Goal: Task Accomplishment & Management: Complete application form

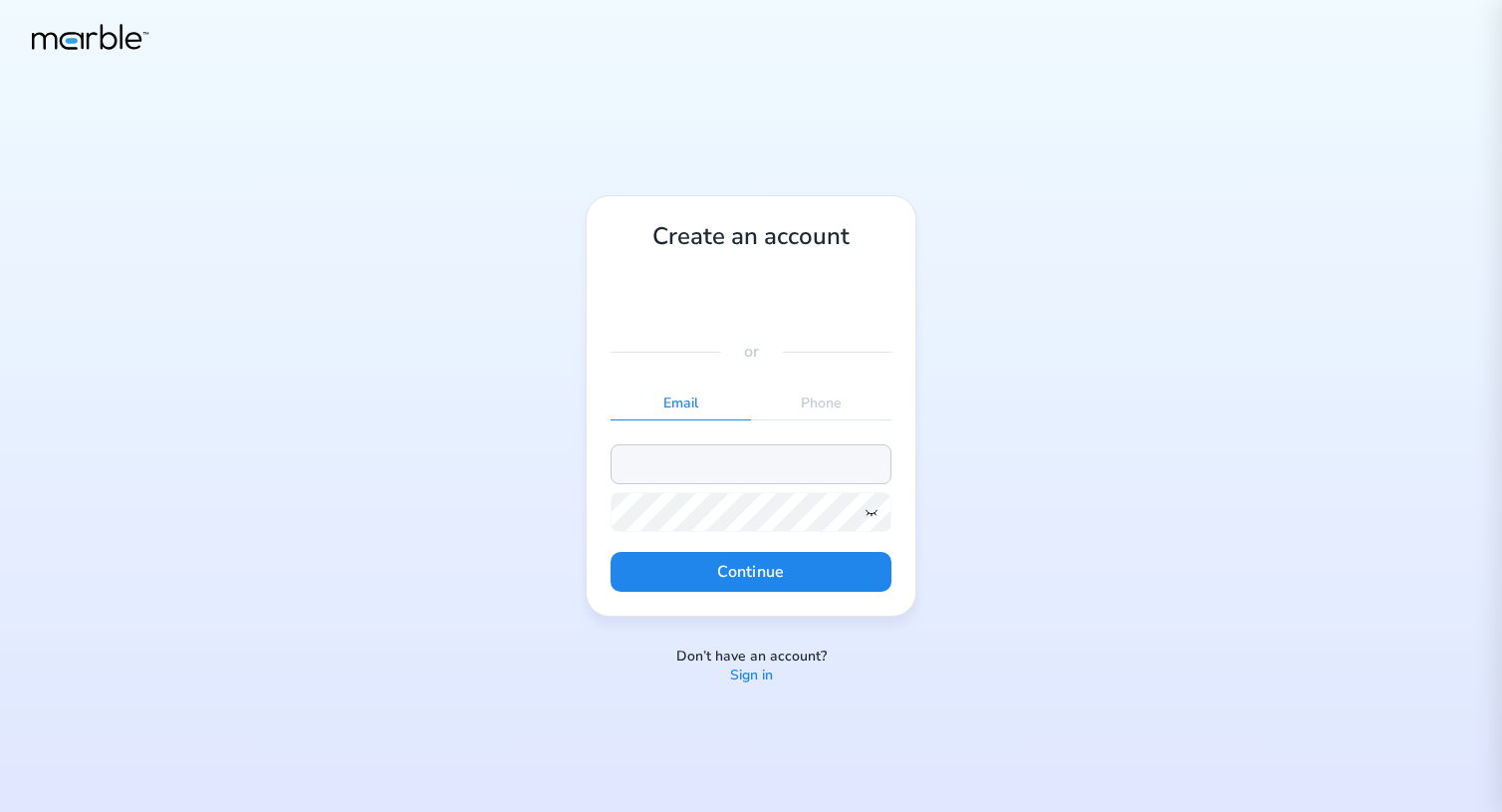
click at [676, 460] on input "email" at bounding box center [750, 464] width 281 height 40
type input "hell"
type input "[PERSON_NAME][EMAIL_ADDRESS][DATE][DOMAIN_NAME]"
click at [753, 568] on button "Continue" at bounding box center [750, 572] width 281 height 40
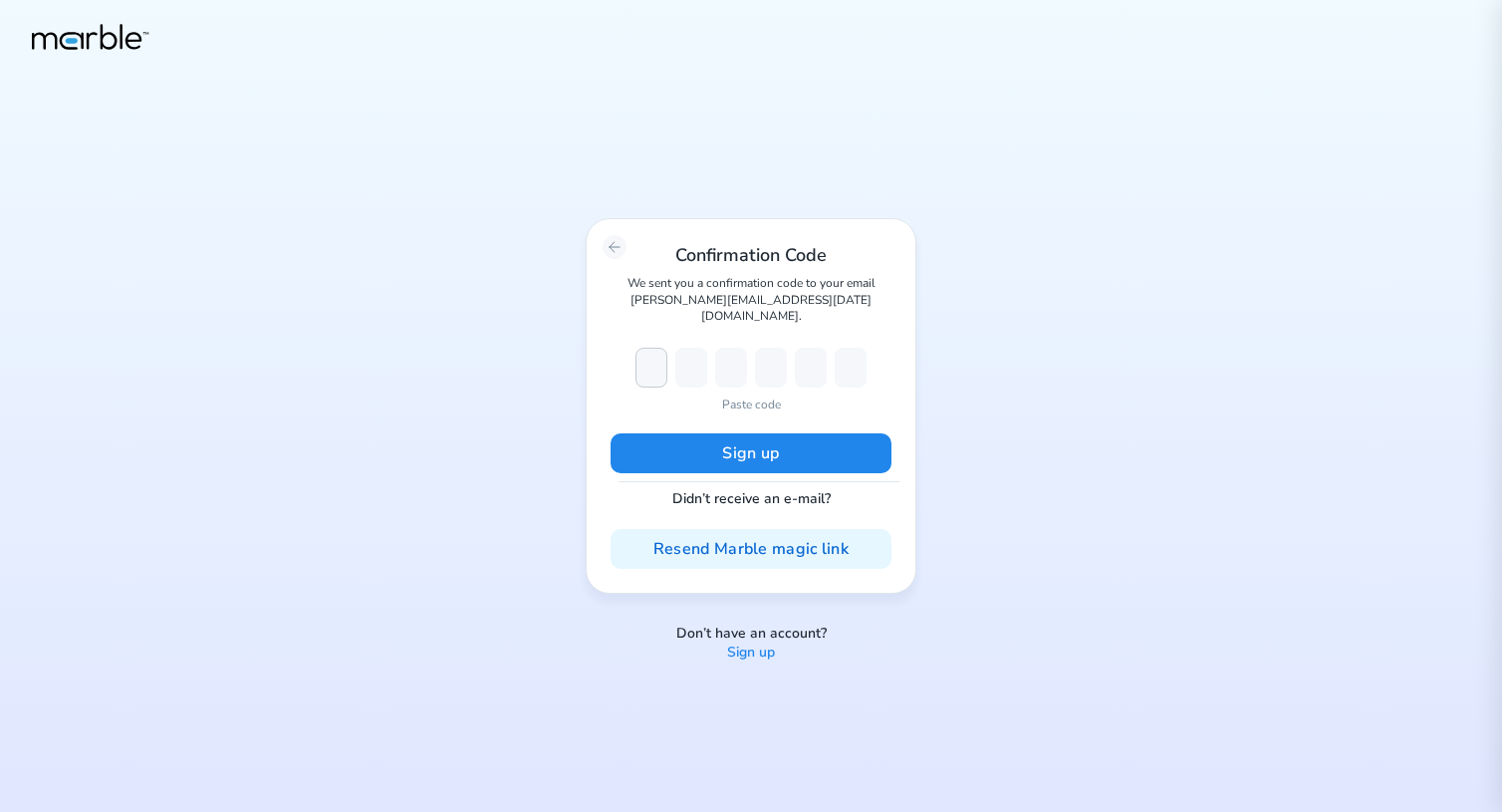
click at [654, 352] on input "number" at bounding box center [651, 368] width 32 height 40
click at [710, 308] on p "We sent you a confirmation code to your email [PERSON_NAME][EMAIL_ADDRESS][DATE…" at bounding box center [750, 299] width 281 height 49
drag, startPoint x: 710, startPoint y: 308, endPoint x: 799, endPoint y: 308, distance: 88.6
click at [799, 308] on p "We sent you a confirmation code to your email [PERSON_NAME][EMAIL_ADDRESS][DATE…" at bounding box center [750, 299] width 281 height 49
copy p "[PERSON_NAME][EMAIL_ADDRESS][DATE][DOMAIN_NAME]"
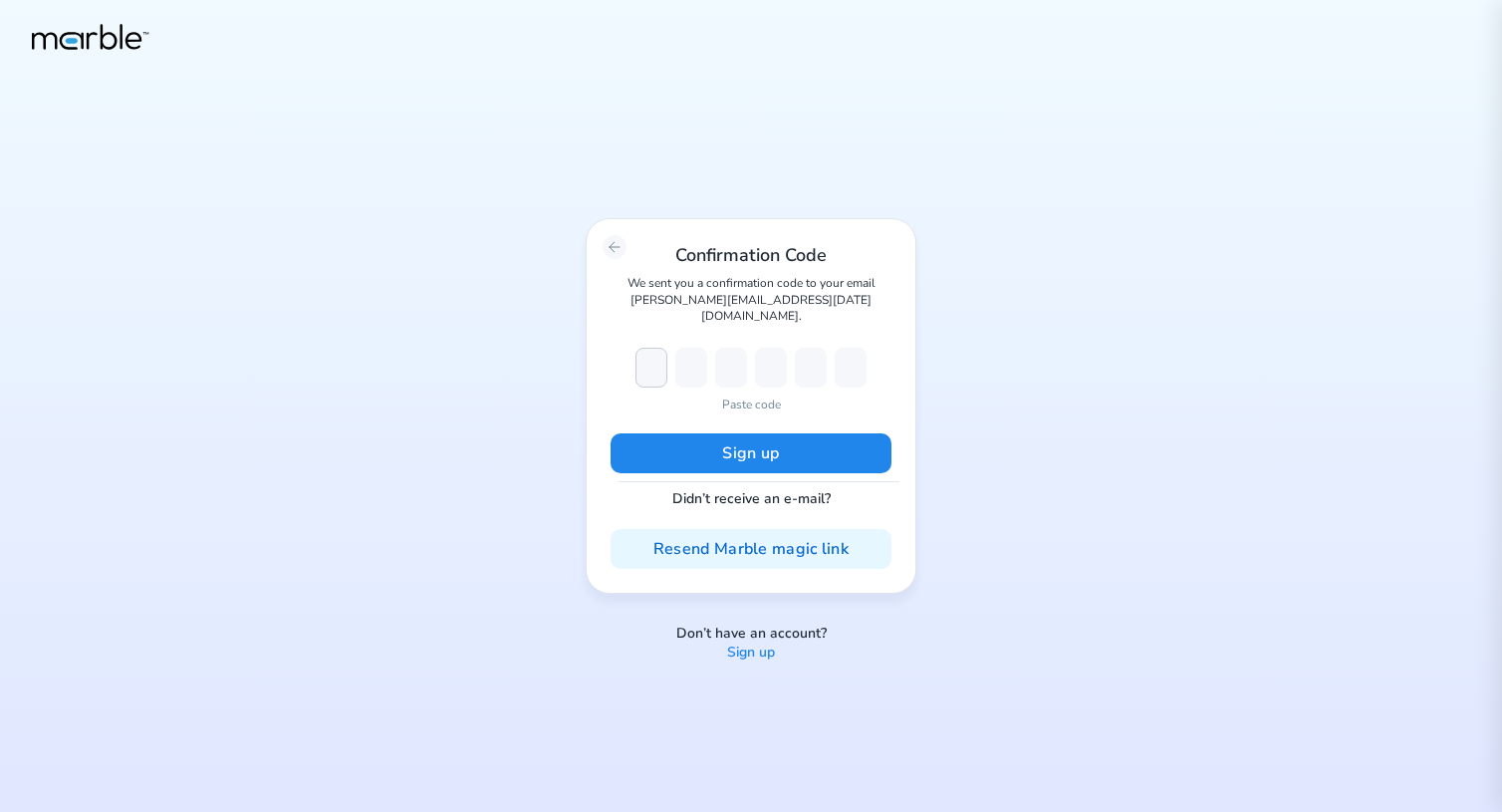
click at [650, 360] on input "number" at bounding box center [651, 368] width 32 height 40
paste input "723663"
type input "7"
type input "2"
type input "3"
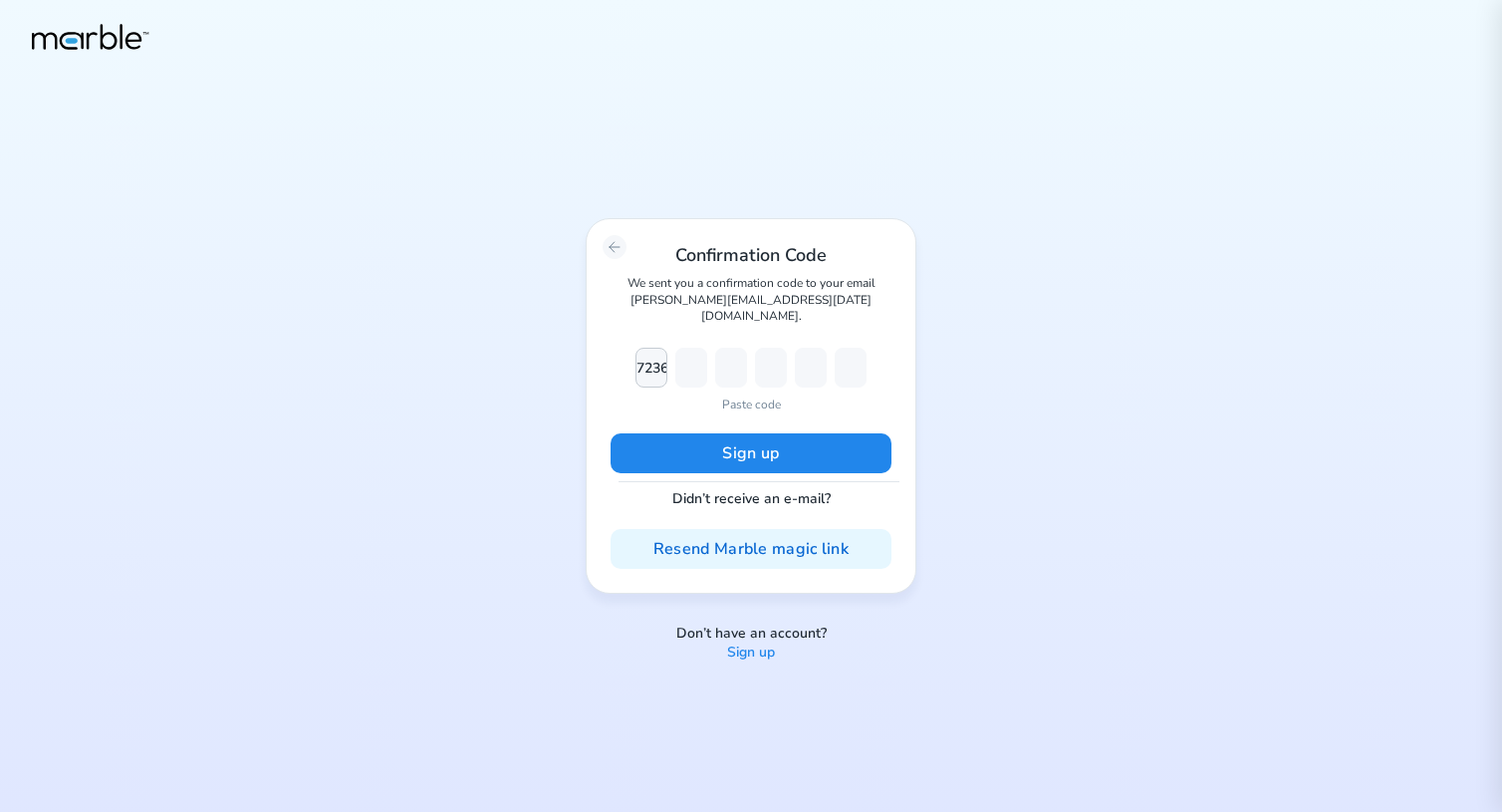
type input "6"
type input "3"
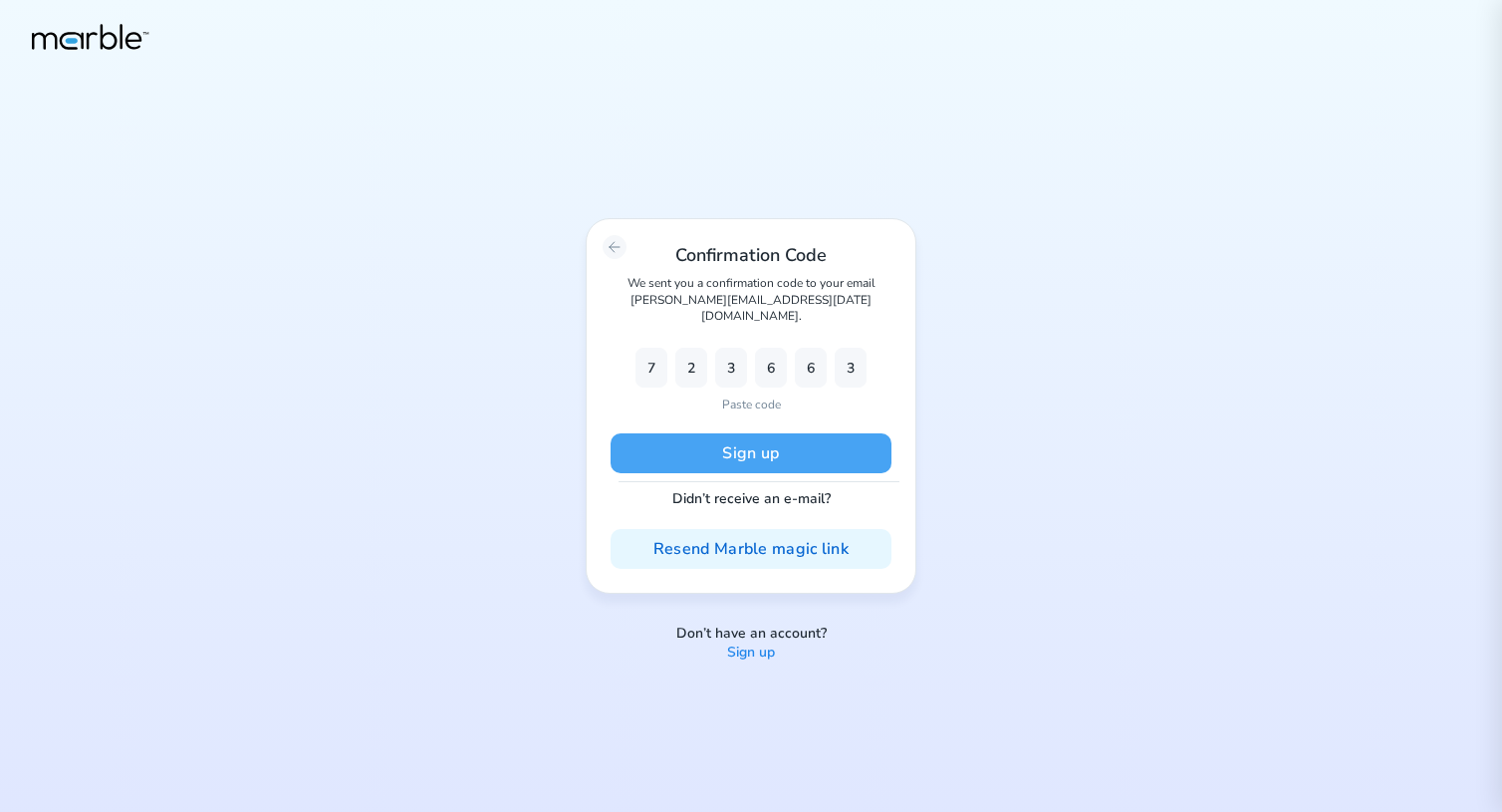
click at [756, 446] on button "Sign up" at bounding box center [750, 453] width 281 height 40
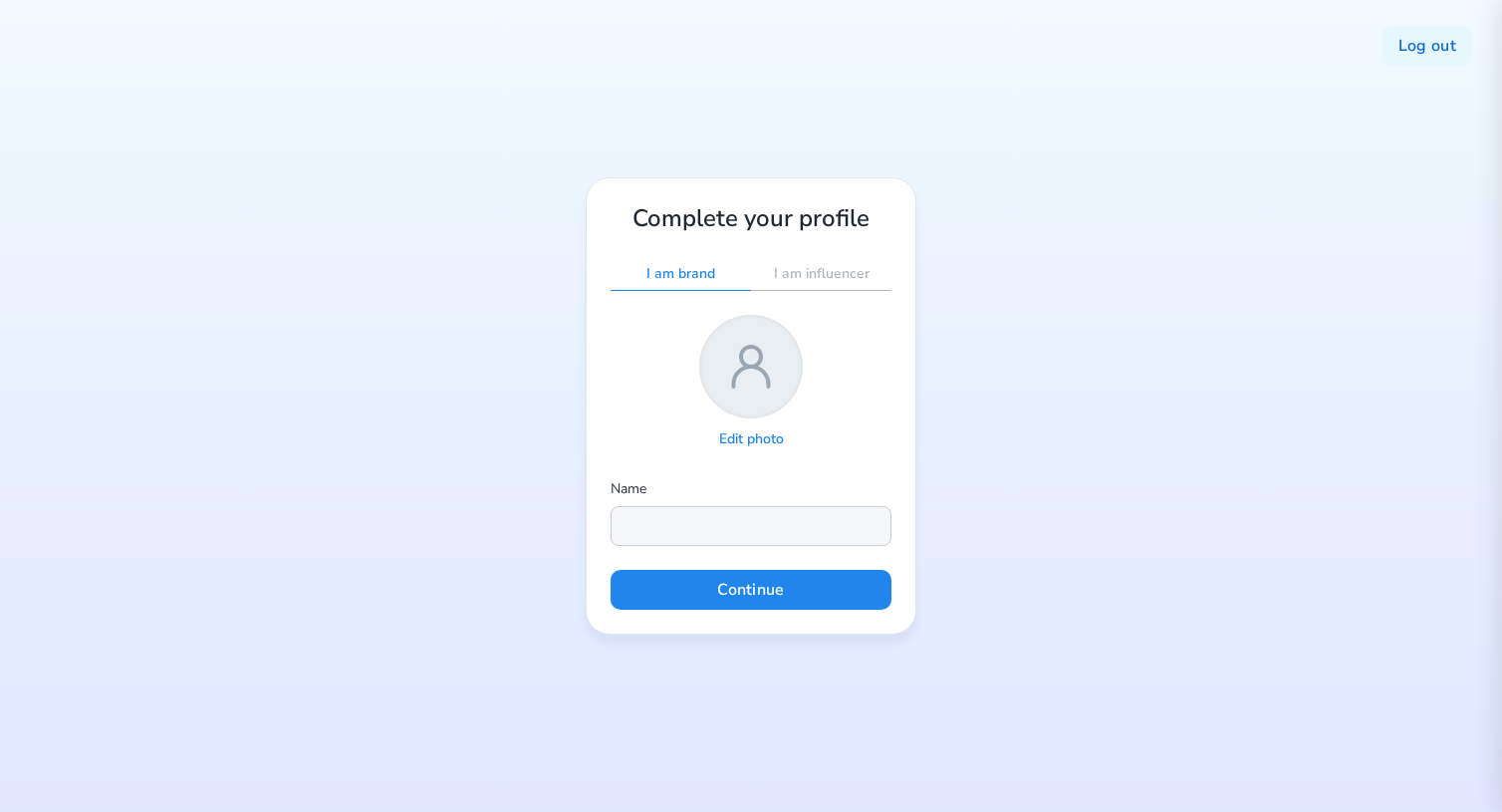
click at [714, 522] on input "text" at bounding box center [750, 526] width 281 height 40
type input "[PERSON_NAME]"
click at [845, 603] on button "Continue" at bounding box center [750, 590] width 281 height 40
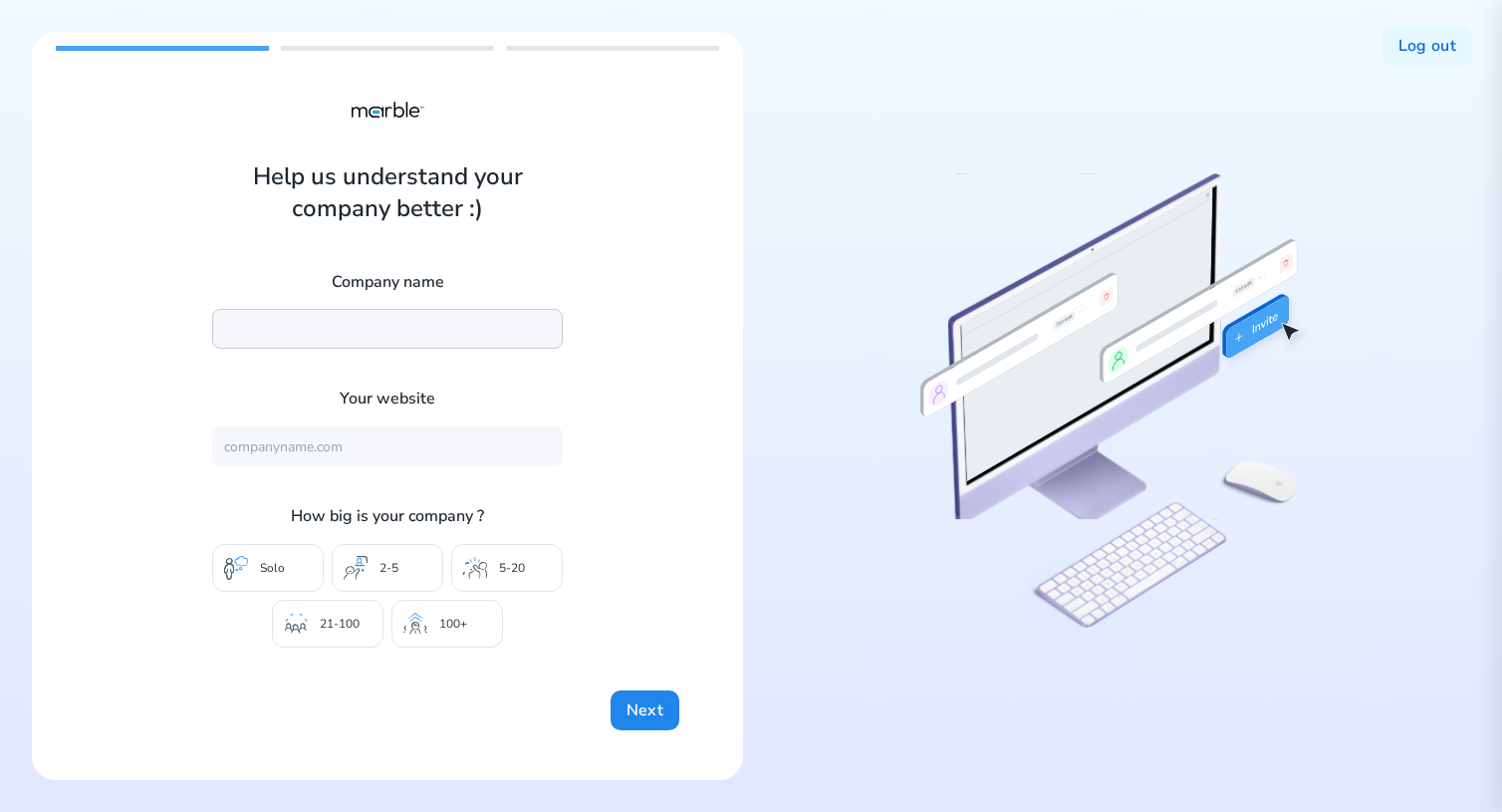
click at [314, 326] on input "text" at bounding box center [387, 329] width 351 height 40
type input "marbleverse inc"
click at [298, 448] on input "text" at bounding box center [387, 446] width 351 height 40
type input "mrbl."
type input "[URL]"
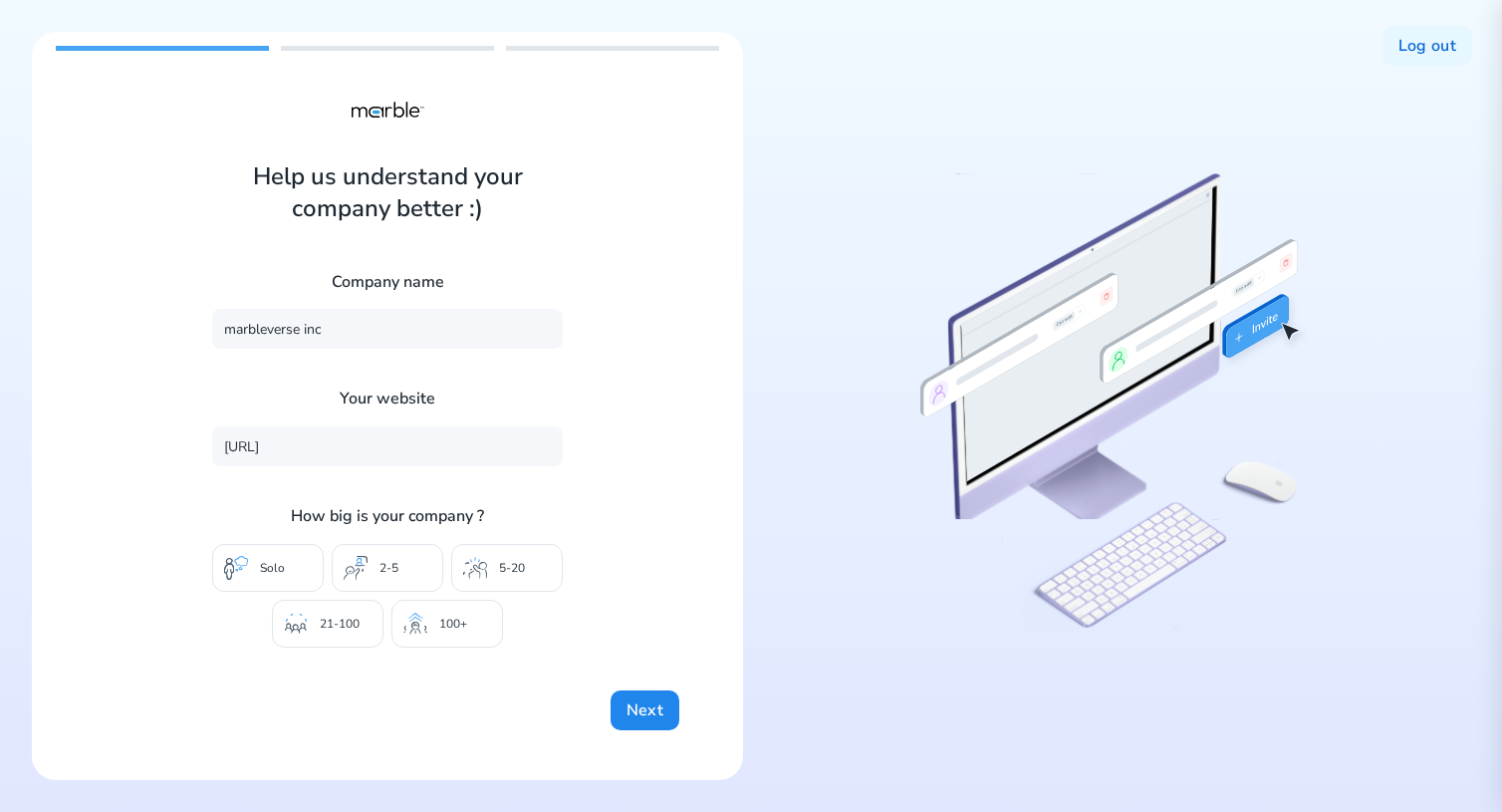
click at [516, 574] on p "5-20" at bounding box center [512, 568] width 26 height 16
click at [647, 692] on button "Next" at bounding box center [644, 710] width 69 height 40
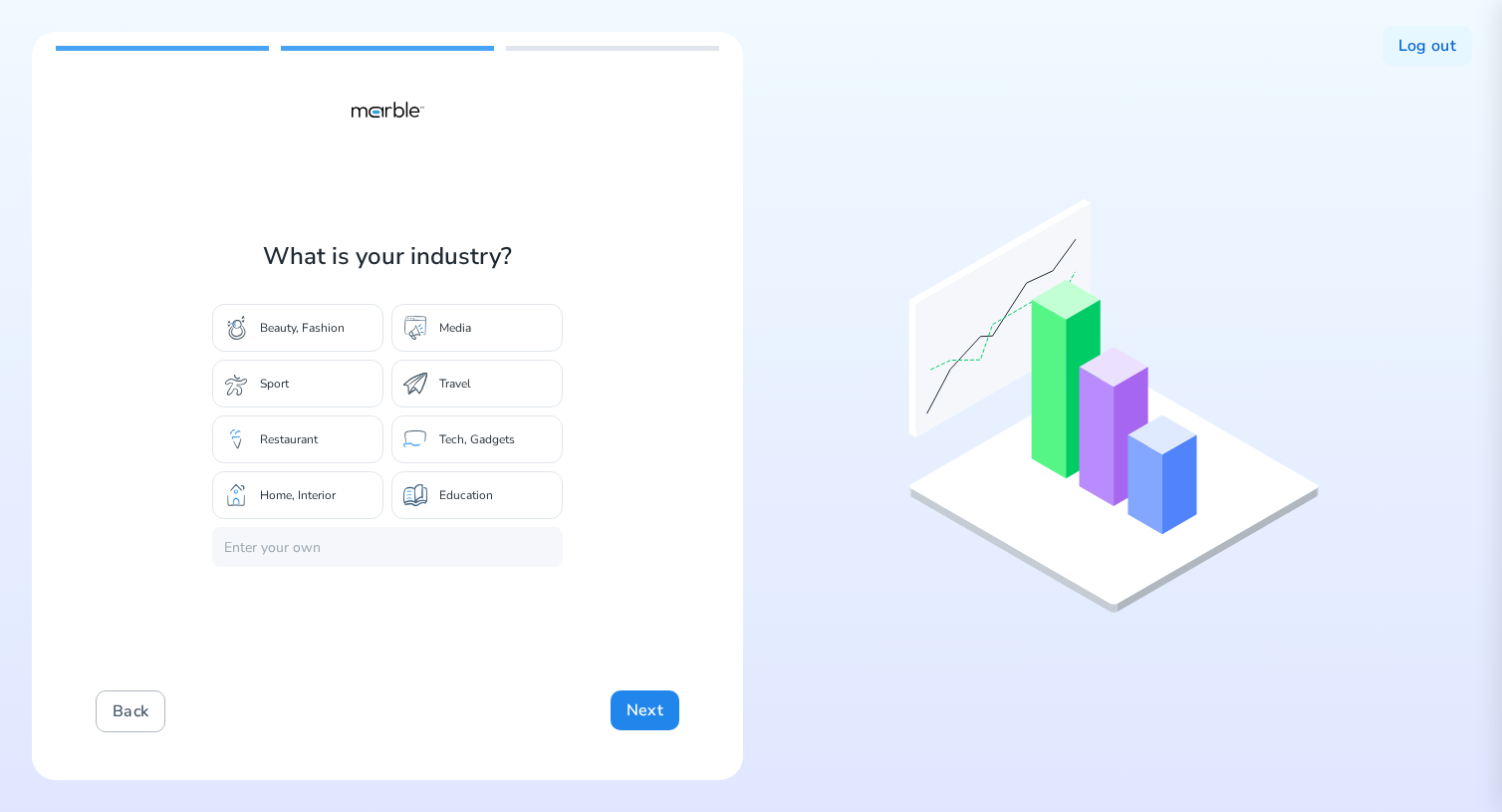
click at [134, 709] on button "Back" at bounding box center [131, 711] width 70 height 42
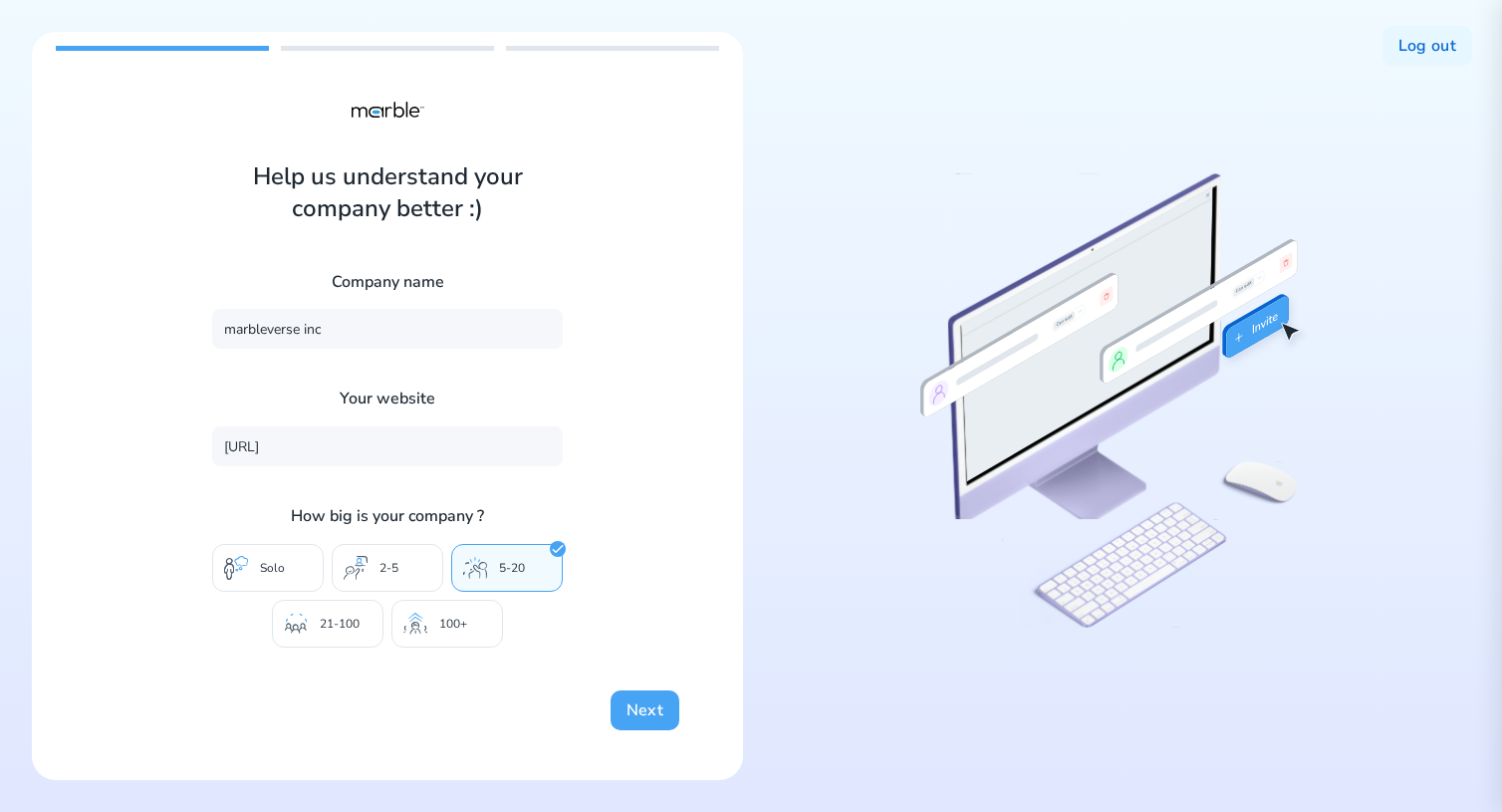
click at [641, 710] on button "Next" at bounding box center [644, 710] width 69 height 40
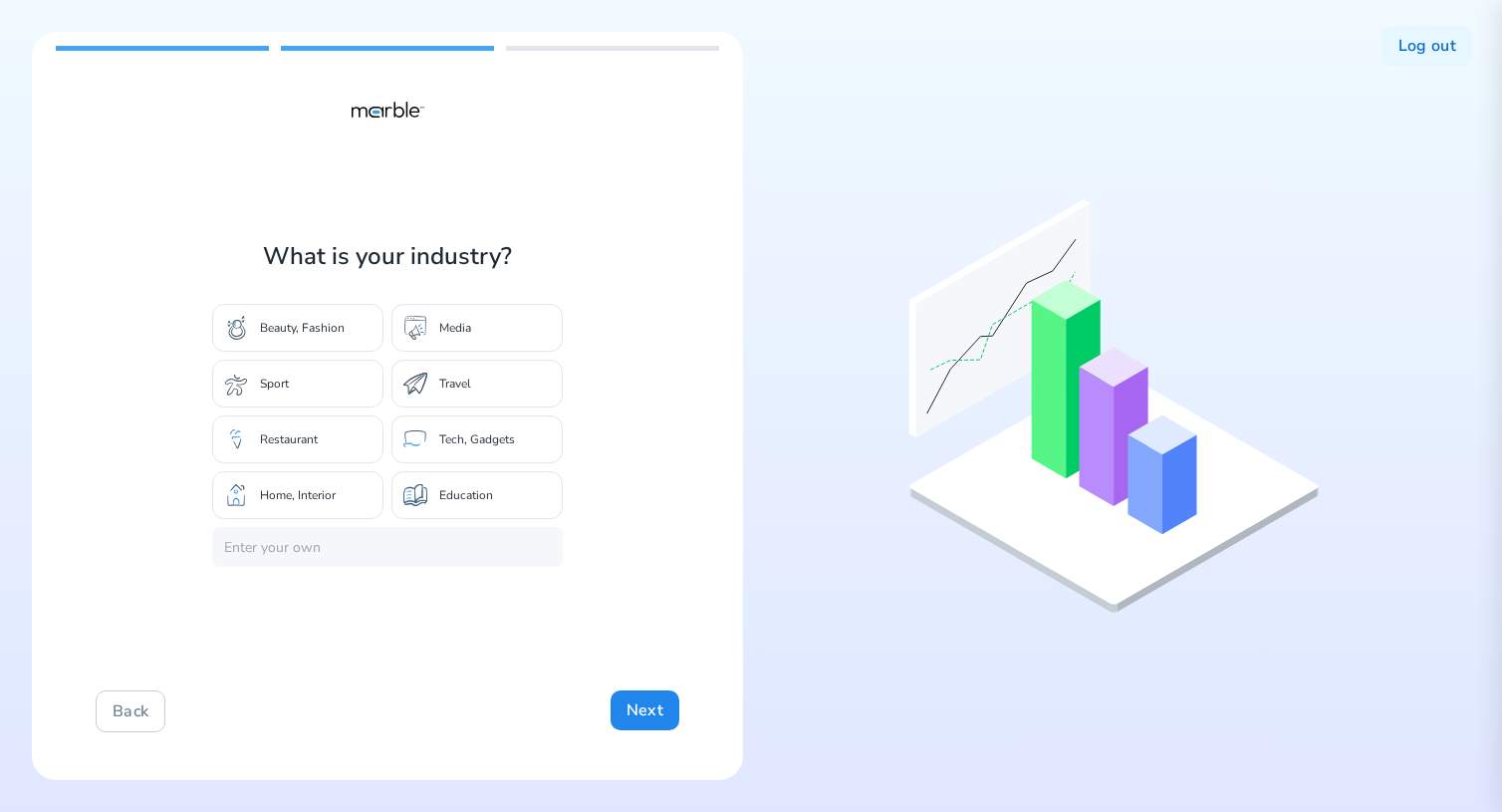
click at [494, 330] on div "Media" at bounding box center [476, 328] width 171 height 48
click at [312, 374] on div "Sport" at bounding box center [297, 384] width 171 height 48
click at [455, 331] on p "Media" at bounding box center [455, 328] width 32 height 16
click at [646, 703] on button "Next" at bounding box center [644, 710] width 69 height 40
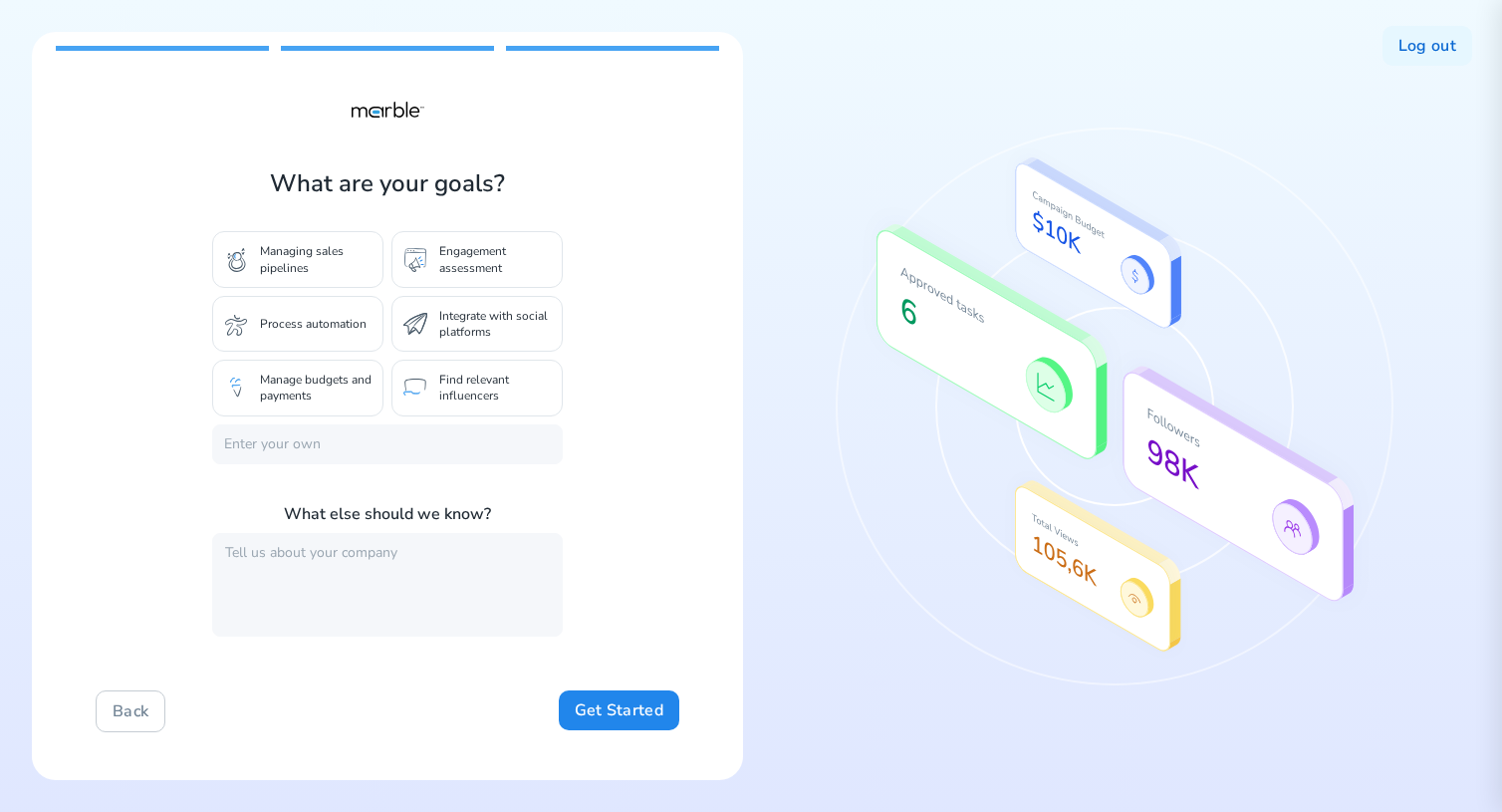
click at [462, 260] on p "Engagement assessment" at bounding box center [495, 259] width 112 height 32
click at [290, 265] on p "Managing sales pipelines" at bounding box center [316, 259] width 112 height 32
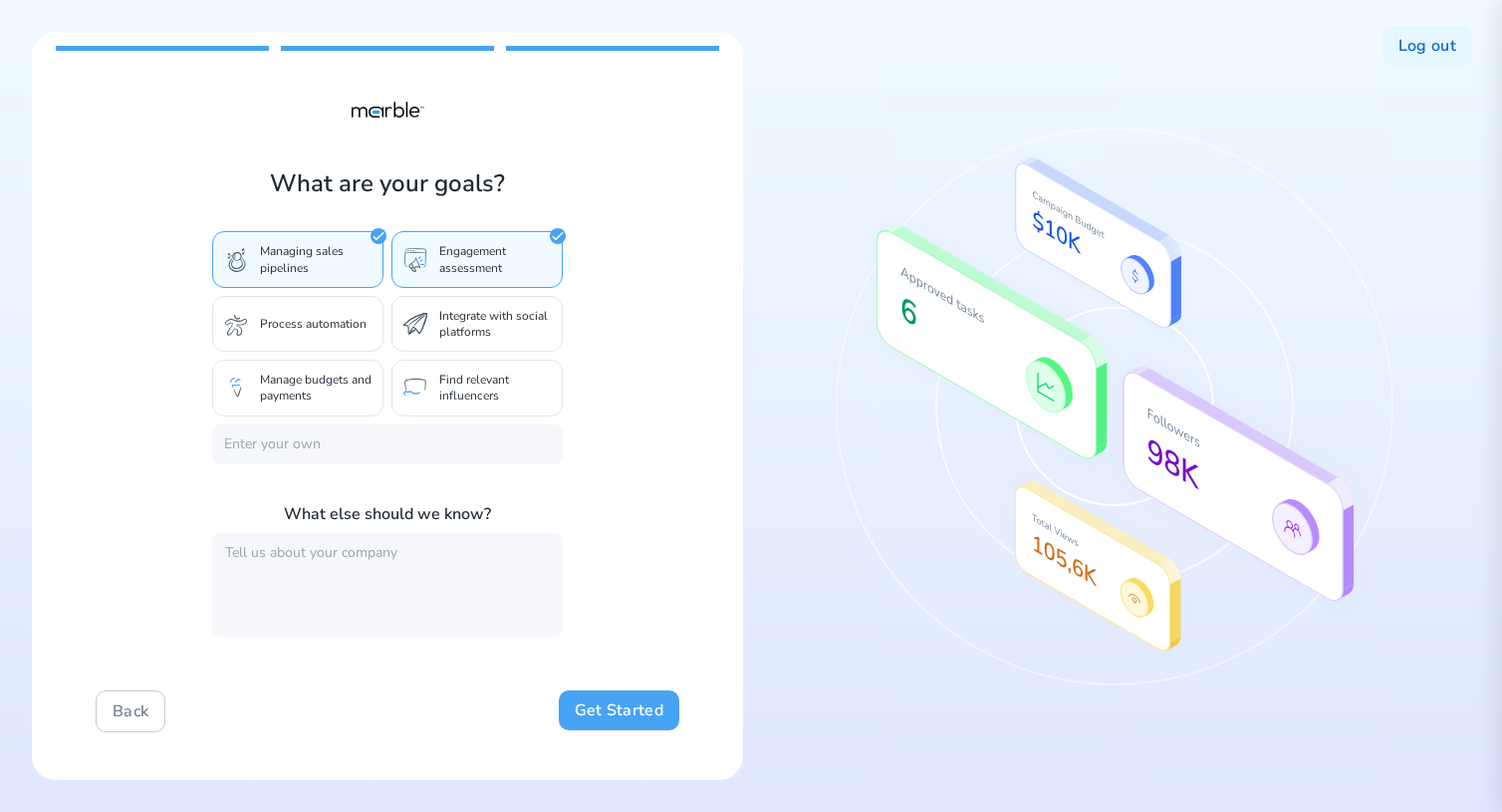
click at [651, 710] on button "Get Started" at bounding box center [619, 710] width 121 height 40
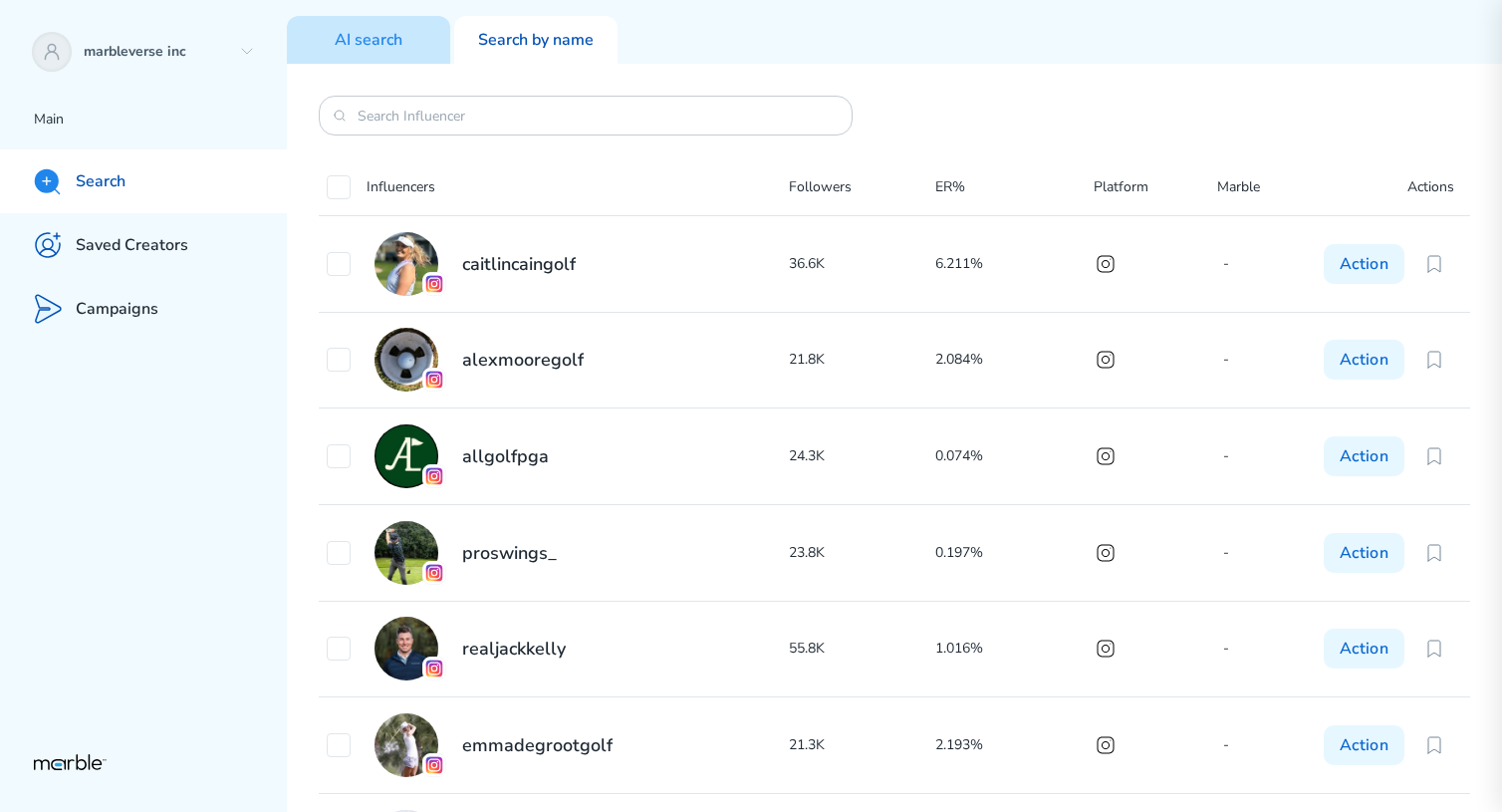
click at [405, 39] on div "AI search" at bounding box center [368, 40] width 163 height 48
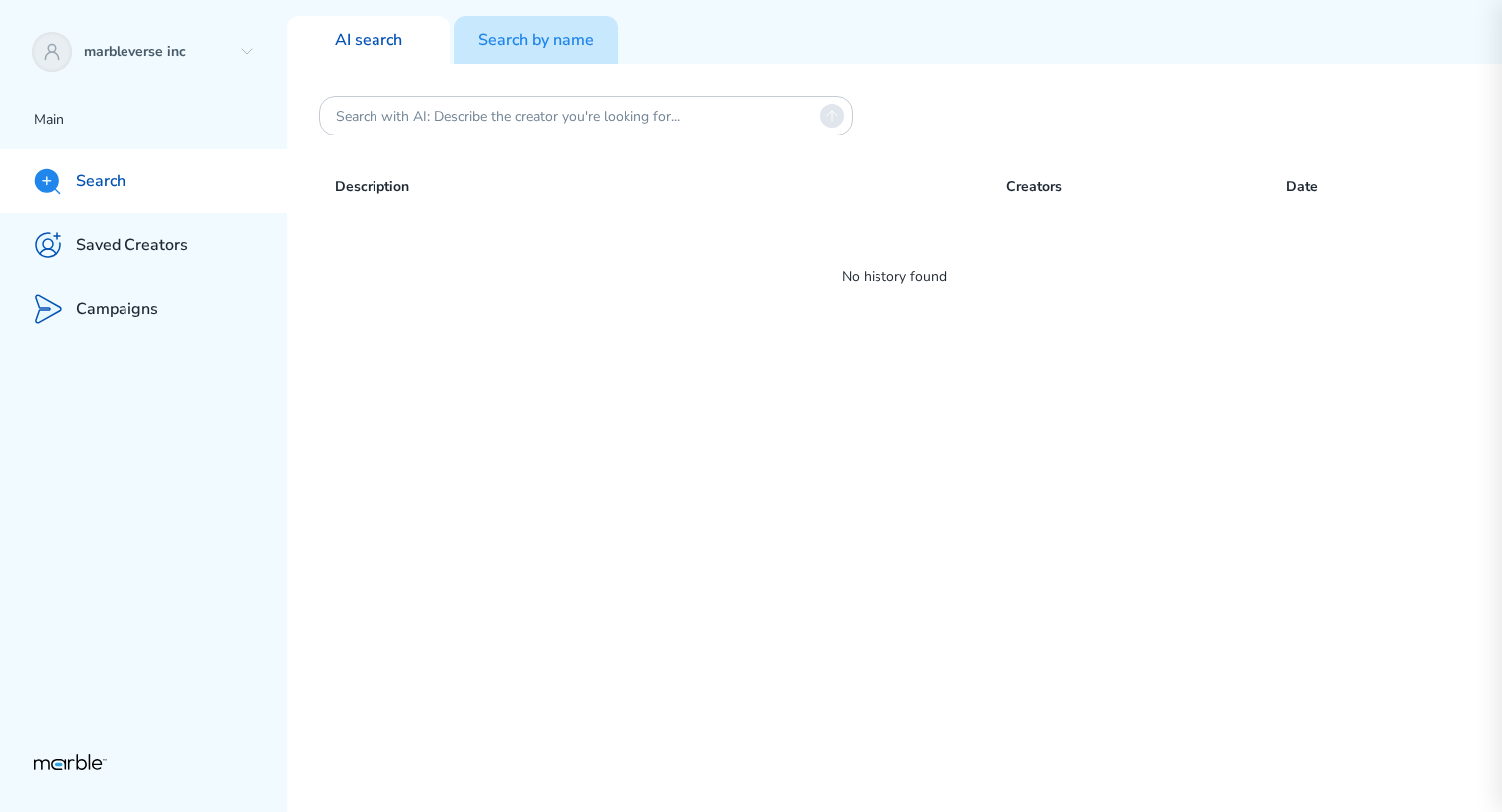
click at [507, 44] on p "Search by name" at bounding box center [536, 40] width 116 height 21
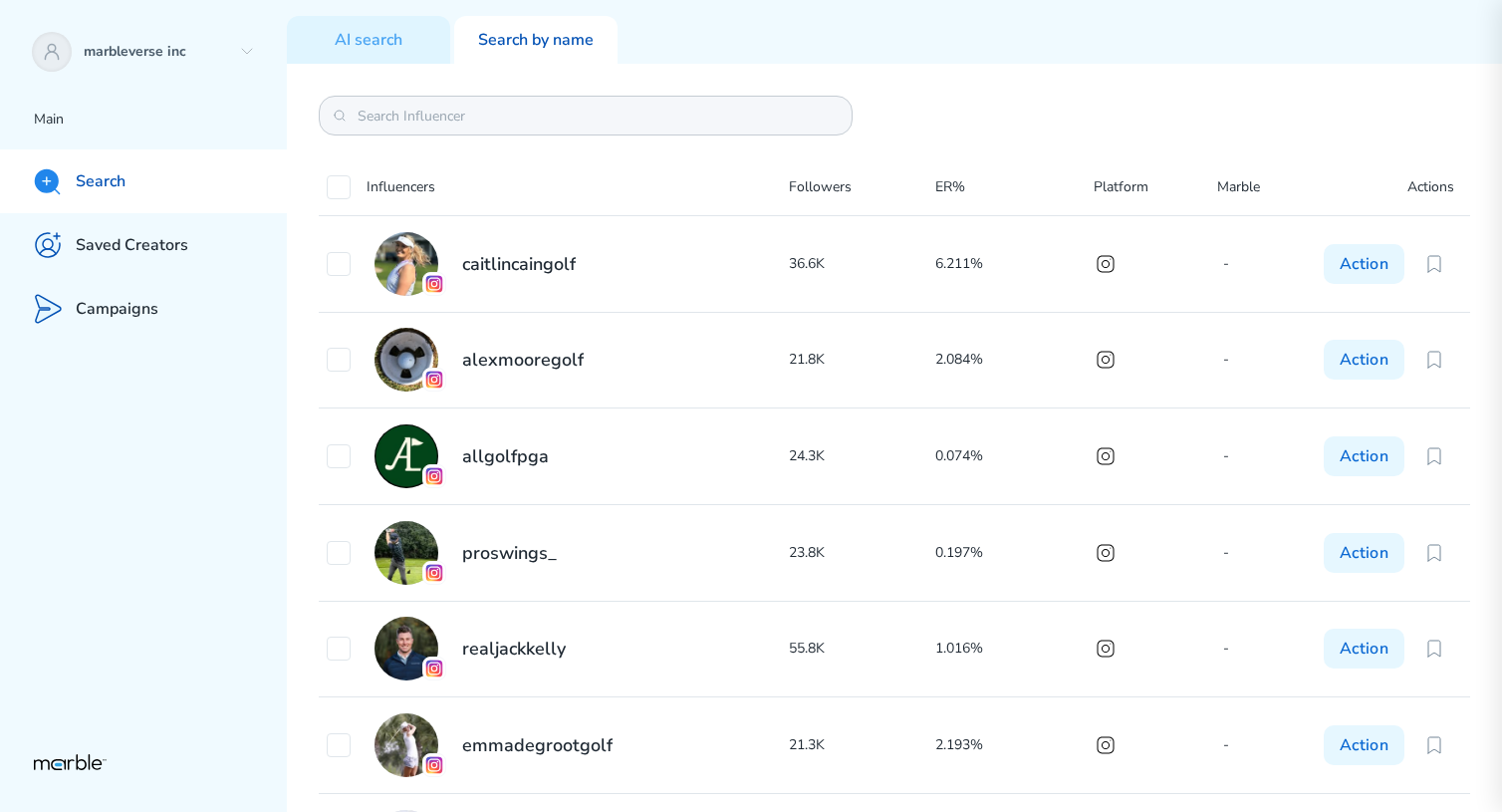
drag, startPoint x: 345, startPoint y: 109, endPoint x: 328, endPoint y: 109, distance: 16.9
click at [334, 109] on div at bounding box center [586, 116] width 534 height 40
click at [335, 46] on p "AI search" at bounding box center [369, 40] width 68 height 21
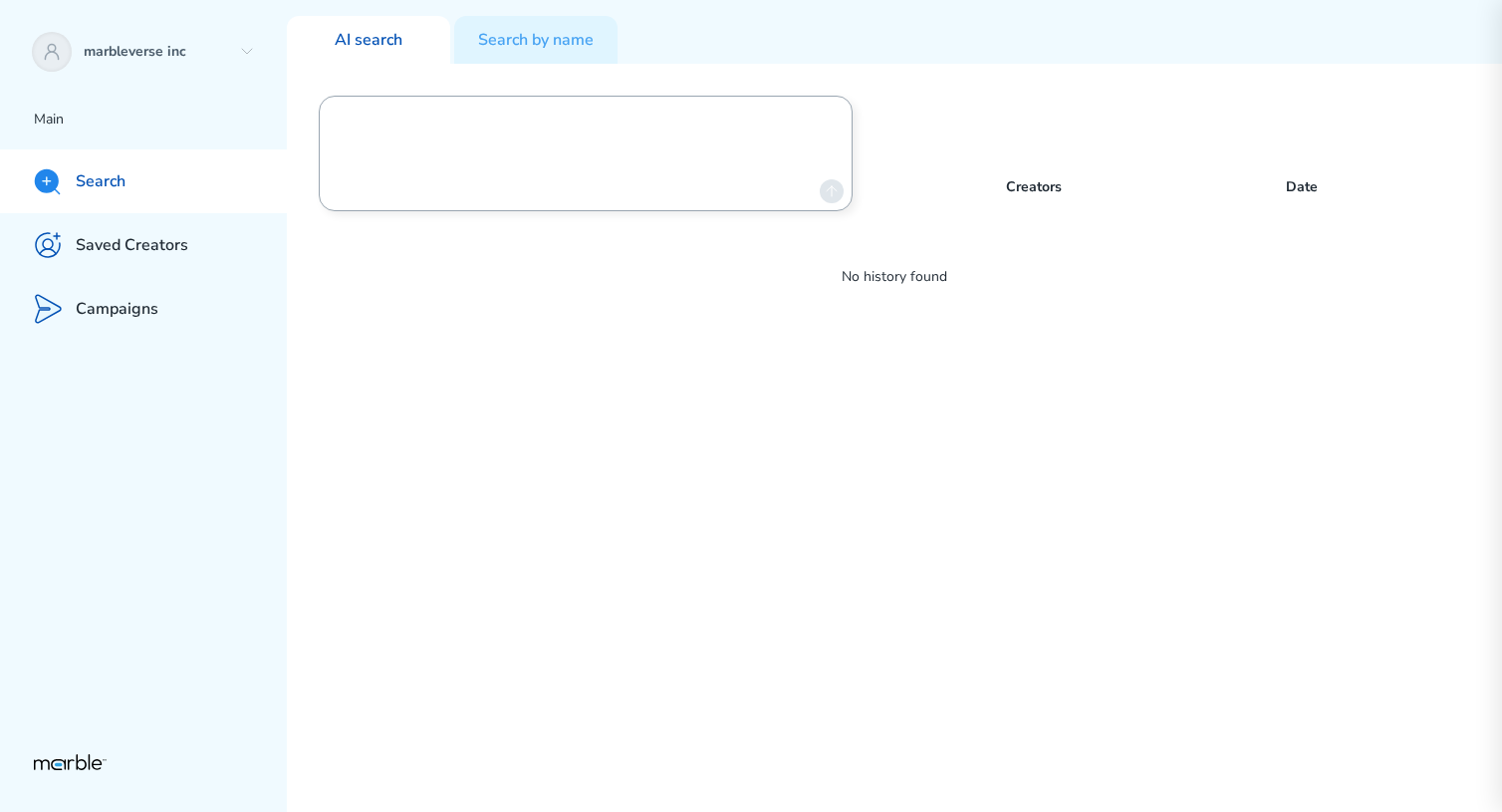
click at [448, 119] on textarea at bounding box center [574, 154] width 476 height 100
type textarea "tre"
type textarea "golf influencers in [US_STATE]"
click at [506, 113] on textarea at bounding box center [574, 154] width 476 height 100
type textarea "G"
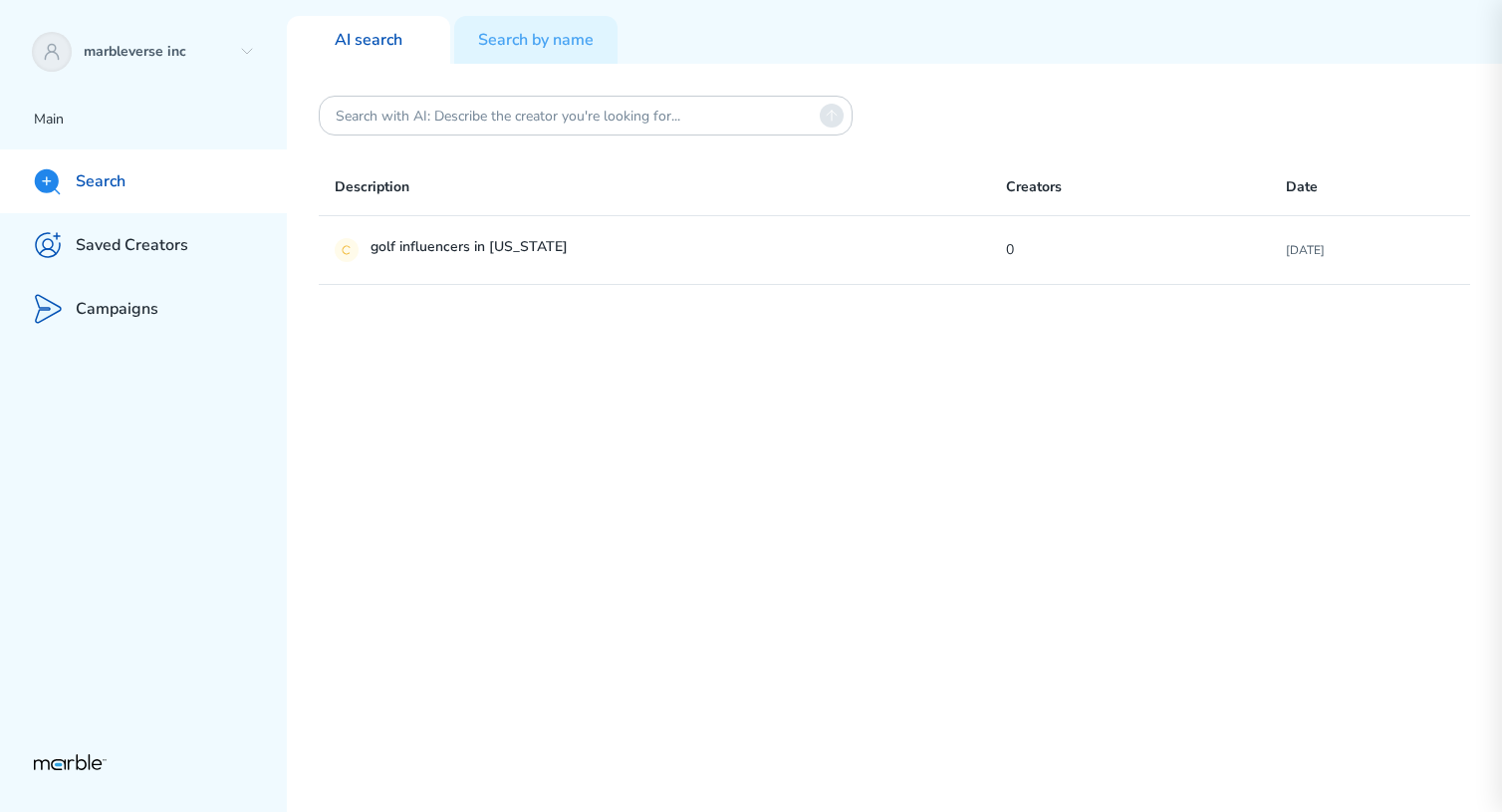
click at [1033, 69] on div "Description Creators Date golf influencers in [US_STATE] 0 [DATE]" at bounding box center [894, 438] width 1215 height 748
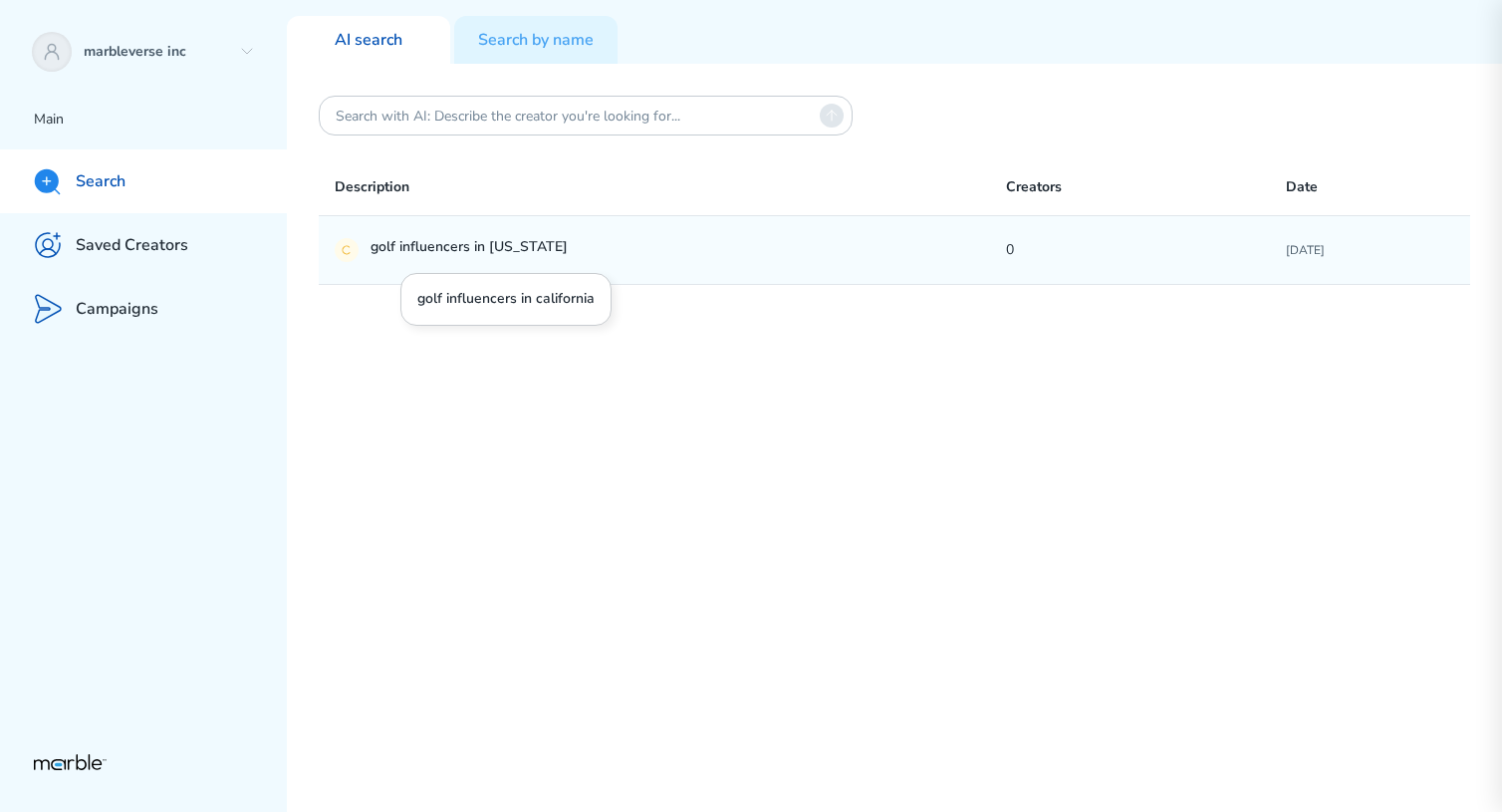
click at [428, 240] on p "golf influencers in [US_STATE]" at bounding box center [605, 250] width 470 height 24
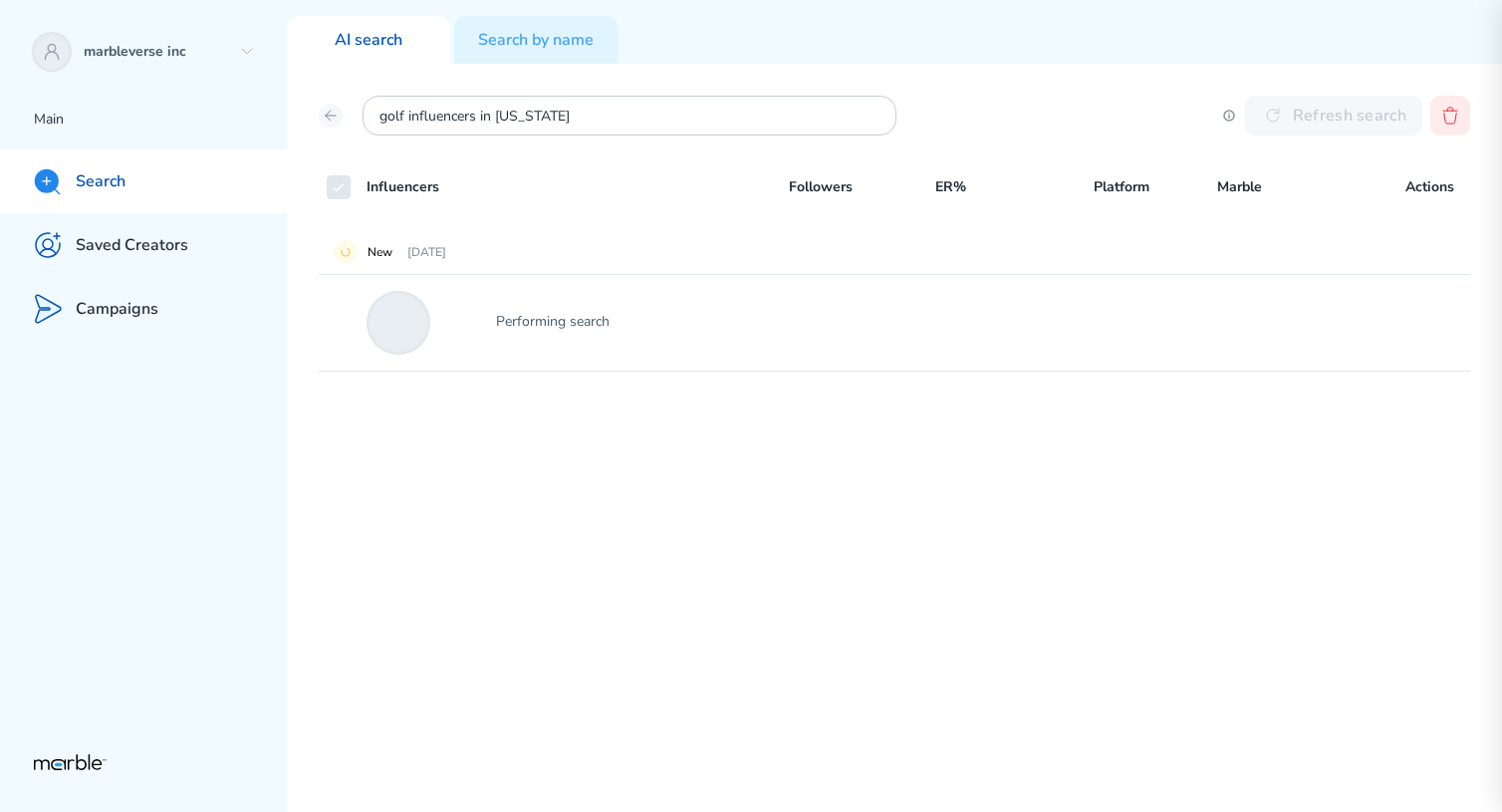
drag, startPoint x: 467, startPoint y: 322, endPoint x: 432, endPoint y: 322, distance: 34.9
click at [432, 322] on div "Performing search" at bounding box center [894, 323] width 1151 height 96
click at [332, 118] on icon at bounding box center [331, 116] width 16 height 16
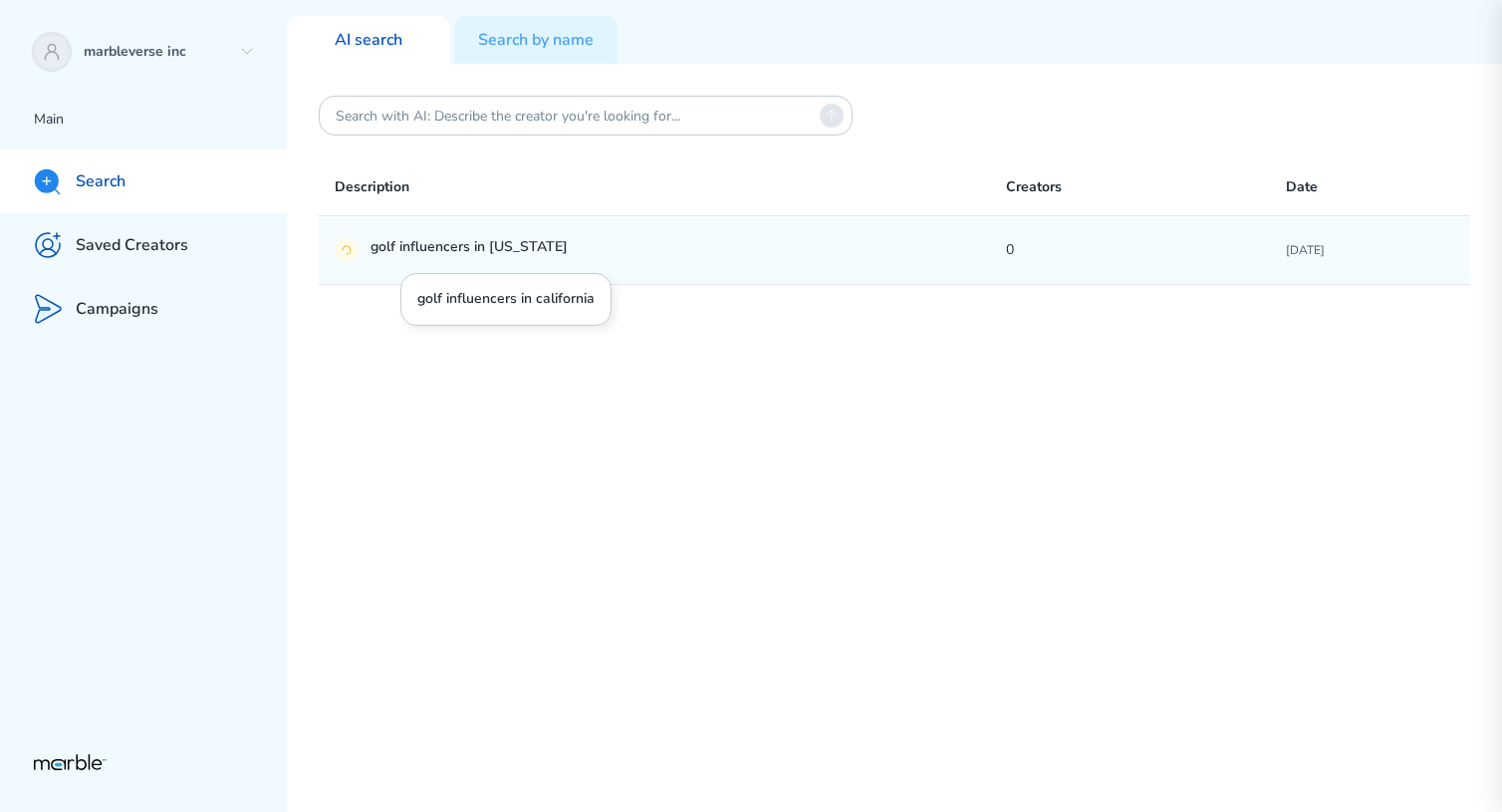
click at [487, 243] on p "golf influencers in [US_STATE]" at bounding box center [605, 250] width 470 height 24
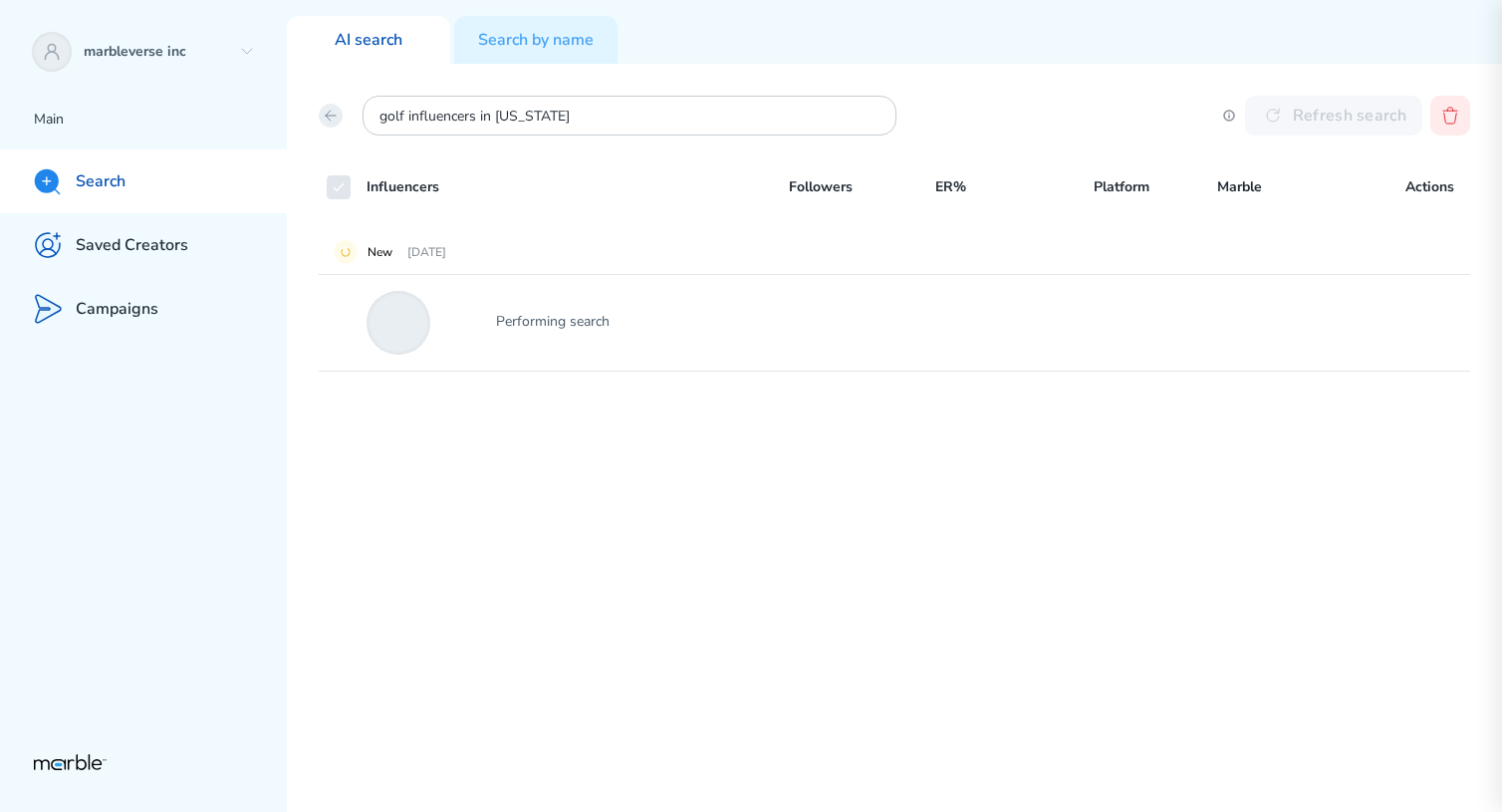
click at [333, 107] on button at bounding box center [331, 116] width 24 height 24
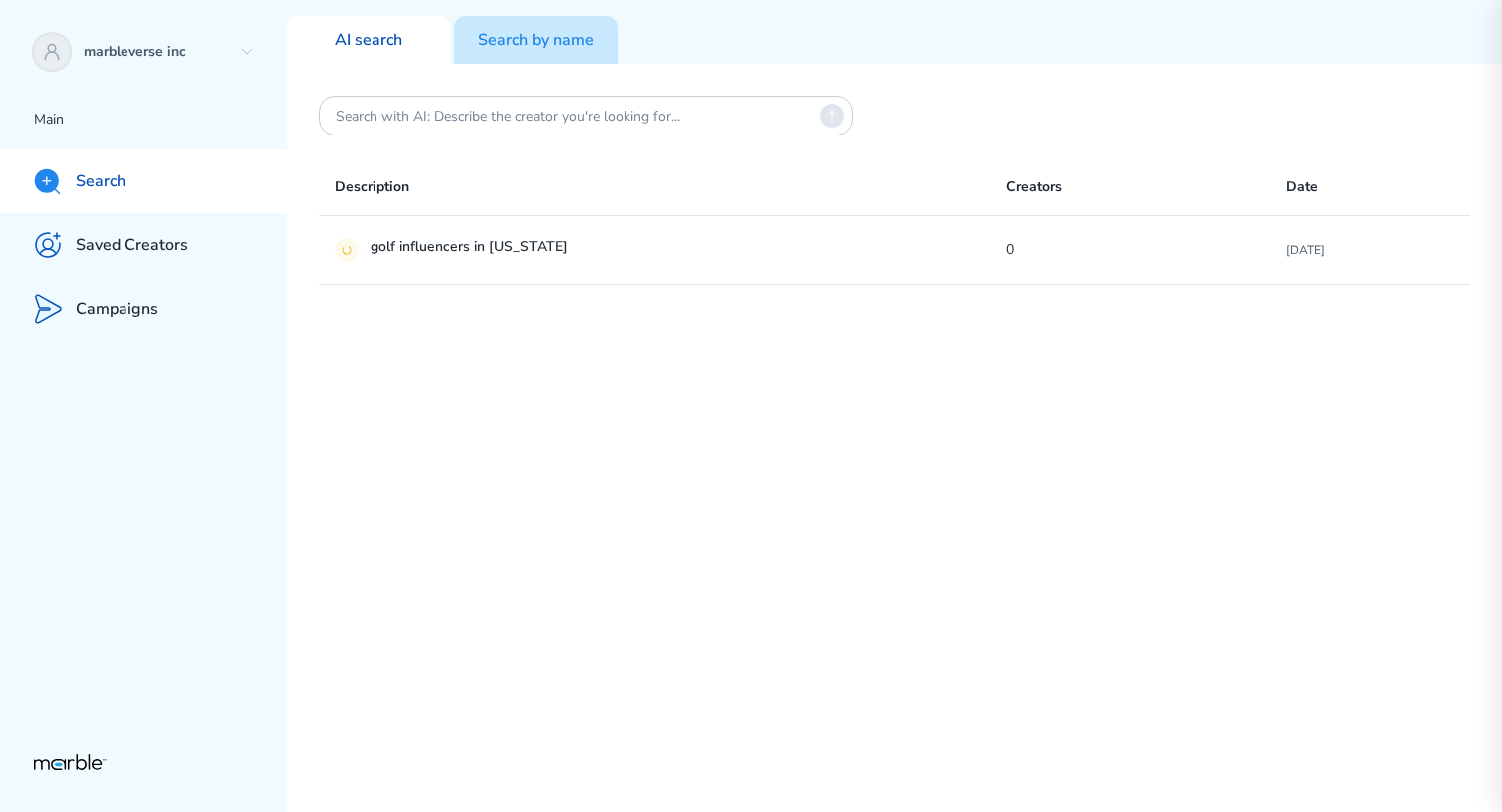
click at [549, 36] on p "Search by name" at bounding box center [536, 40] width 116 height 21
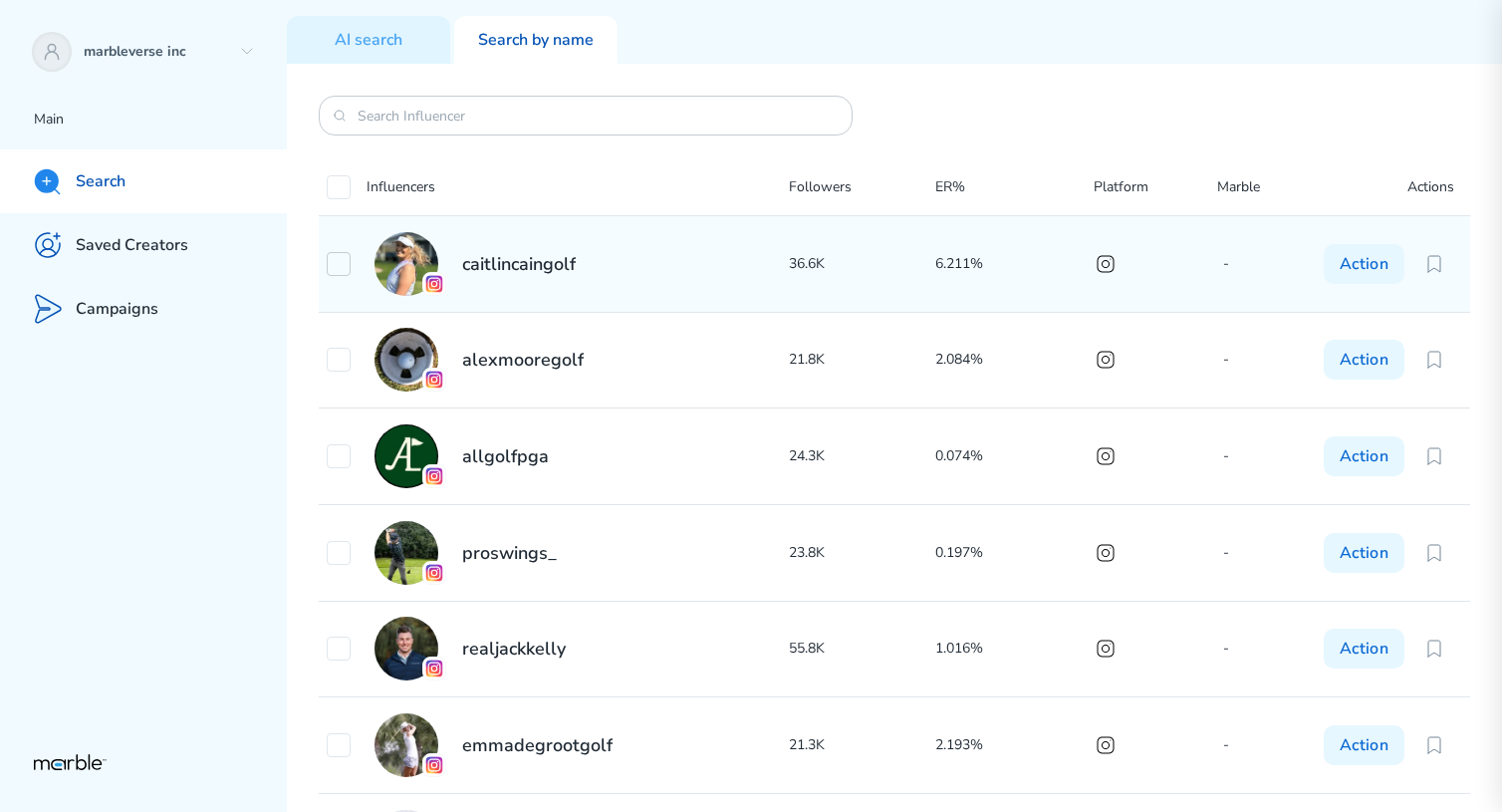
click at [341, 265] on icon at bounding box center [339, 264] width 16 height 16
checkbox input "true"
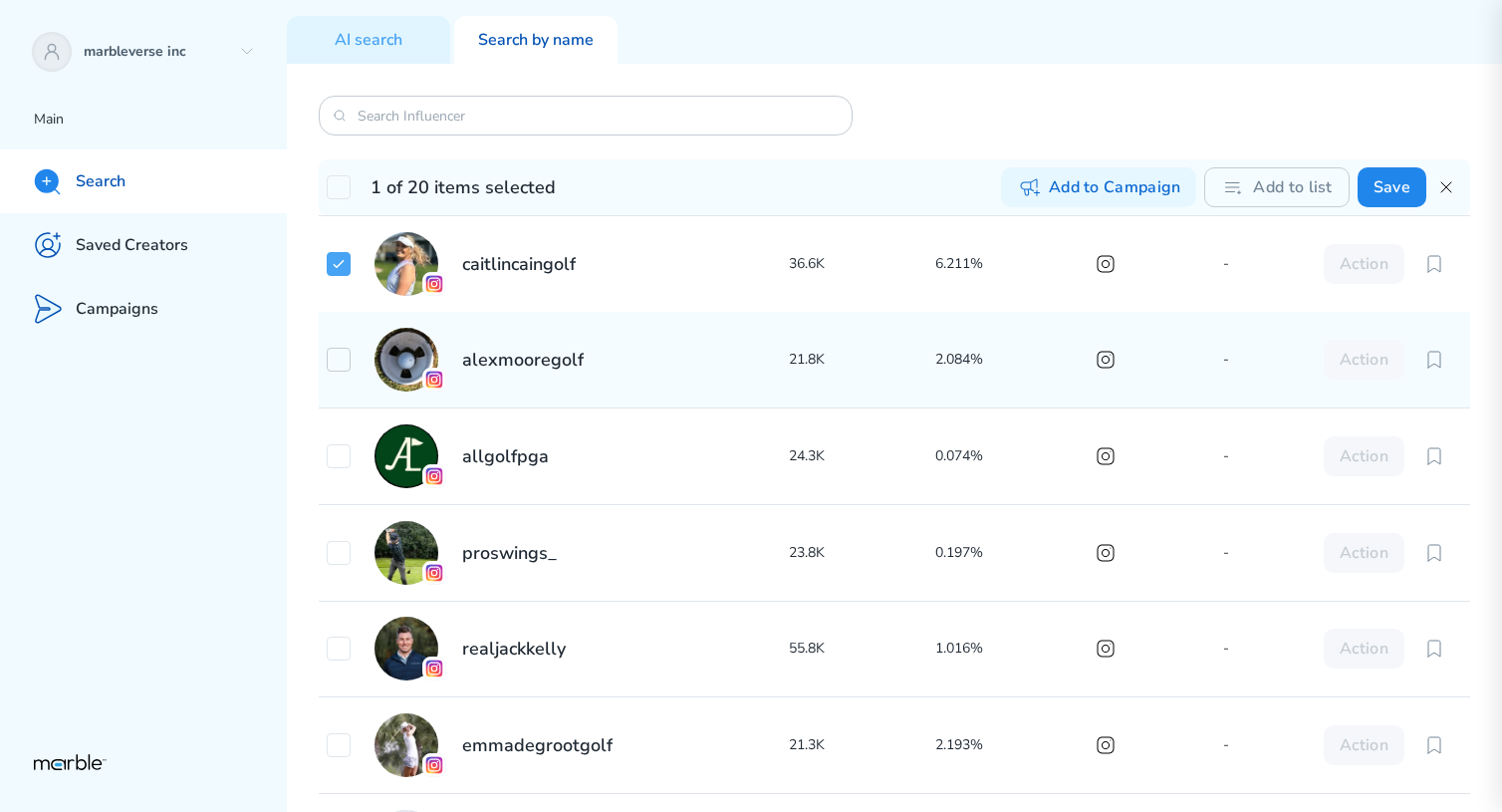
click at [339, 365] on icon at bounding box center [339, 360] width 16 height 16
checkbox input "true"
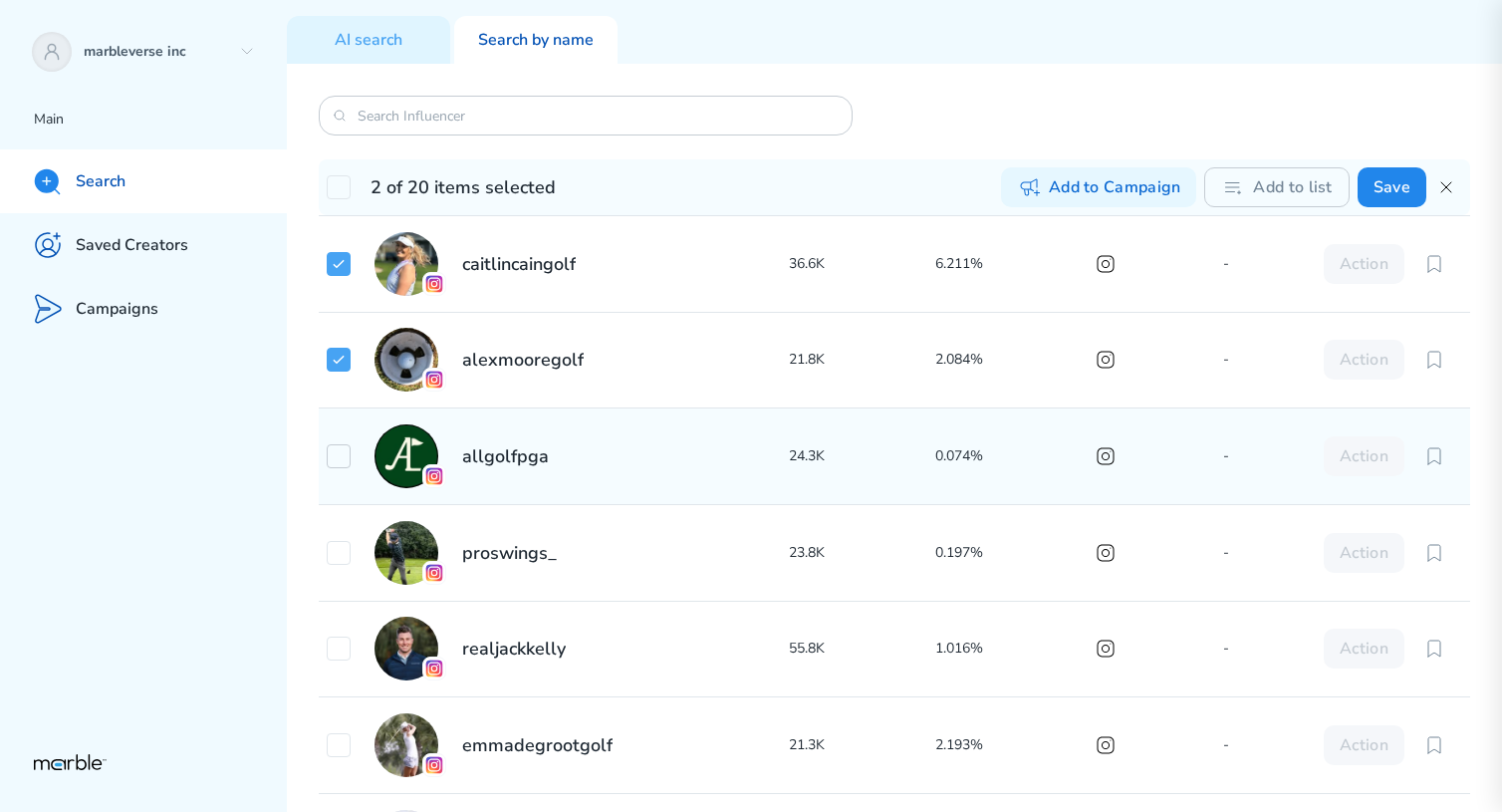
click at [340, 452] on icon at bounding box center [339, 456] width 16 height 16
checkbox input "true"
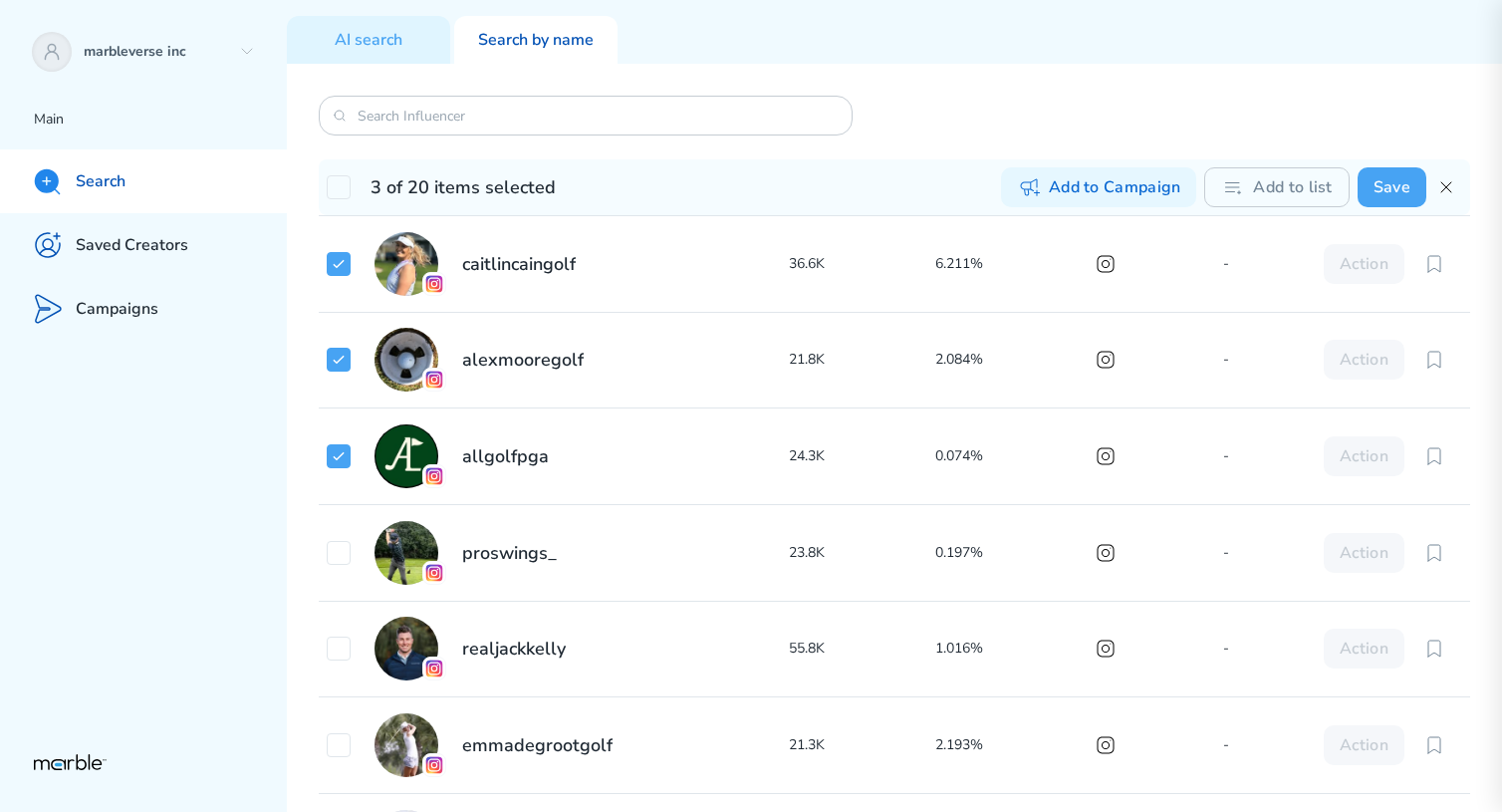
click at [1370, 194] on button "Save" at bounding box center [1391, 187] width 69 height 40
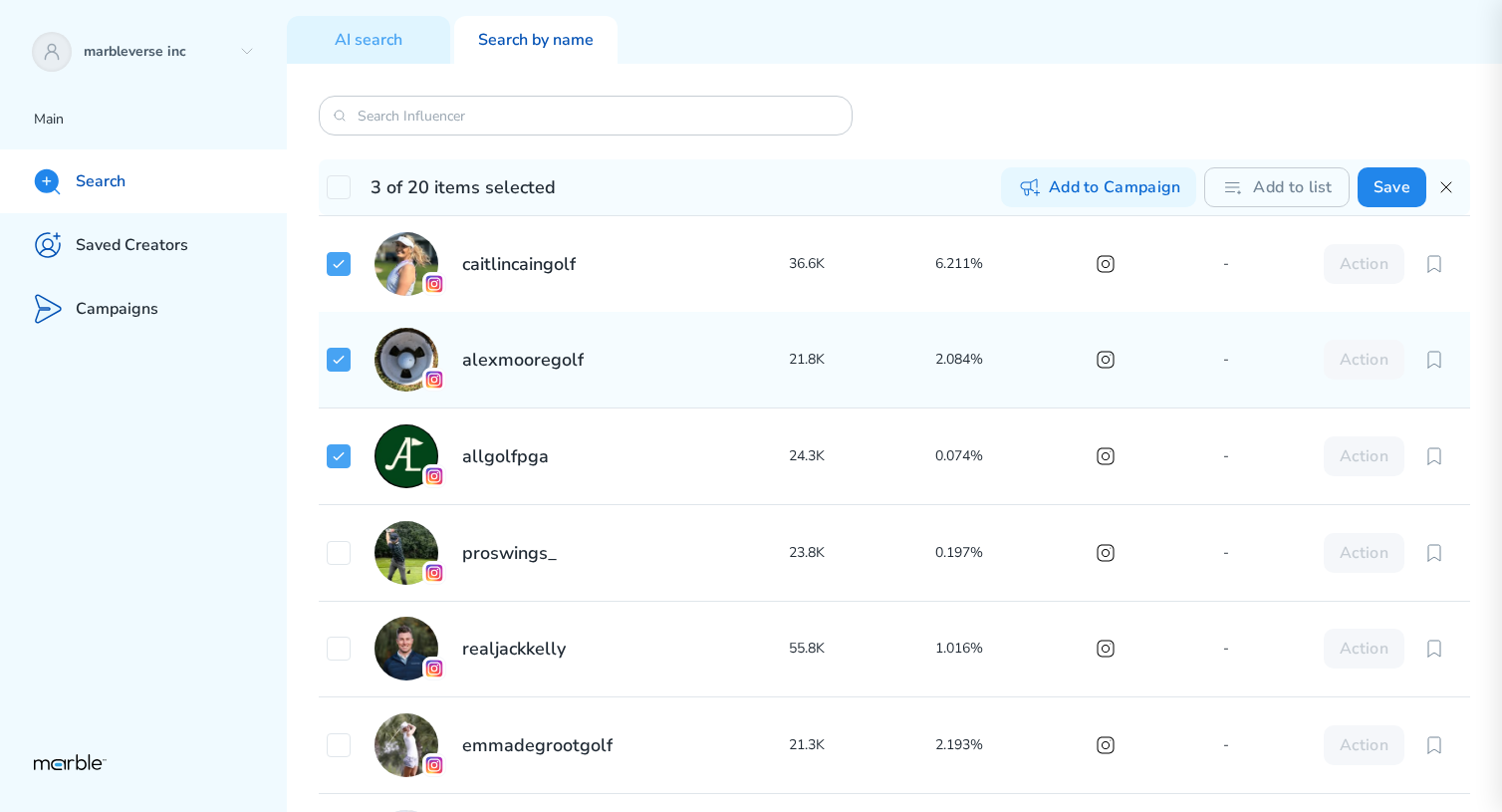
checkbox input "false"
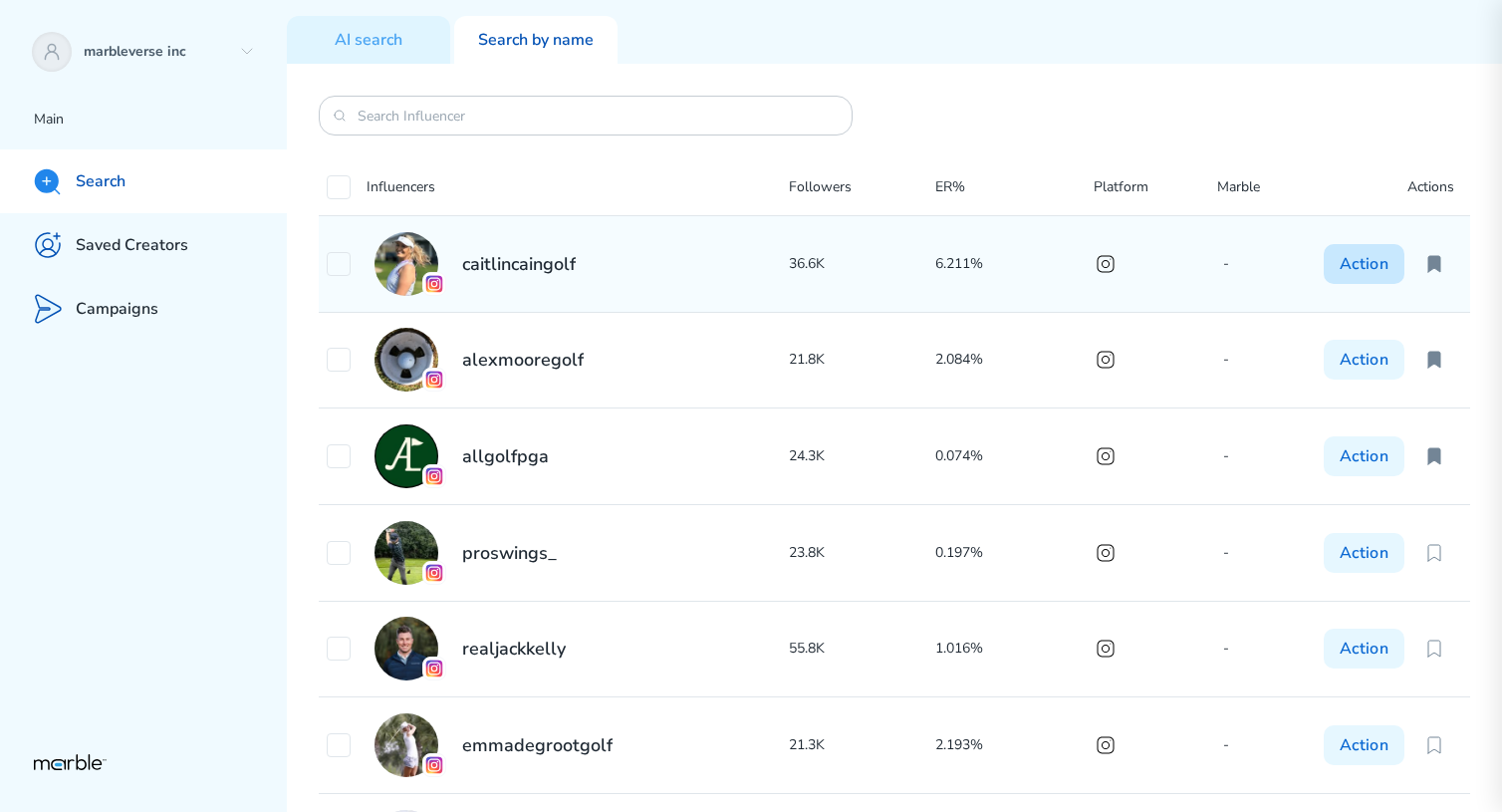
click at [1372, 267] on button "Action" at bounding box center [1364, 264] width 81 height 40
click at [931, 260] on p "36.6K" at bounding box center [862, 264] width 146 height 24
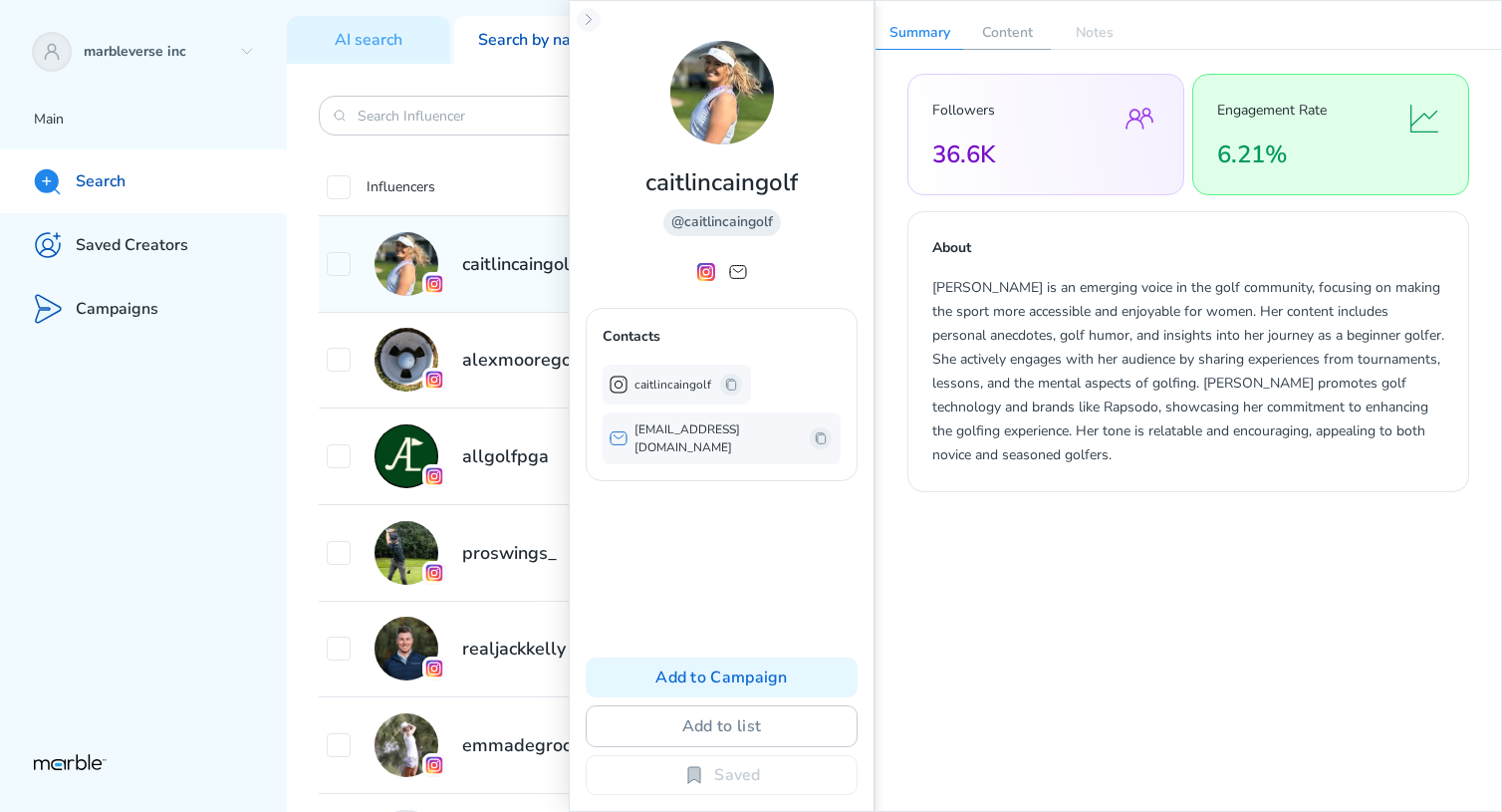
click at [1013, 41] on p "Content" at bounding box center [1007, 33] width 88 height 32
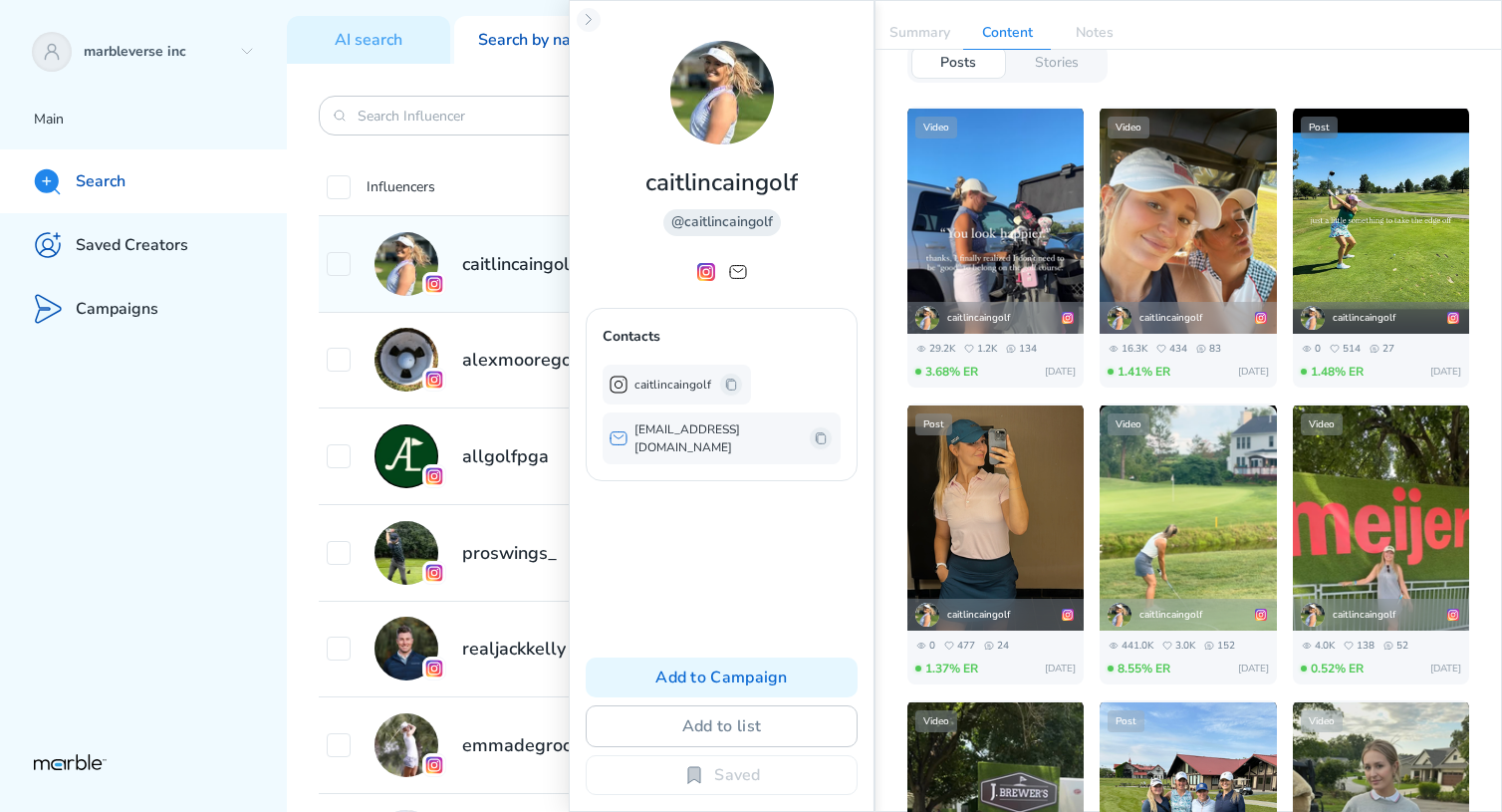
scroll to position [32, 0]
click at [1062, 61] on p "Stories" at bounding box center [1057, 62] width 44 height 19
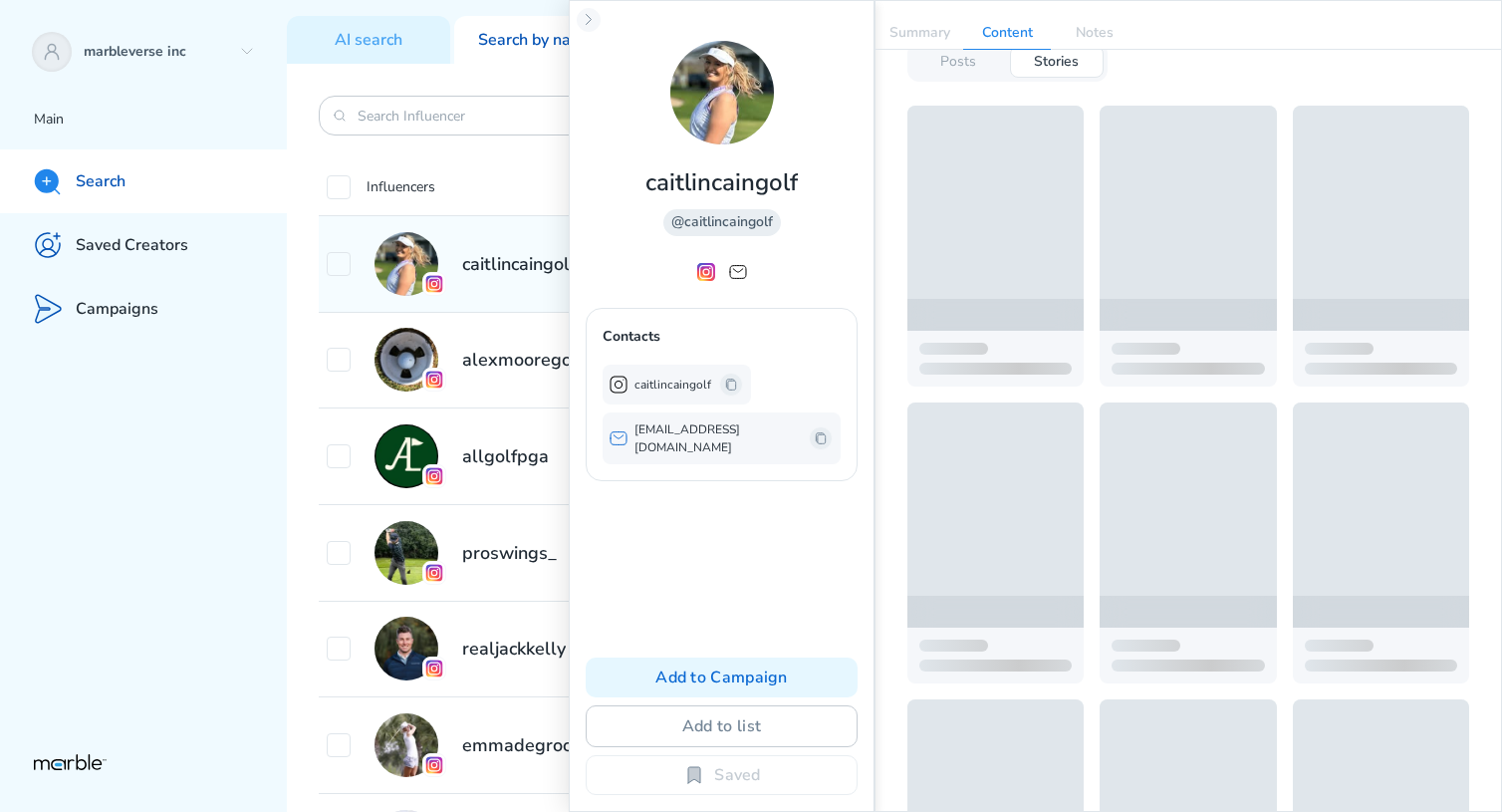
scroll to position [0, 0]
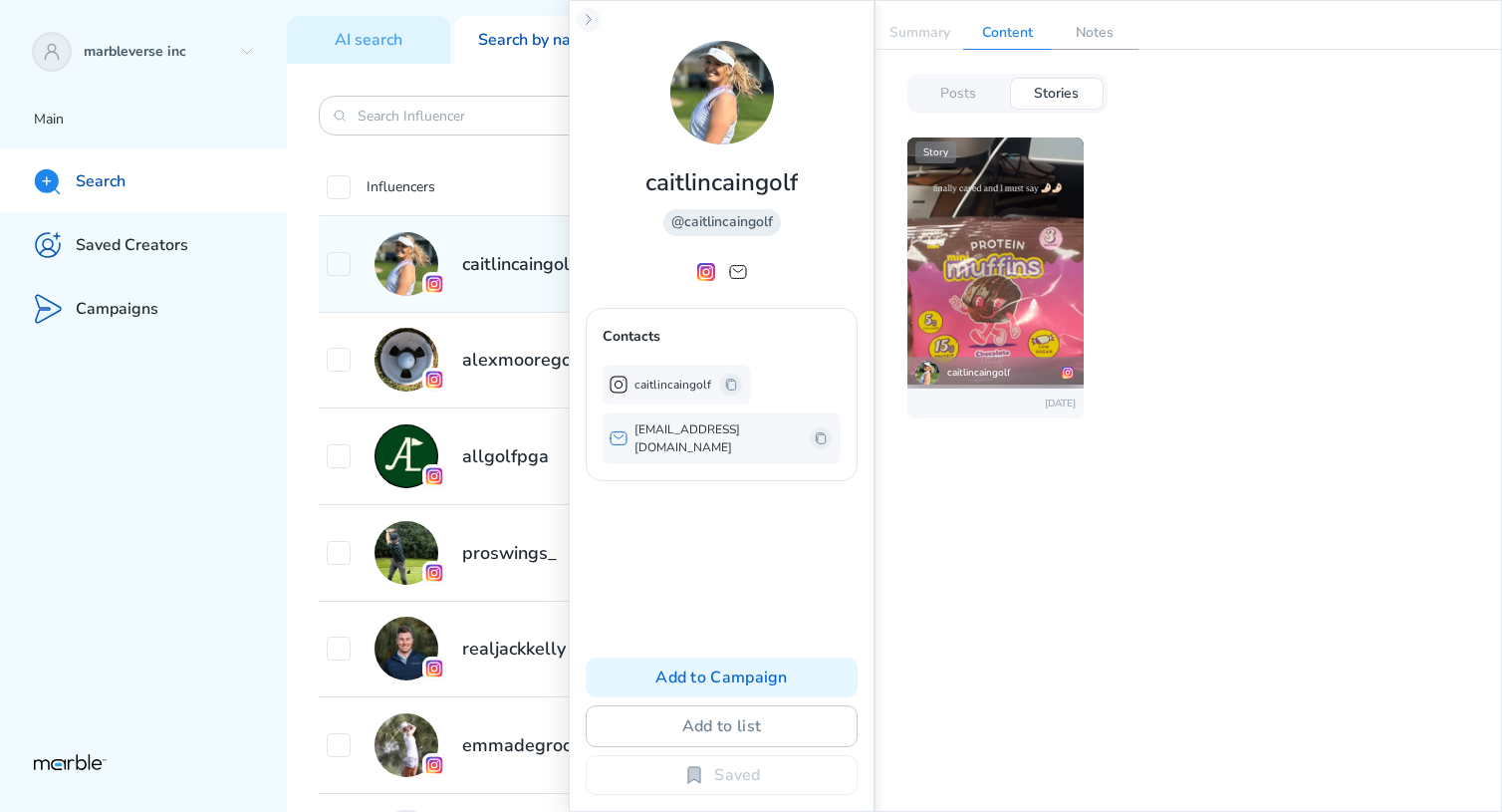
click at [1089, 33] on p "Notes" at bounding box center [1095, 33] width 88 height 32
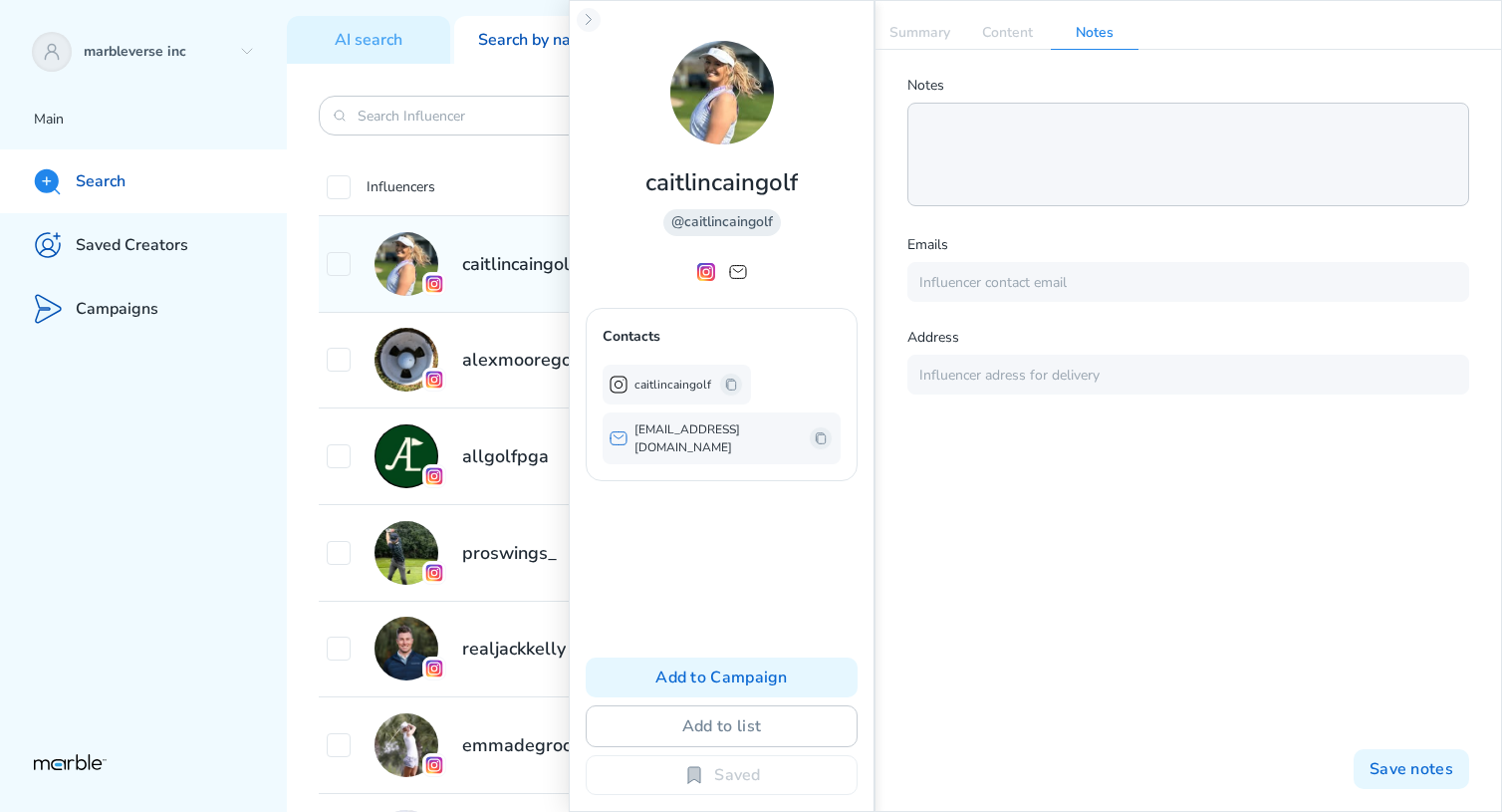
click at [1031, 175] on textarea at bounding box center [1188, 155] width 562 height 104
type textarea "kjbkjn;kjn"
click at [924, 34] on p "Summary" at bounding box center [919, 33] width 88 height 32
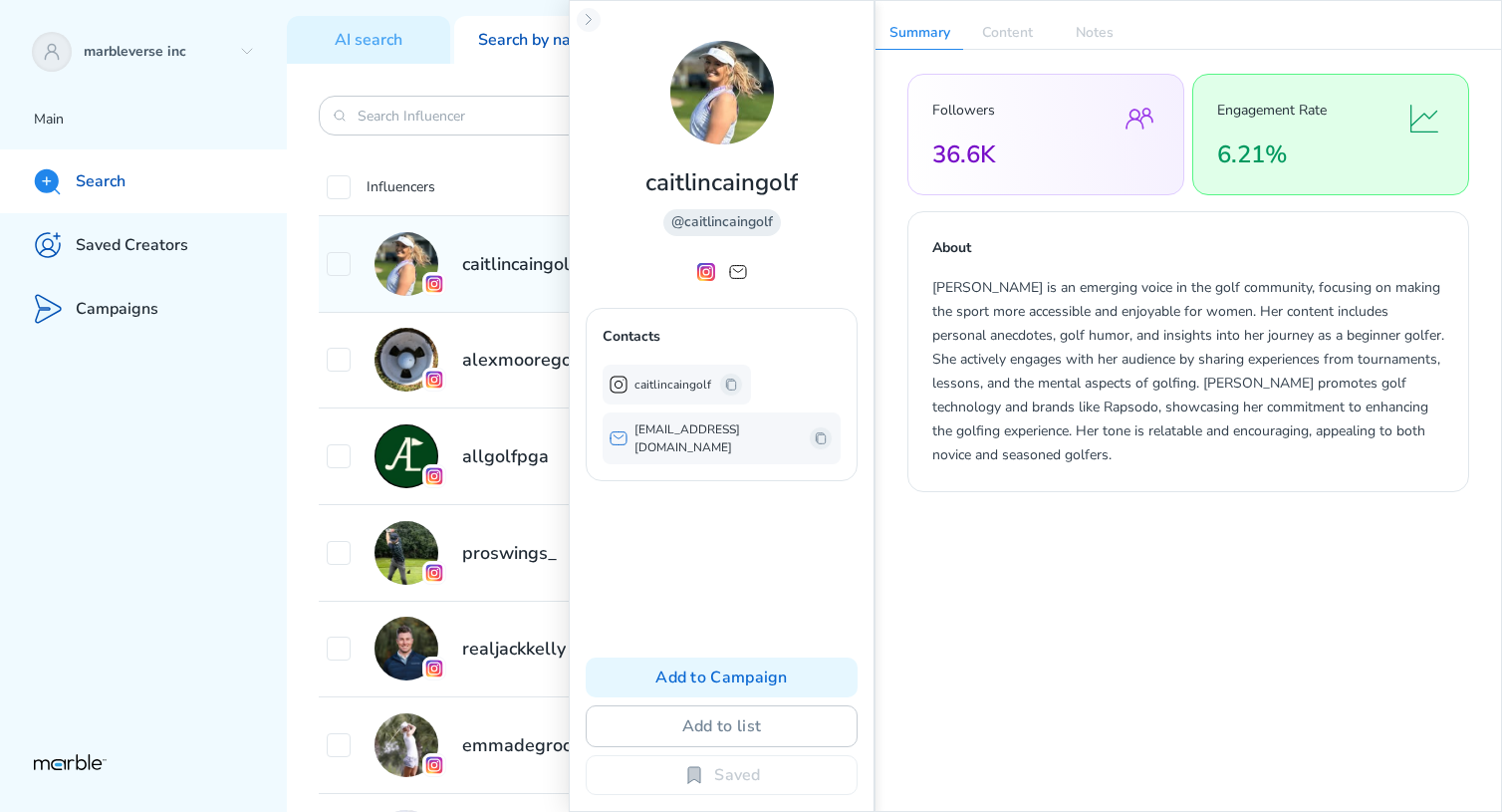
click at [739, 279] on icon at bounding box center [738, 272] width 24 height 24
click at [825, 245] on div "caitlincaingolf @caitlincaingolf Contacts caitlincaingolf [EMAIL_ADDRESS][DOMAI…" at bounding box center [722, 406] width 306 height 812
click at [586, 21] on icon at bounding box center [589, 20] width 16 height 16
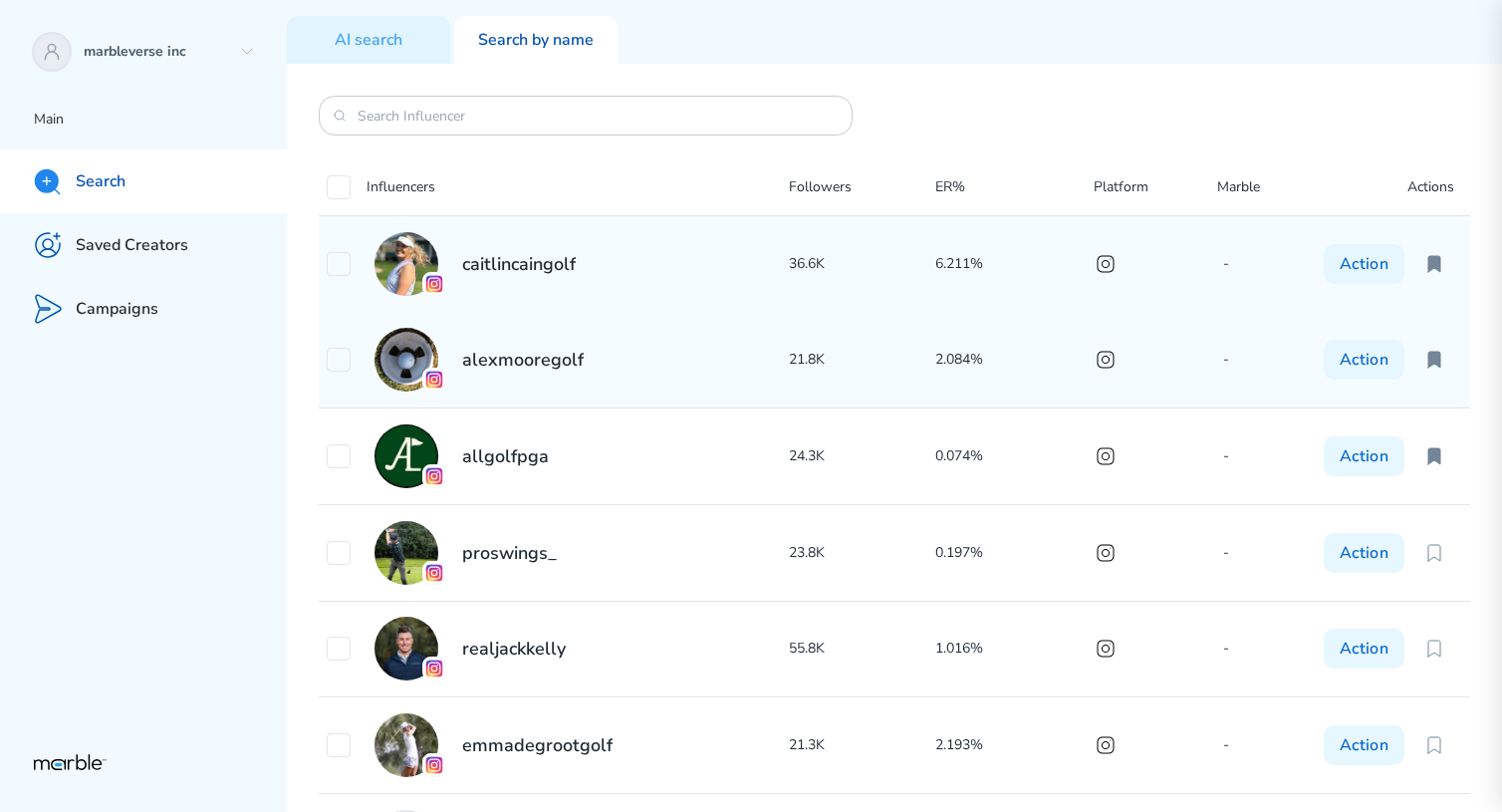
click at [592, 369] on div "alexmooregolf" at bounding box center [558, 360] width 462 height 64
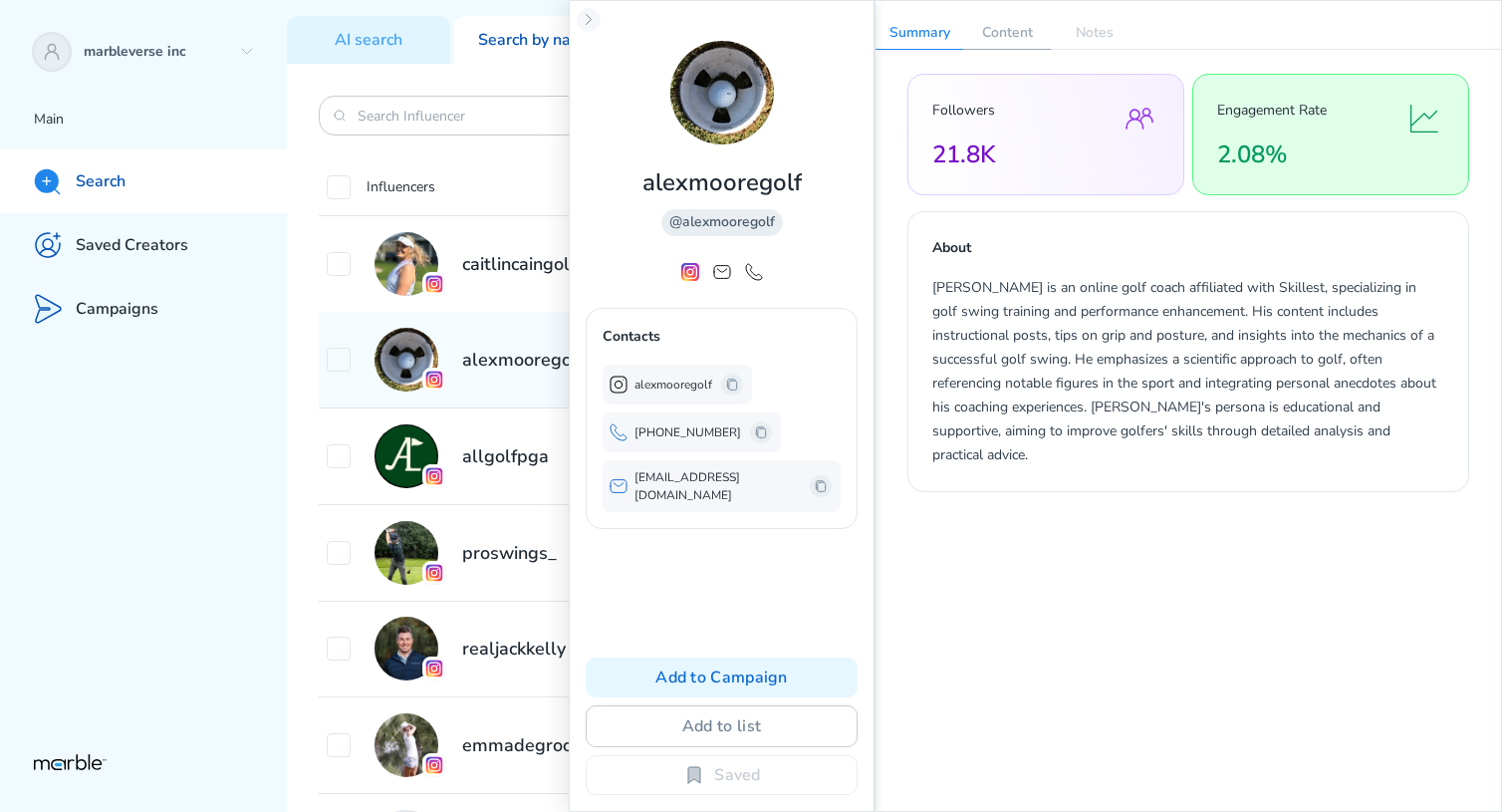
click at [999, 26] on p "Content" at bounding box center [1007, 33] width 88 height 32
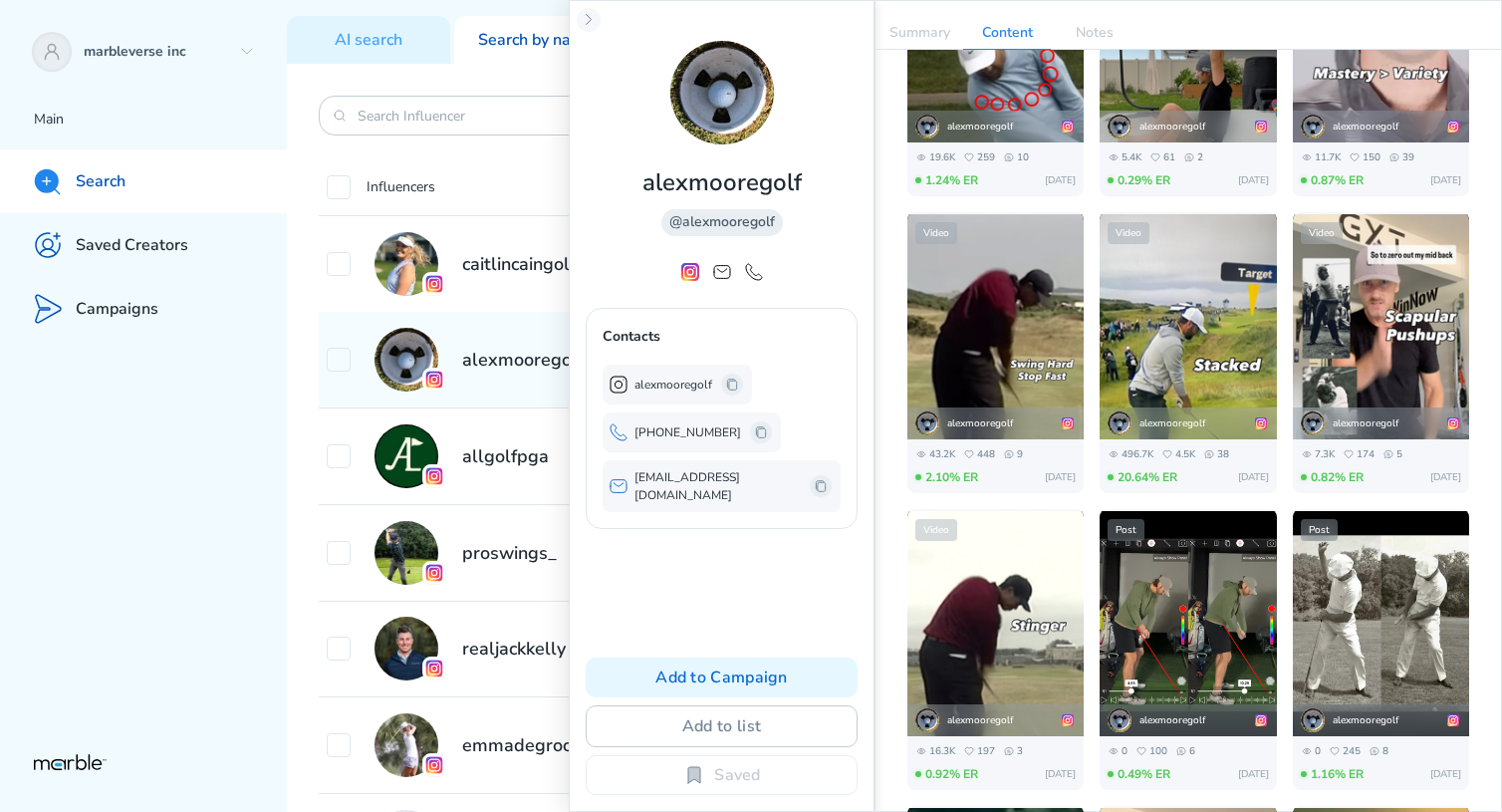
scroll to position [531, 0]
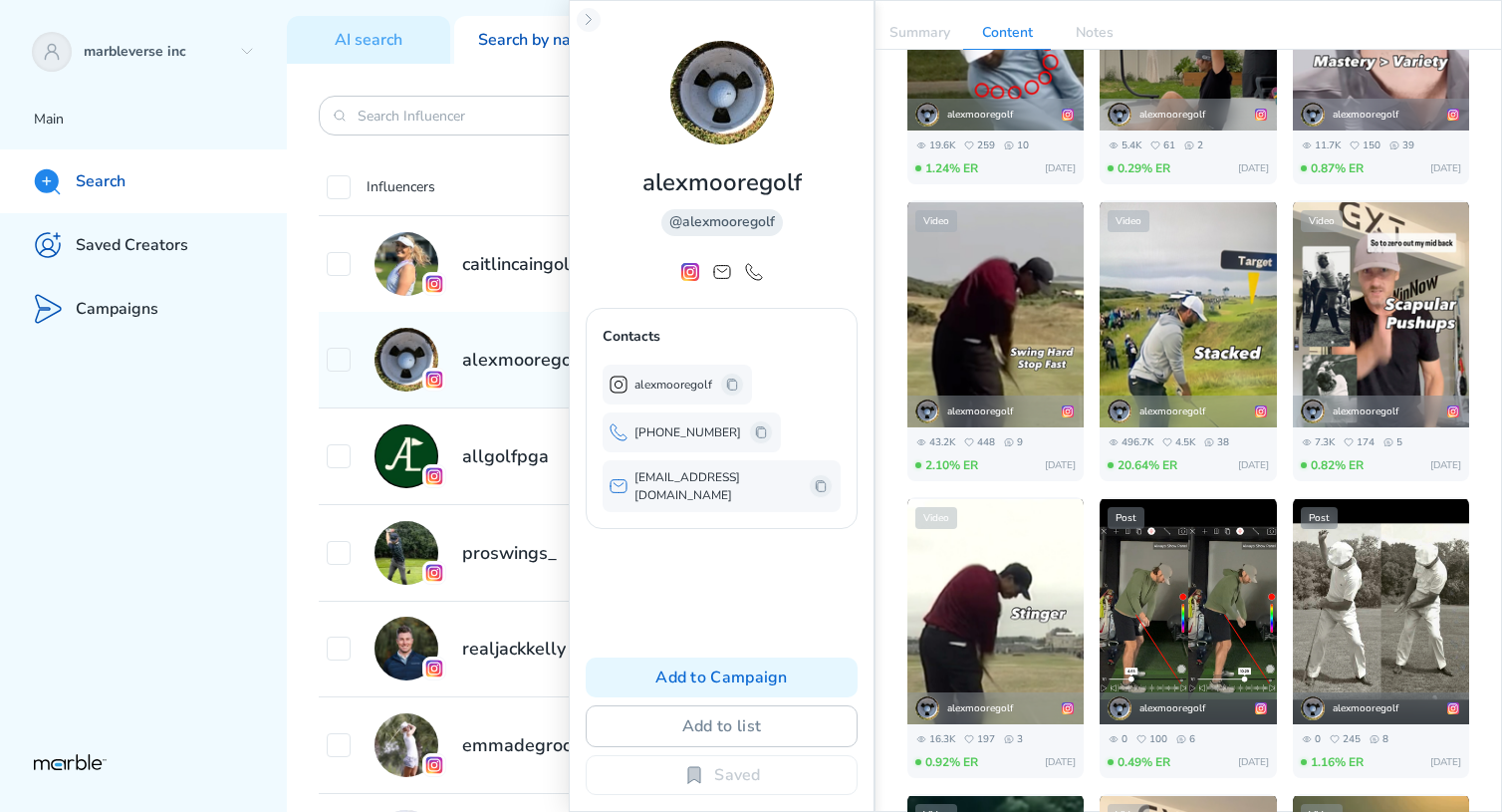
click at [1216, 365] on img at bounding box center [1187, 359] width 176 height 314
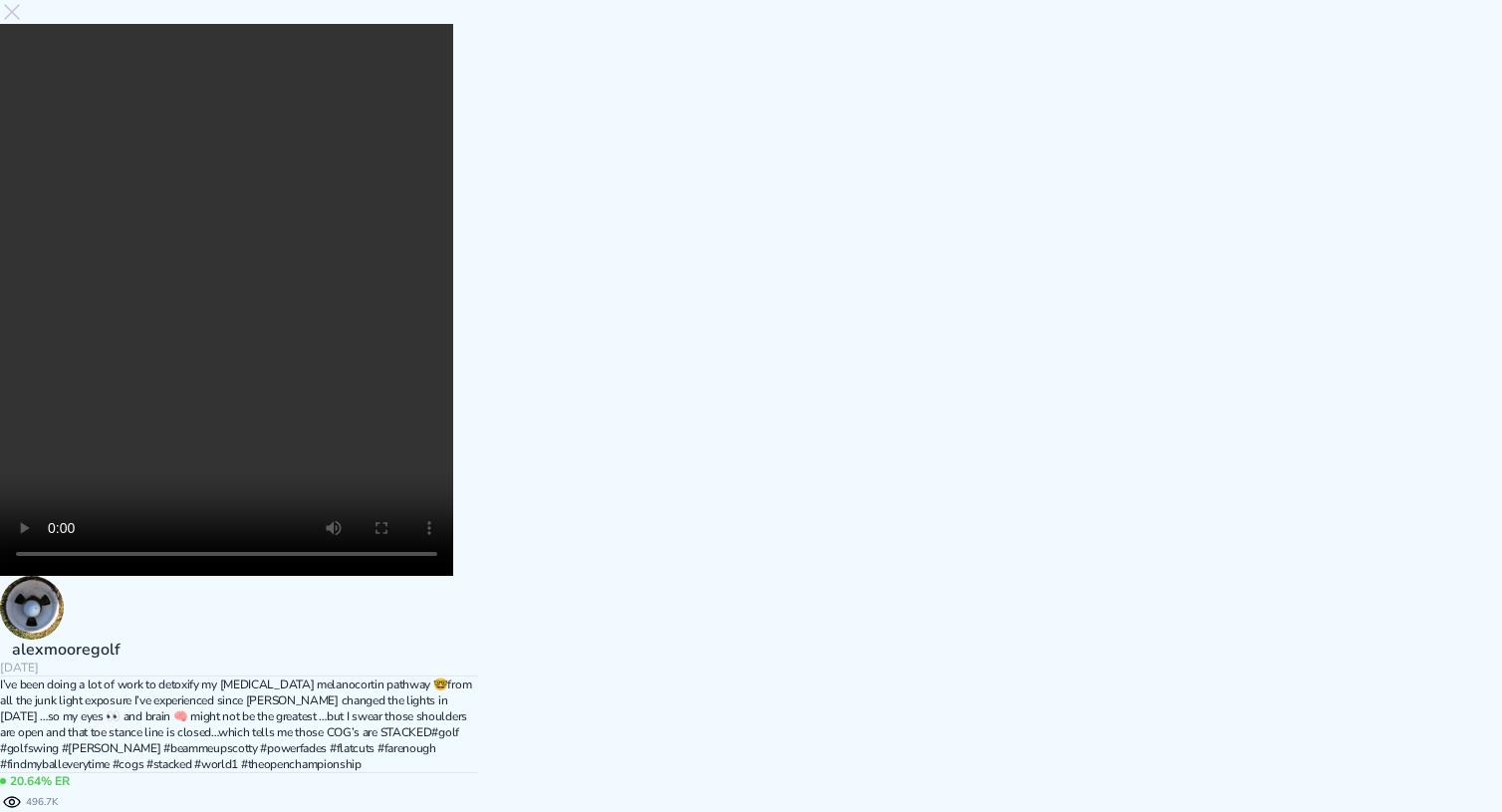
click at [453, 413] on video at bounding box center [226, 300] width 453 height 552
click at [371, 576] on video at bounding box center [226, 300] width 453 height 552
click at [24, 24] on icon at bounding box center [12, 12] width 24 height 24
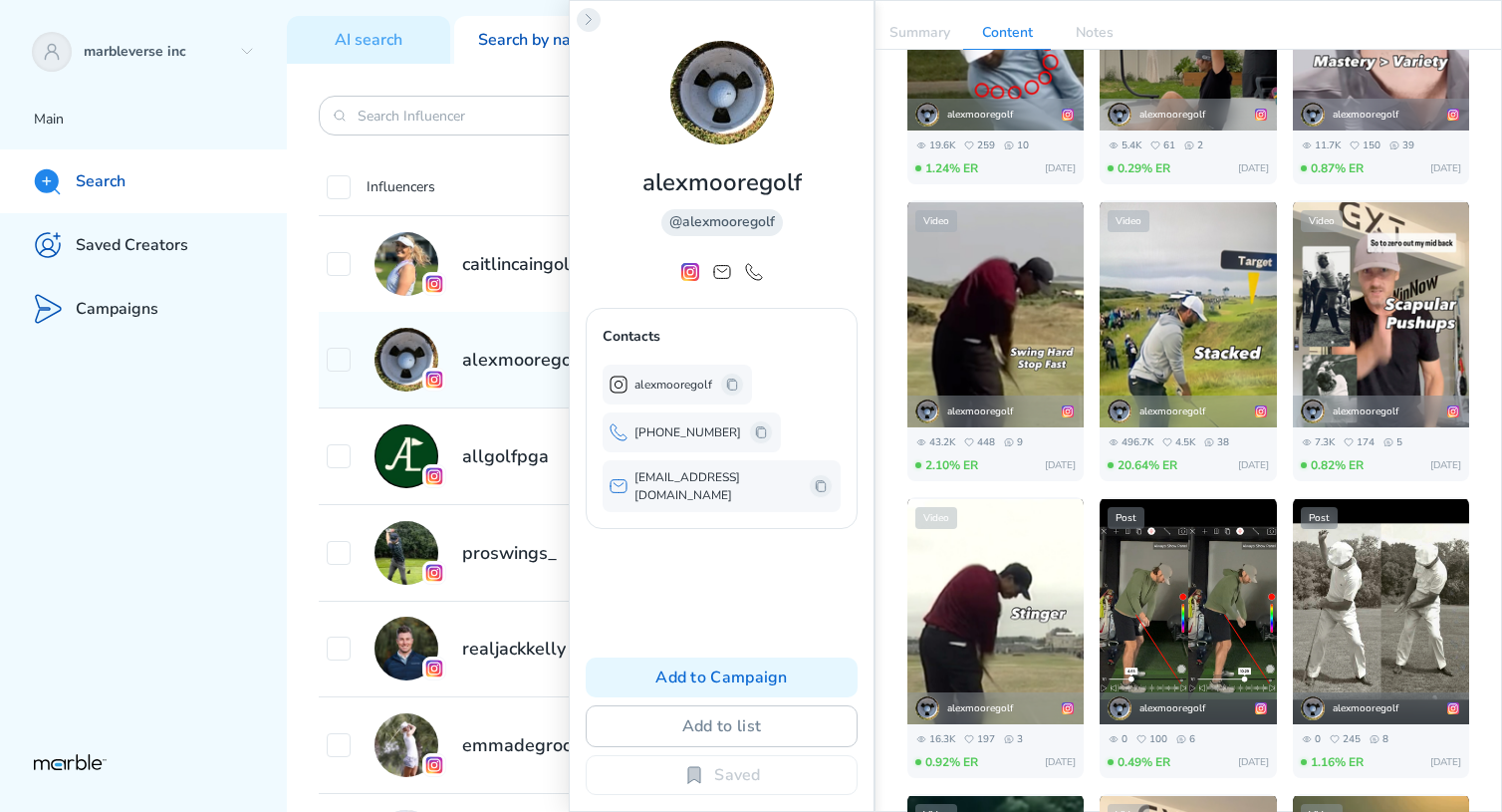
click at [594, 23] on icon at bounding box center [589, 20] width 16 height 16
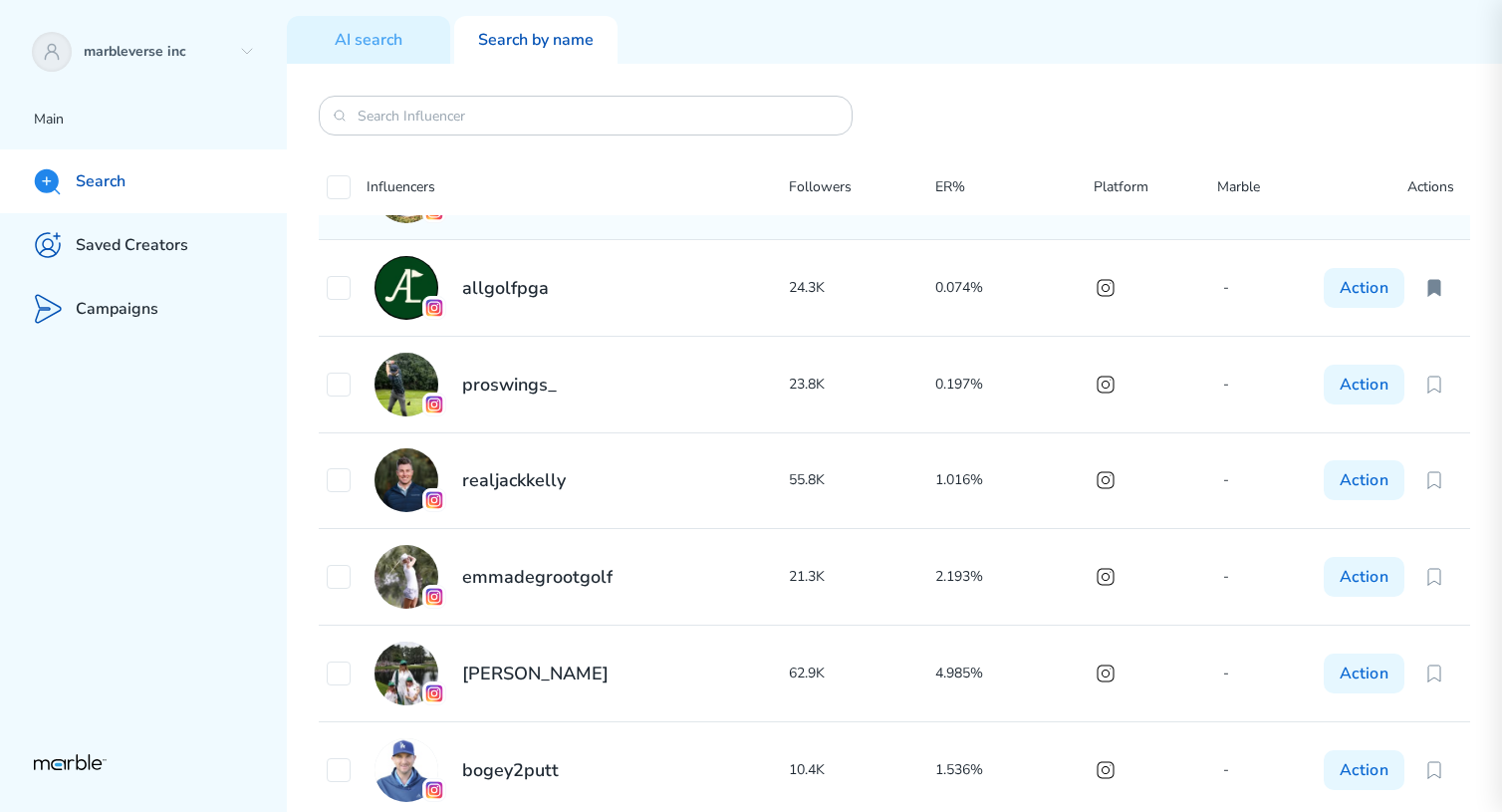
scroll to position [181, 0]
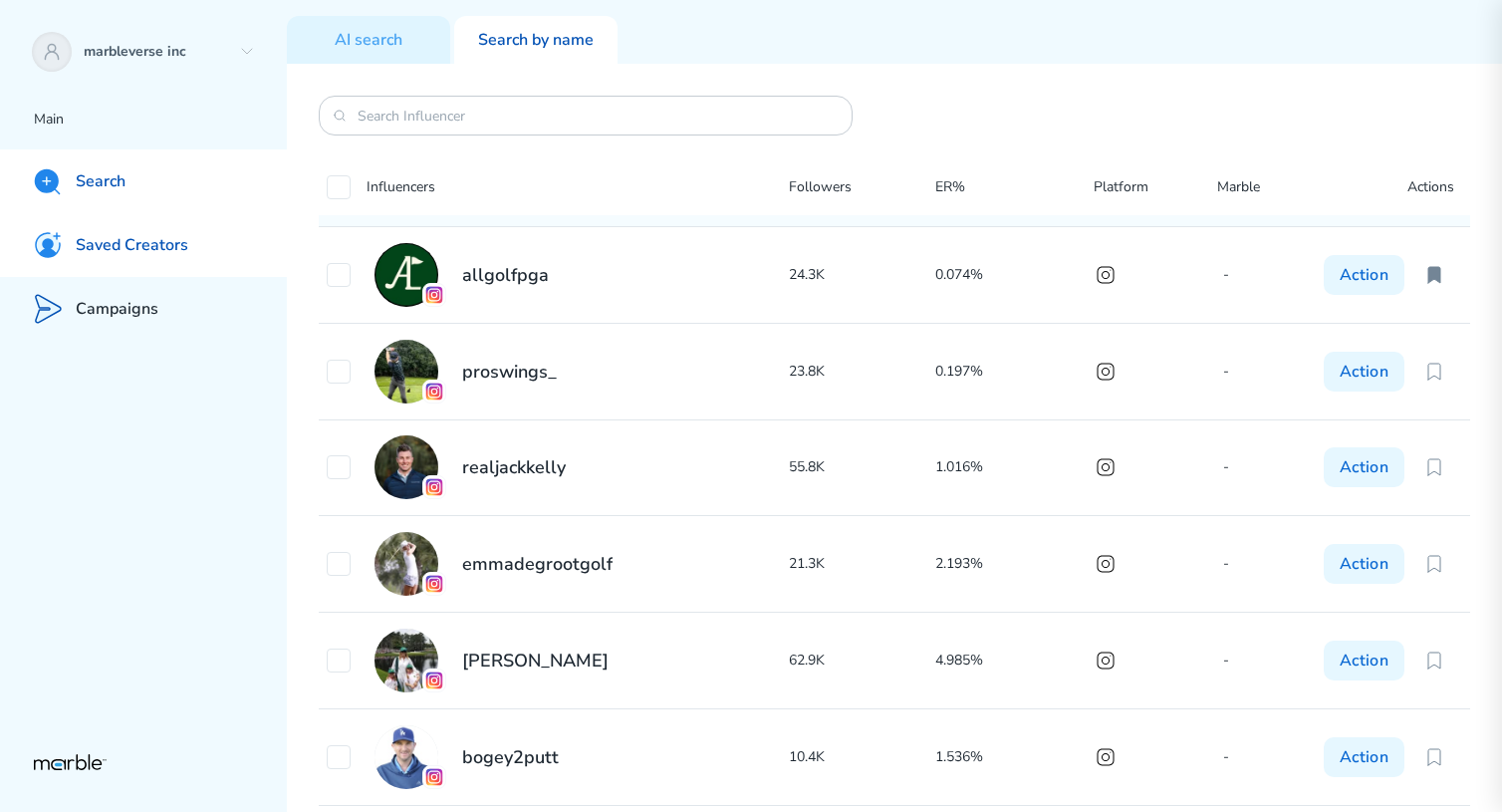
click at [145, 248] on p "Saved Creators" at bounding box center [132, 245] width 113 height 21
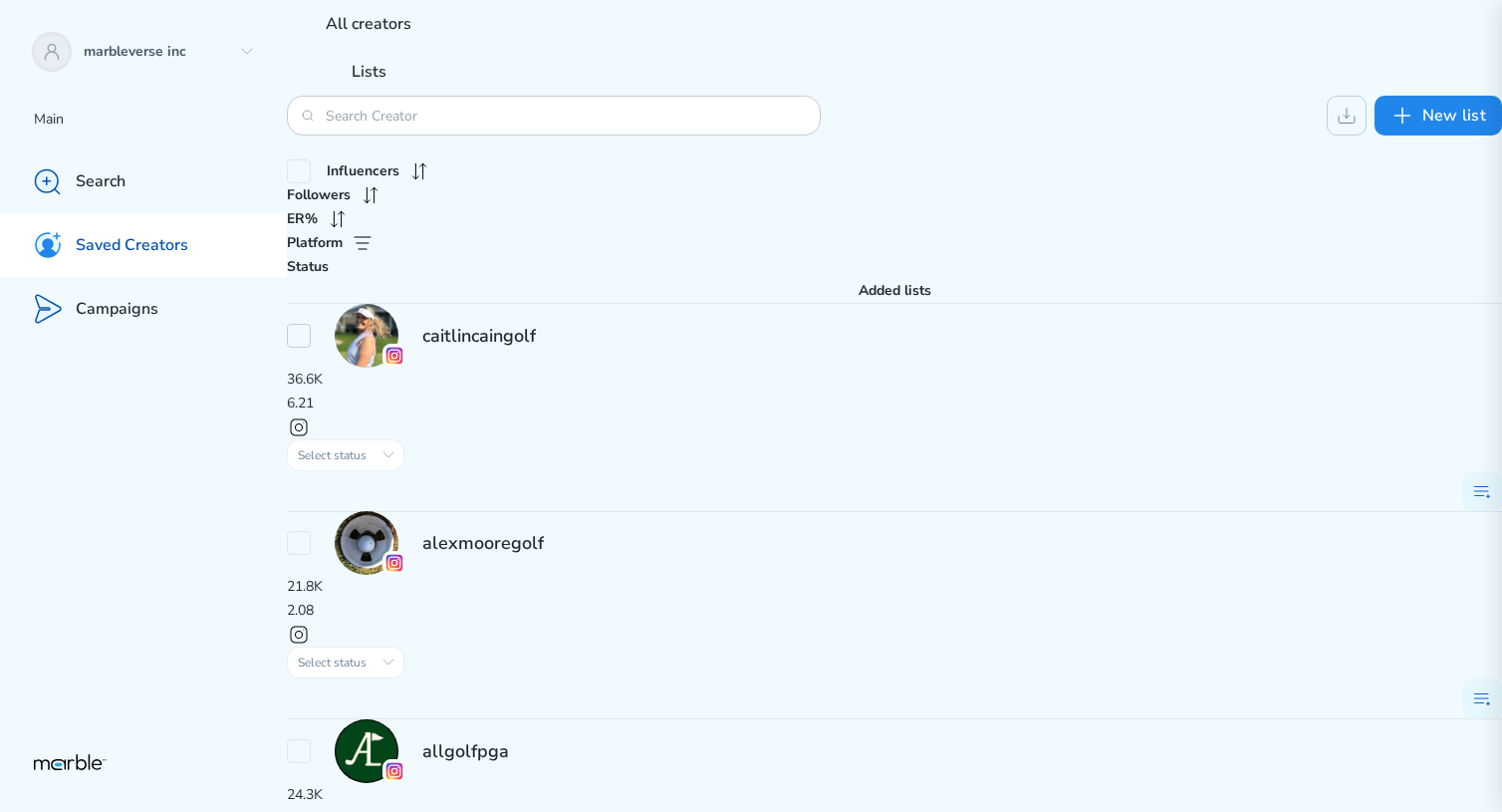
click at [307, 328] on icon at bounding box center [299, 336] width 16 height 16
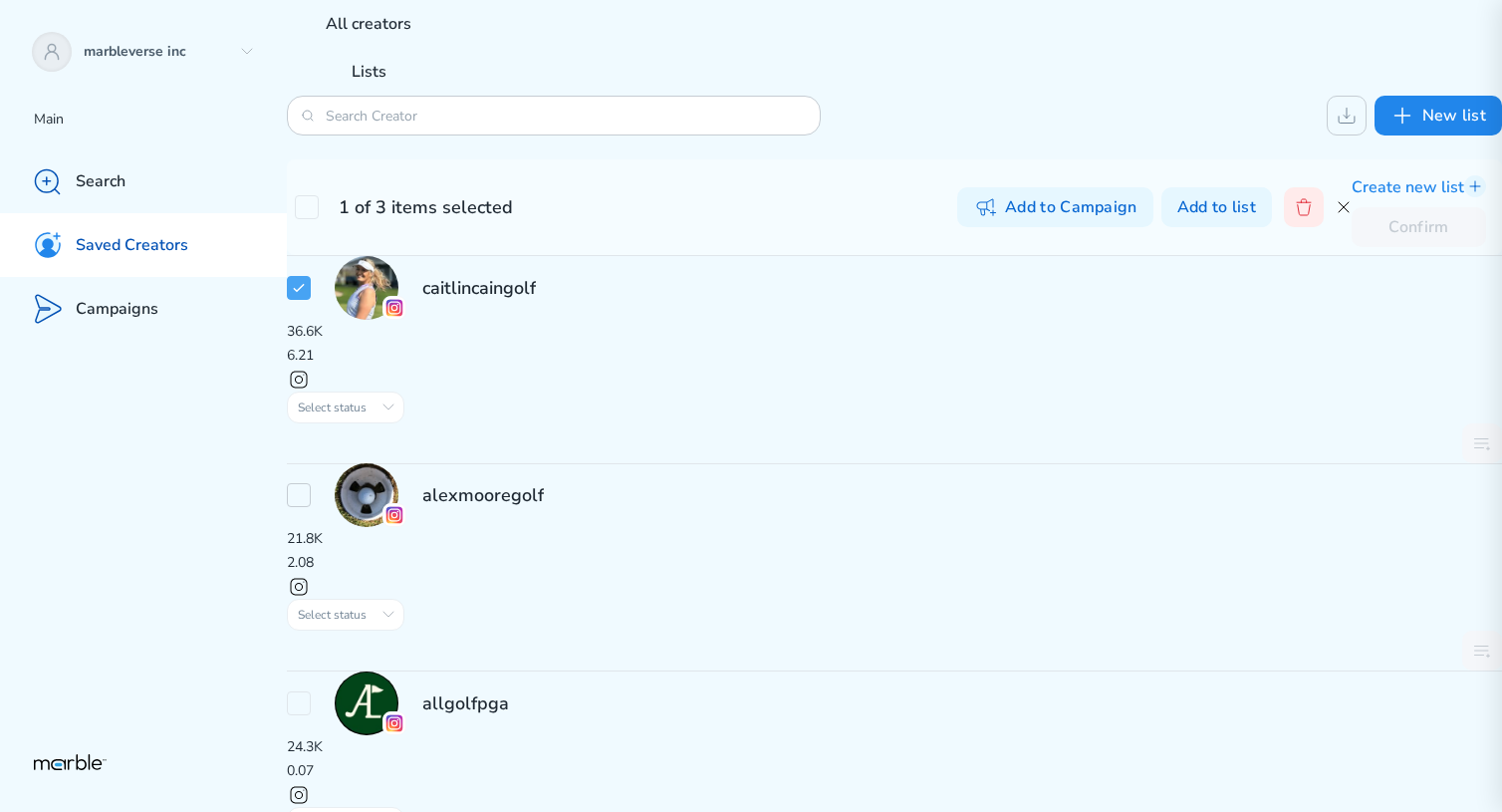
click at [307, 487] on icon at bounding box center [299, 495] width 16 height 16
checkbox input "true"
click at [1272, 188] on button "Add to list" at bounding box center [1216, 207] width 111 height 40
checkbox input "true"
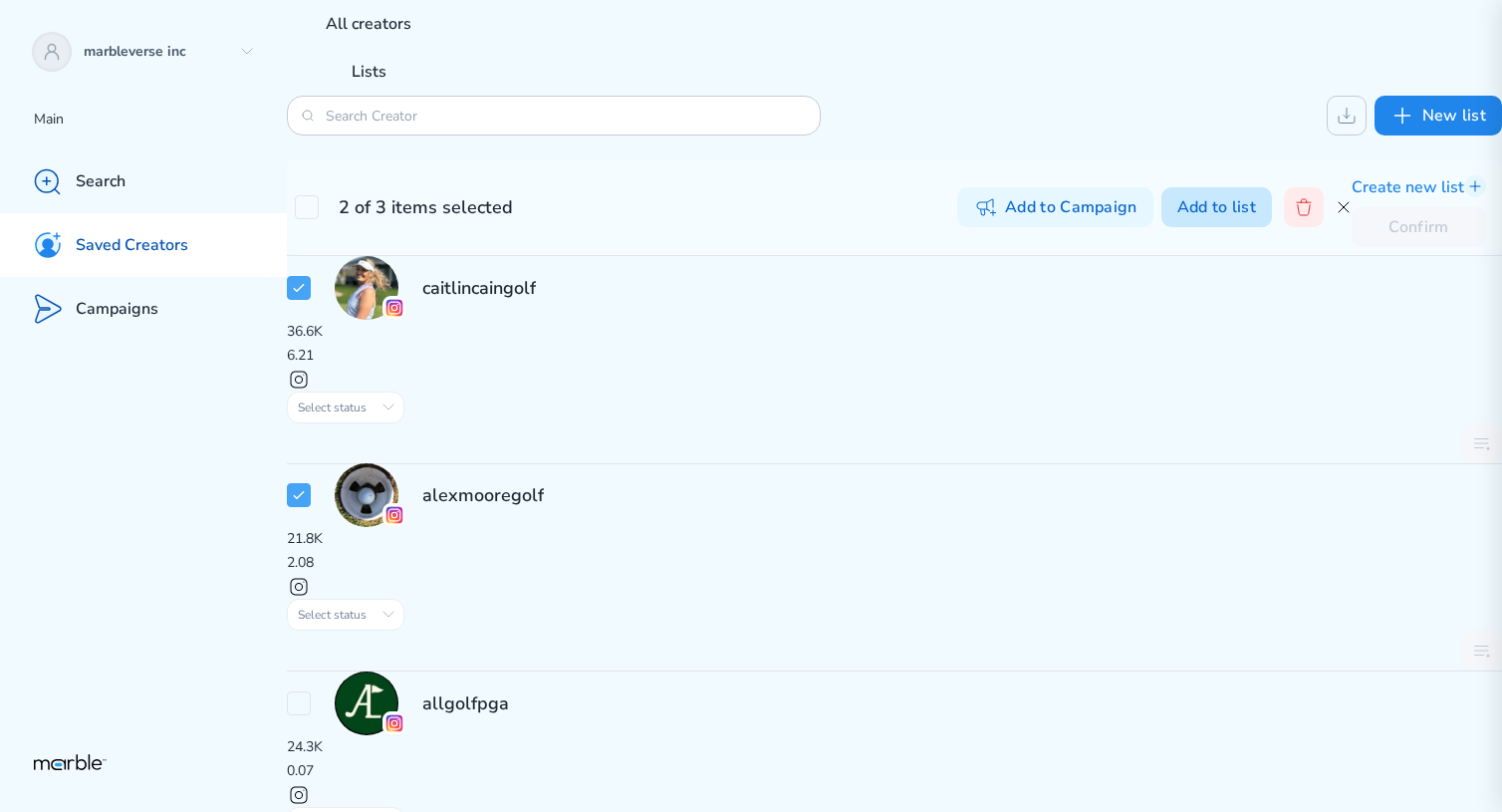
checkbox input "true"
click at [1351, 199] on p "Create new list" at bounding box center [1407, 187] width 113 height 24
checkbox input "true"
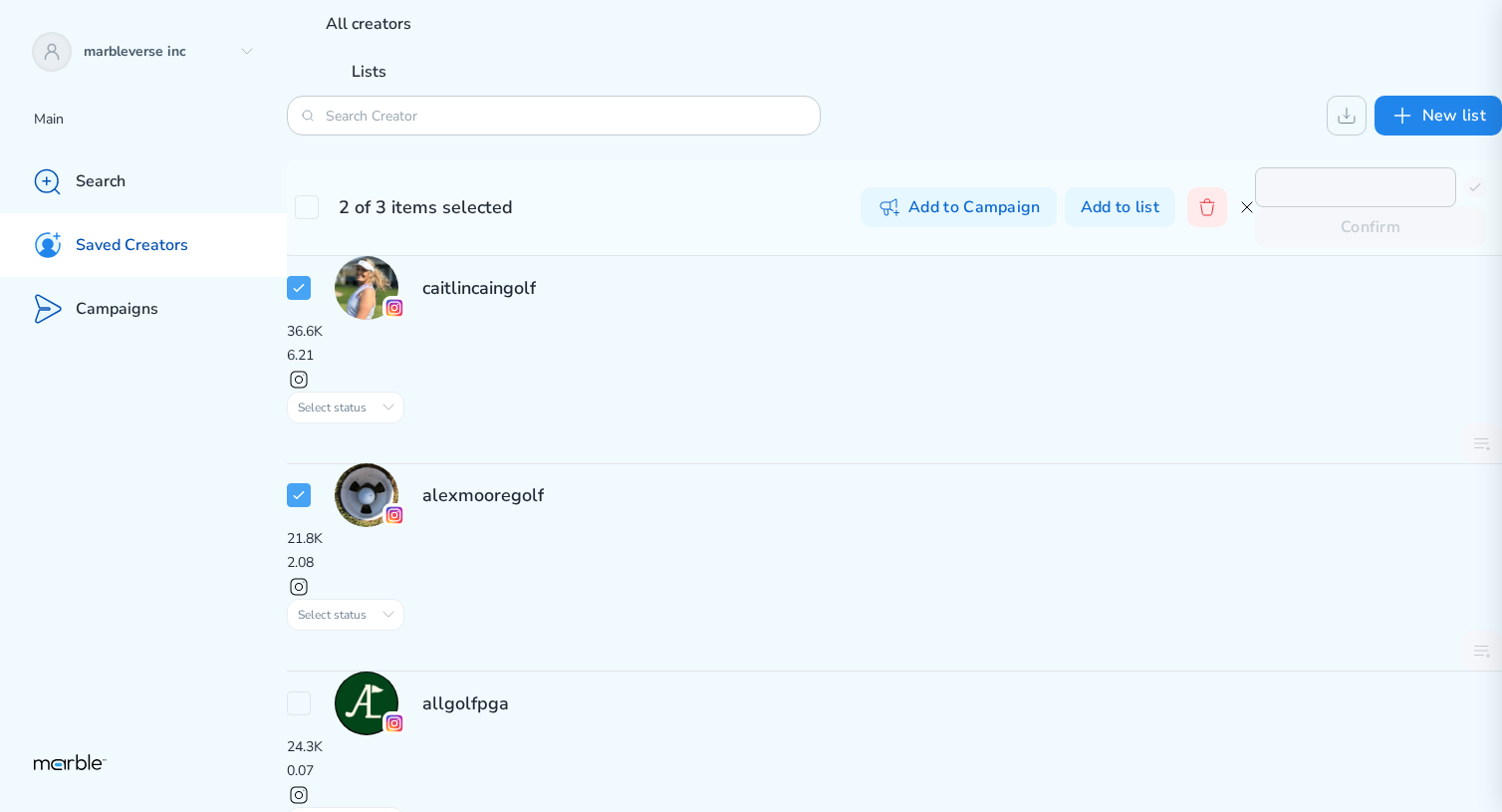
click at [1255, 207] on input "text" at bounding box center [1355, 187] width 201 height 40
checkbox input "true"
type input "t"
checkbox input "true"
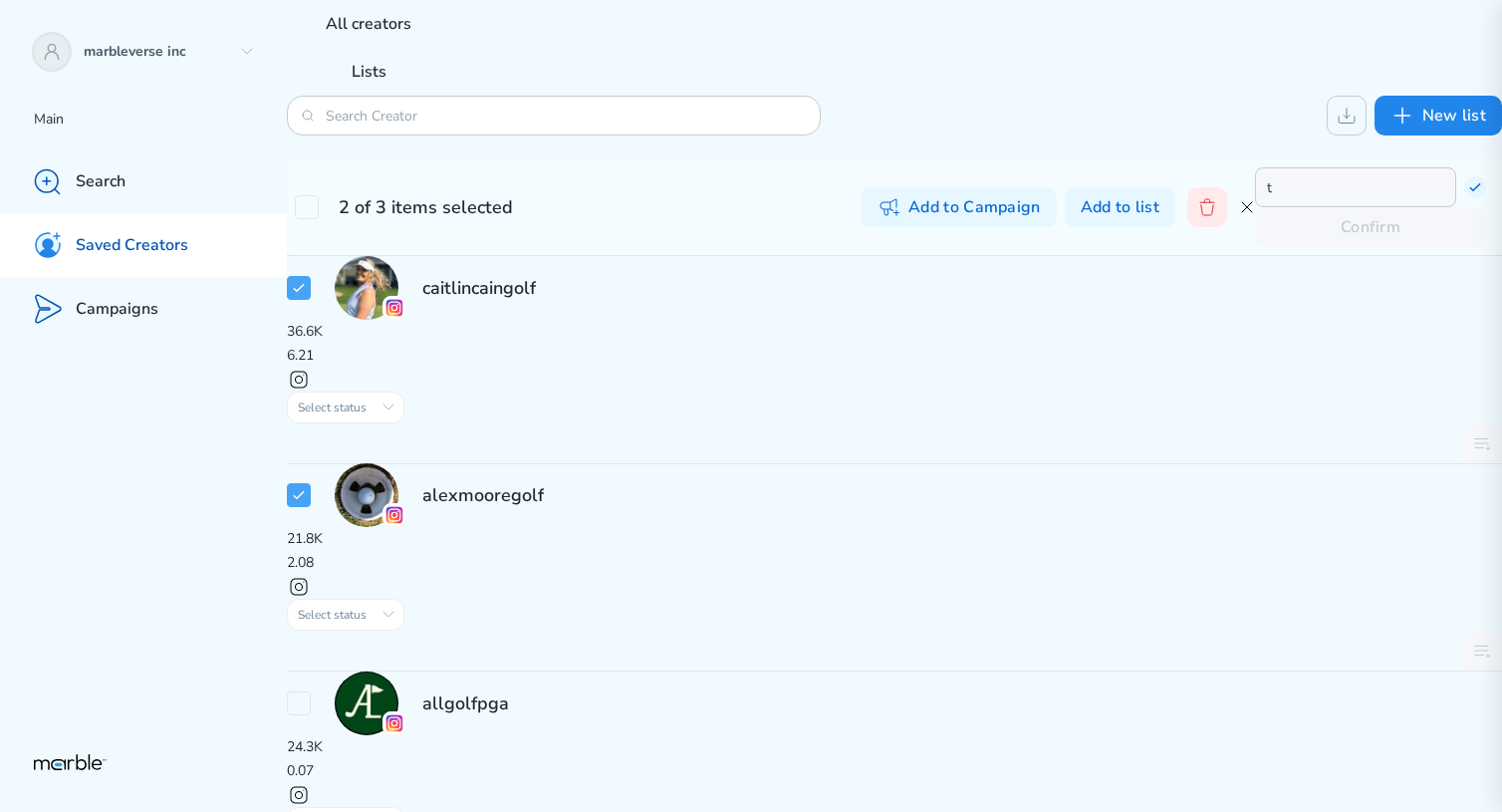
checkbox input "true"
type input "te"
checkbox input "true"
type input "tes"
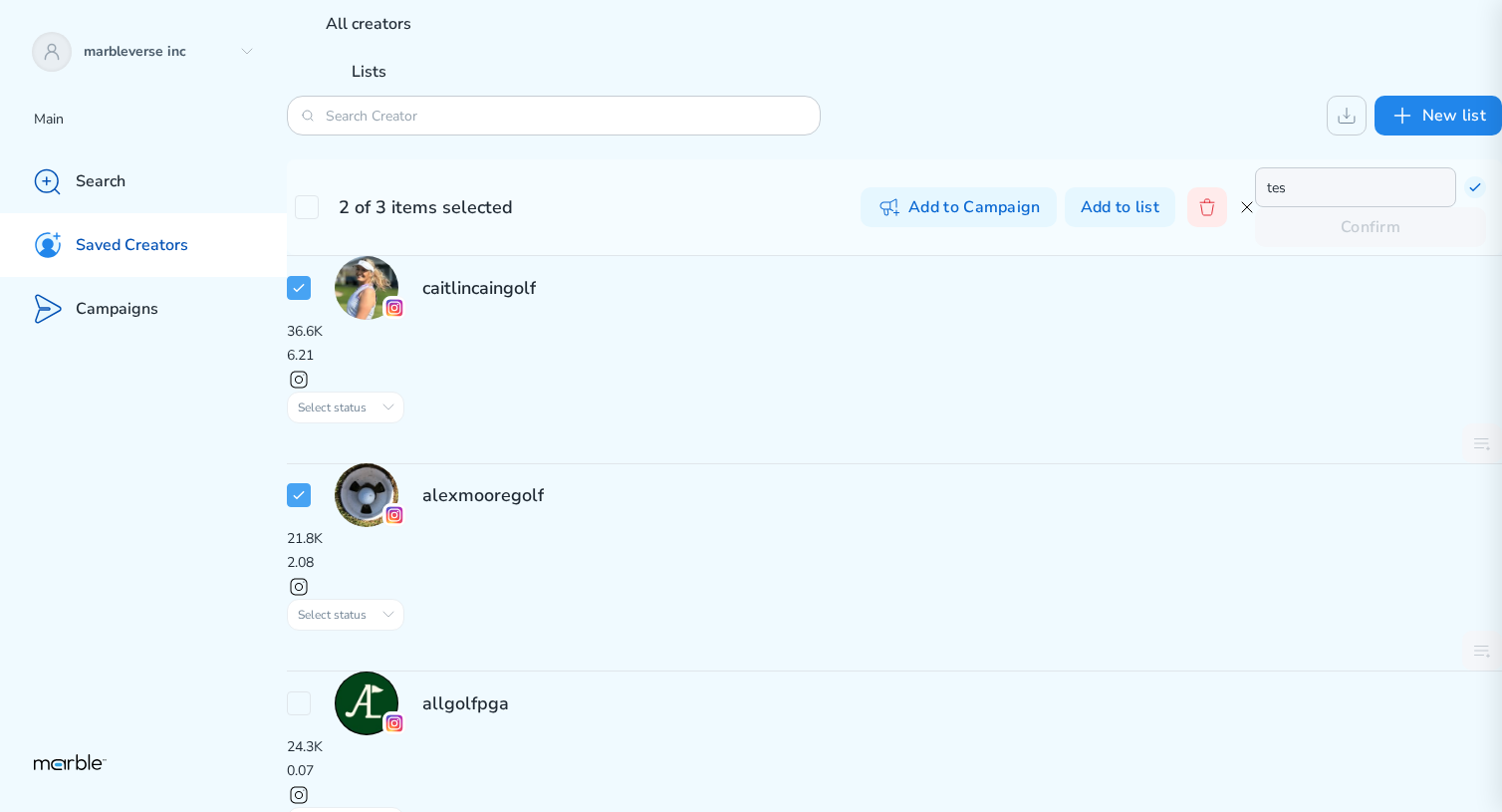
checkbox input "true"
type input "test"
checkbox input "true"
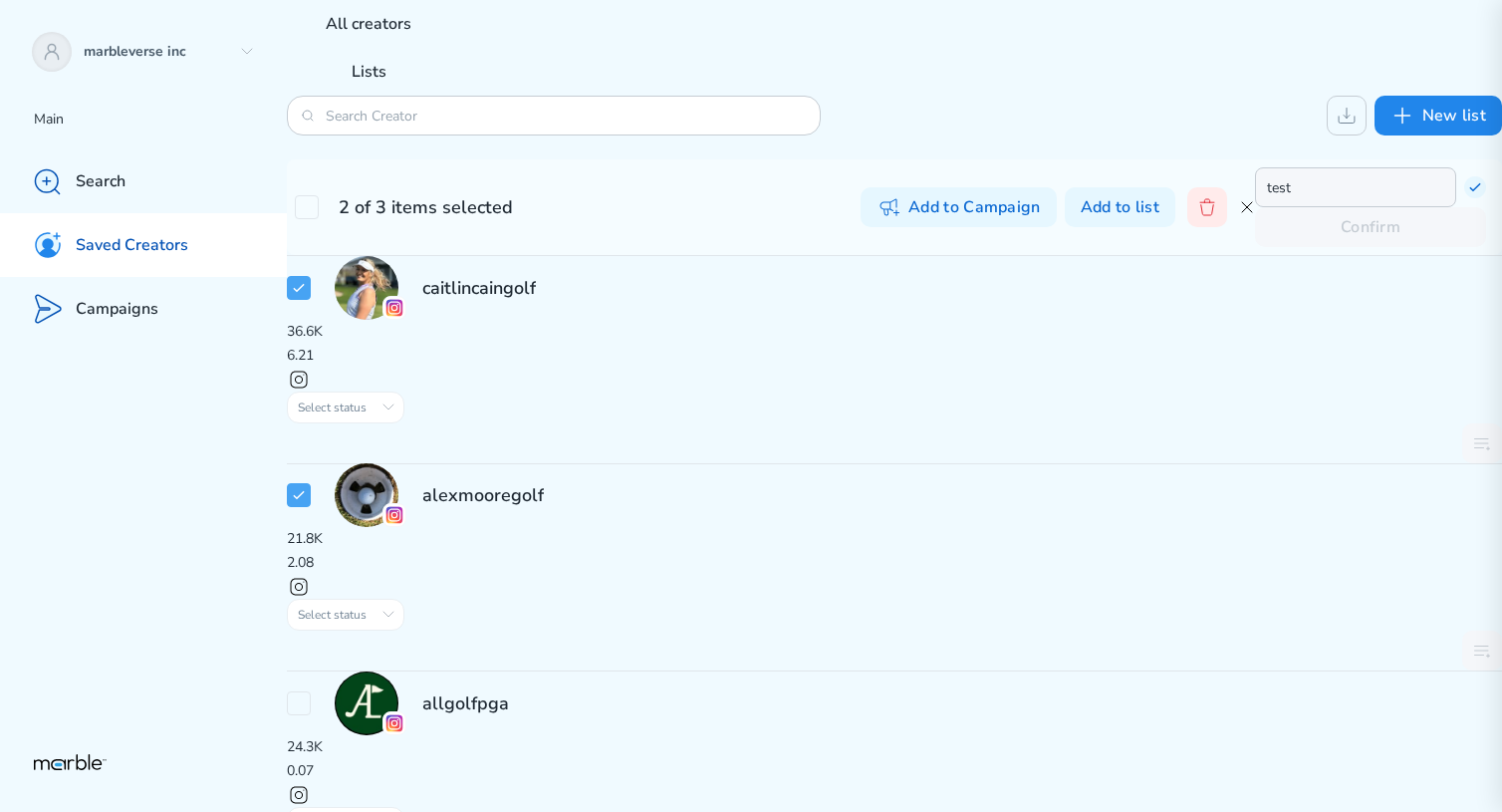
type input "test"
checkbox input "true"
type input "test l"
checkbox input "true"
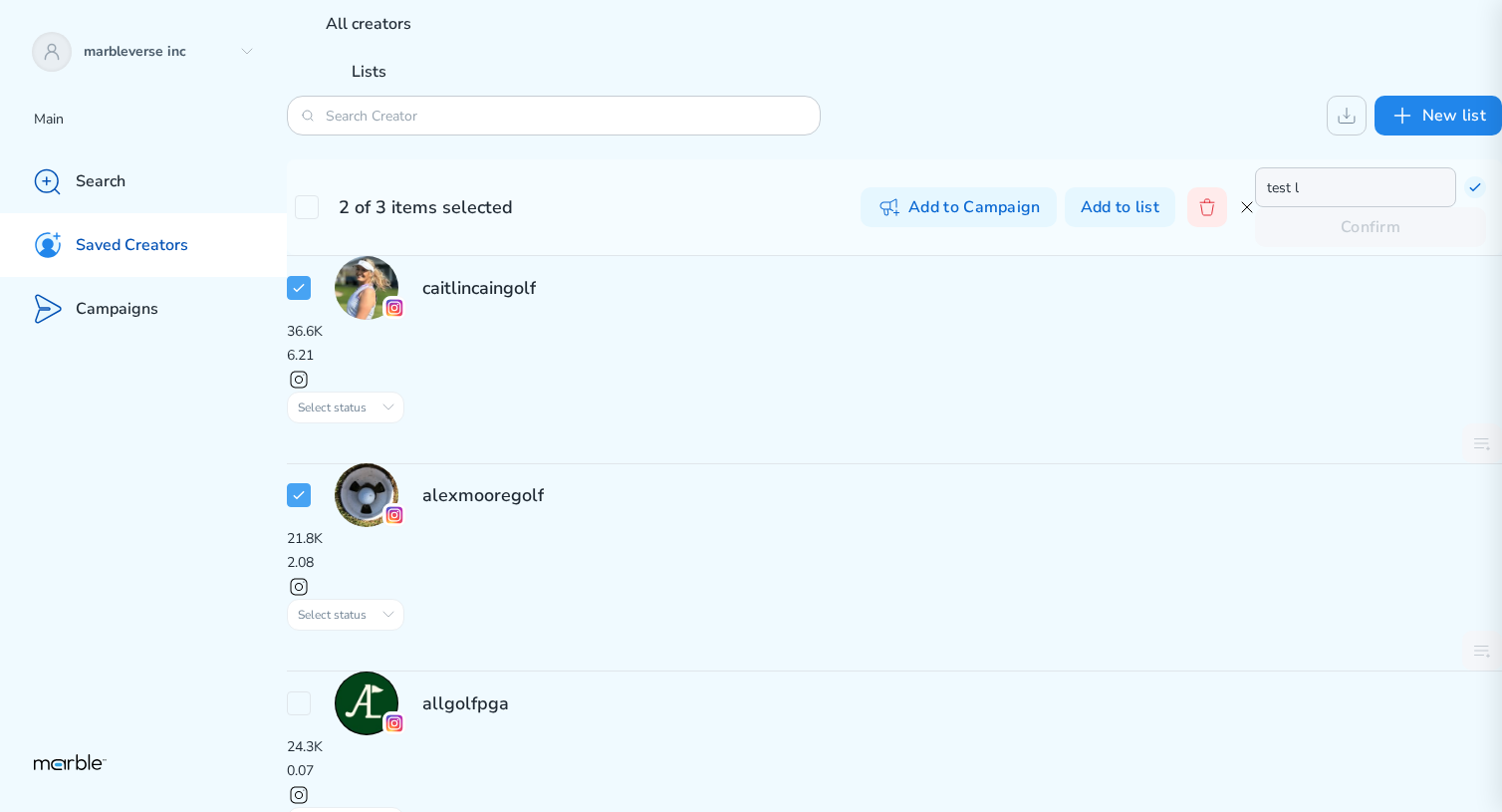
checkbox input "true"
type input "test li"
checkbox input "true"
type input "test lis"
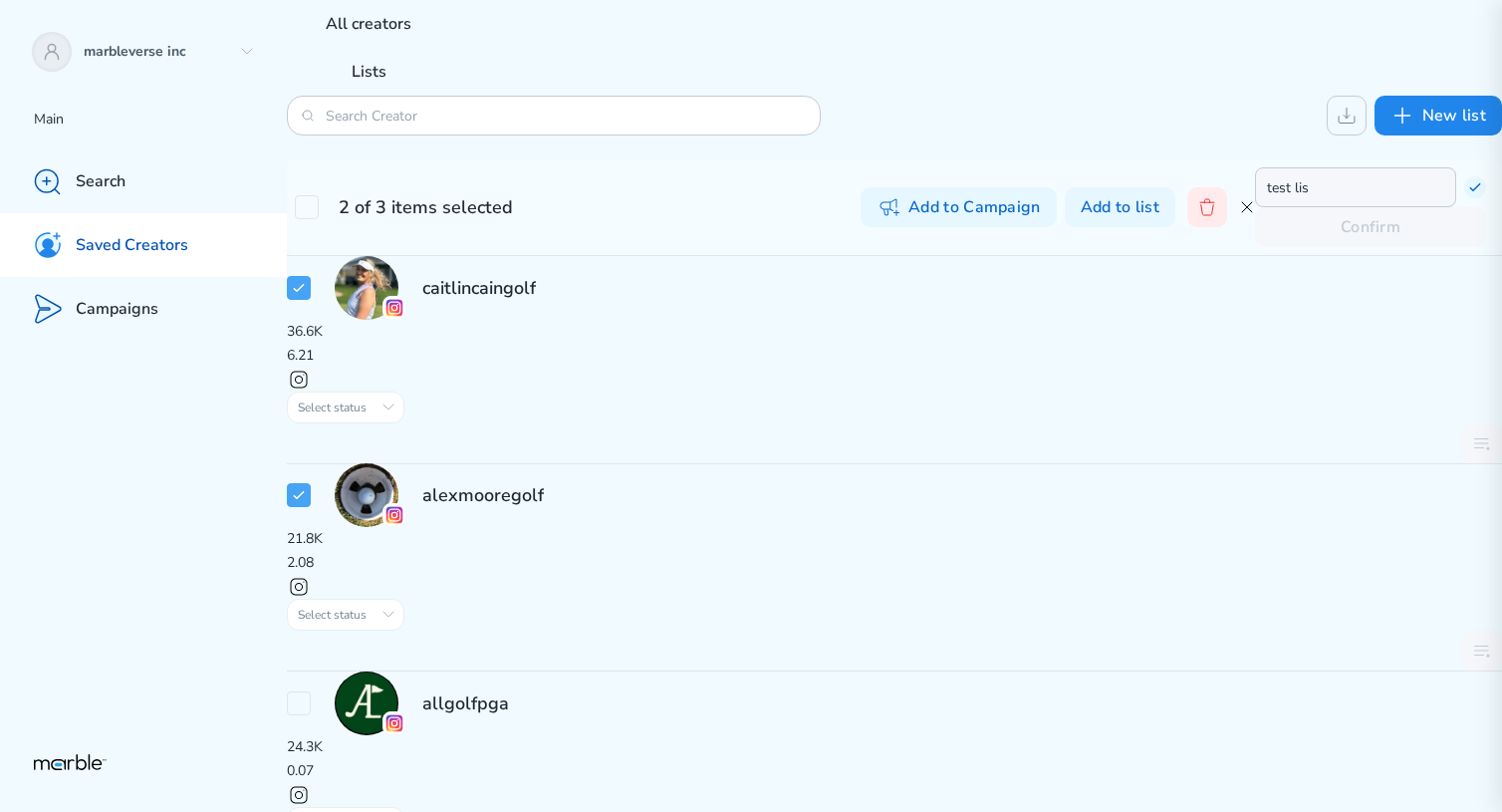
checkbox input "true"
type input "test list"
click at [1470, 191] on icon at bounding box center [1474, 187] width 9 height 7
checkbox input "true"
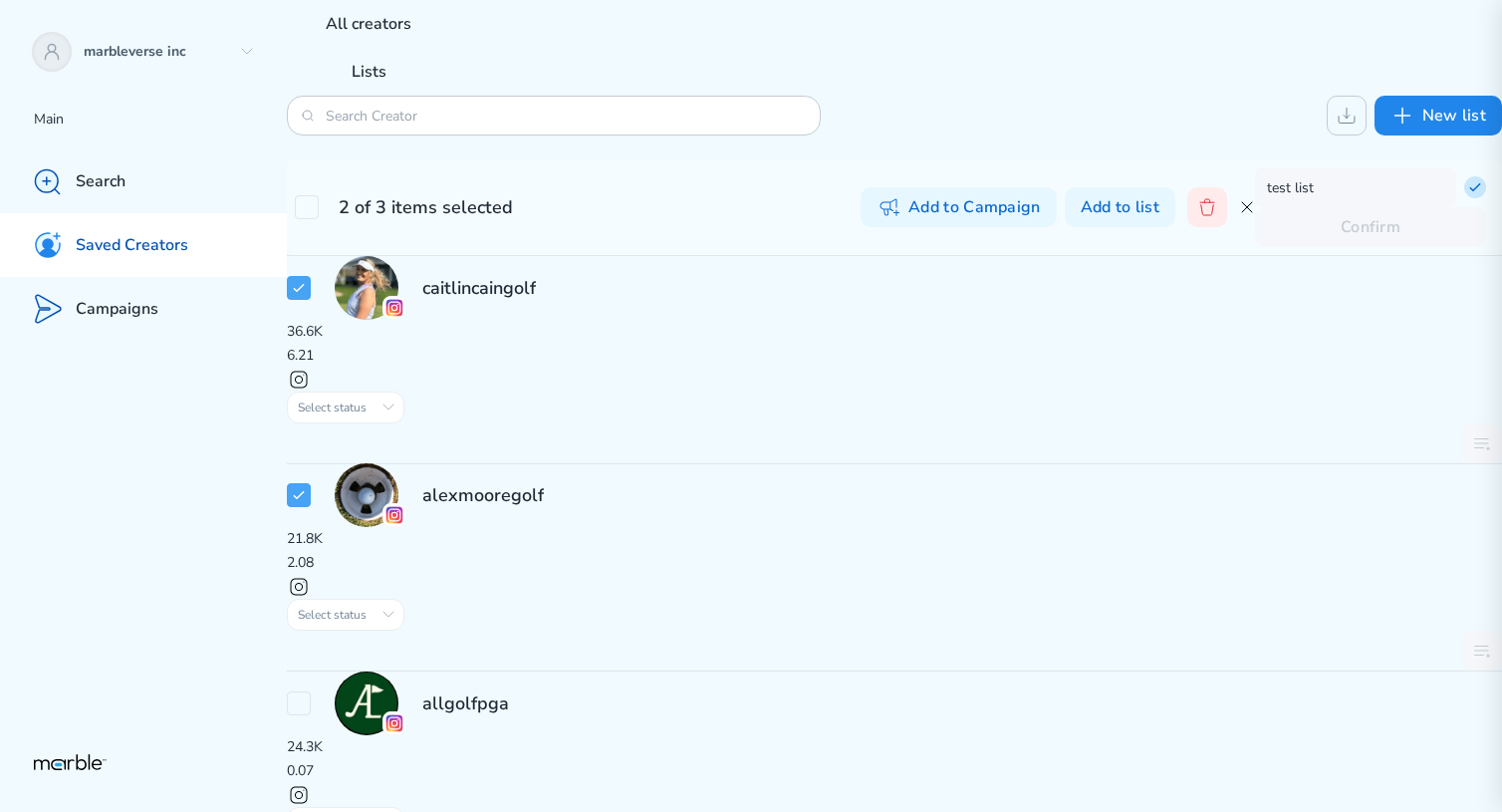
checkbox input "true"
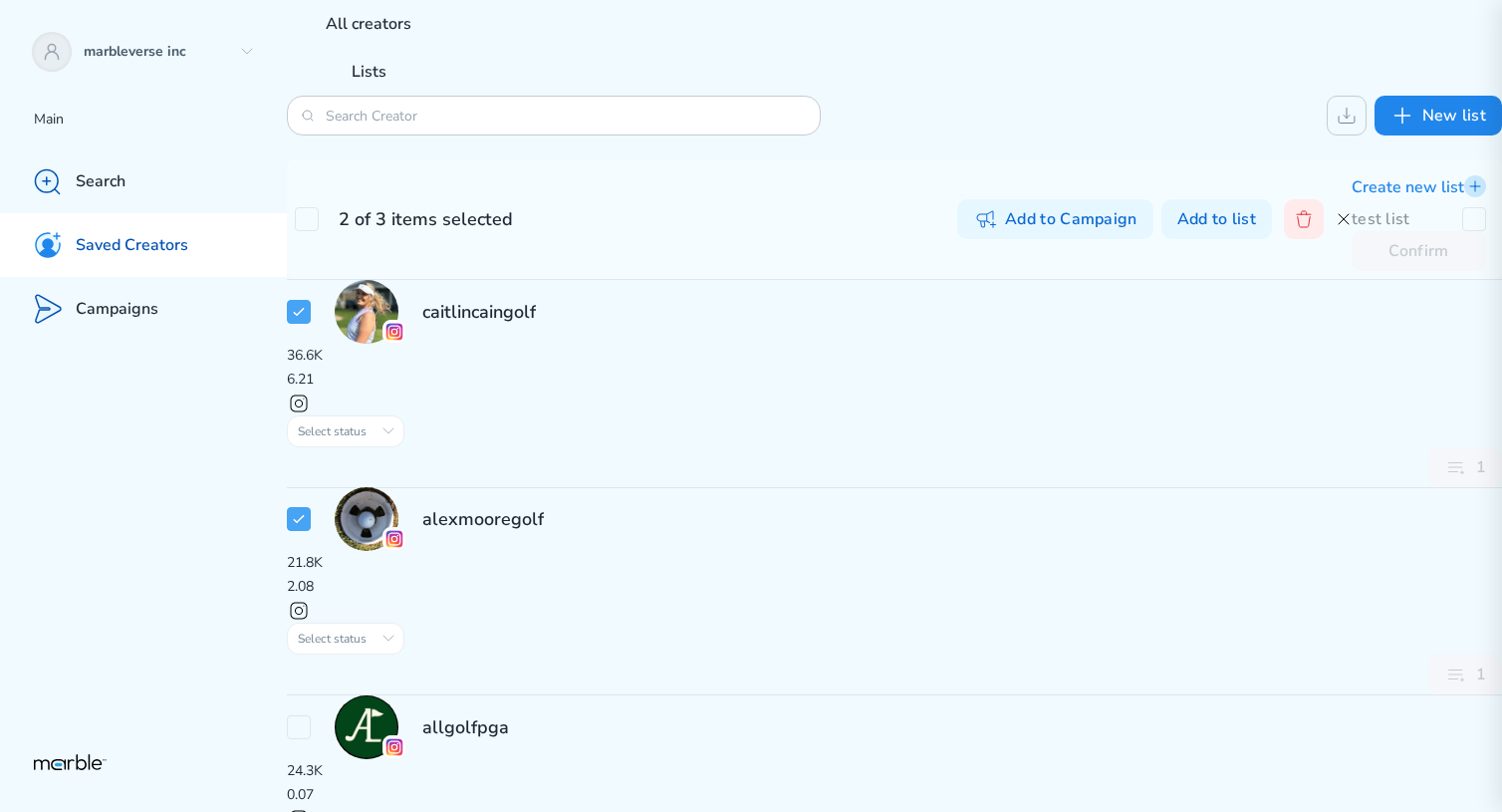
click at [1017, 132] on div "New list" at bounding box center [894, 116] width 1215 height 40
checkbox input "true"
click at [450, 48] on div "Lists" at bounding box center [368, 72] width 163 height 48
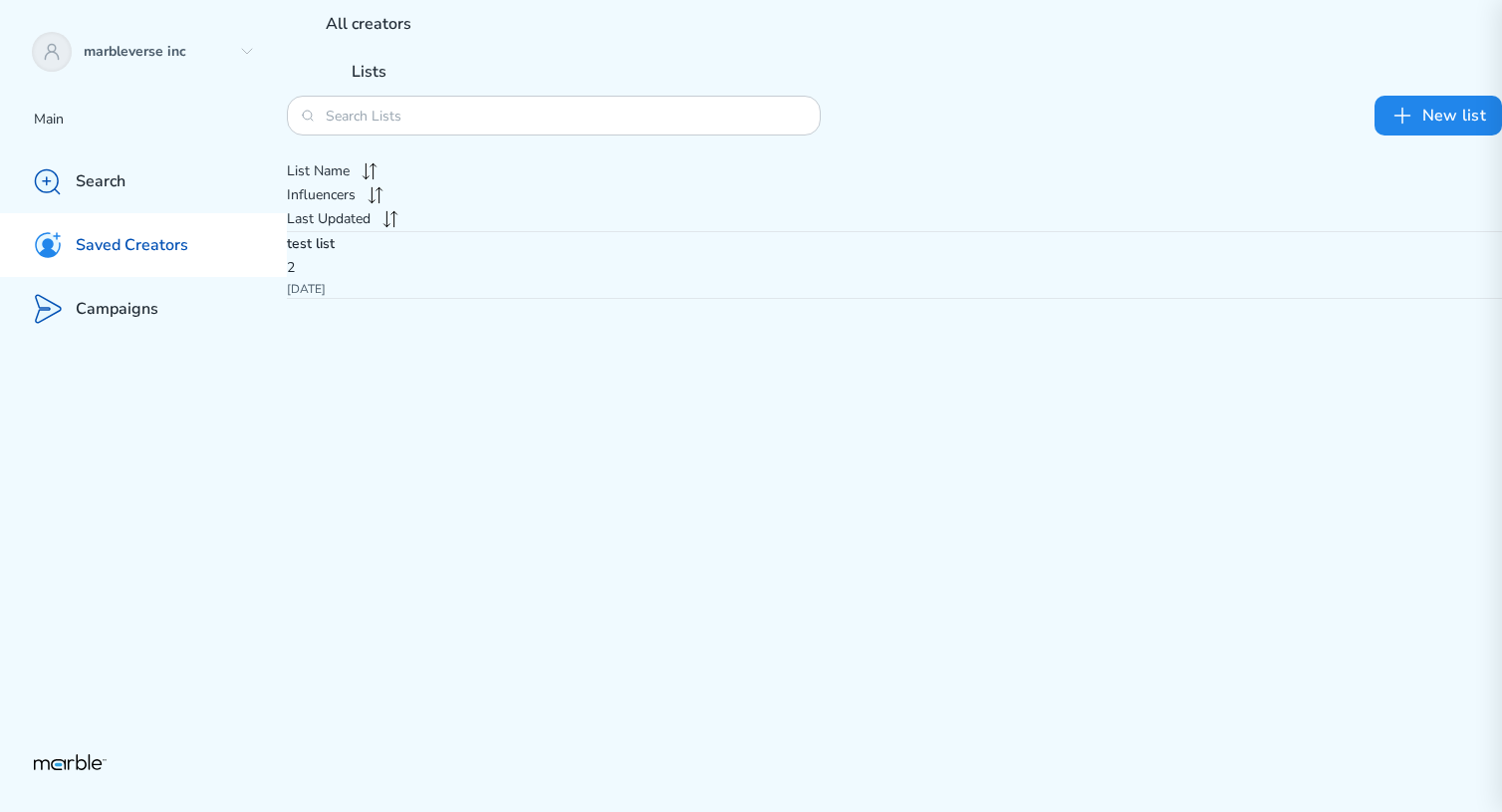
click at [469, 256] on p "test list" at bounding box center [894, 244] width 1215 height 24
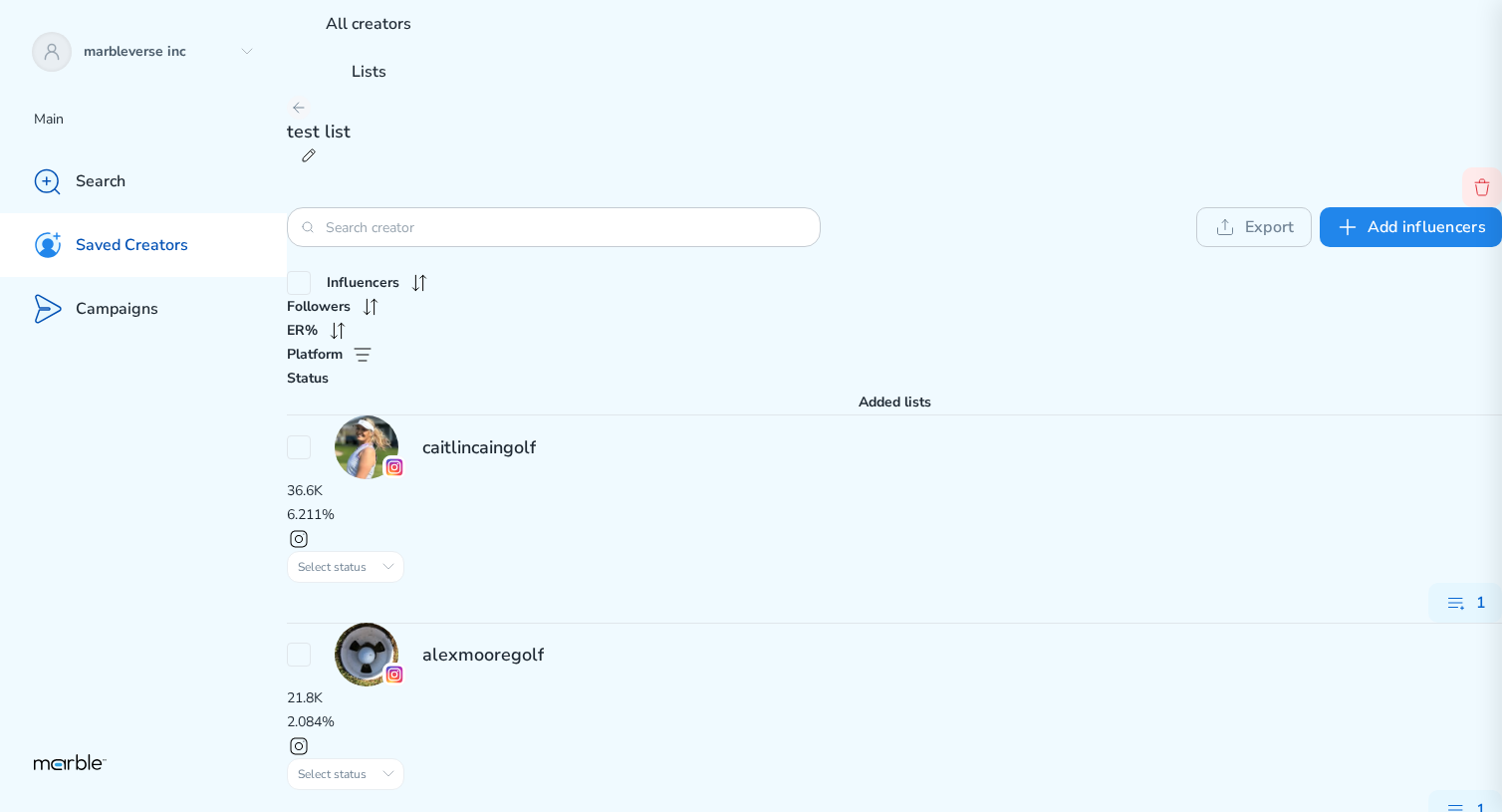
click at [389, 35] on p "All creators" at bounding box center [369, 24] width 86 height 21
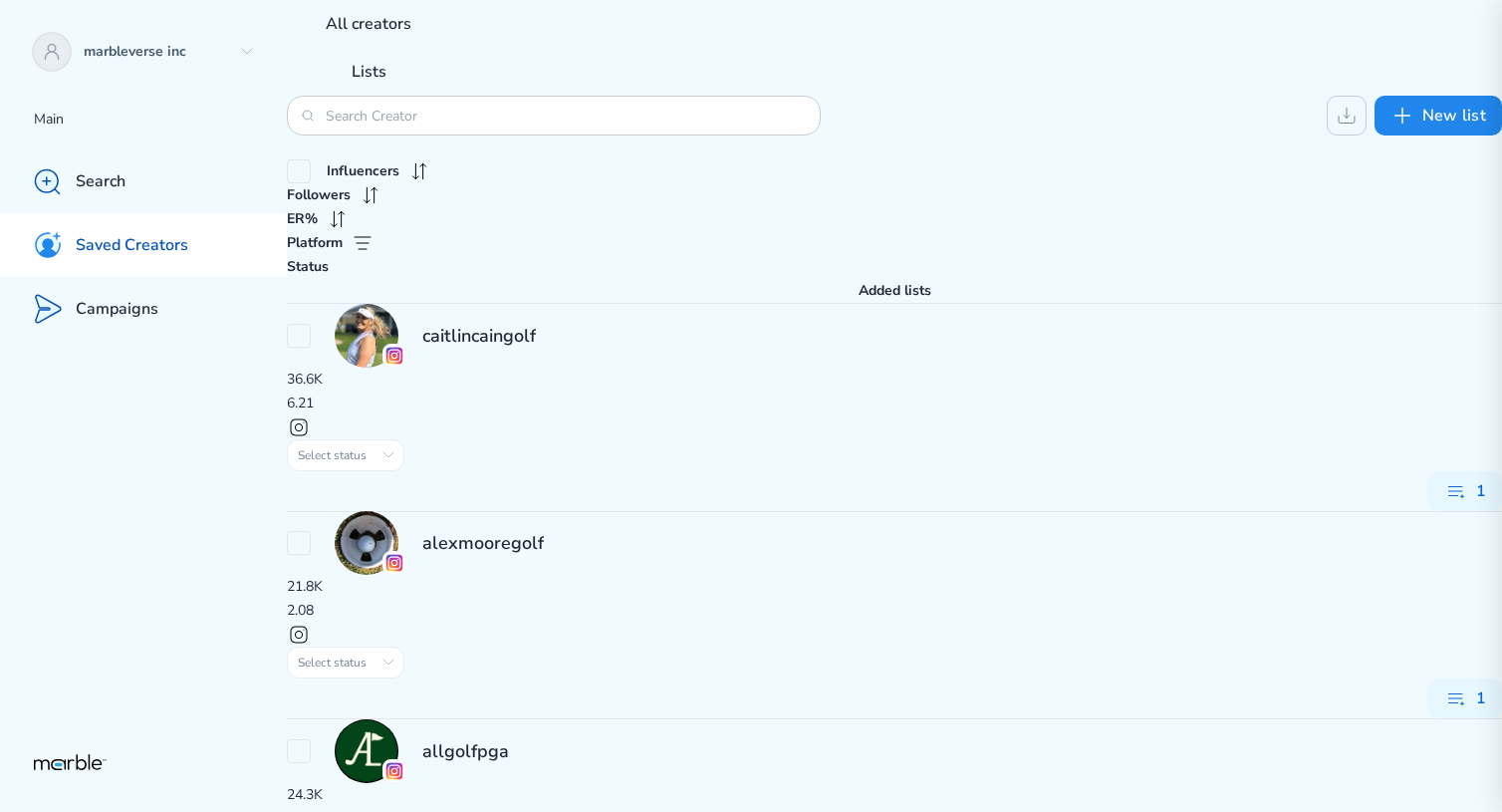
click at [450, 59] on div "Lists" at bounding box center [368, 72] width 163 height 48
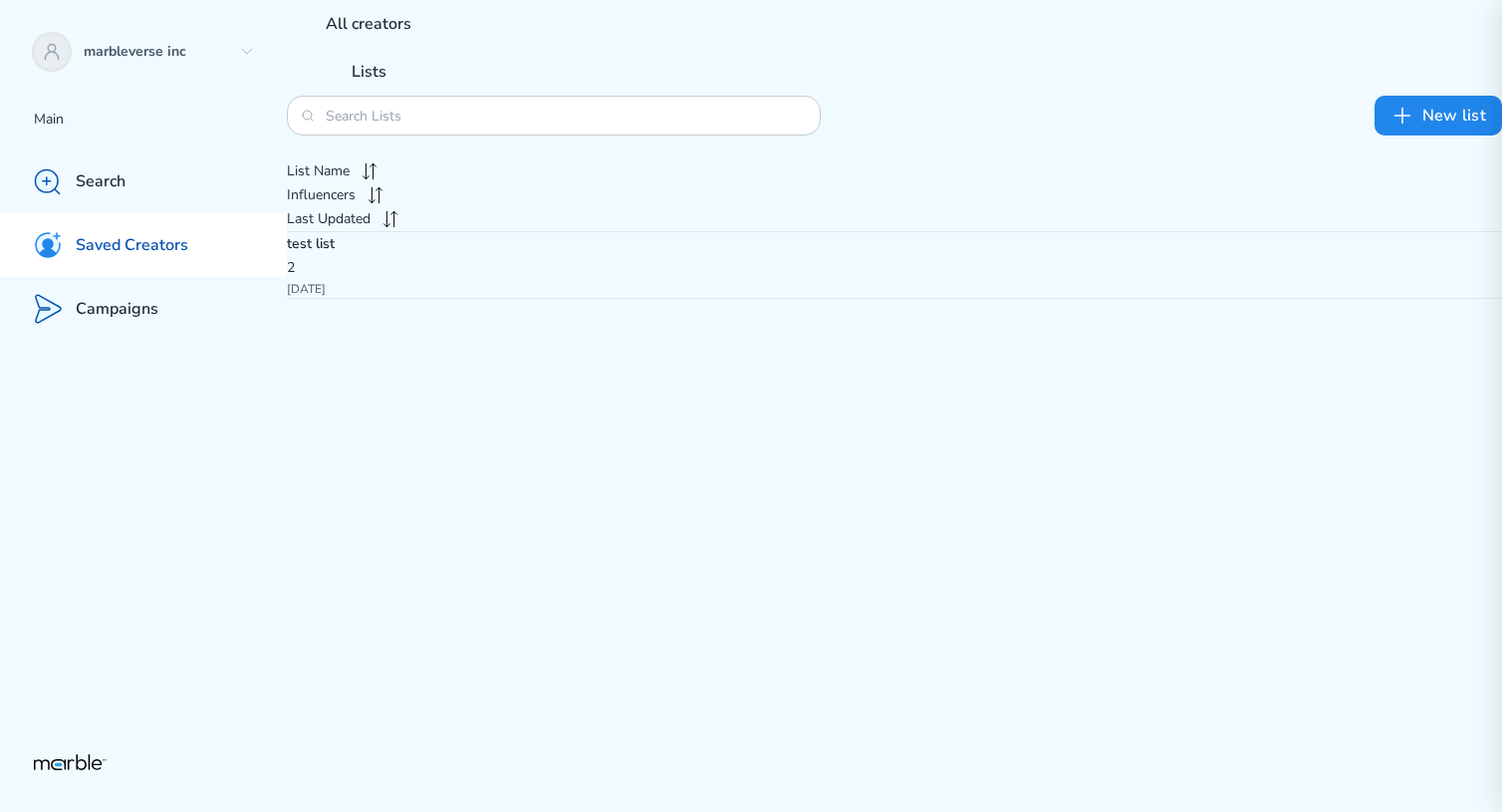
click at [381, 35] on p "All creators" at bounding box center [369, 24] width 86 height 21
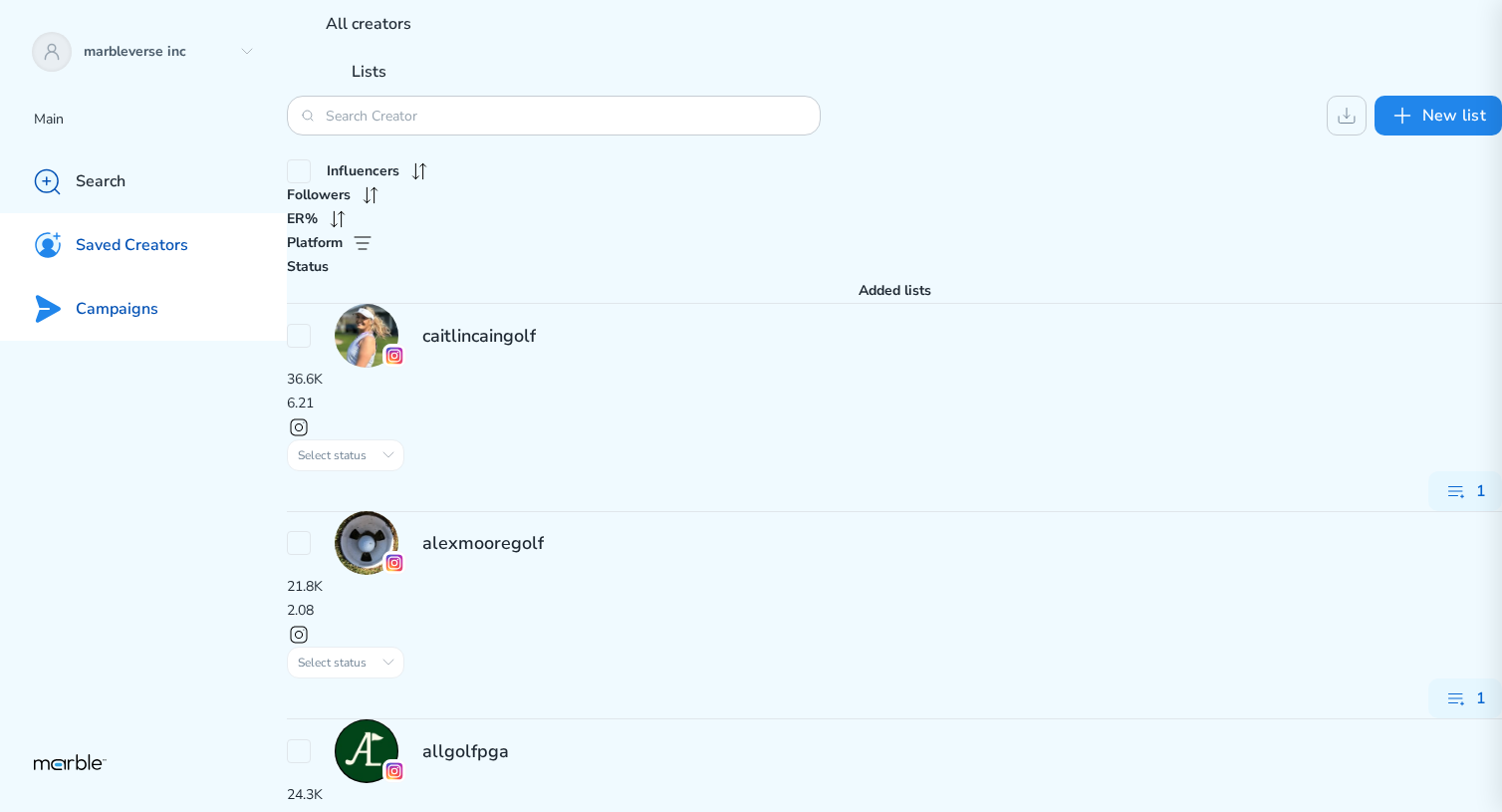
click at [174, 312] on div "Campaigns" at bounding box center [143, 309] width 287 height 64
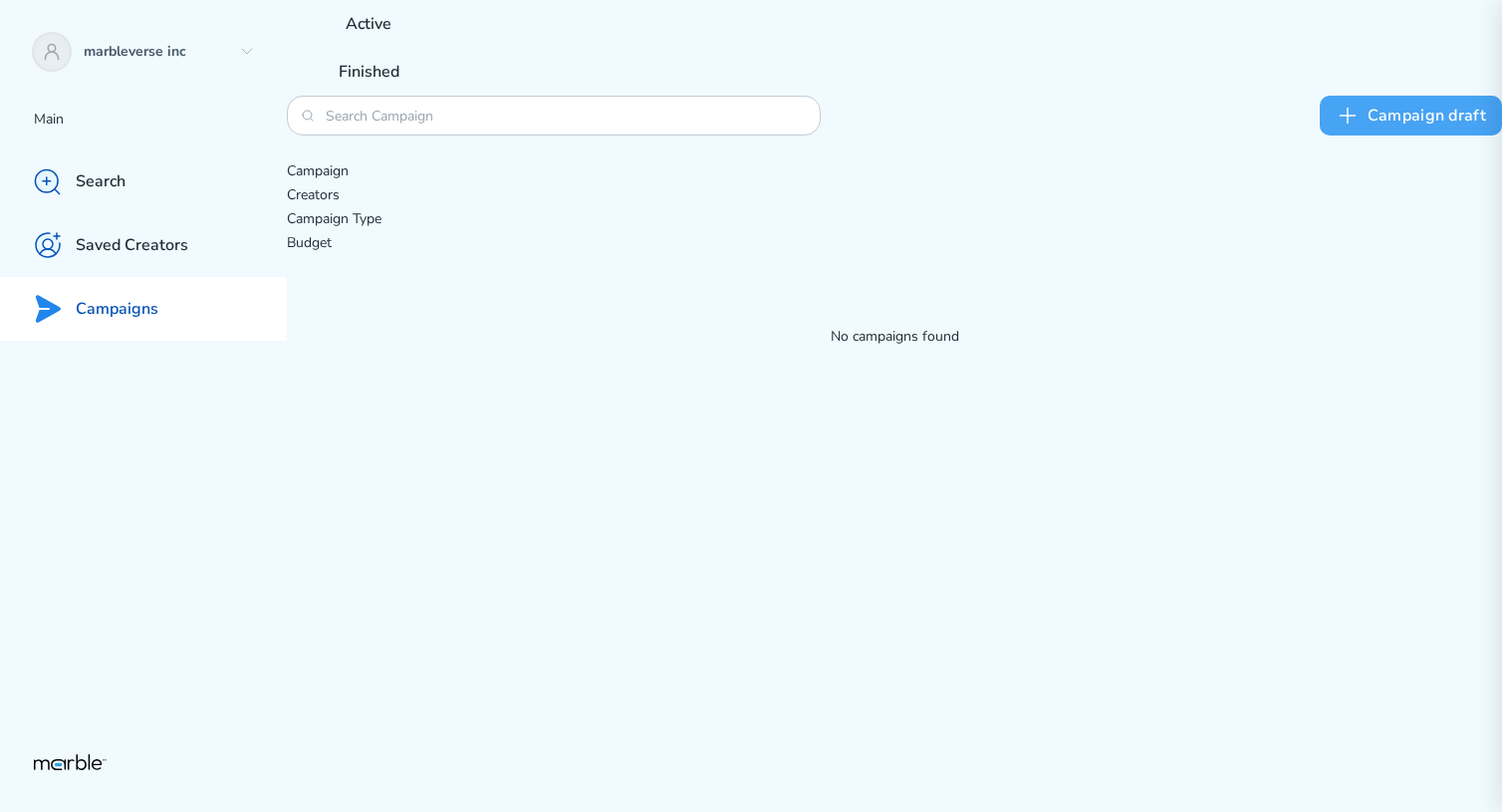
click at [1339, 122] on button "Сampaign draft" at bounding box center [1411, 116] width 182 height 40
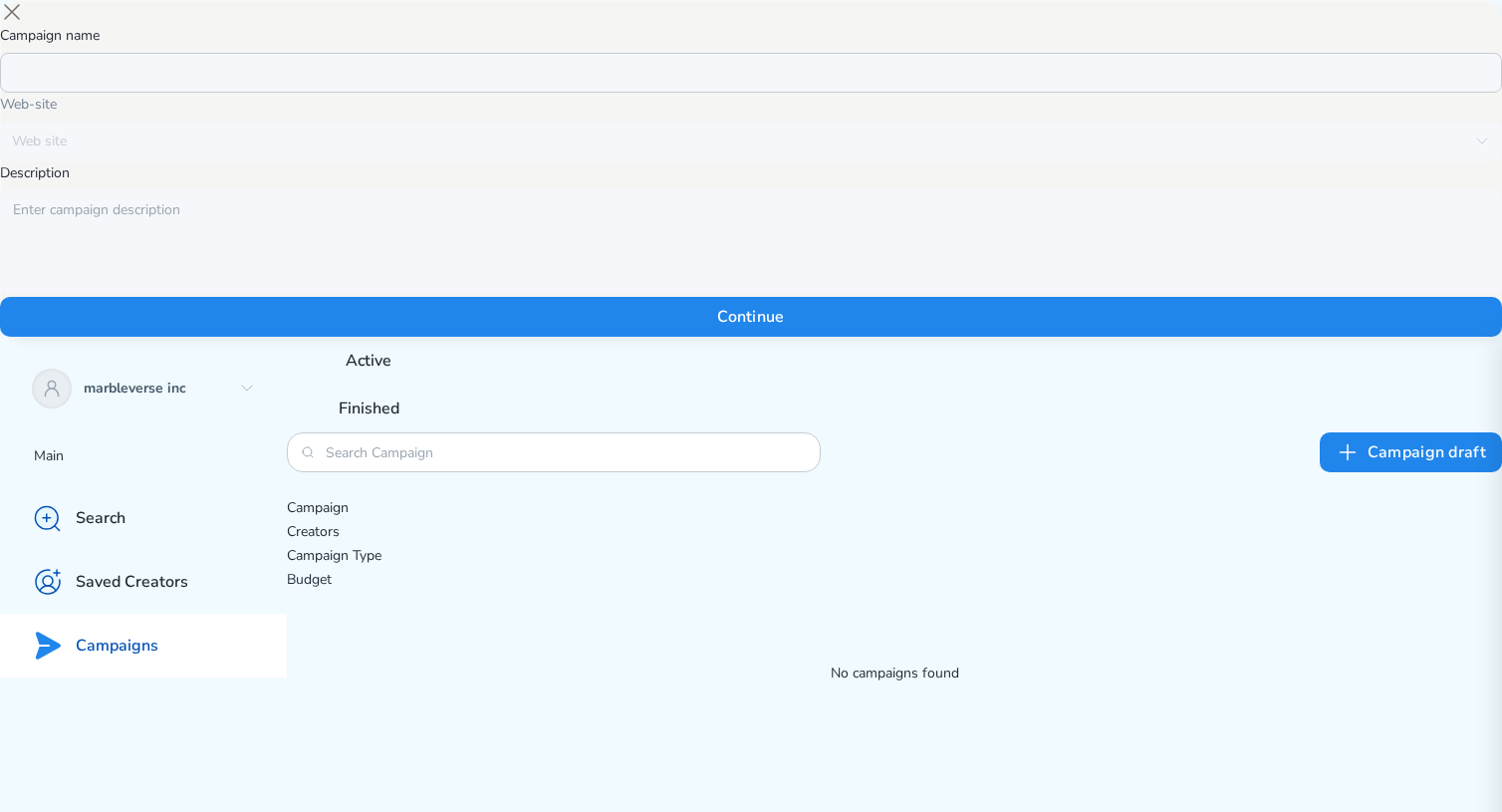
click at [688, 93] on input at bounding box center [751, 73] width 1502 height 40
type input "Test Campaign"
click at [701, 294] on textarea at bounding box center [751, 242] width 1502 height 104
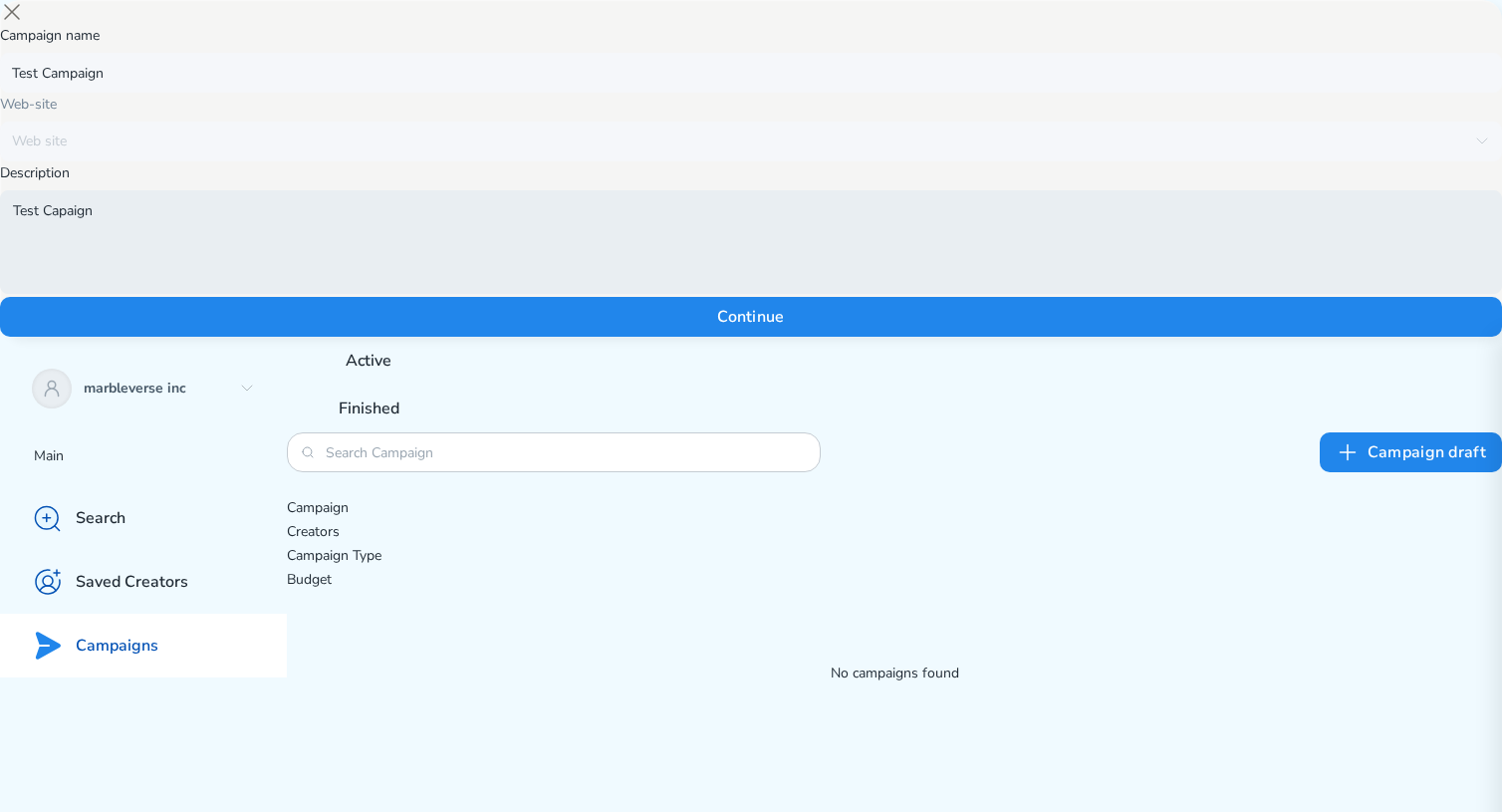
drag, startPoint x: 760, startPoint y: 578, endPoint x: 728, endPoint y: 497, distance: 86.7
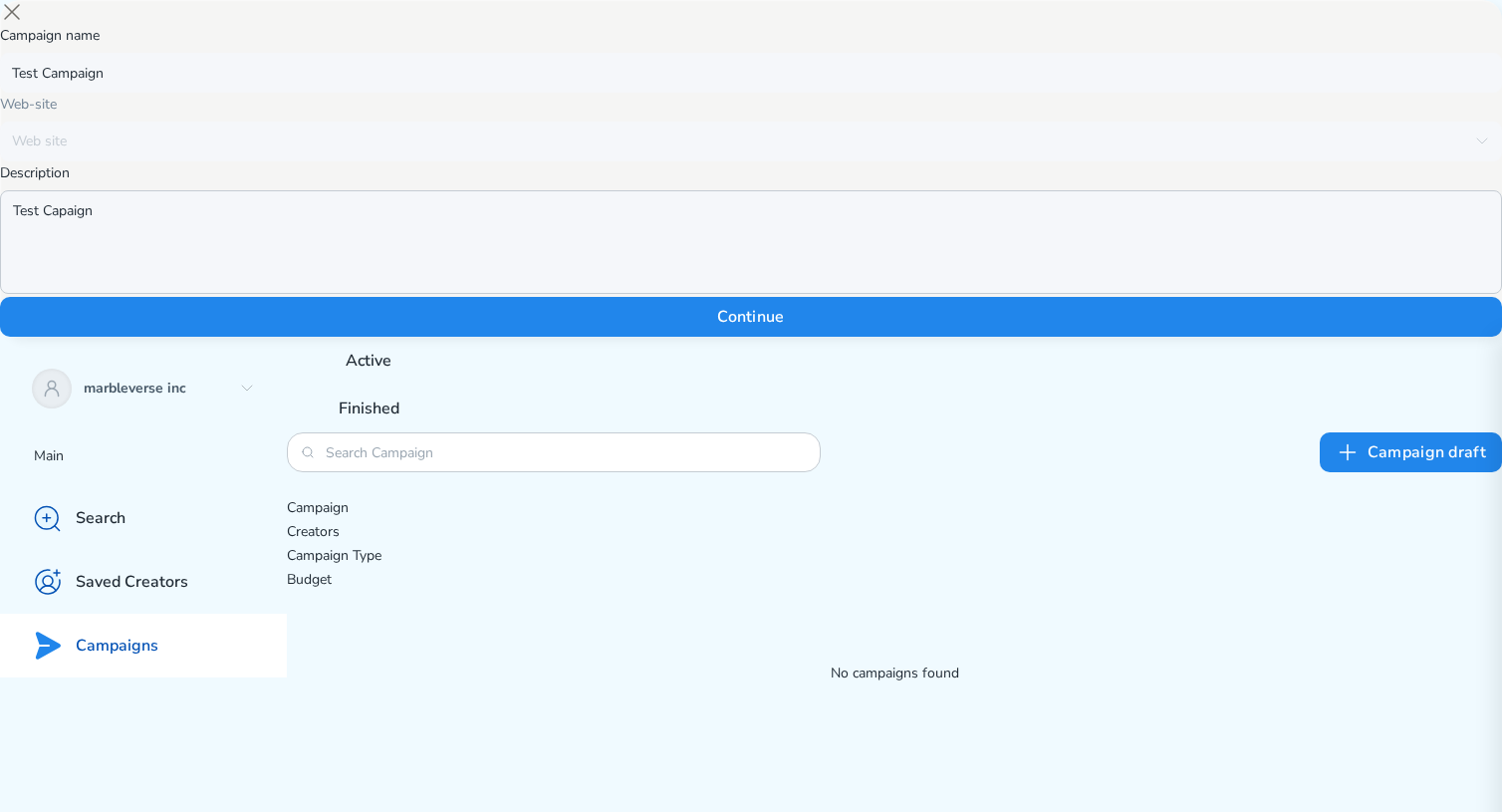
click at [728, 294] on textarea "Test Capaign" at bounding box center [751, 242] width 1502 height 104
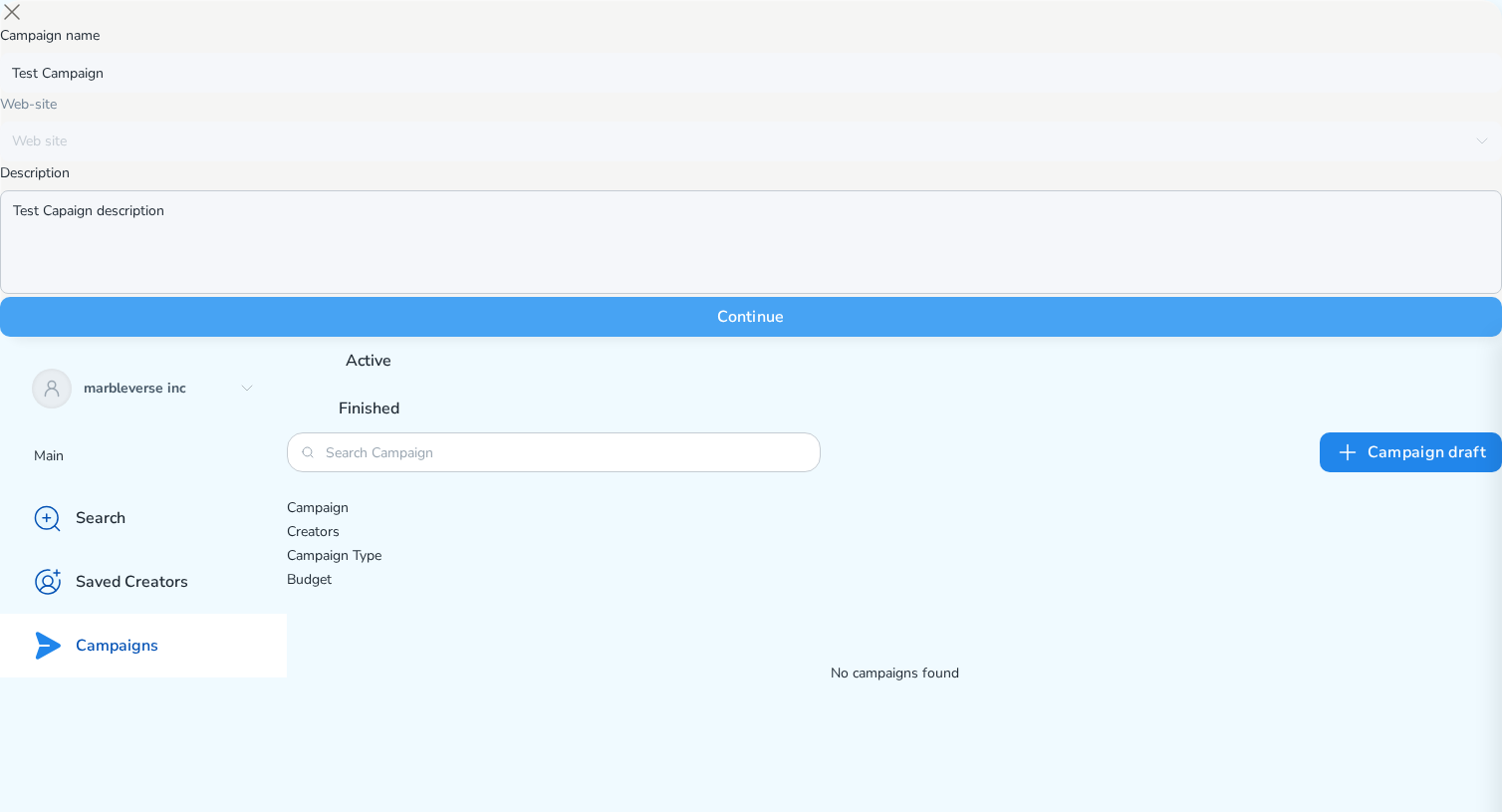
type textarea "Test Capaign description"
click at [724, 337] on button "Continue" at bounding box center [751, 317] width 1502 height 40
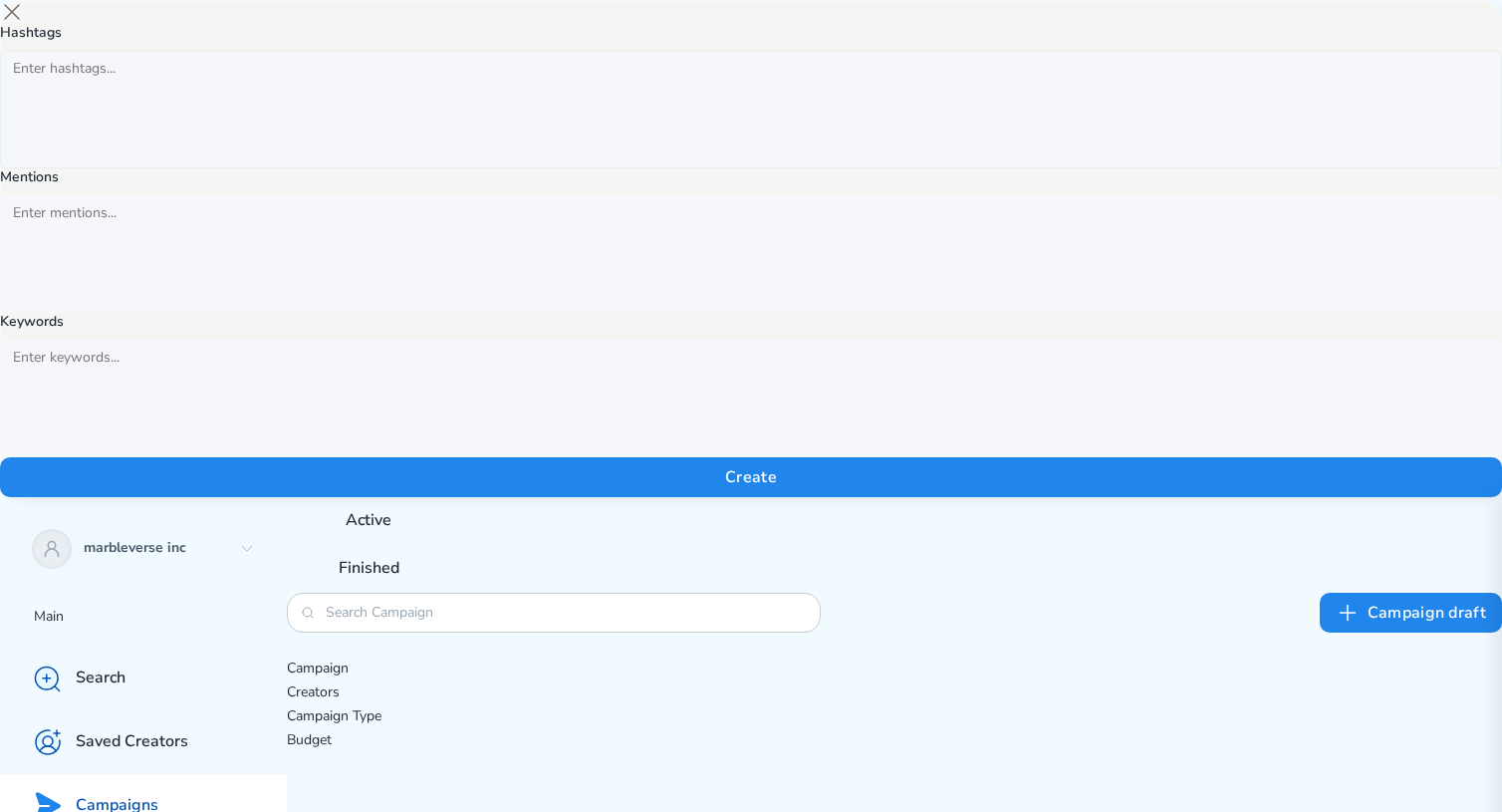
click at [198, 163] on div at bounding box center [101, 110] width 193 height 108
type input "t"
type input "summer4Fun"
click at [198, 228] on input "text" at bounding box center [101, 214] width 193 height 28
type input "@getmrbl"
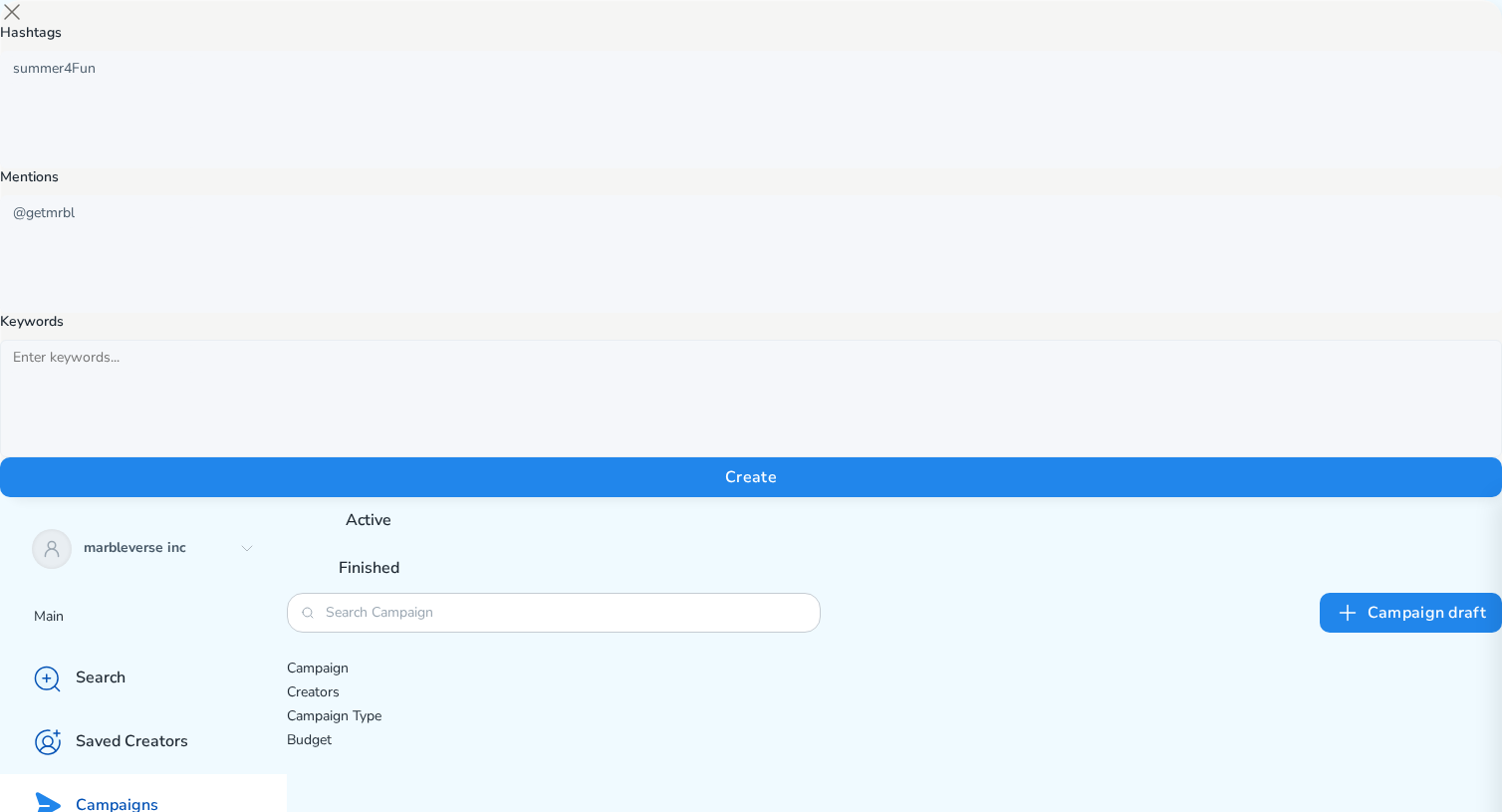
click at [198, 452] on div at bounding box center [101, 399] width 193 height 108
paste input "summer4Fun"
type input "summer4Fun"
click at [761, 497] on div "Hashtags summer4Fun Mentions @getmrbl Keywords summer4Fun Create" at bounding box center [751, 260] width 1502 height 473
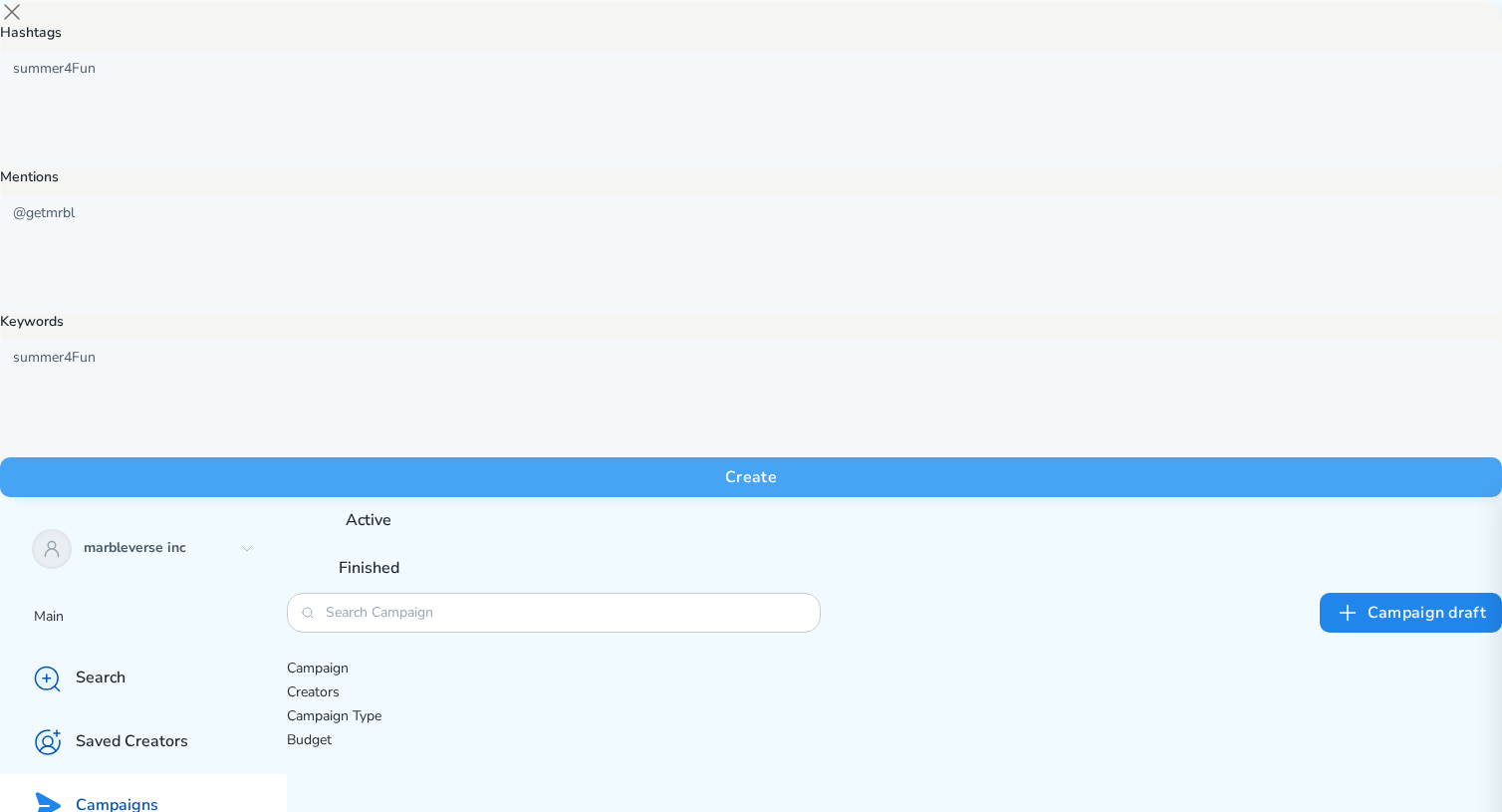
click at [754, 497] on button "Create" at bounding box center [751, 477] width 1502 height 40
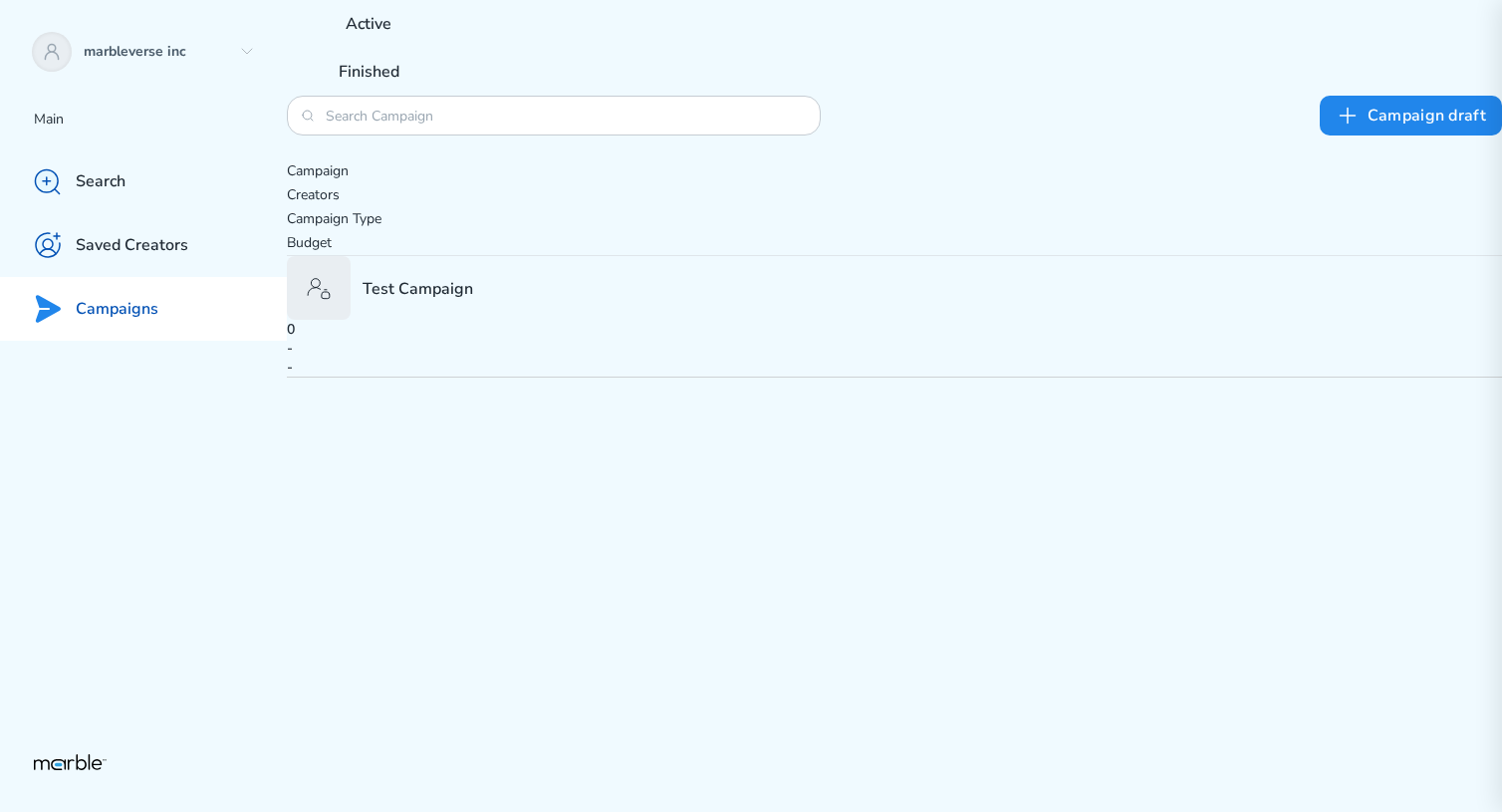
click at [470, 278] on p "Test Campaign" at bounding box center [418, 289] width 111 height 22
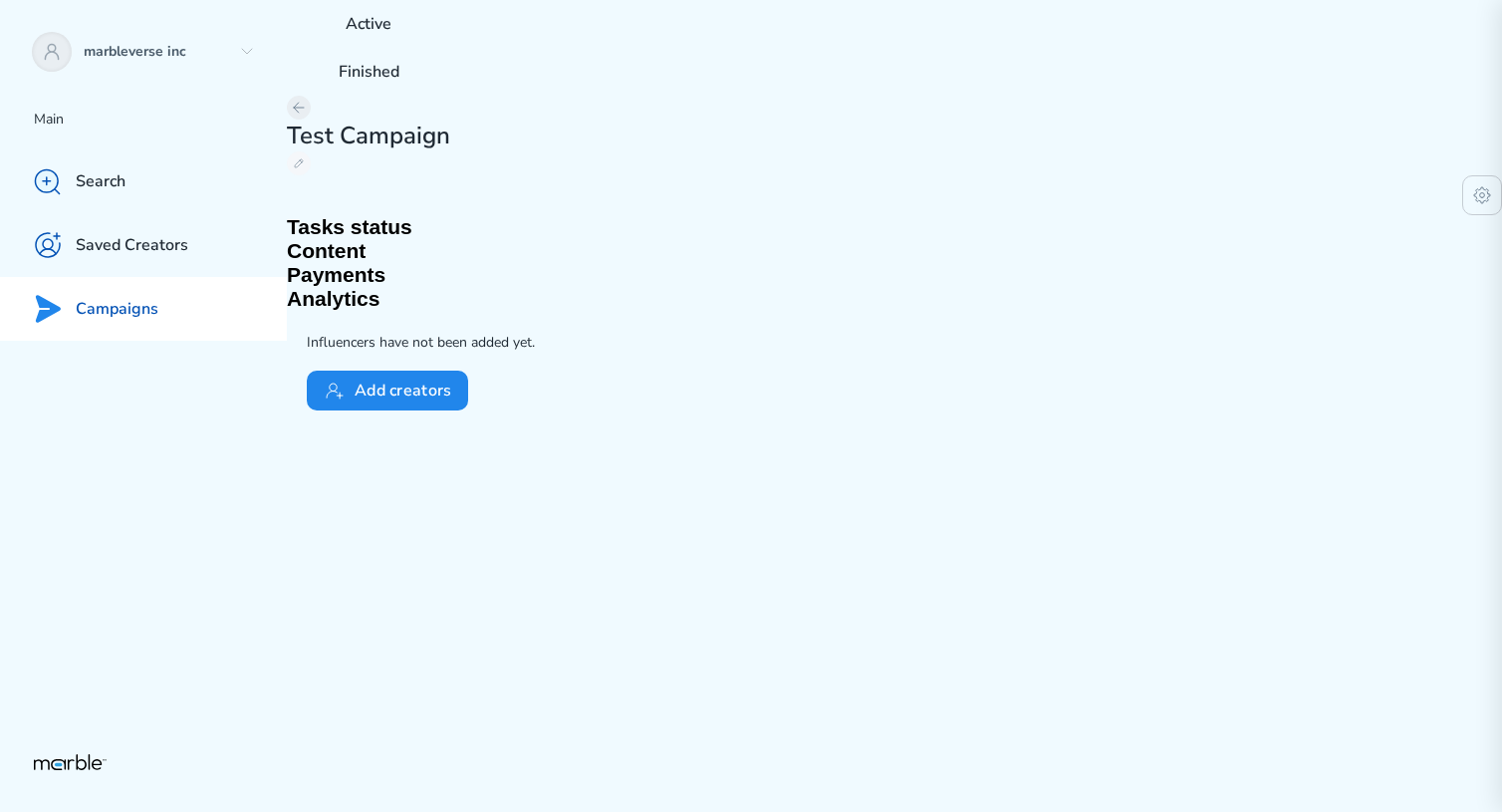
click at [311, 114] on button at bounding box center [299, 108] width 24 height 24
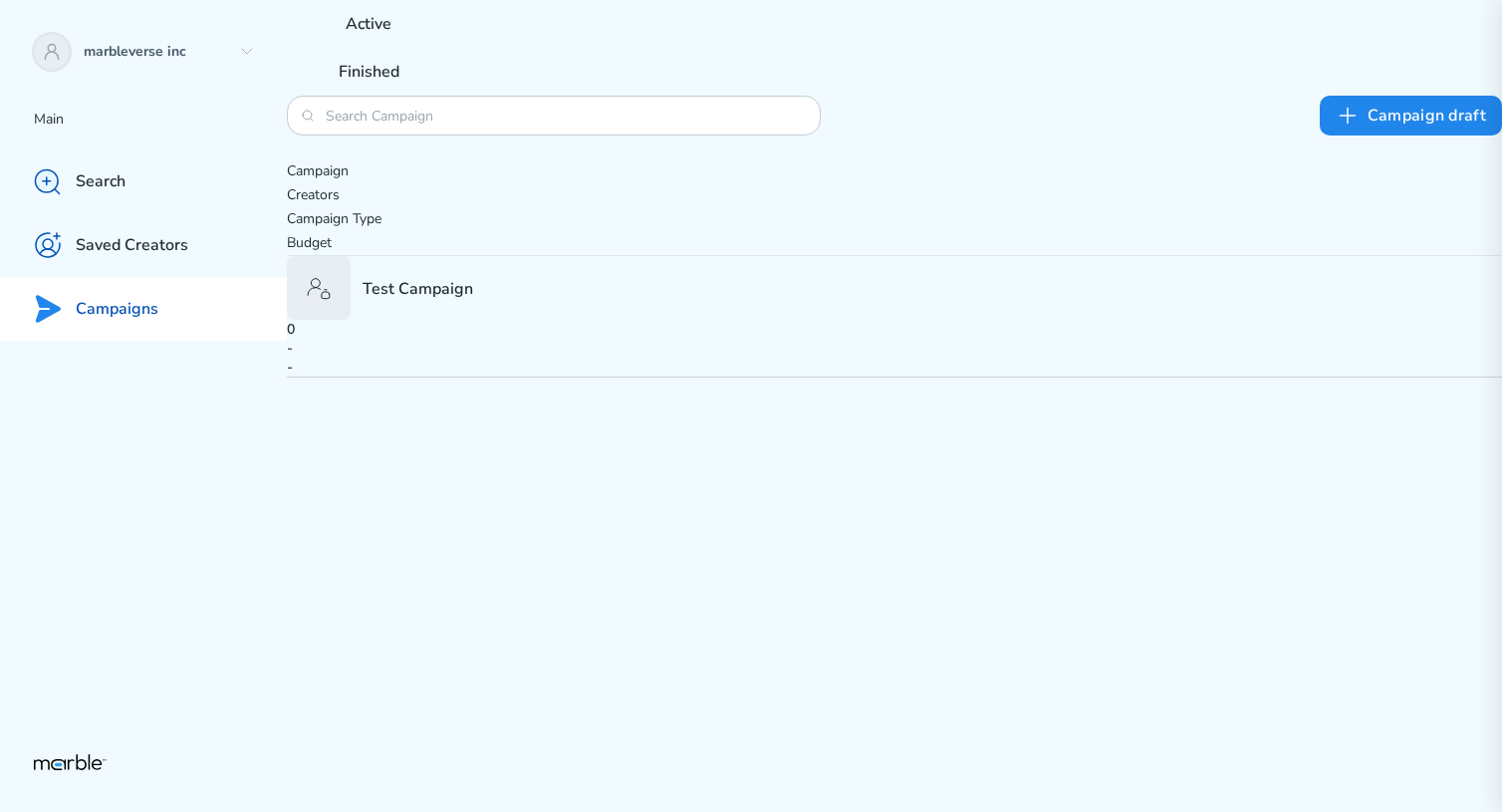
click at [586, 273] on div "Test Campaign" at bounding box center [894, 288] width 1215 height 64
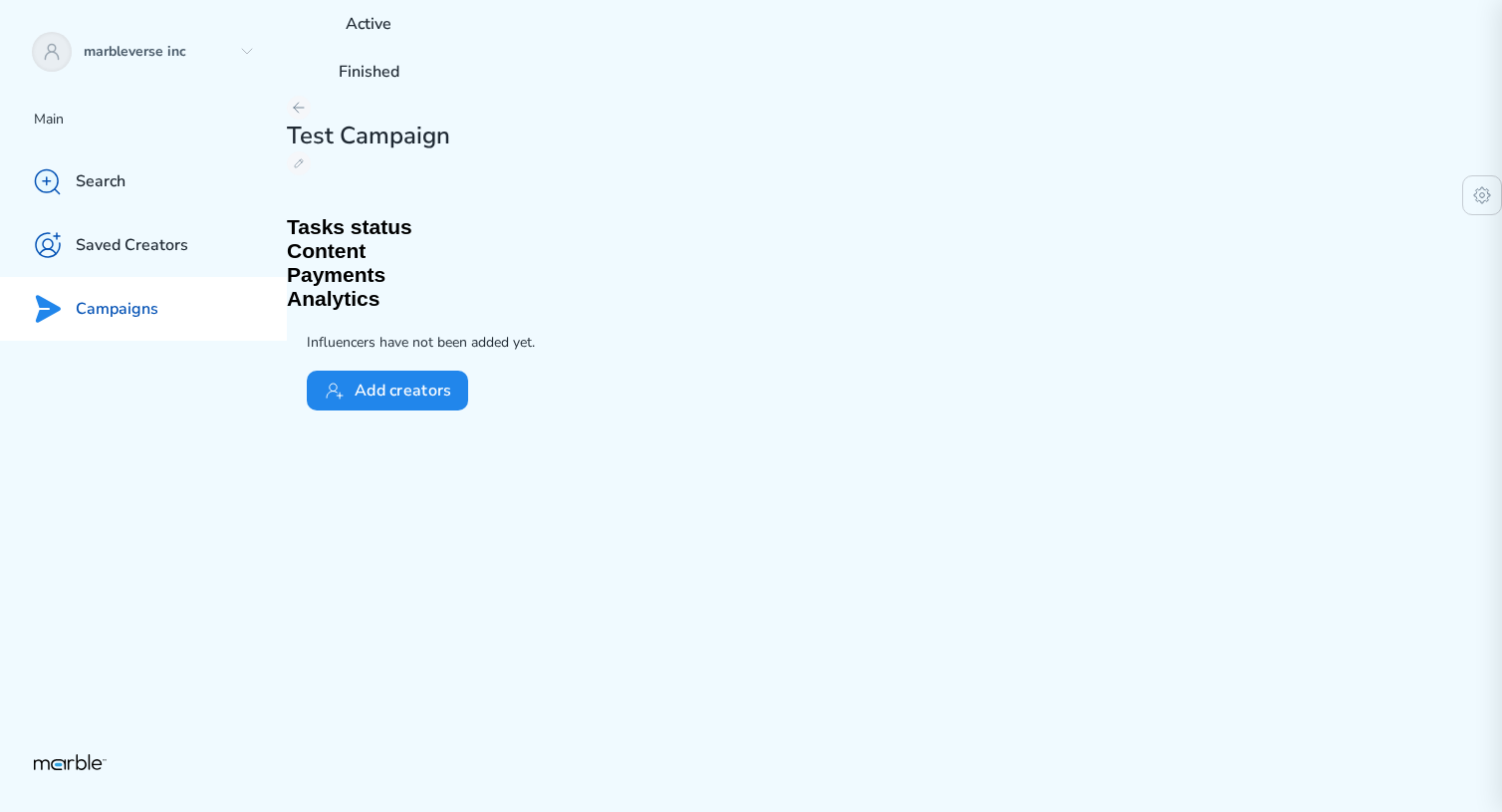
click at [475, 239] on h2 "Content" at bounding box center [894, 251] width 1215 height 24
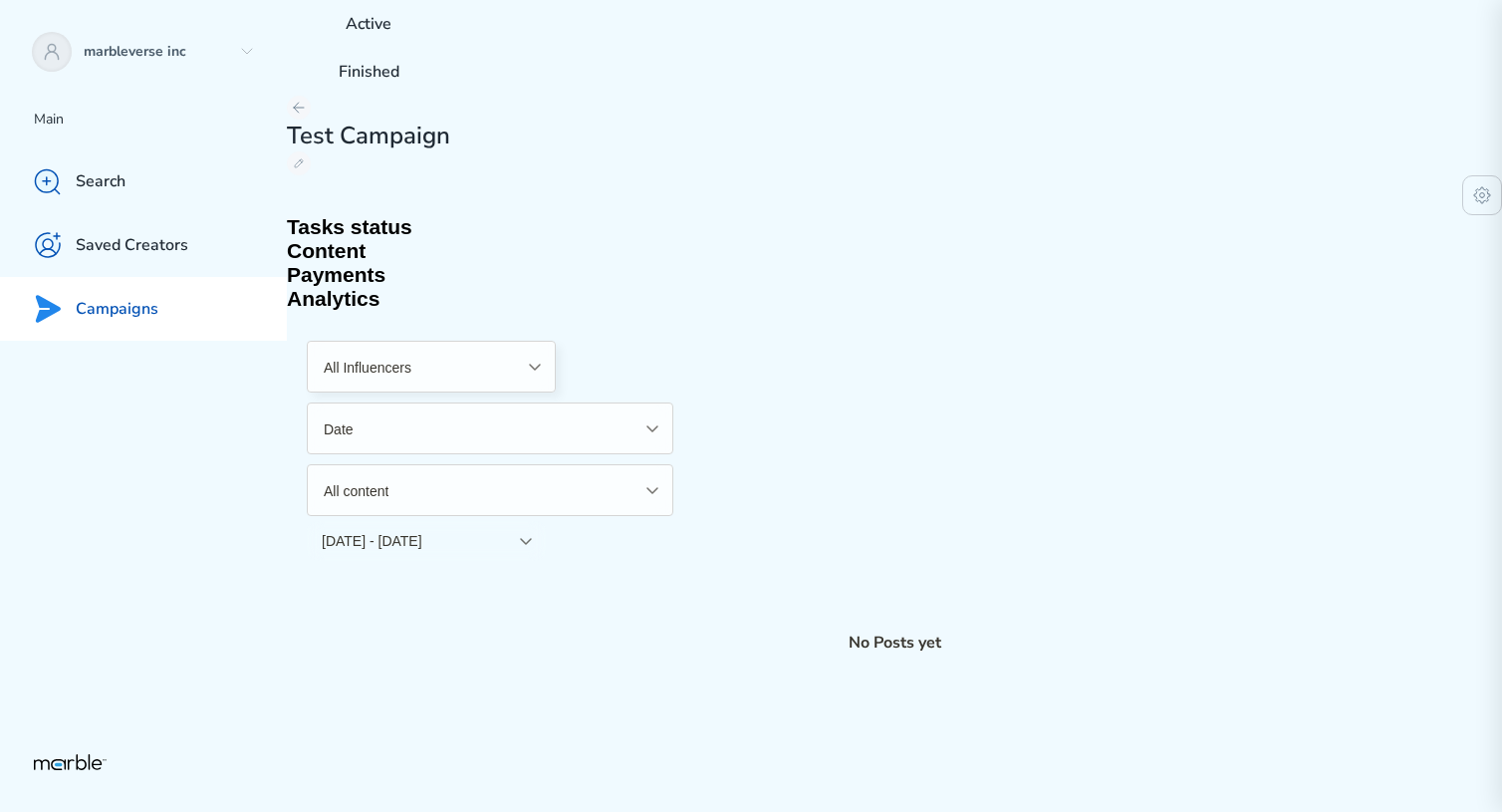
click at [373, 215] on h2 "Tasks status" at bounding box center [894, 227] width 1215 height 24
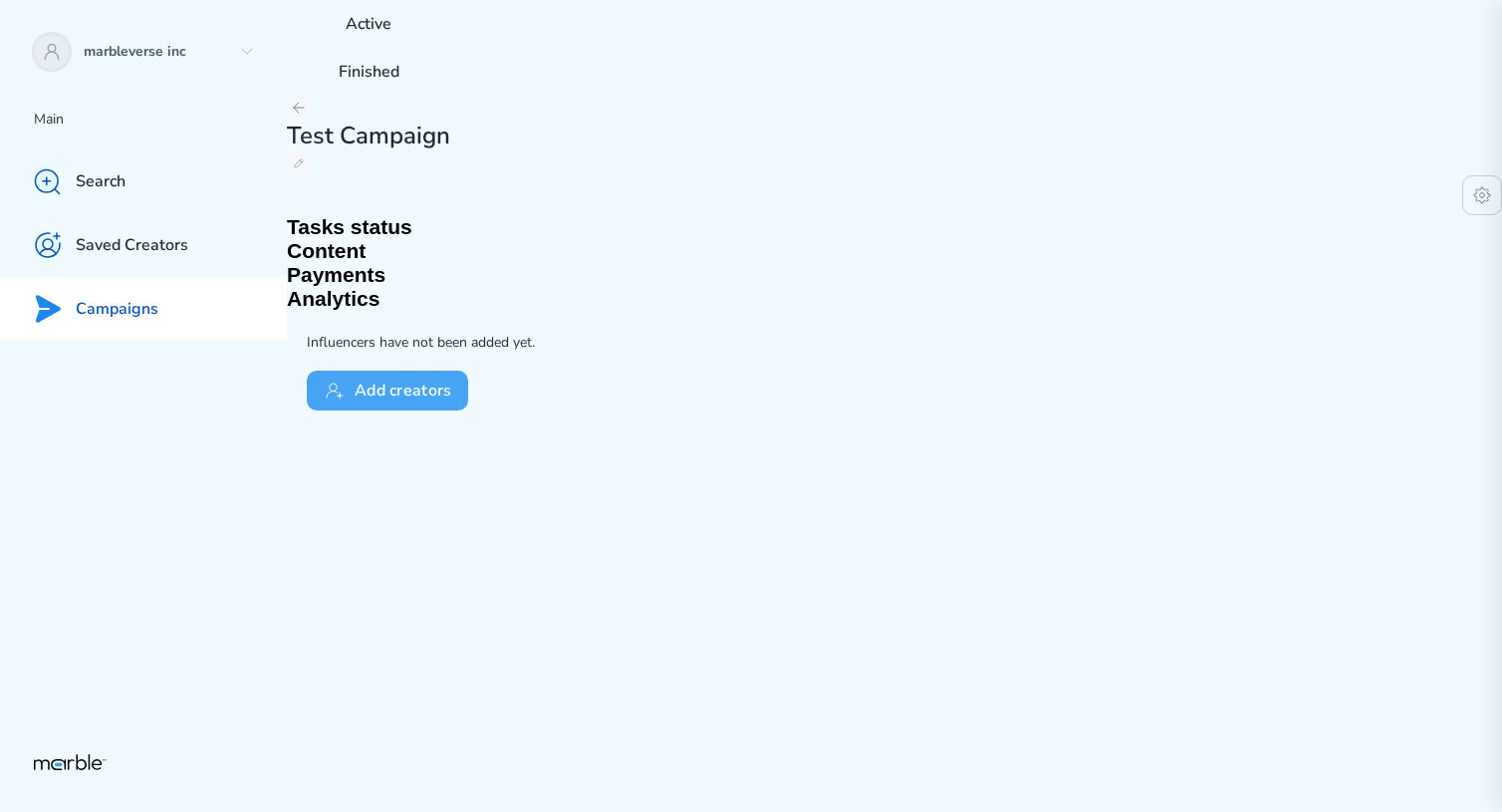
click at [392, 370] on button "Add creators" at bounding box center [387, 390] width 161 height 40
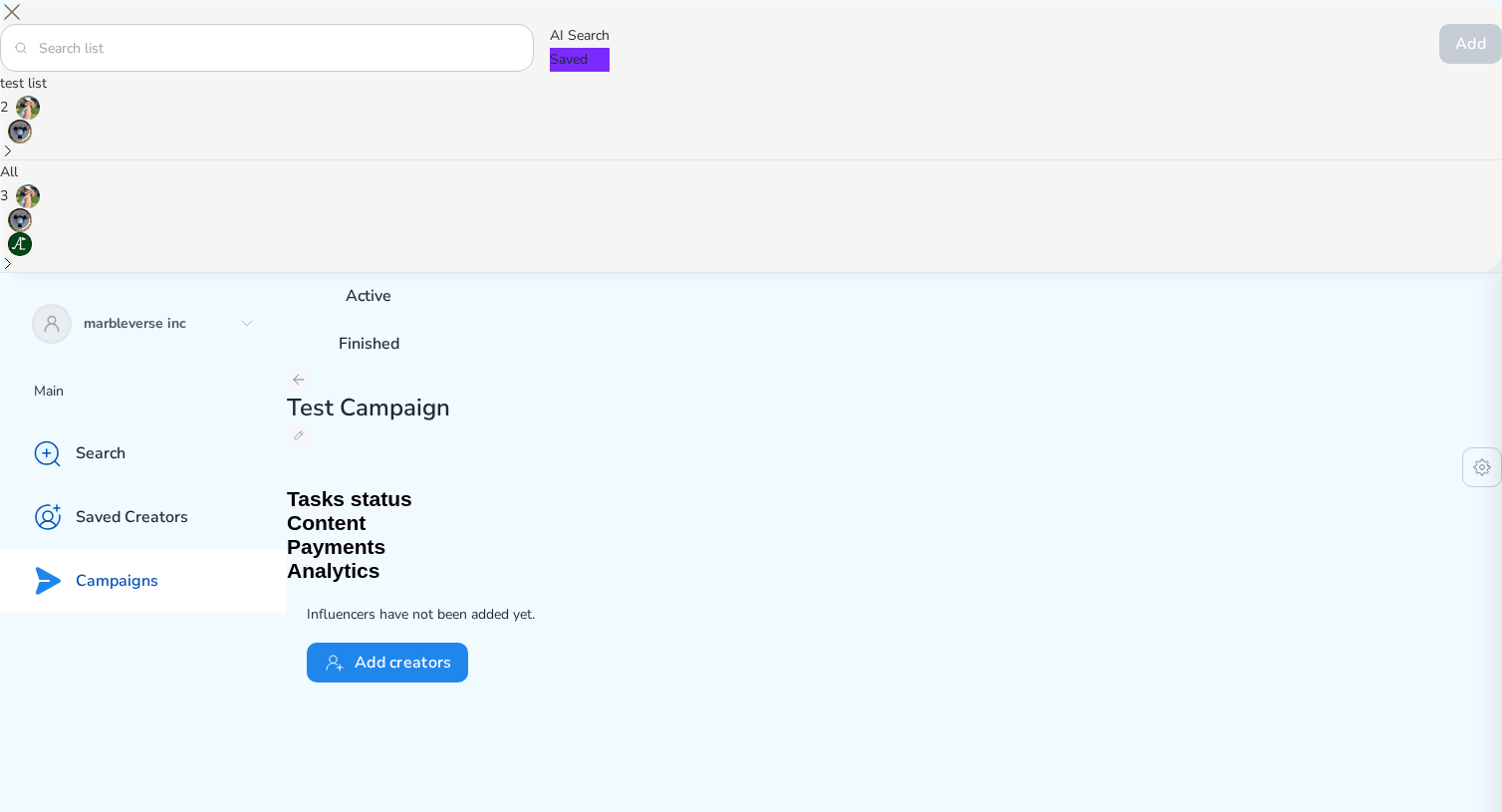
click at [841, 184] on p "All" at bounding box center [751, 172] width 1502 height 24
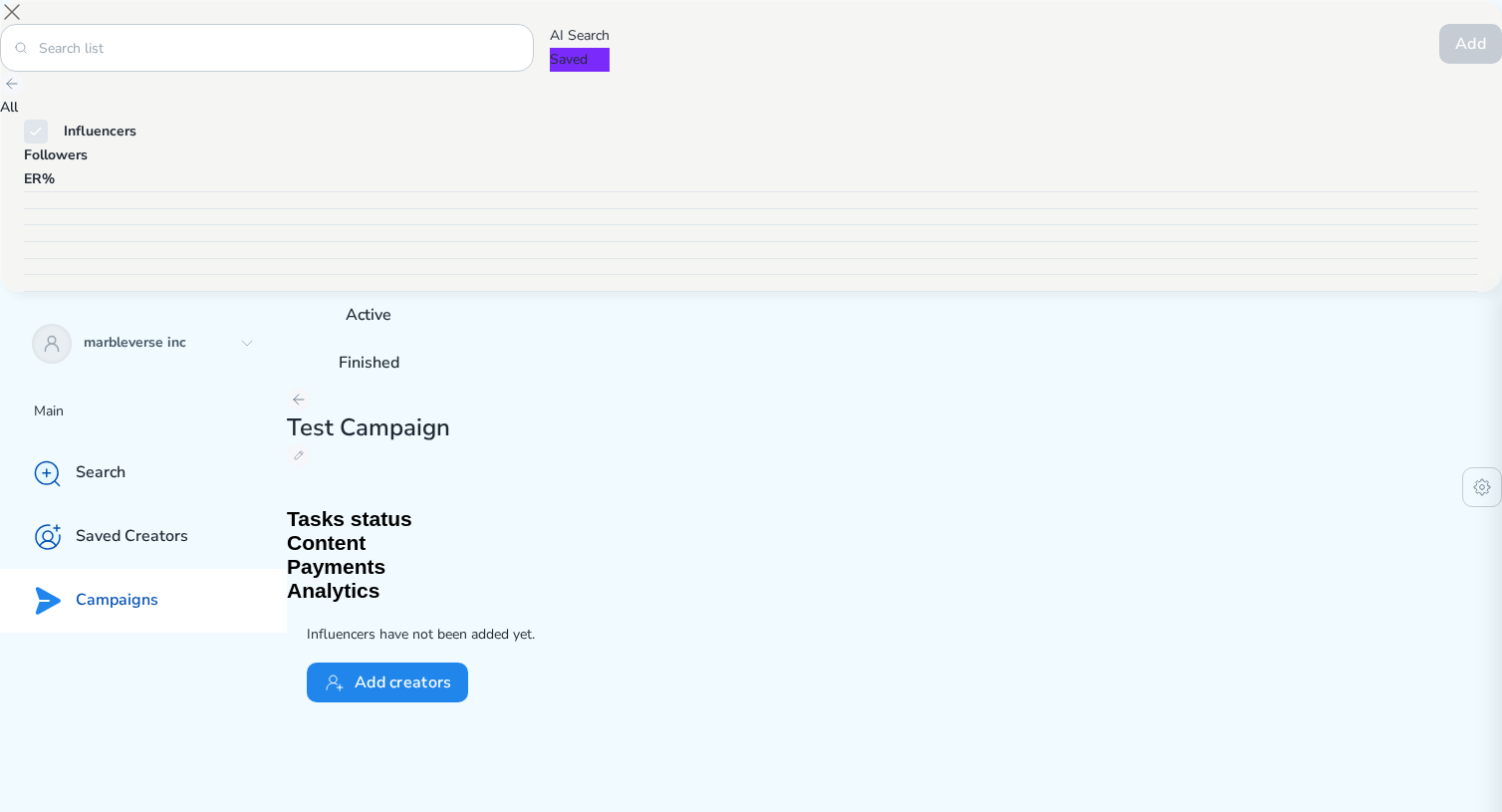
checkbox input "false"
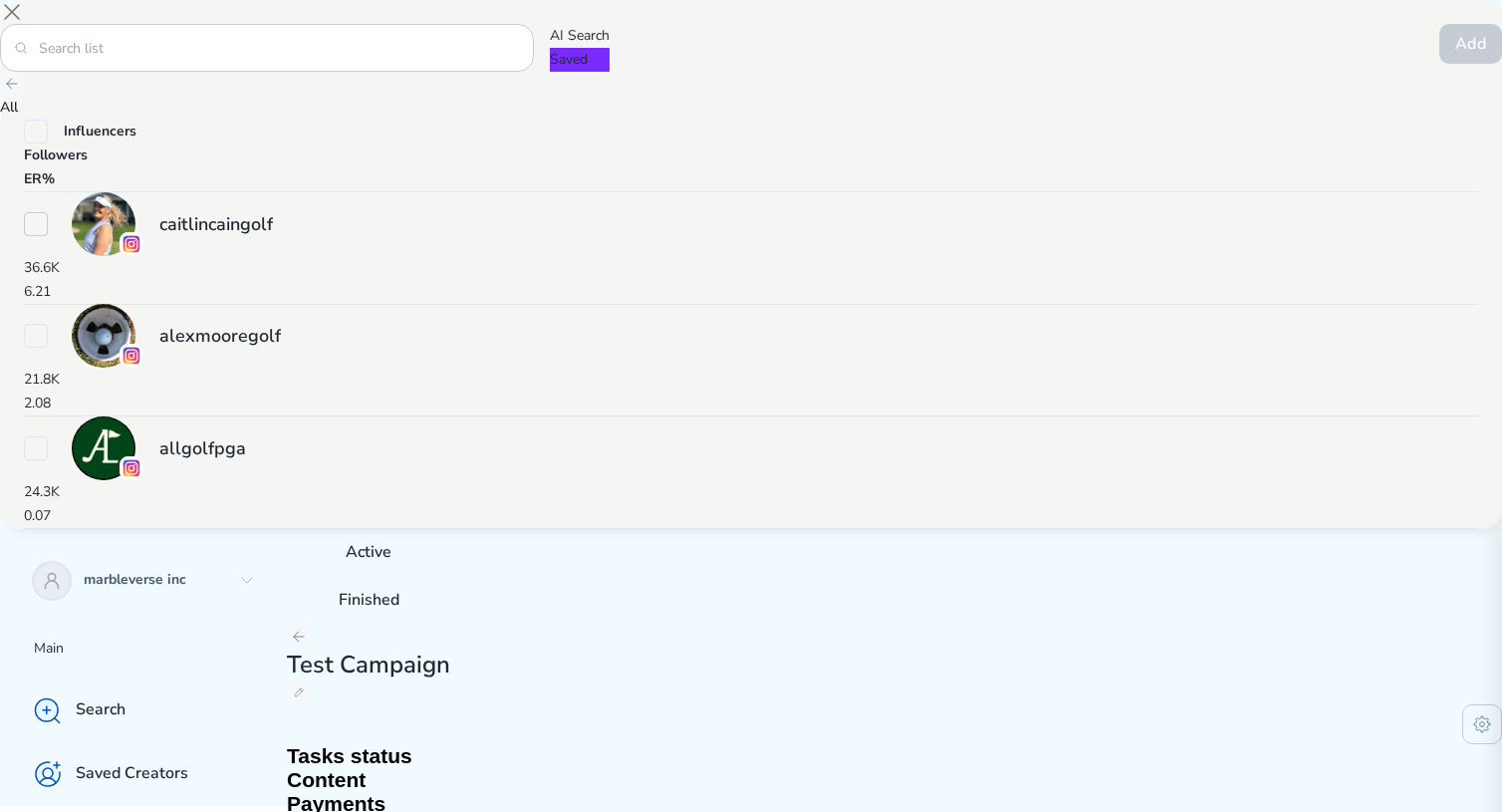
click at [44, 232] on icon at bounding box center [36, 224] width 16 height 16
click at [44, 344] on icon at bounding box center [36, 336] width 16 height 16
checkbox input "true"
click at [20, 92] on icon at bounding box center [12, 84] width 16 height 16
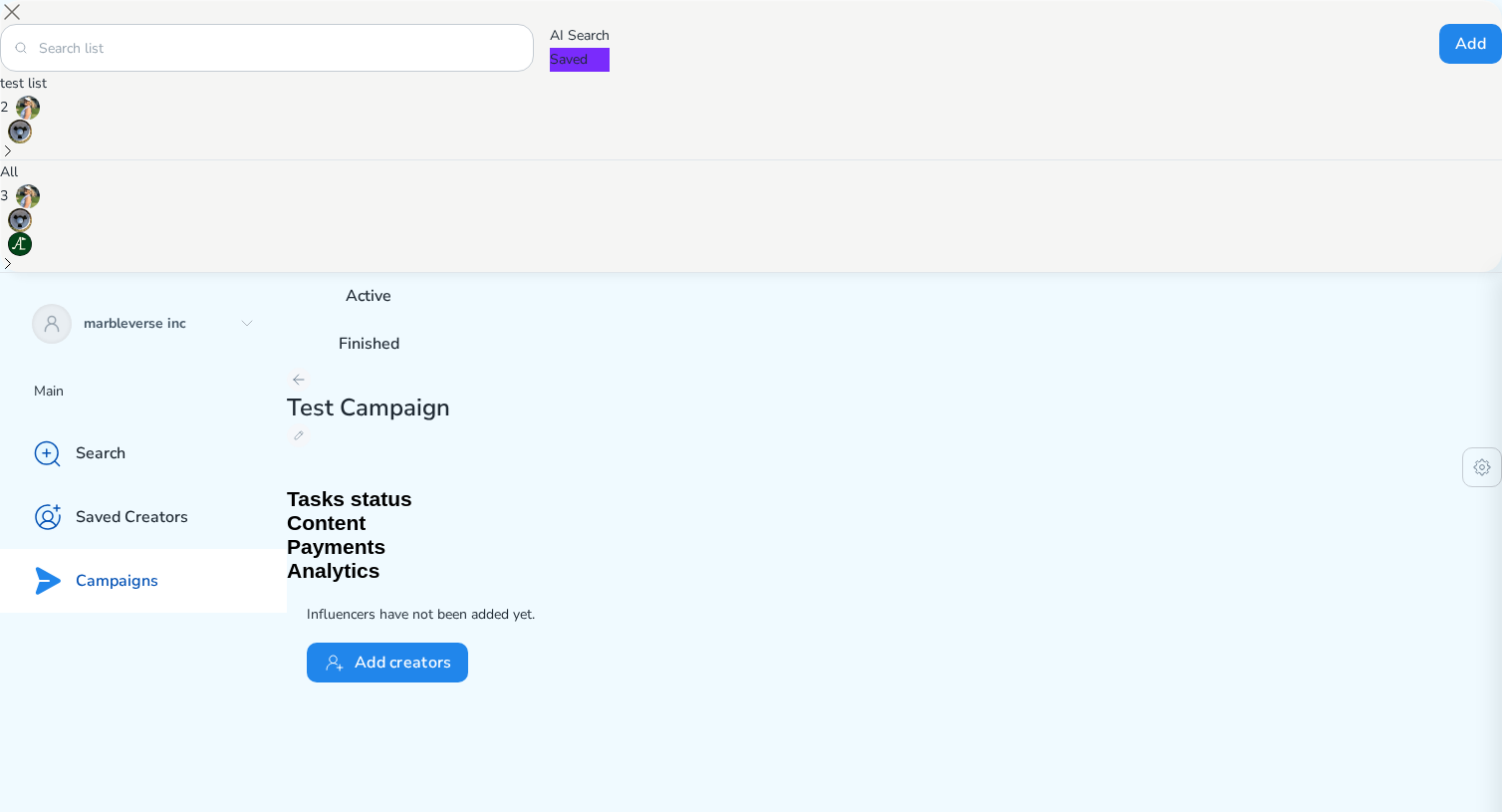
click at [1015, 159] on div "test list 2" at bounding box center [751, 116] width 1502 height 88
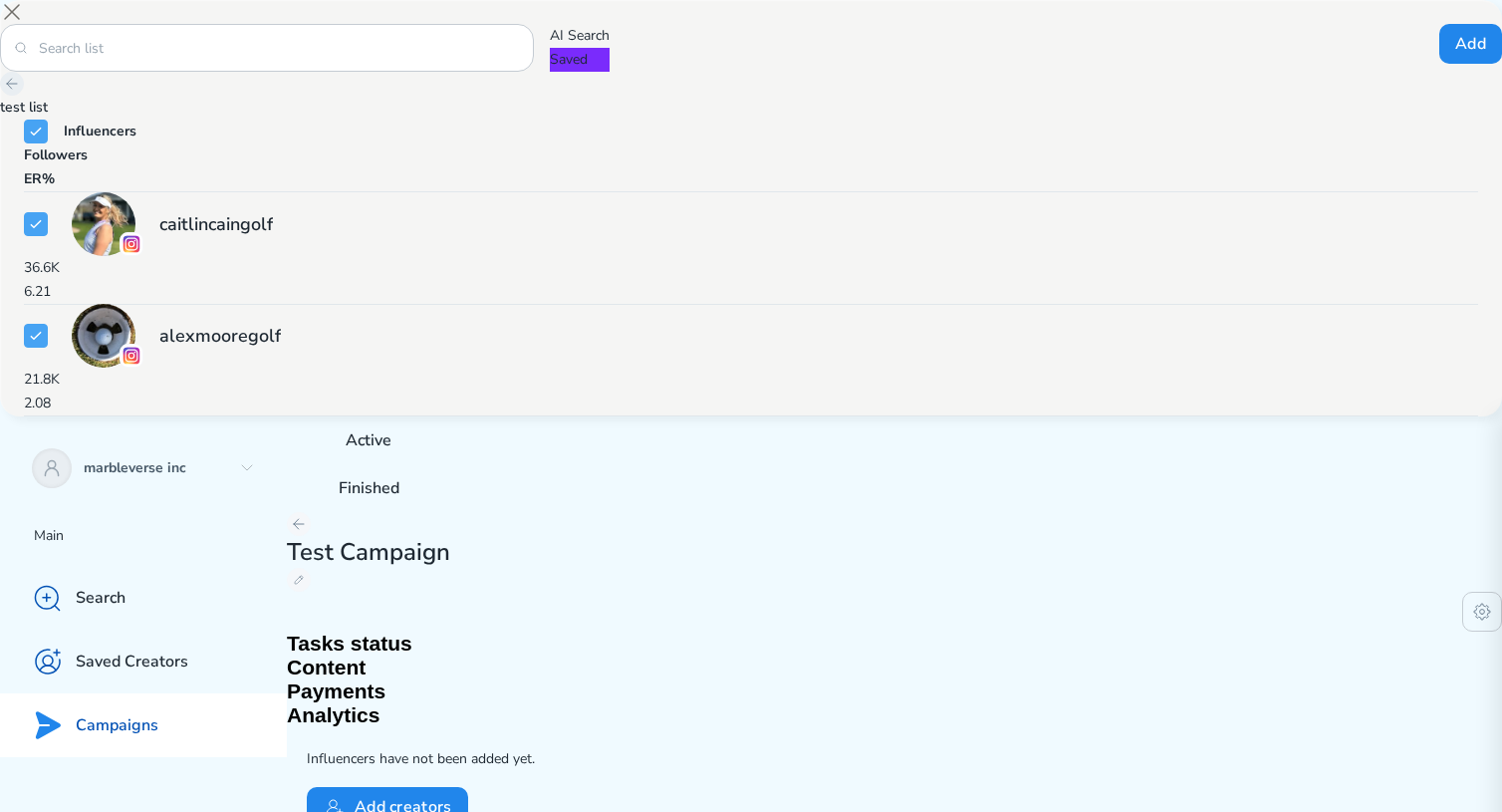
click at [17, 89] on icon at bounding box center [12, 84] width 10 height 10
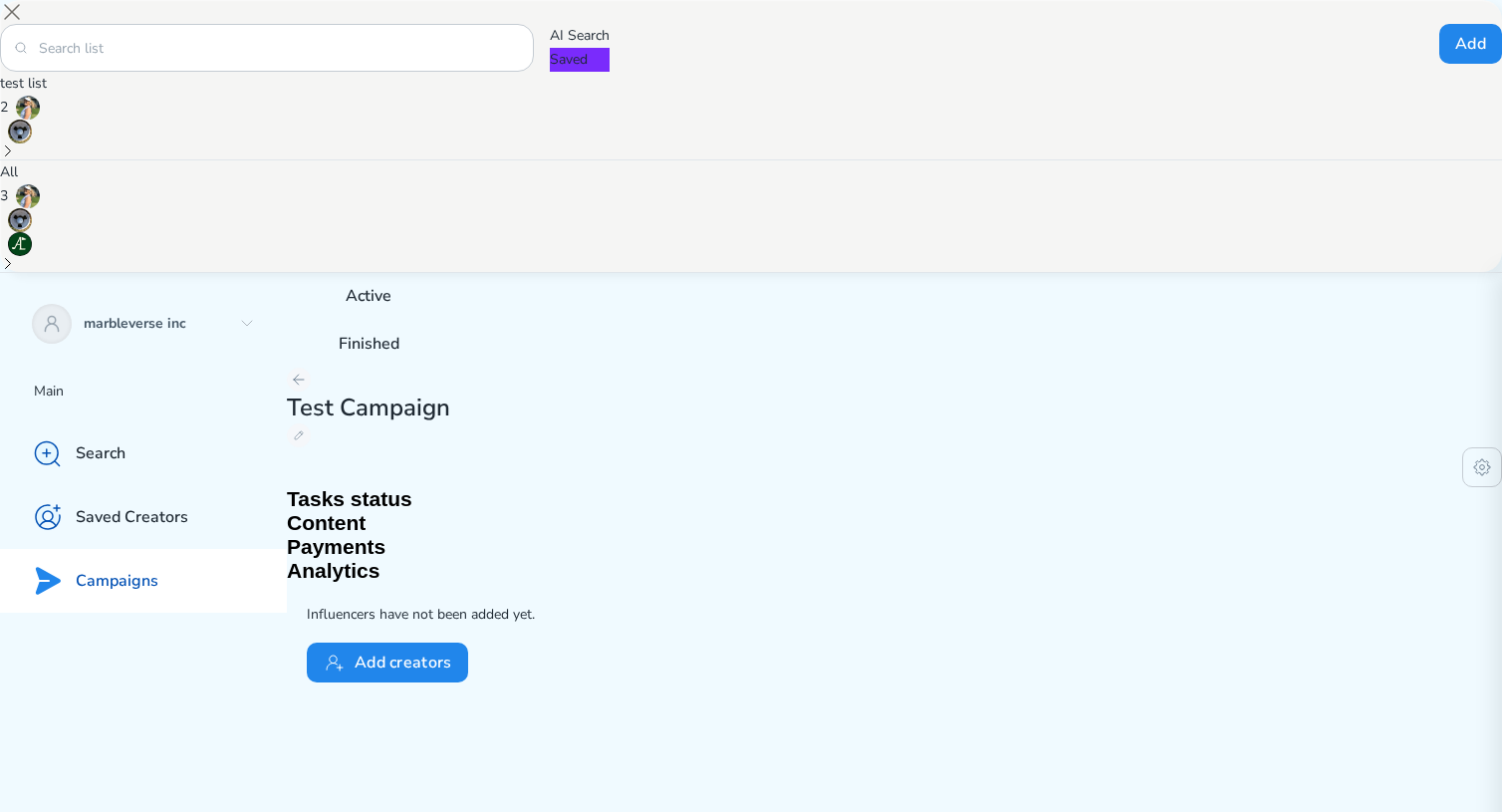
click at [609, 48] on p "AI Search" at bounding box center [580, 36] width 60 height 24
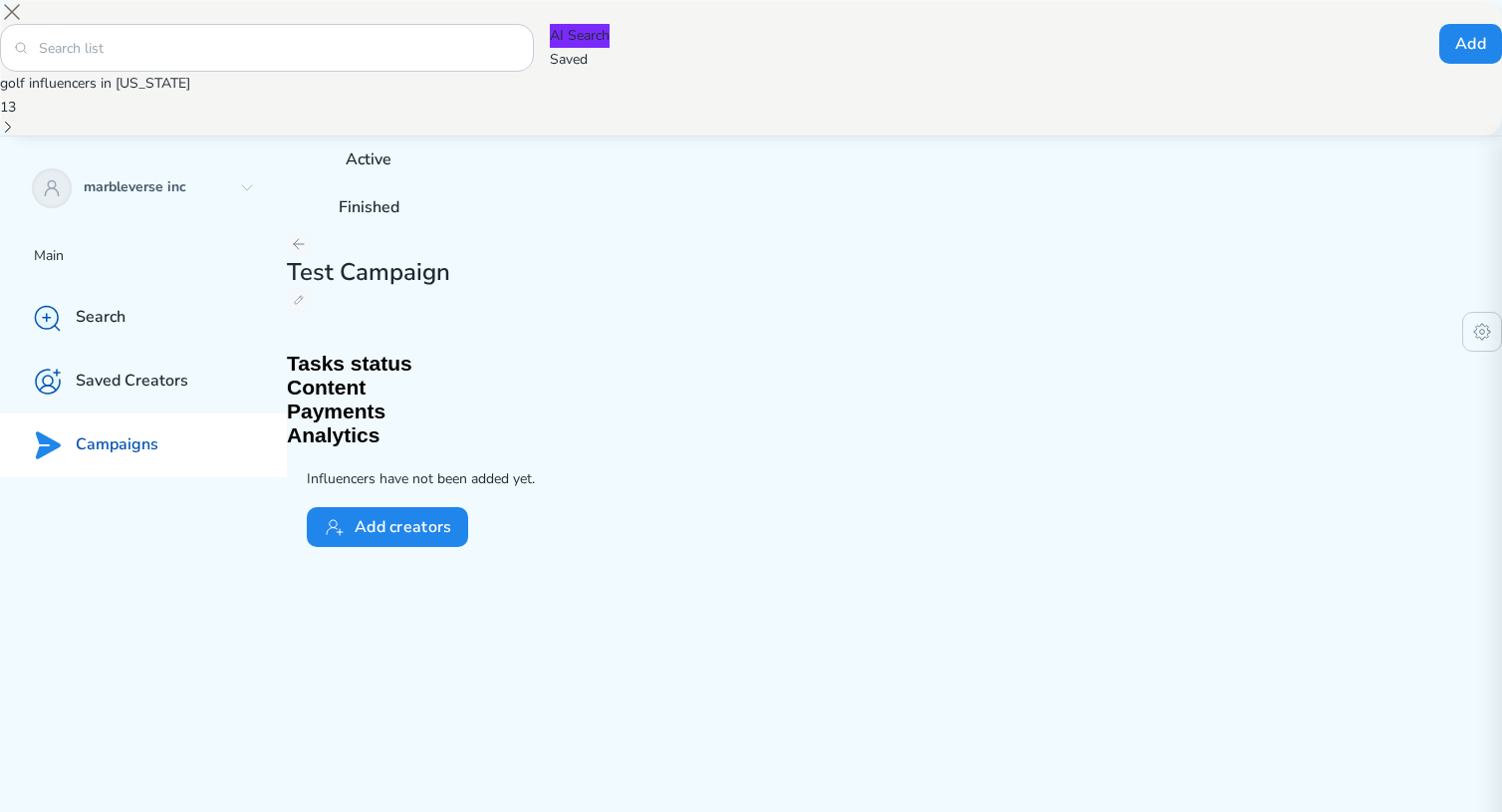
click at [510, 96] on p "golf influencers in [US_STATE]" at bounding box center [751, 84] width 1502 height 24
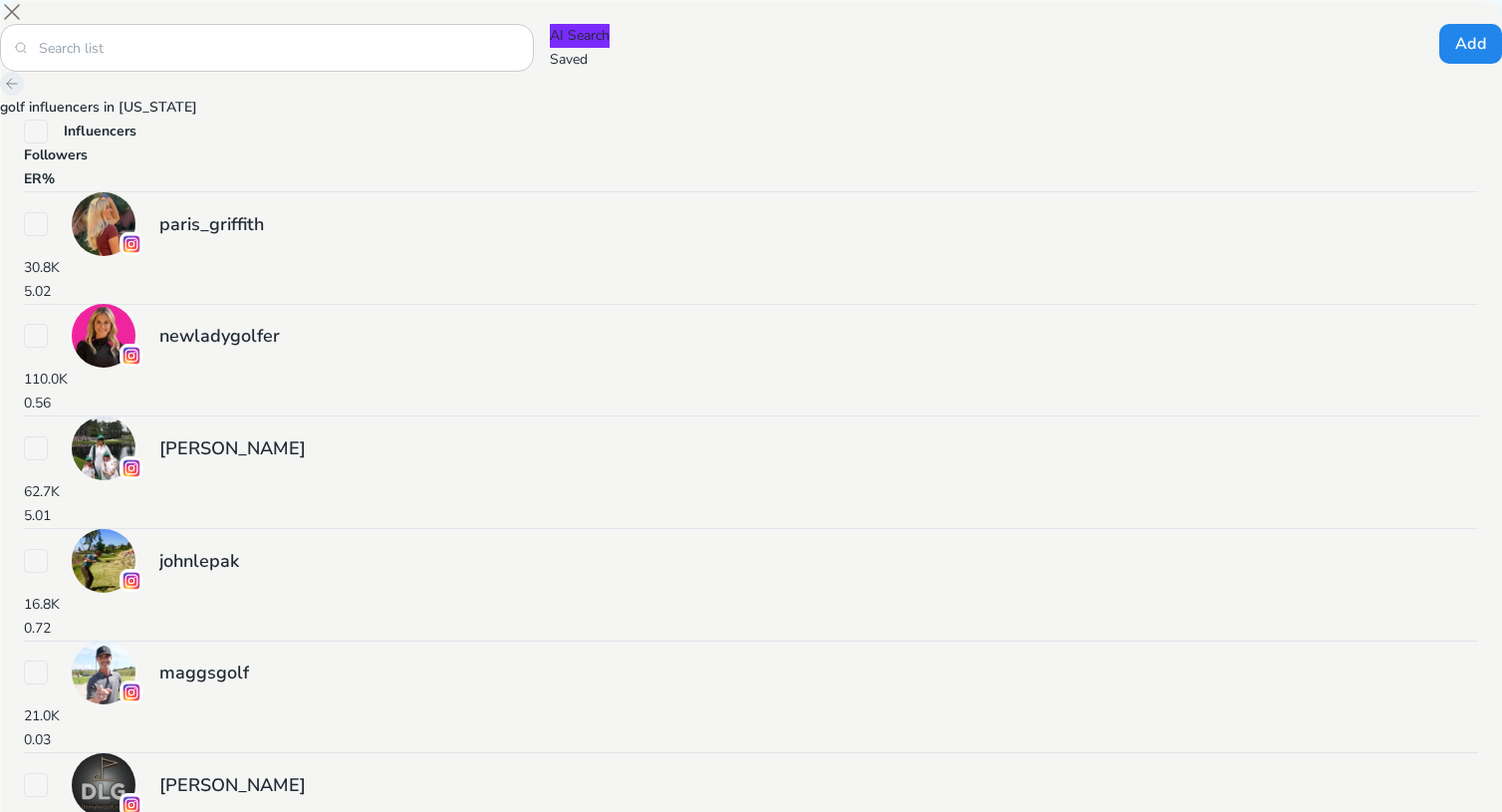
click at [17, 89] on icon at bounding box center [12, 84] width 10 height 10
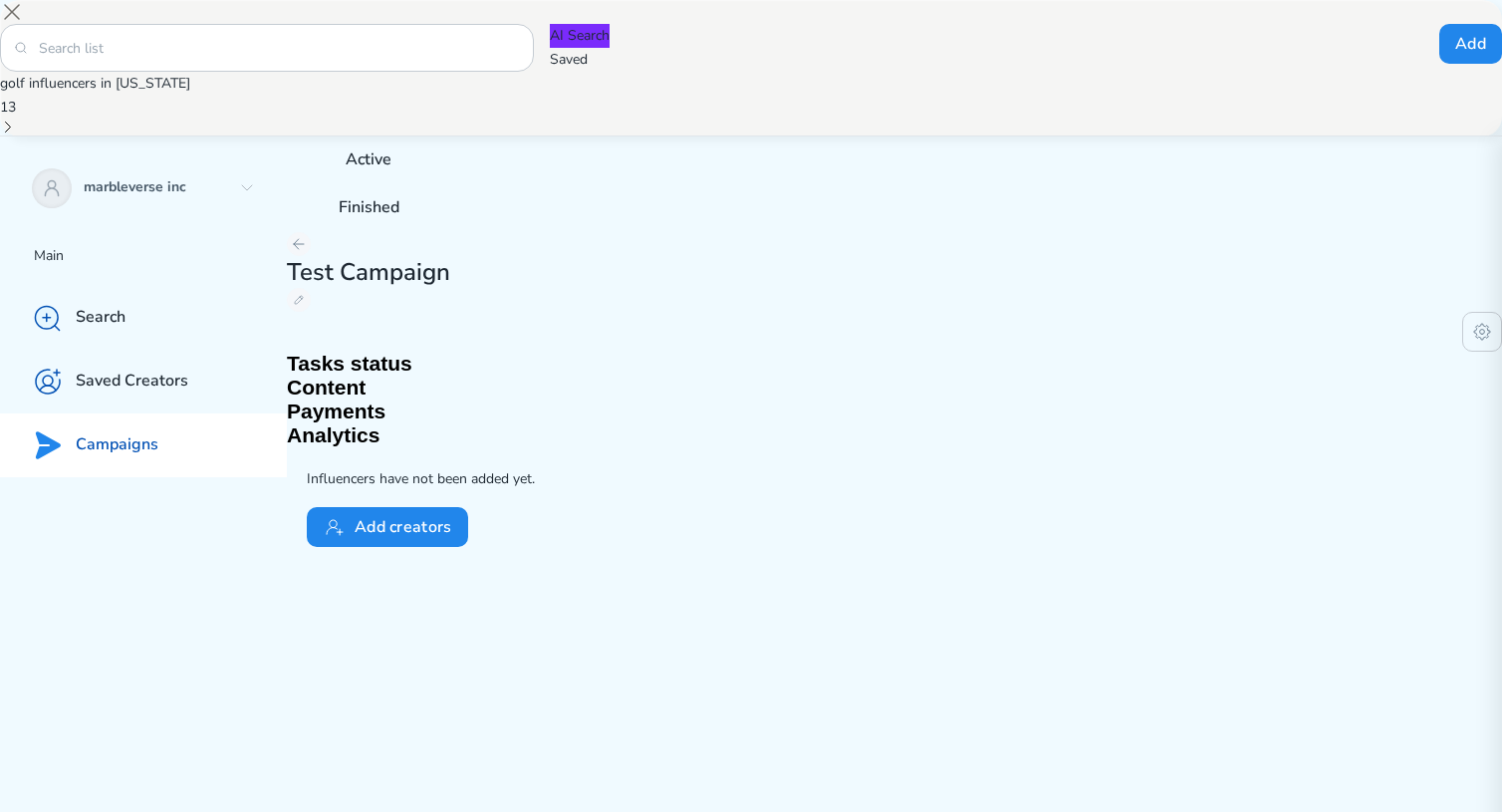
click at [831, 0] on div at bounding box center [751, 0] width 1502 height 0
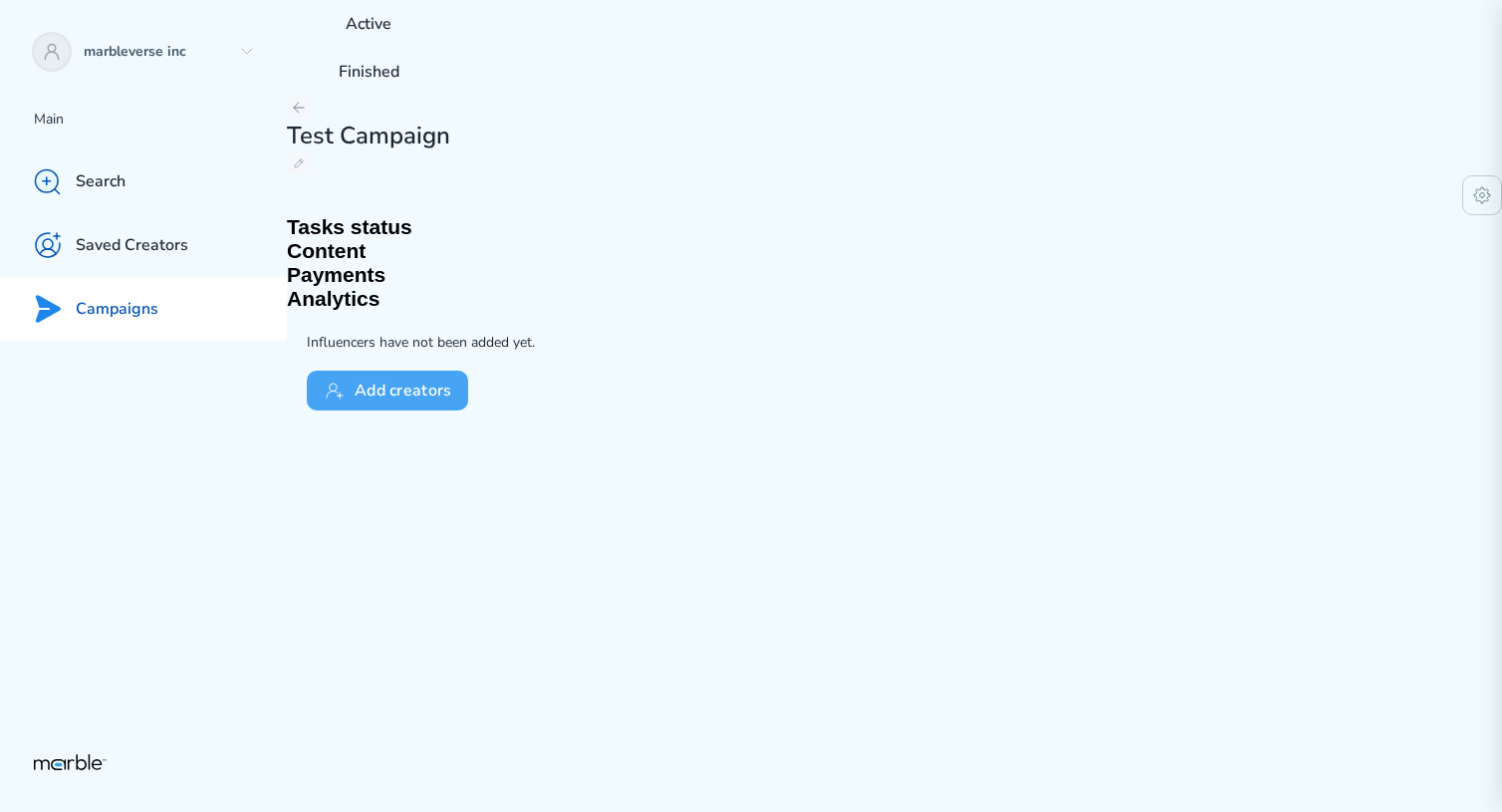
click at [366, 370] on button "Add creators" at bounding box center [387, 390] width 161 height 40
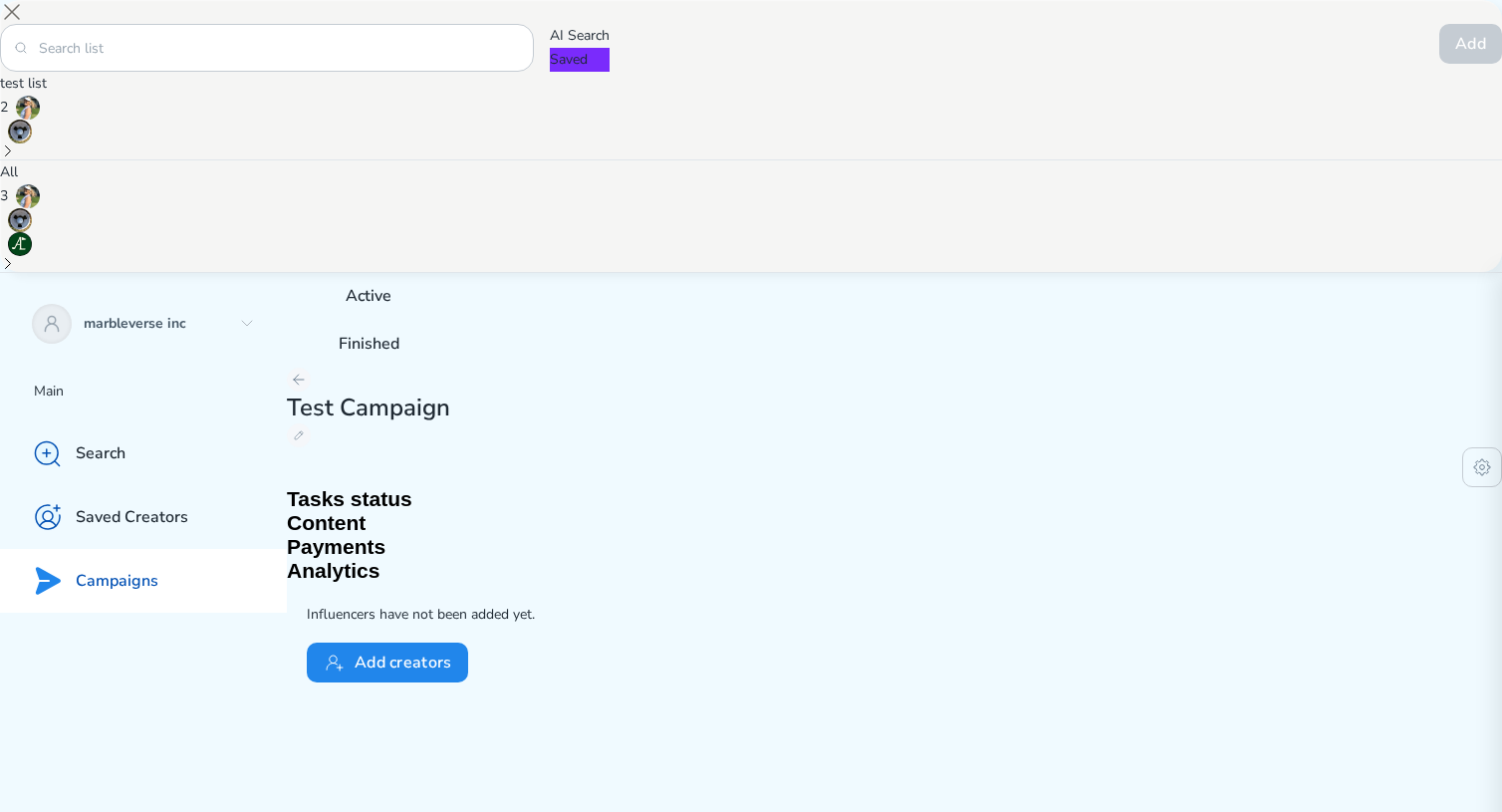
click at [609, 48] on p "AI Search" at bounding box center [580, 36] width 60 height 24
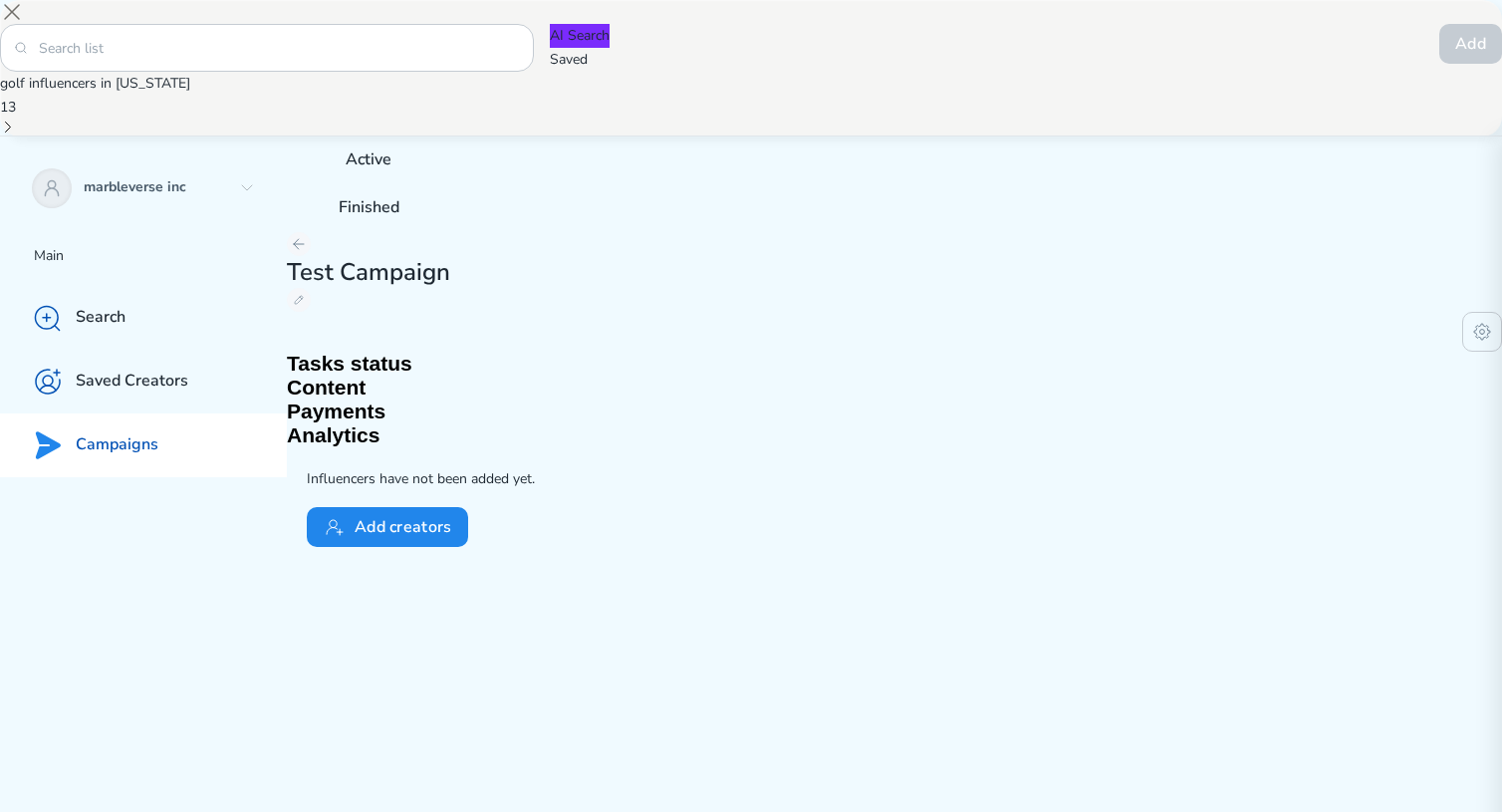
click at [492, 96] on p "golf influencers in [US_STATE]" at bounding box center [751, 84] width 1502 height 24
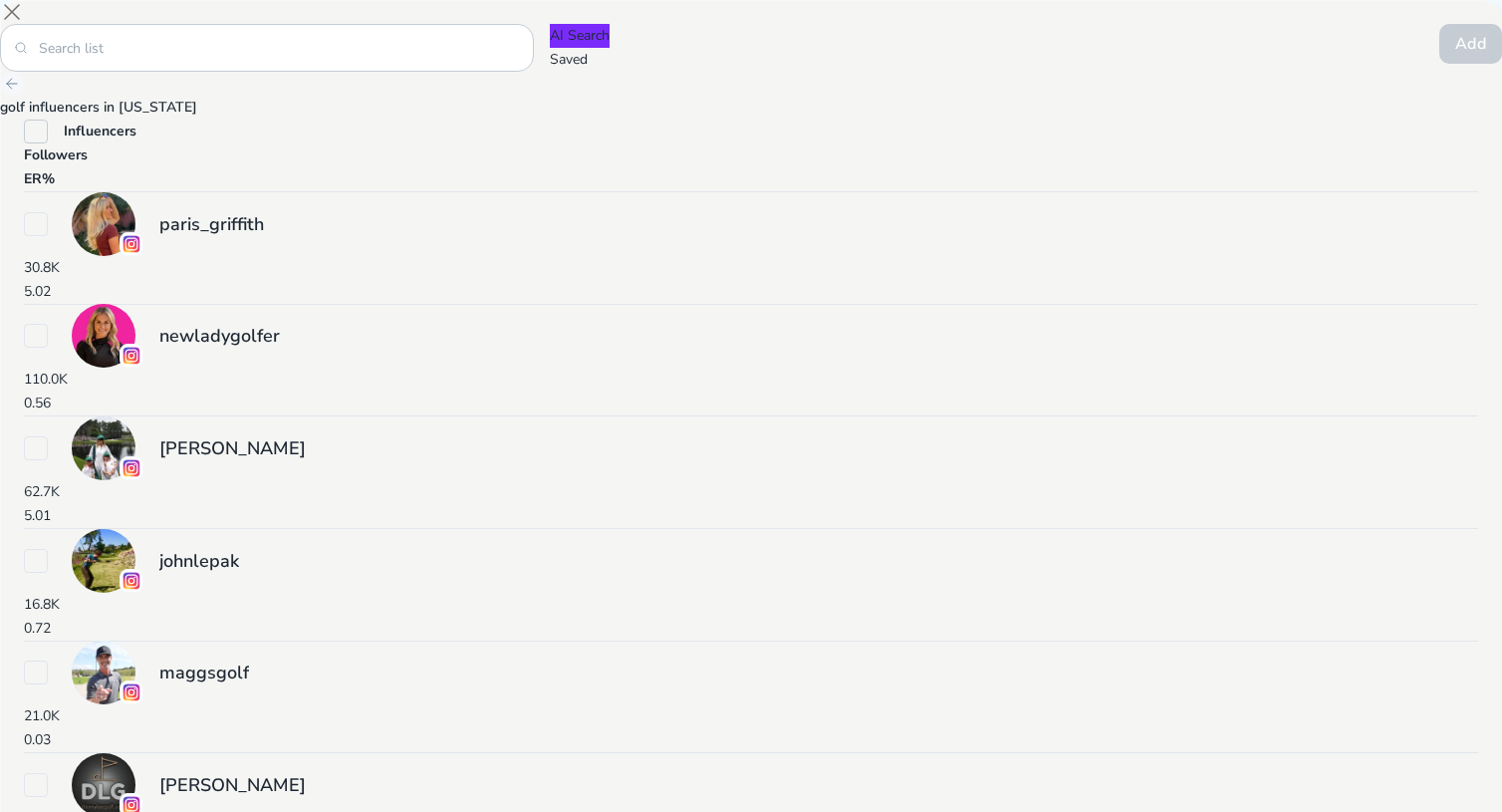
click at [44, 139] on icon at bounding box center [36, 131] width 16 height 16
checkbox input "true"
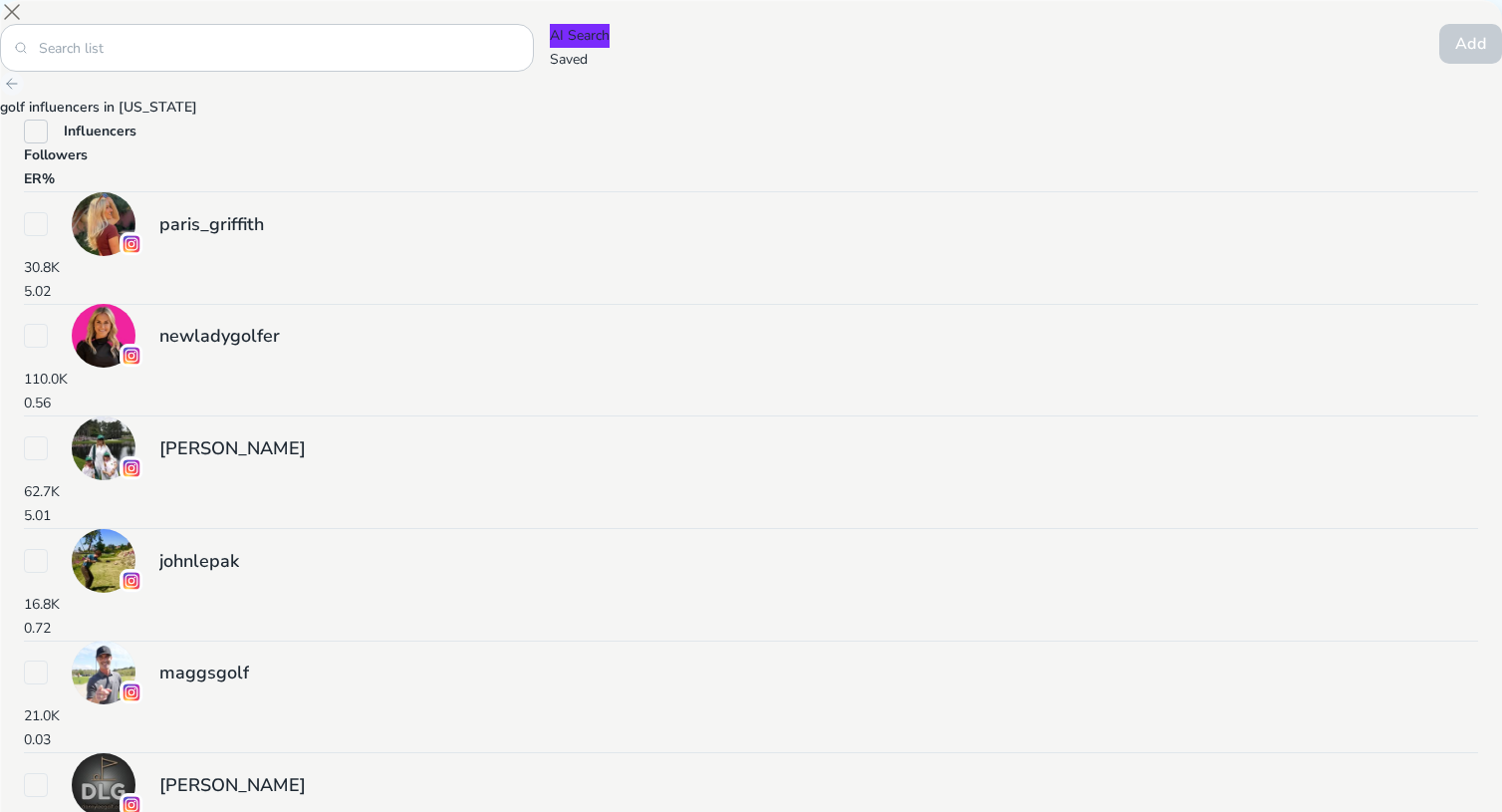
checkbox input "true"
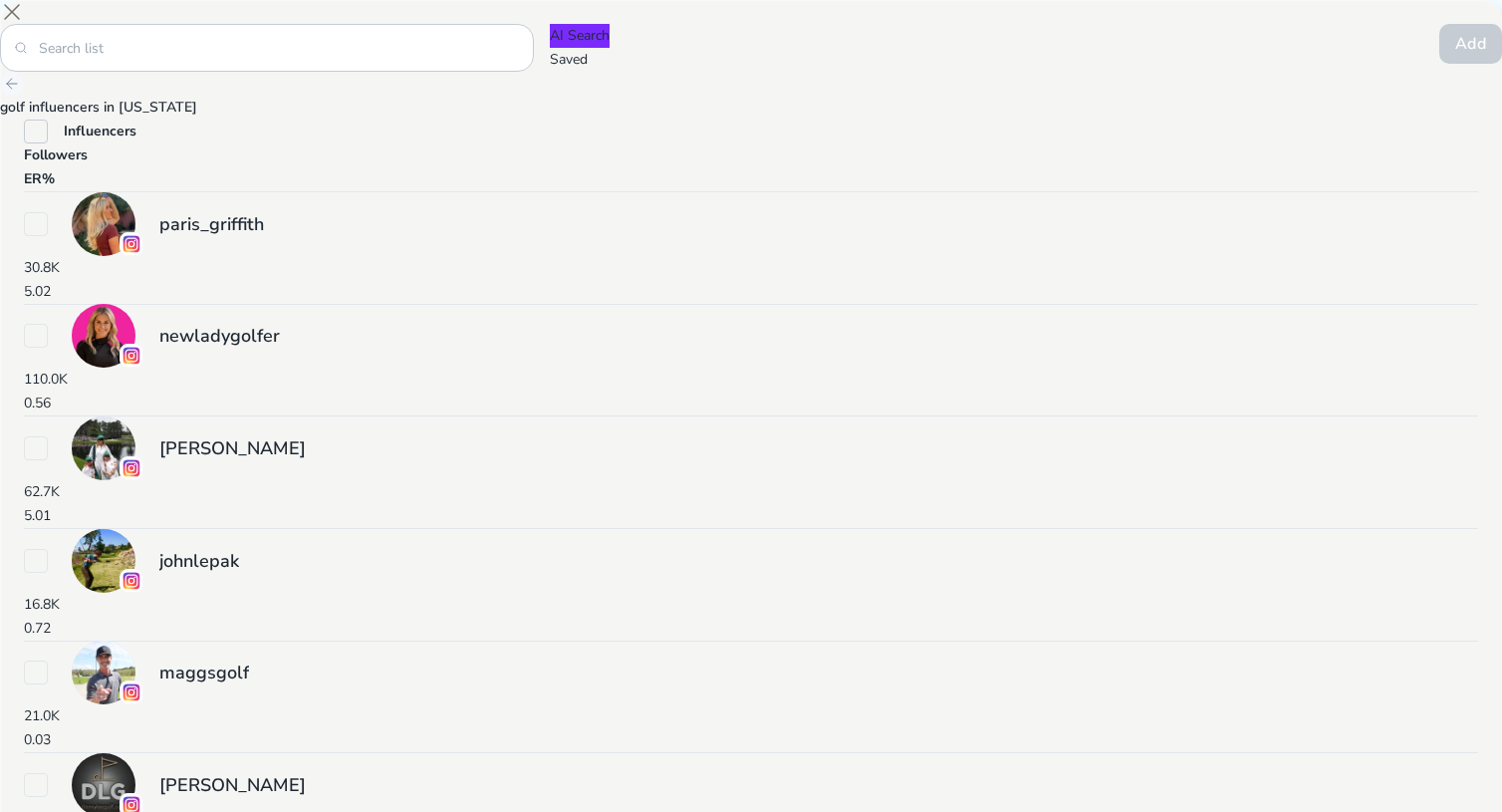
checkbox input "true"
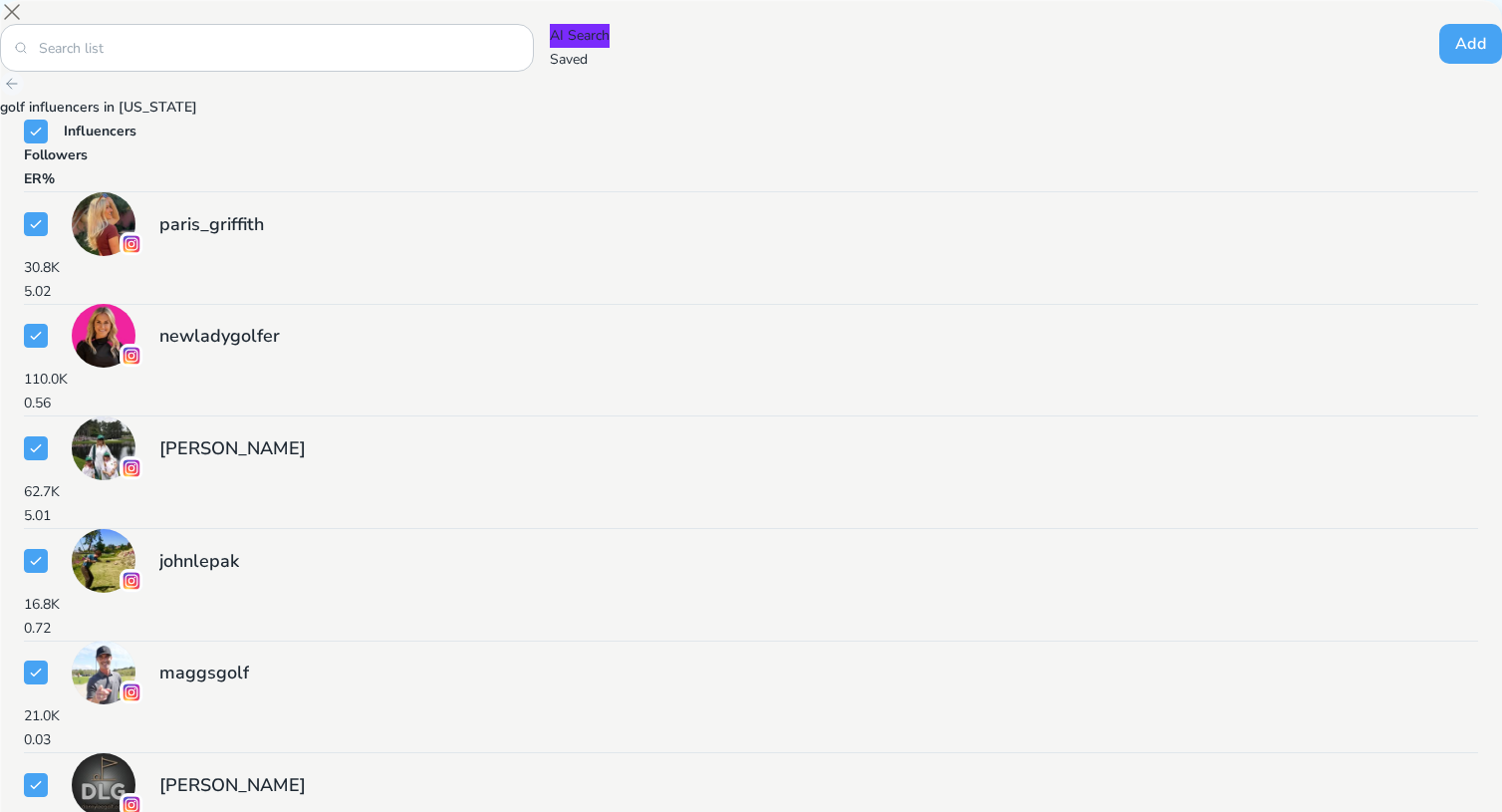
click at [1439, 64] on button "Add" at bounding box center [1470, 44] width 63 height 40
checkbox input "true"
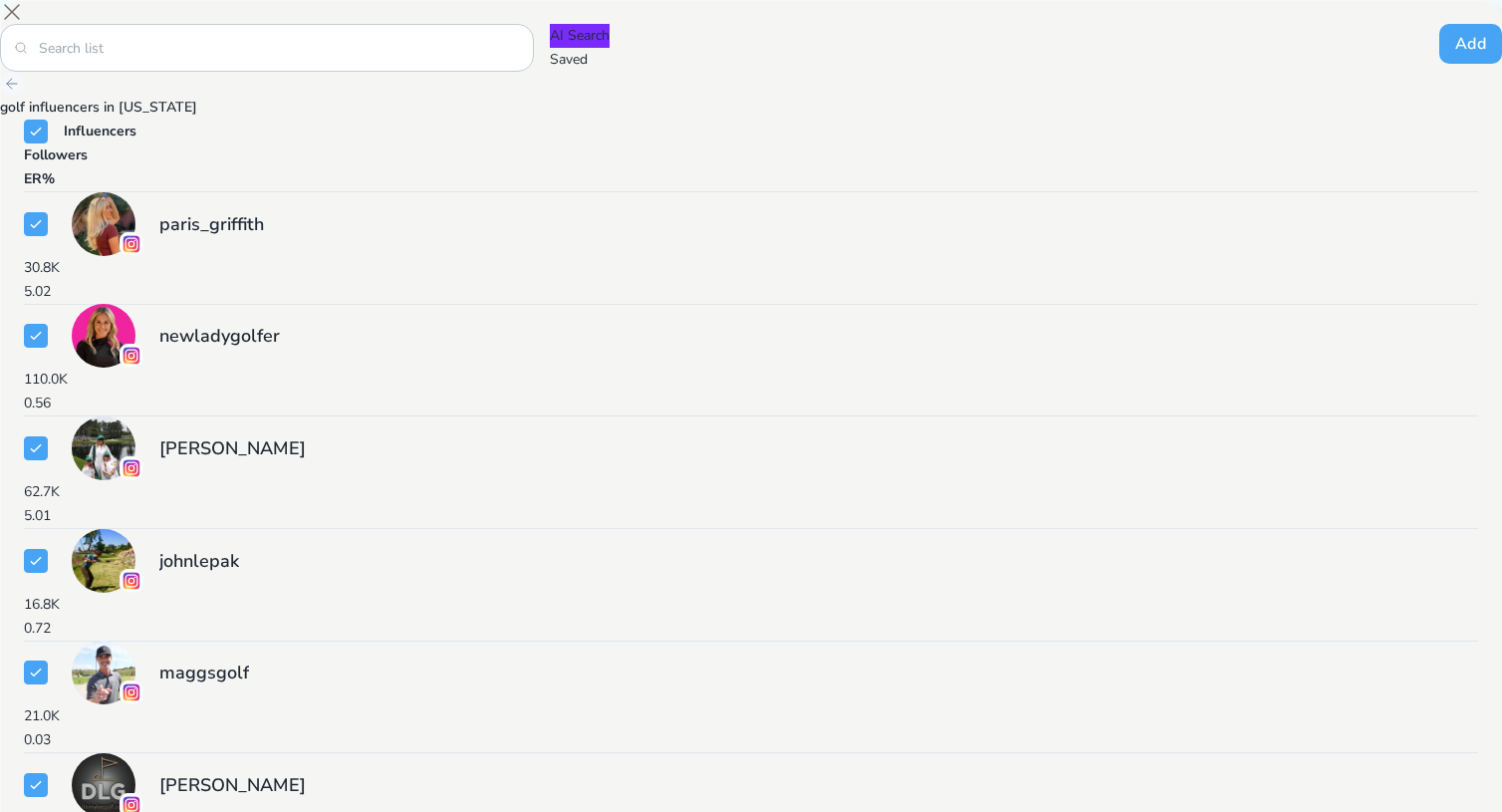
checkbox input "true"
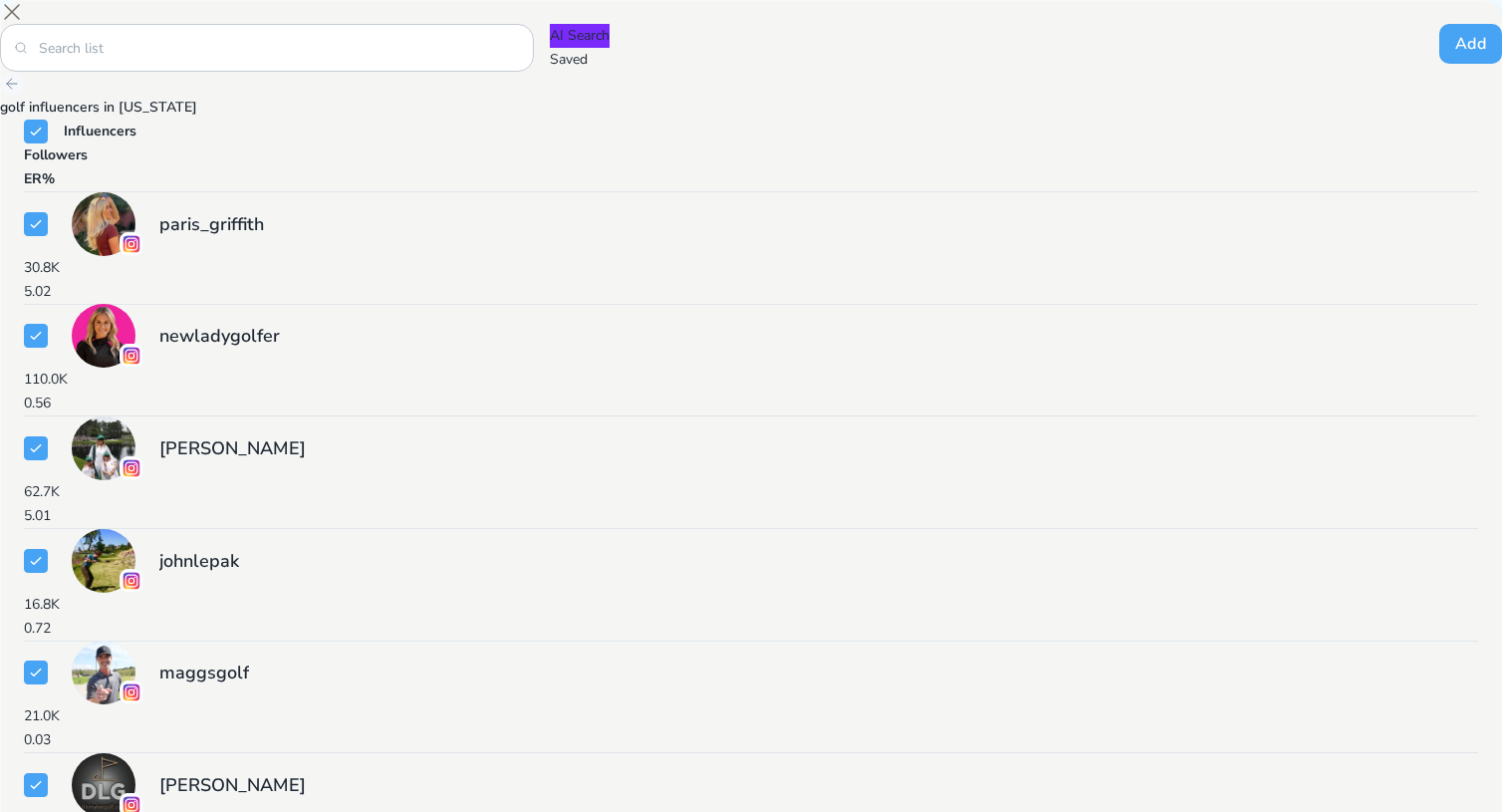
checkbox input "true"
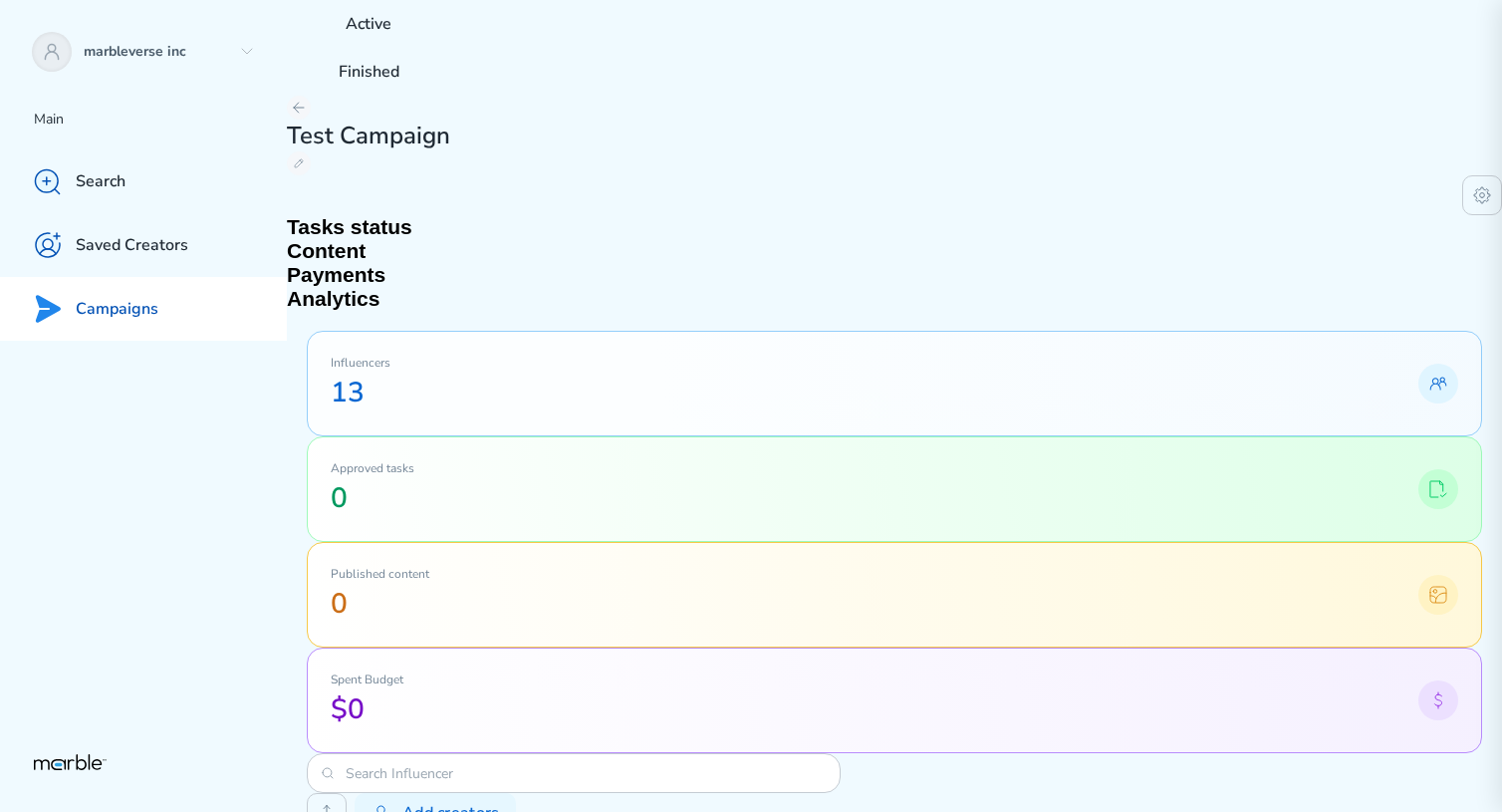
click at [473, 239] on h2 "Content" at bounding box center [894, 251] width 1215 height 24
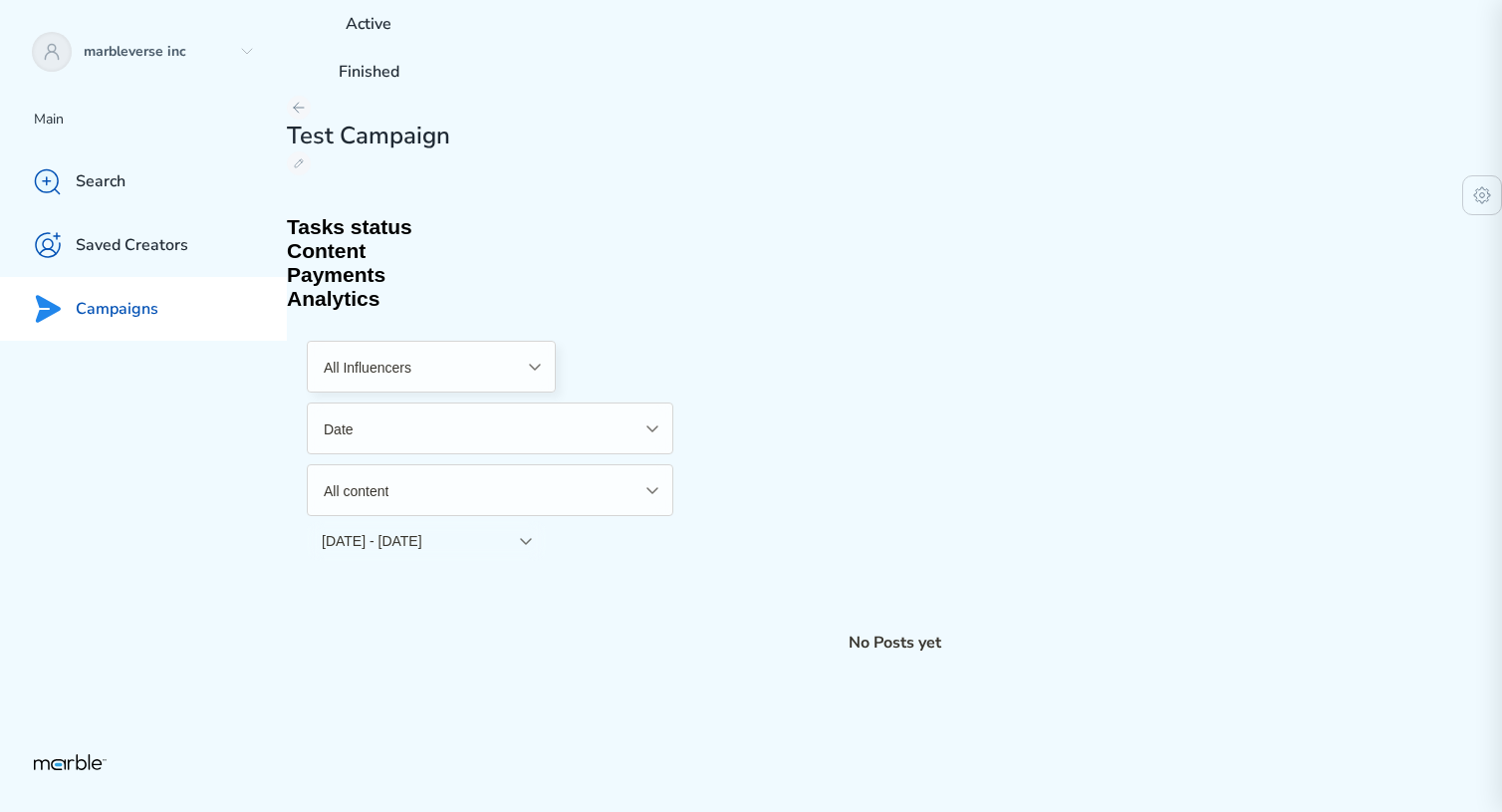
click at [384, 215] on h2 "Tasks status" at bounding box center [894, 227] width 1215 height 24
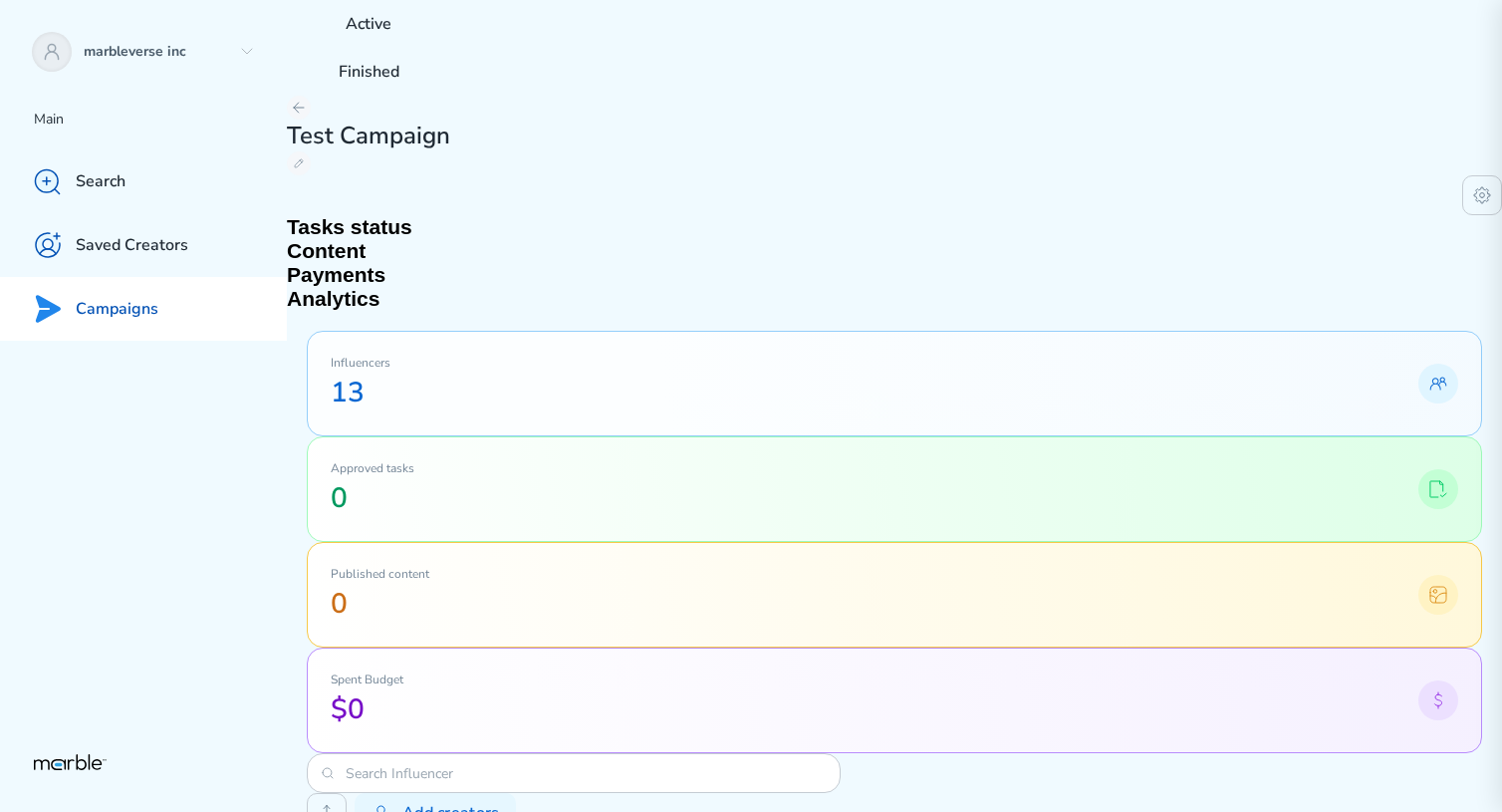
click at [572, 263] on h2 "Payments" at bounding box center [894, 275] width 1215 height 24
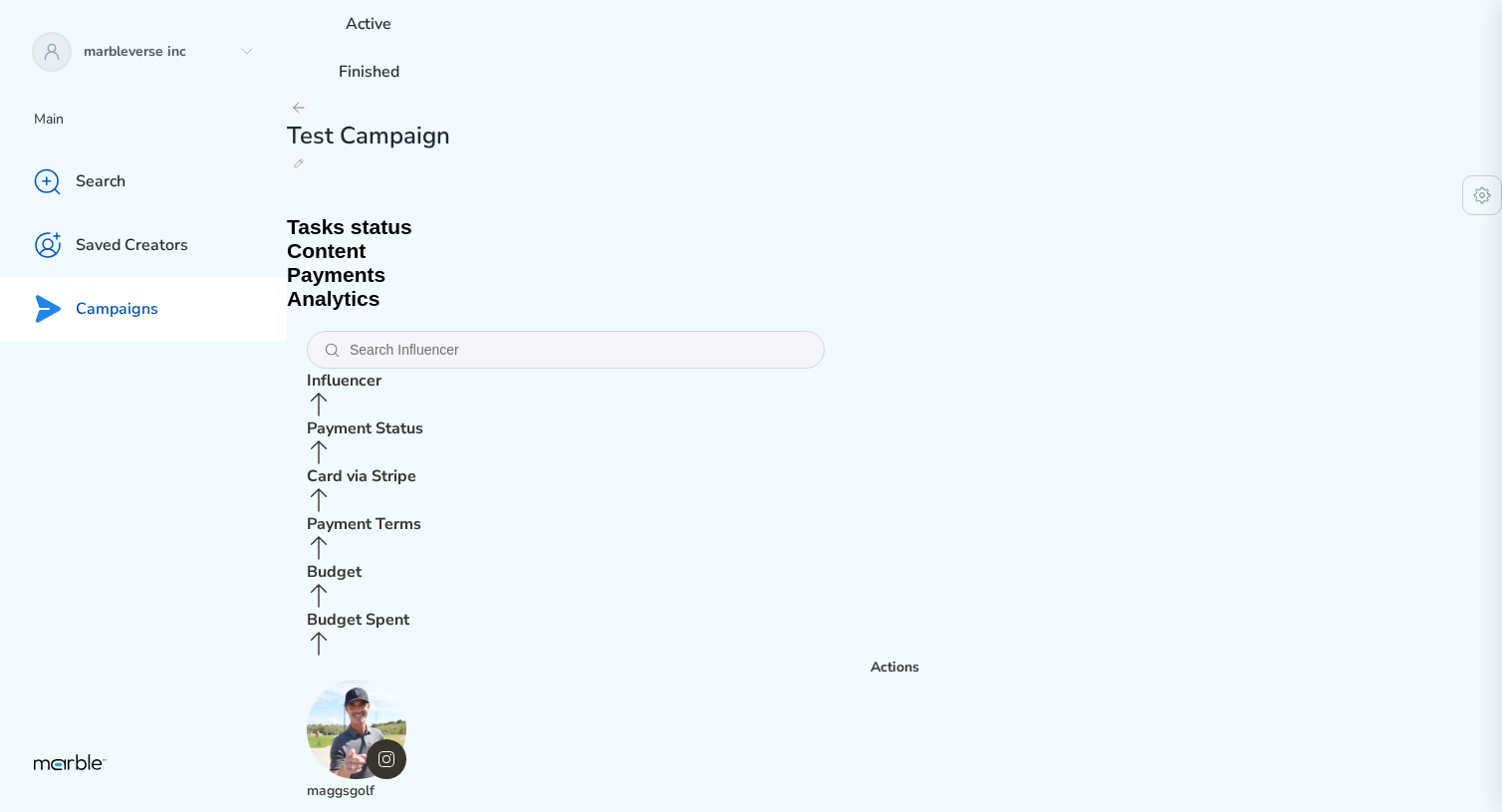
click at [665, 287] on h2 "Analytics" at bounding box center [894, 299] width 1215 height 24
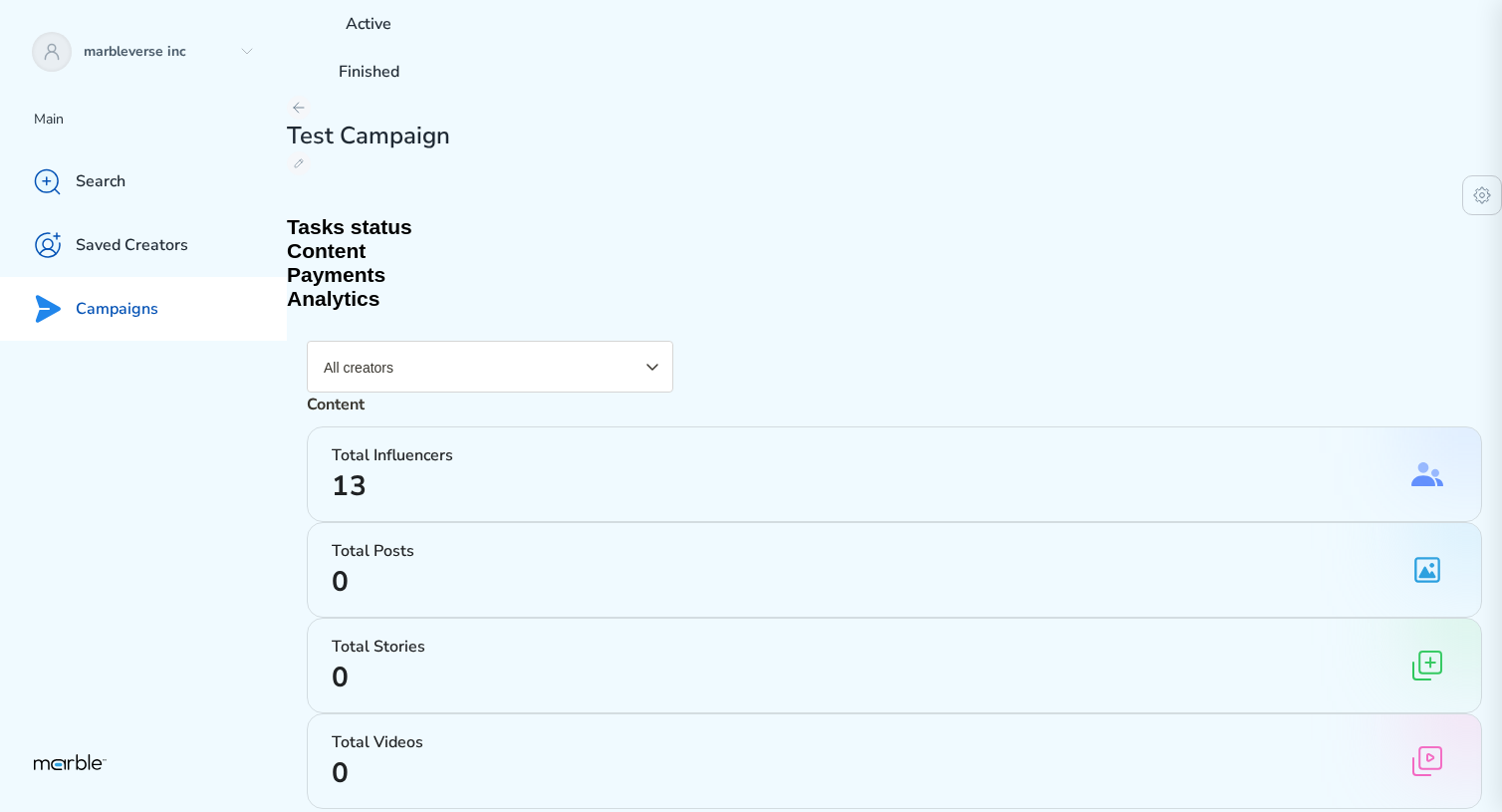
click at [480, 341] on button "All creators" at bounding box center [490, 367] width 366 height 52
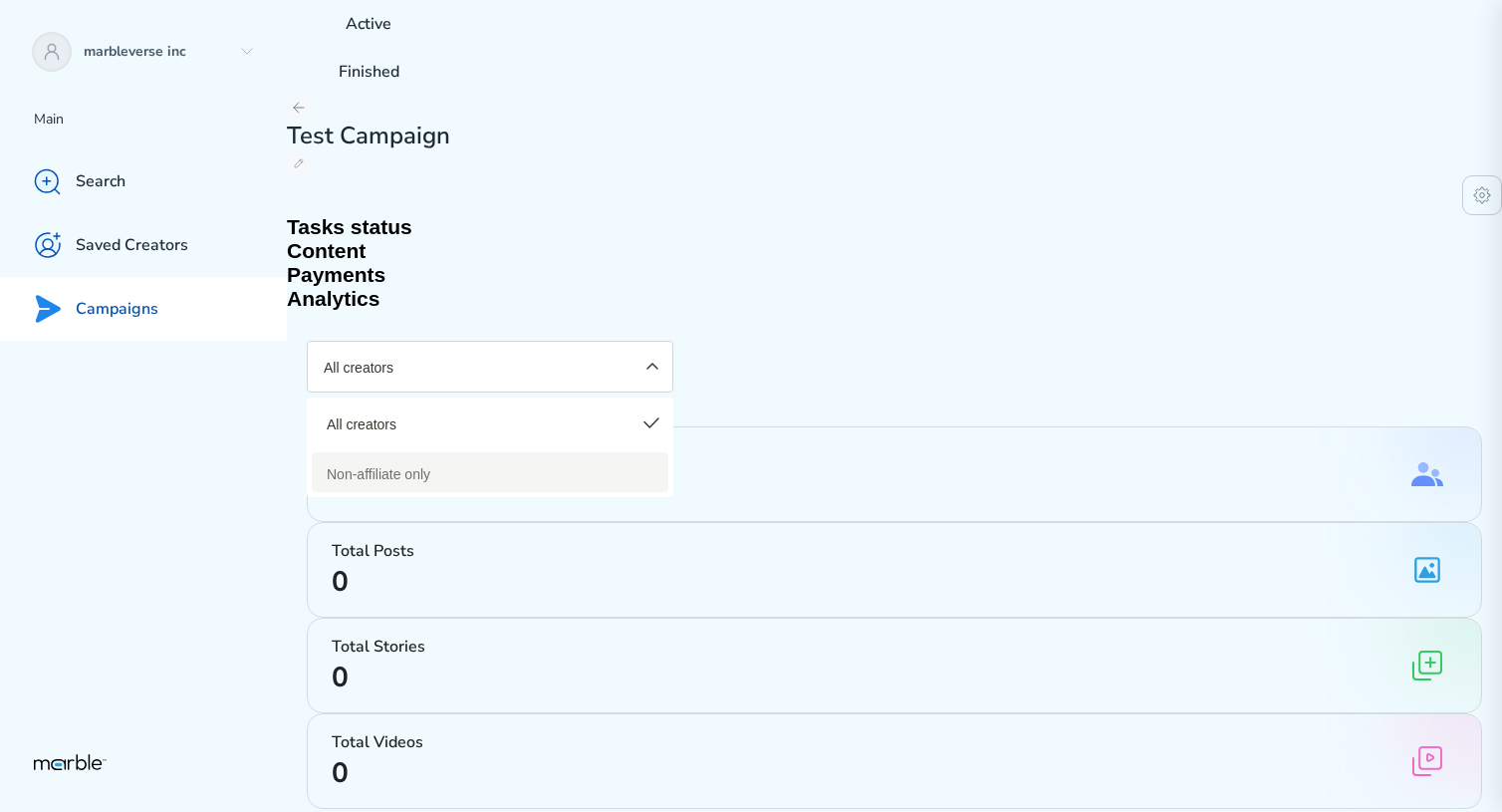
click at [390, 462] on span "Non-affiliate only" at bounding box center [482, 472] width 311 height 20
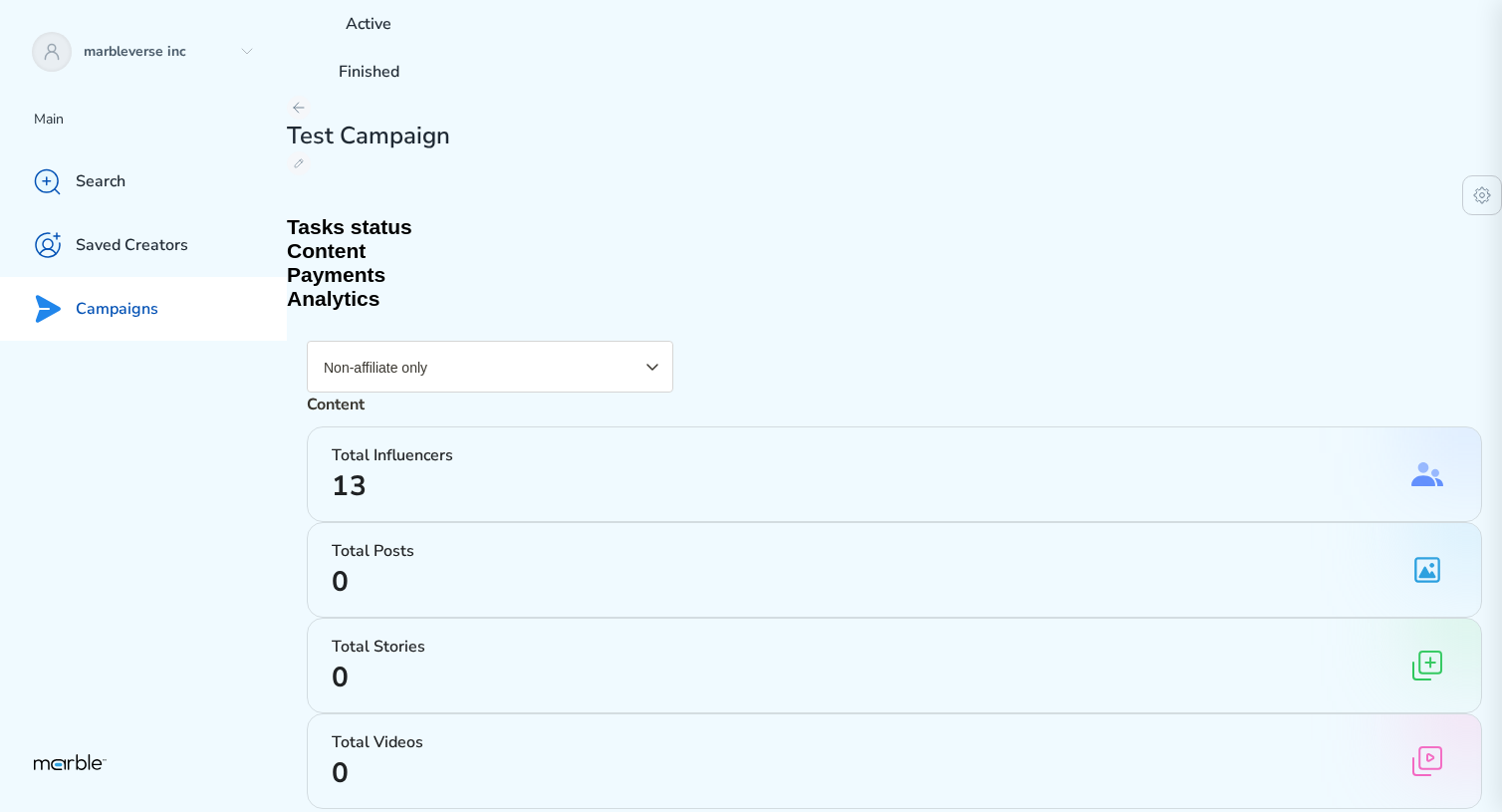
click at [473, 341] on button "Non-affiliate only" at bounding box center [490, 367] width 366 height 52
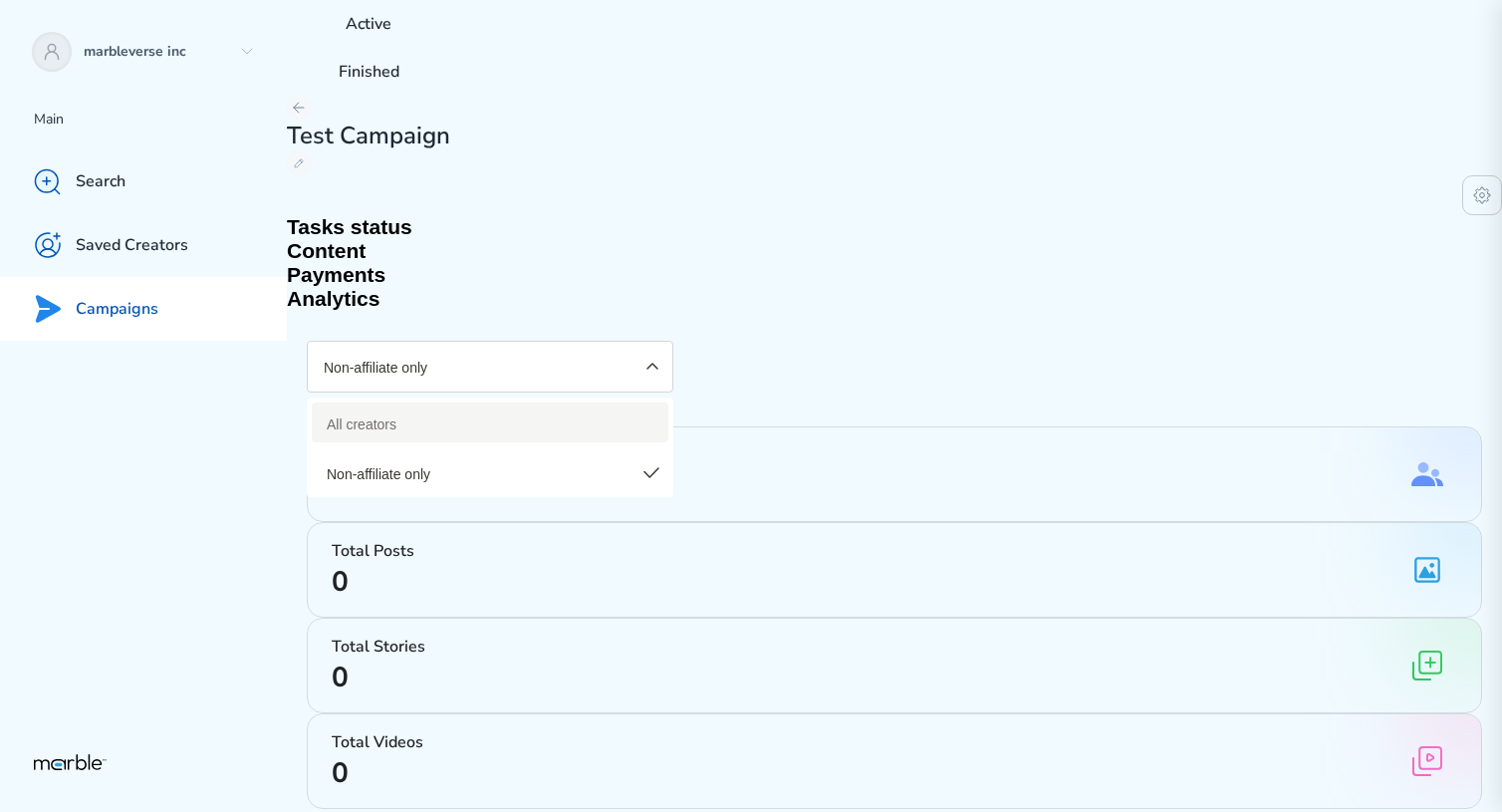
click at [372, 412] on span "All creators" at bounding box center [482, 422] width 311 height 20
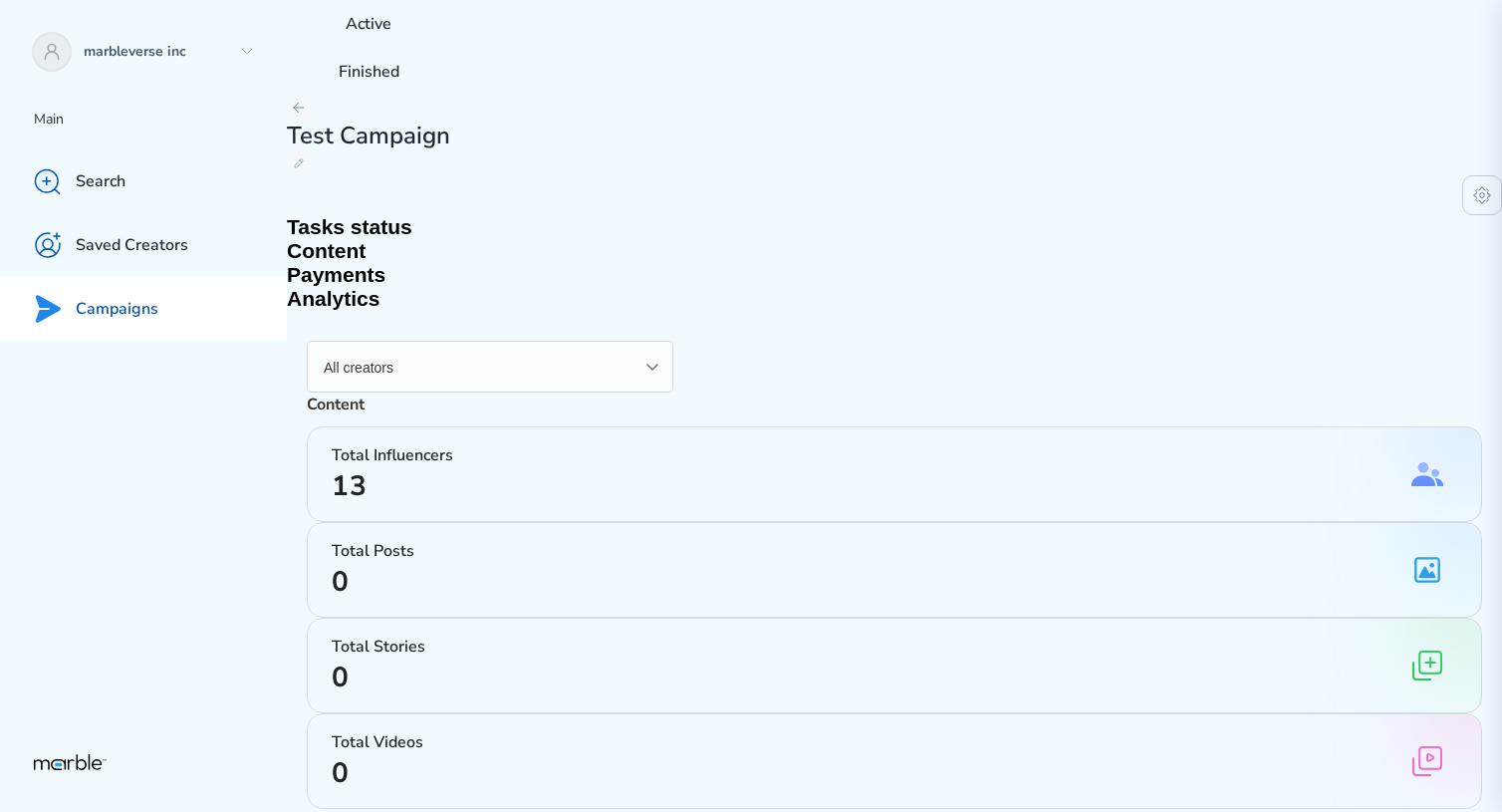
click at [381, 215] on h2 "Tasks status" at bounding box center [894, 227] width 1215 height 24
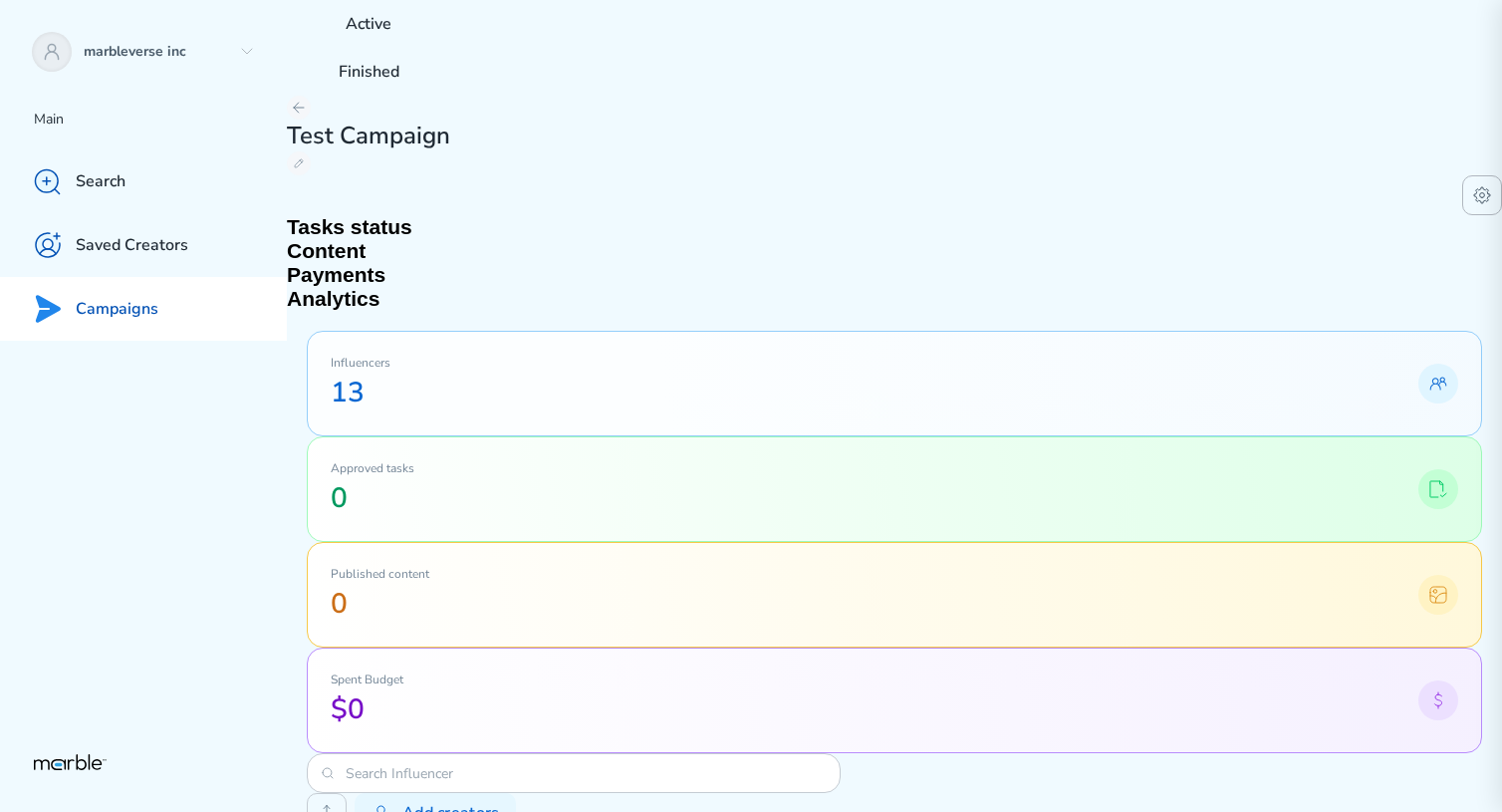
click at [1470, 183] on icon at bounding box center [1482, 195] width 24 height 24
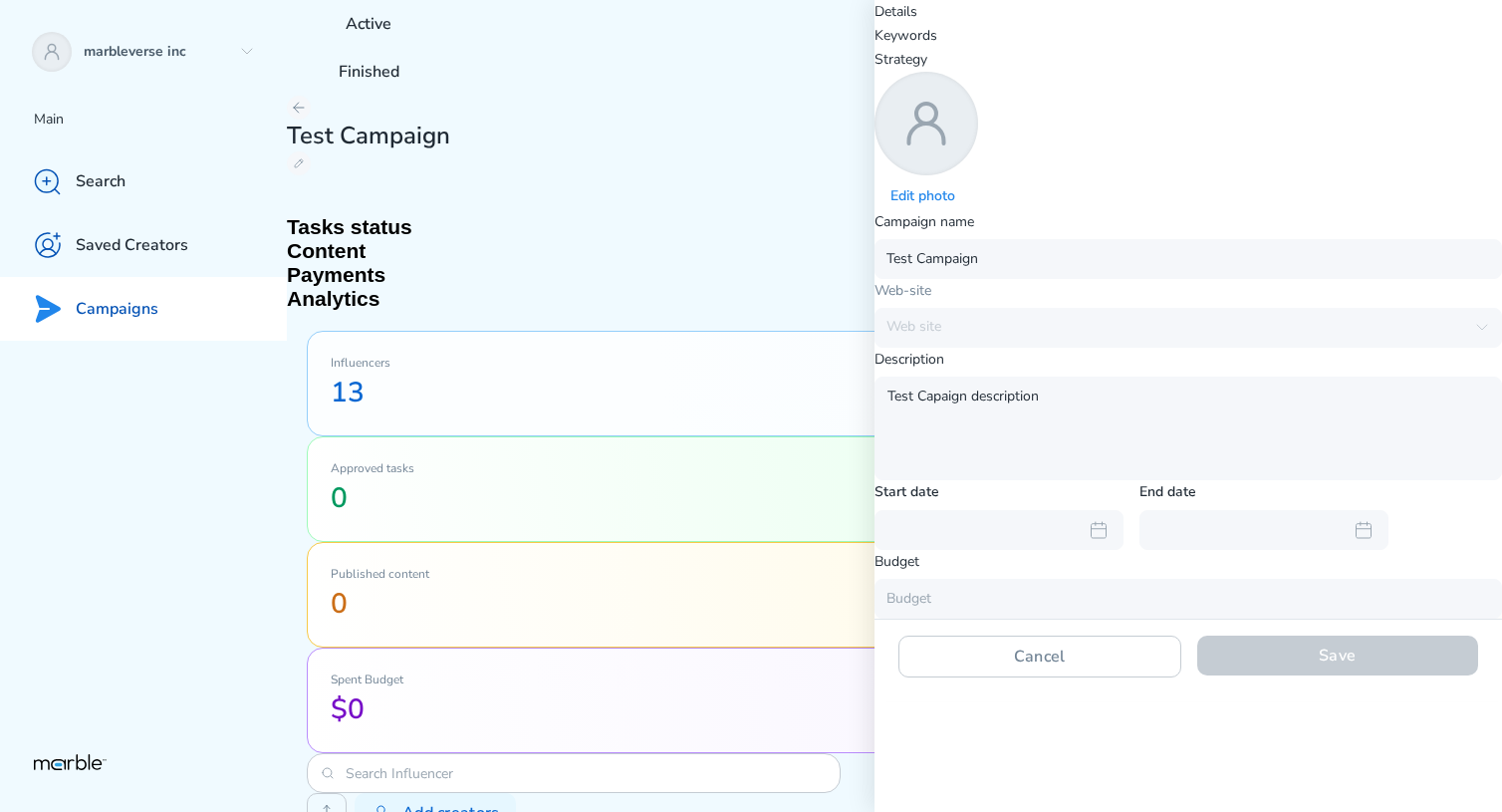
click at [656, 287] on h2 "Analytics" at bounding box center [894, 299] width 1215 height 24
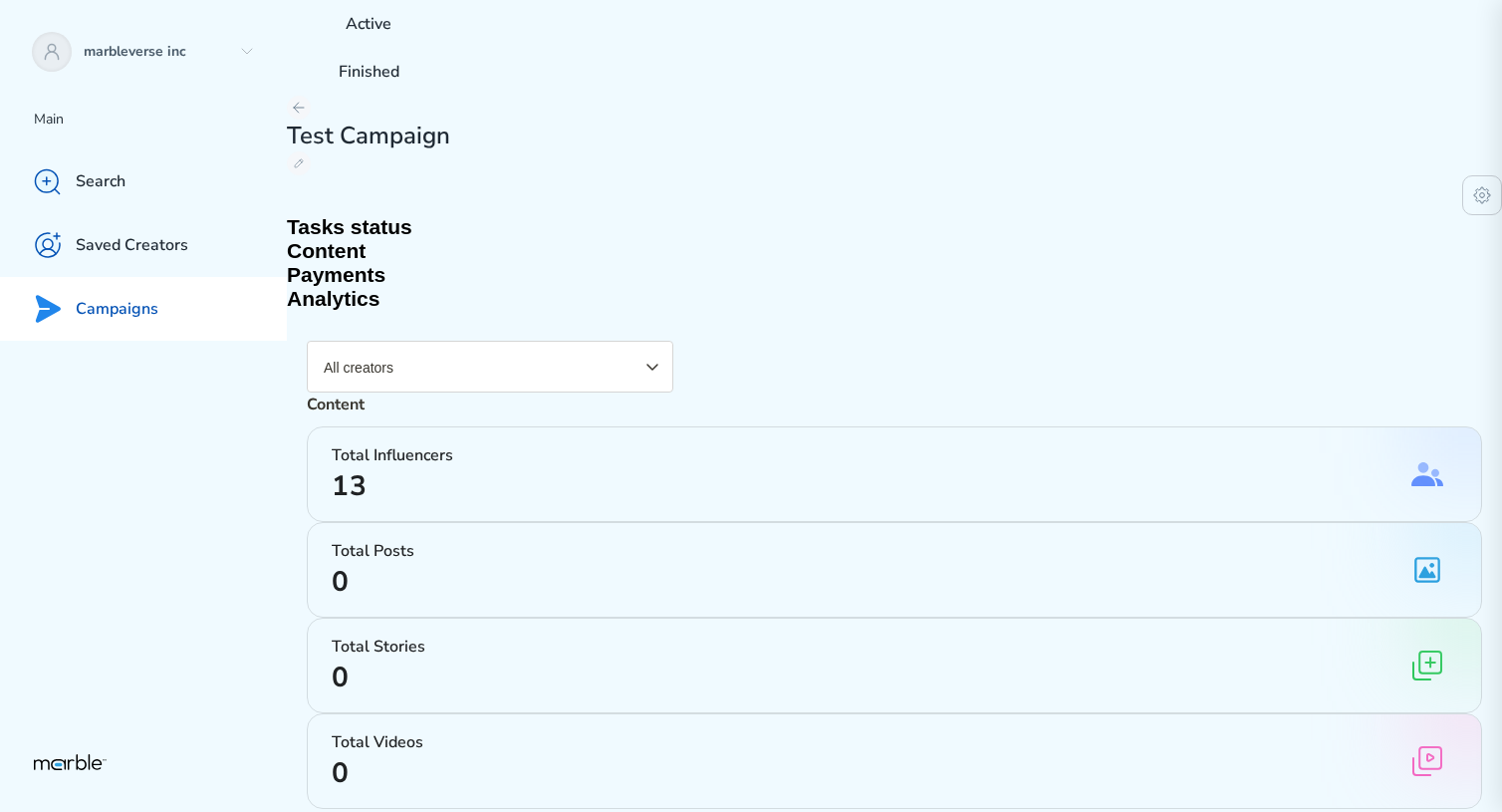
click at [640, 355] on icon "button" at bounding box center [652, 367] width 24 height 24
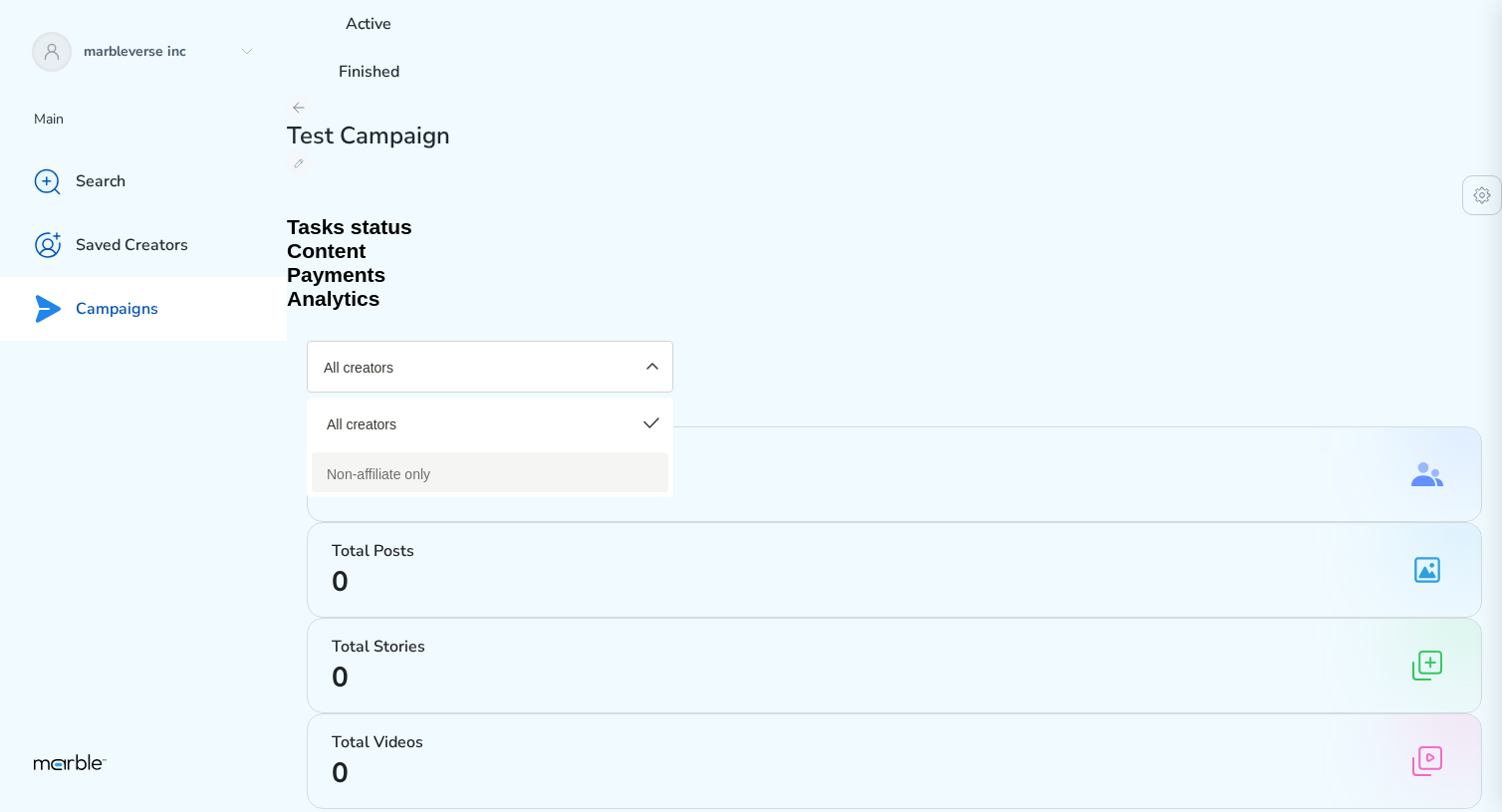
click at [435, 462] on span "Non-affiliate only" at bounding box center [482, 472] width 311 height 20
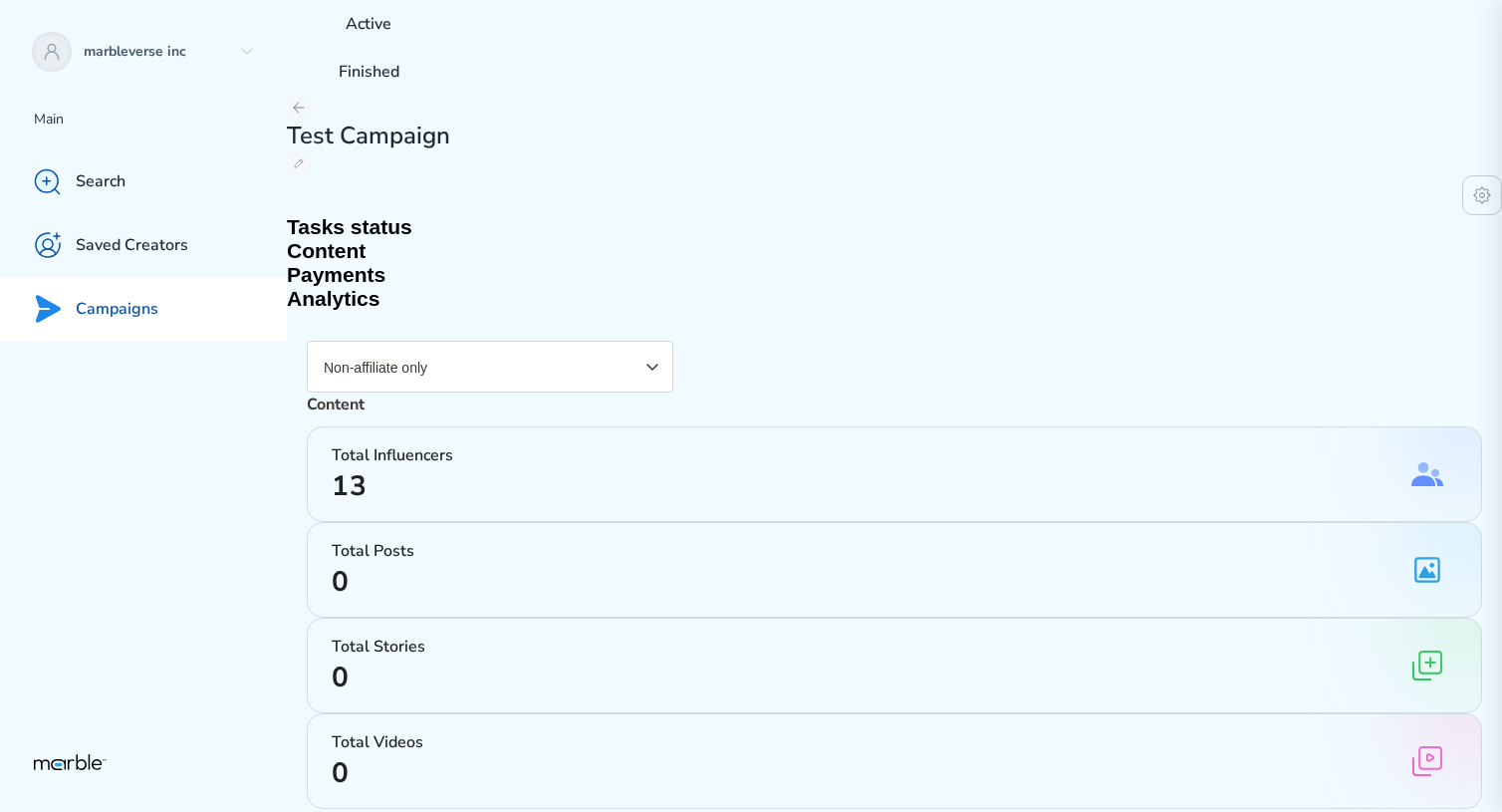
click at [640, 355] on icon "button" at bounding box center [652, 367] width 24 height 24
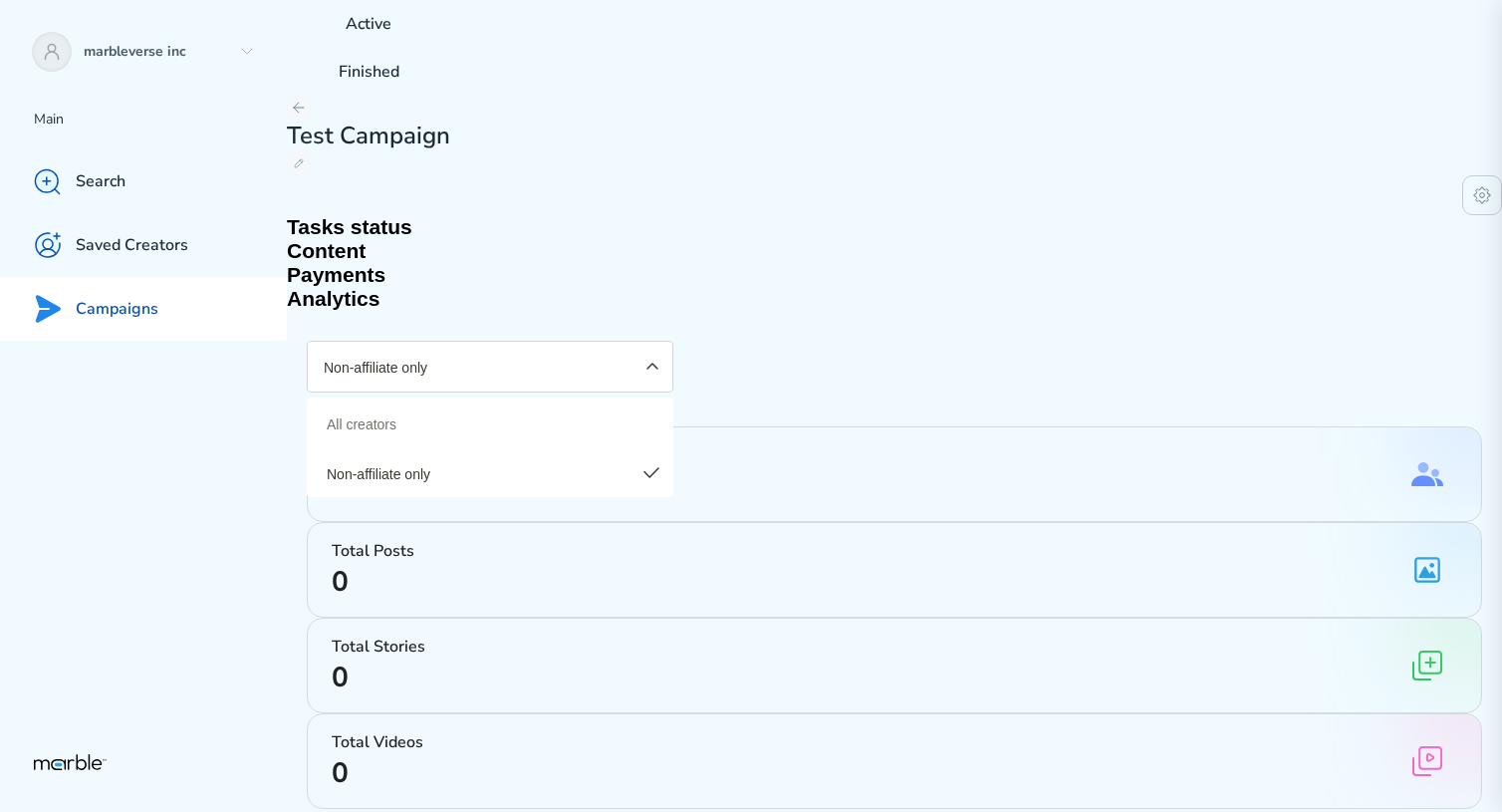
click at [637, 331] on div "Non-affiliate only All creators Non-affiliate only" at bounding box center [894, 362] width 1175 height 62
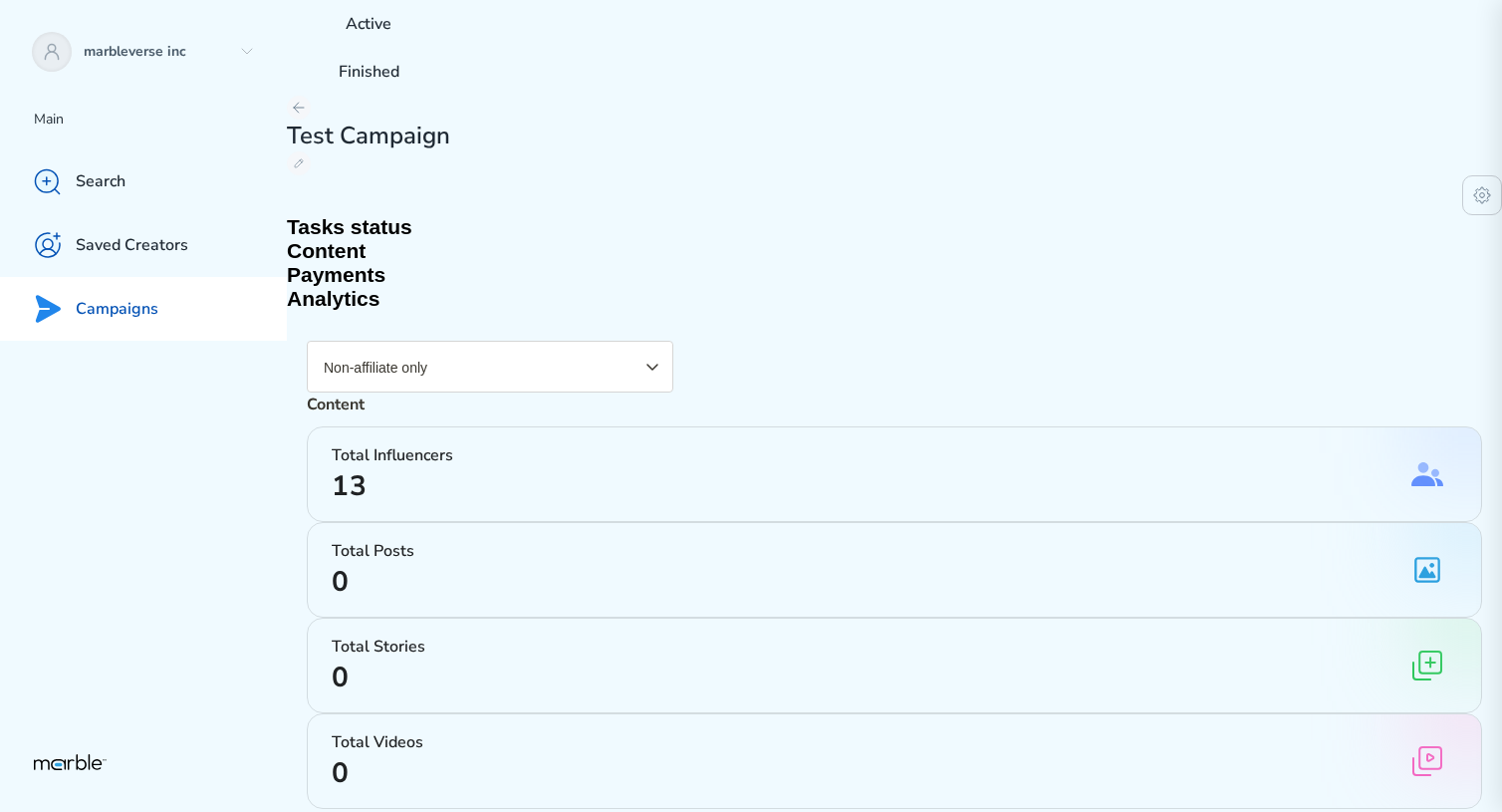
click at [448, 341] on button "Non-affiliate only" at bounding box center [490, 367] width 366 height 52
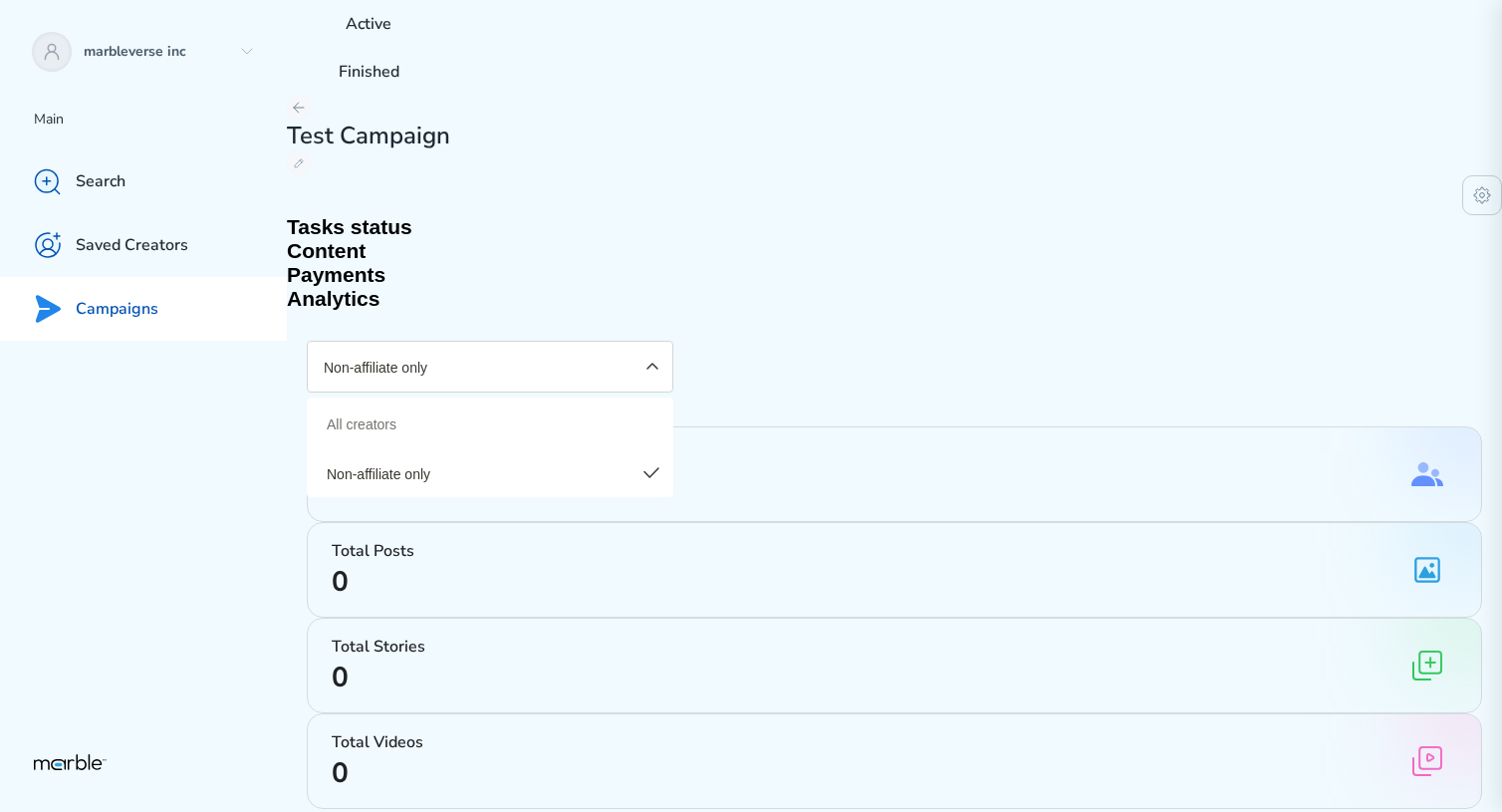
click at [452, 239] on h2 "Content" at bounding box center [894, 251] width 1215 height 24
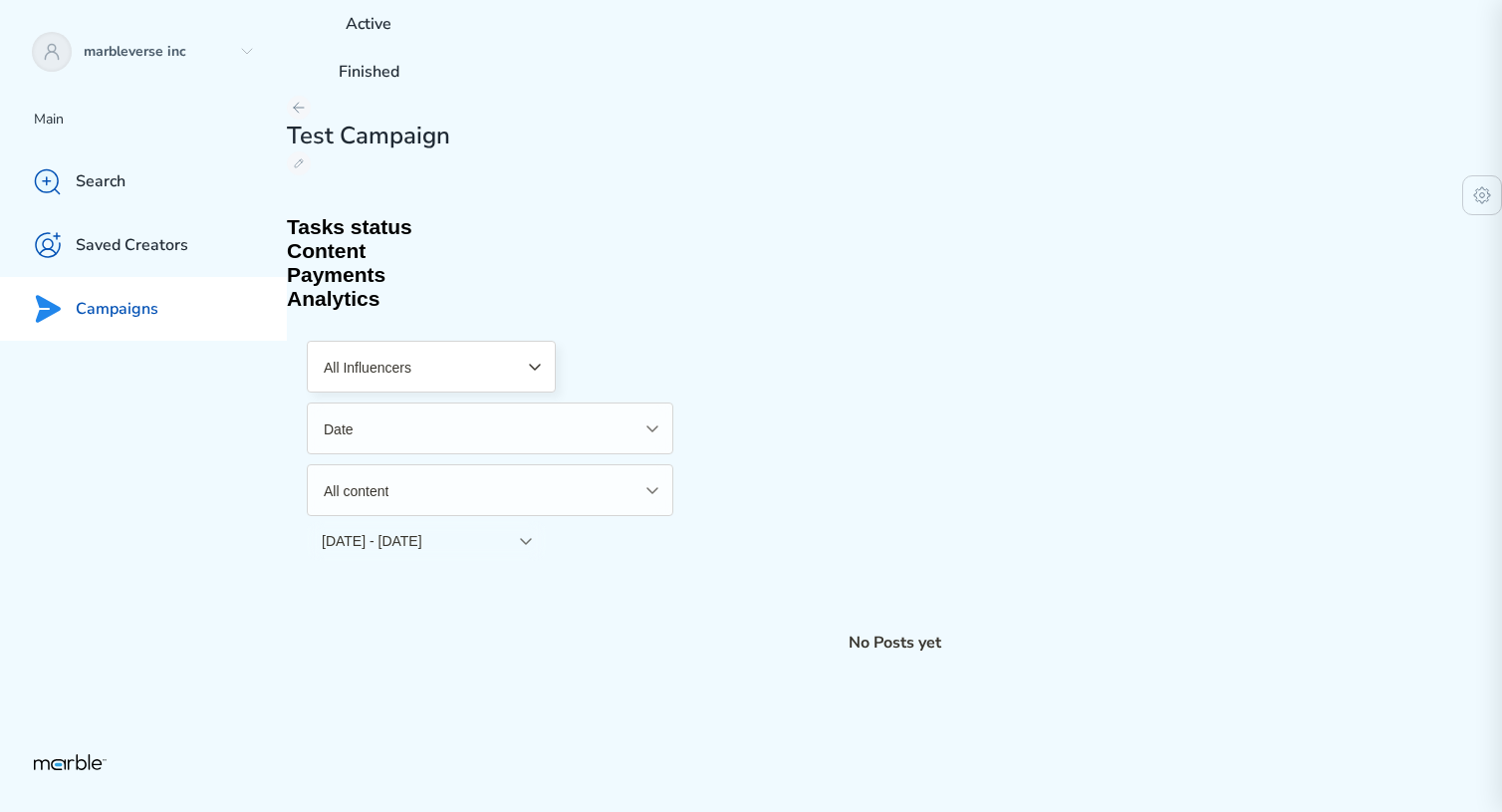
click at [483, 341] on button "All Influencers" at bounding box center [431, 367] width 249 height 52
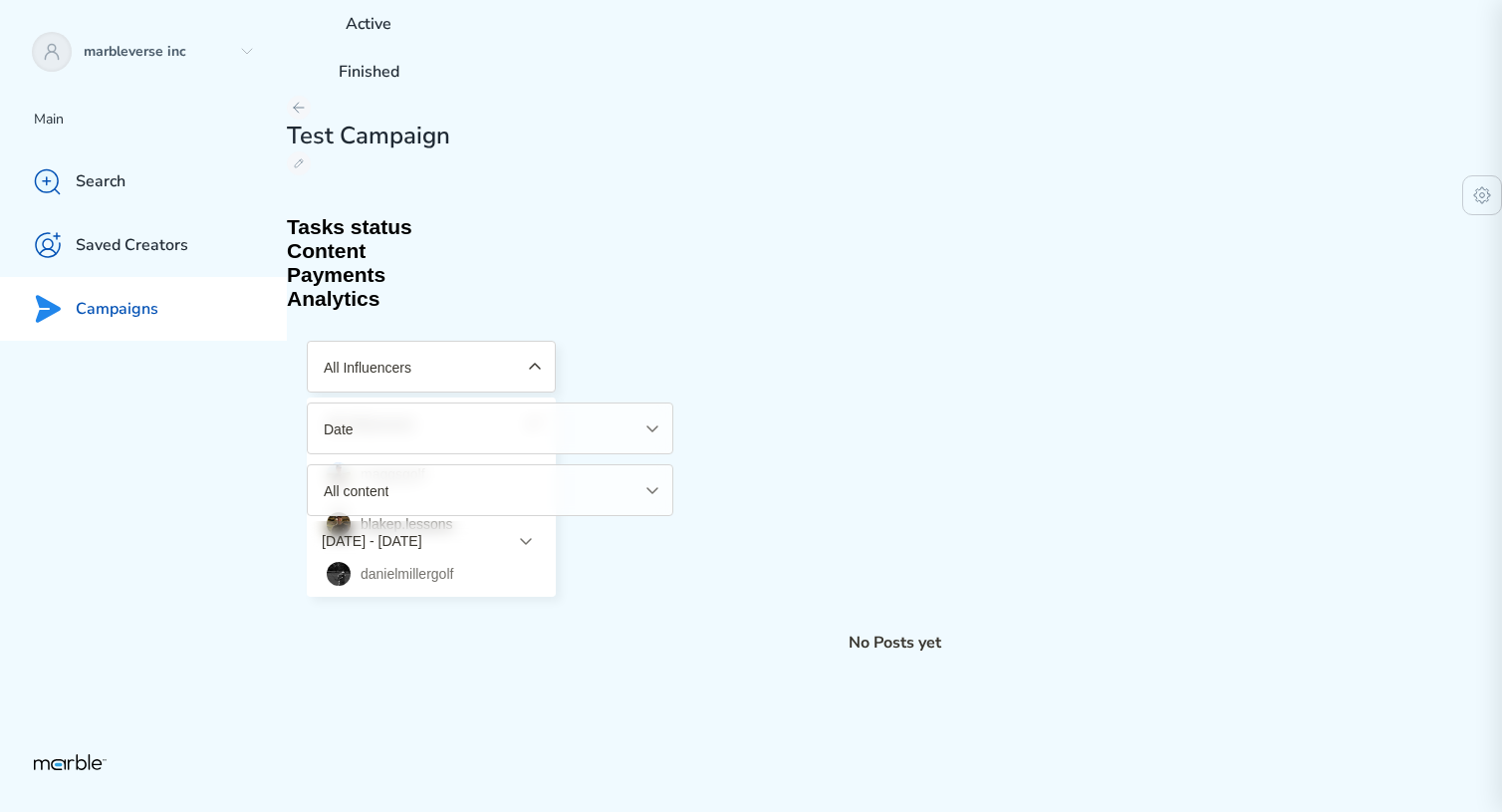
click at [483, 341] on button "All Influencers" at bounding box center [431, 367] width 249 height 52
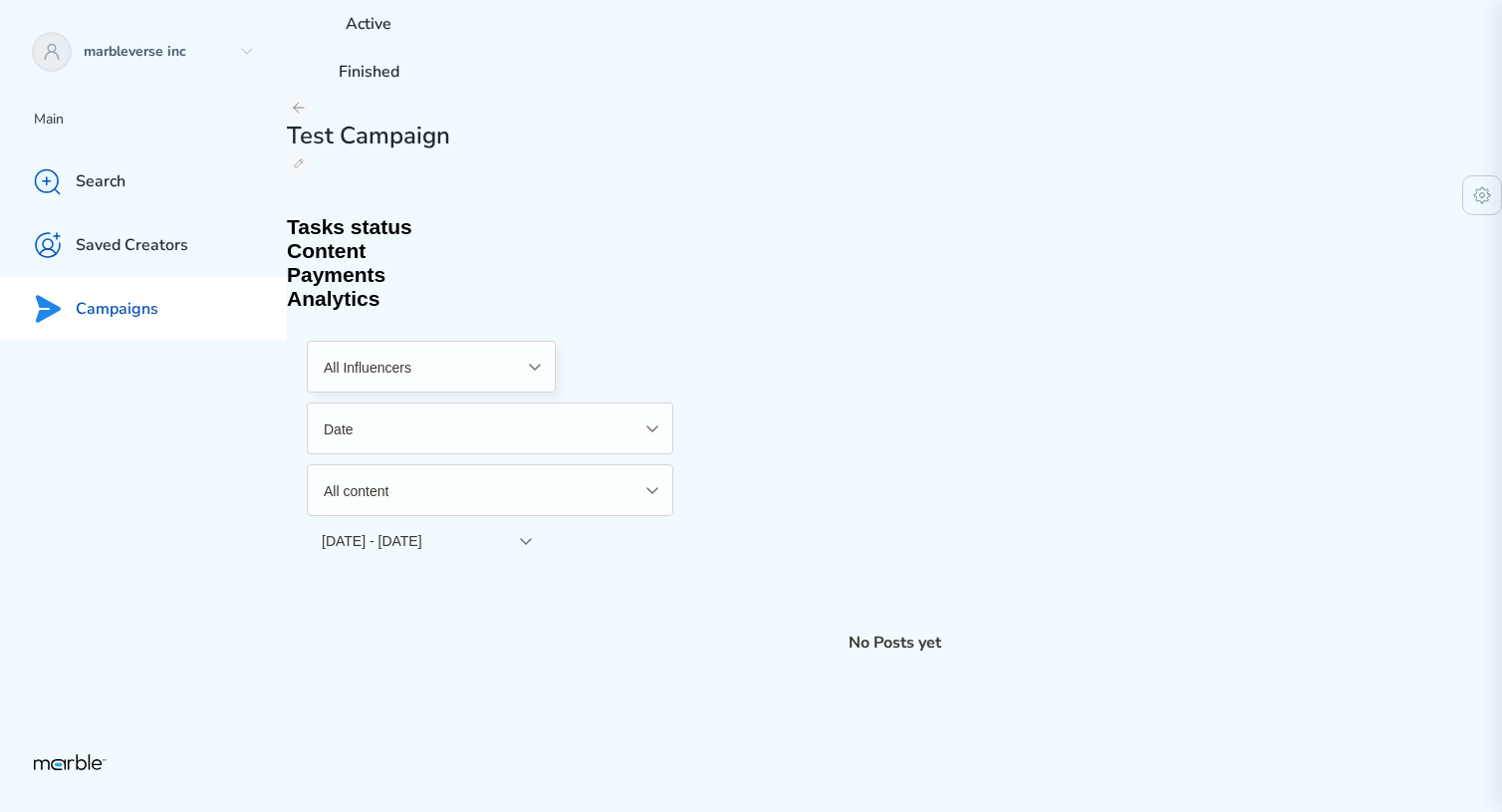
click at [646, 135] on div "Test Campaign Tasks status Content Payments Analytics All Influencers All Influ…" at bounding box center [894, 385] width 1215 height 579
click at [379, 215] on h2 "Tasks status" at bounding box center [894, 227] width 1215 height 24
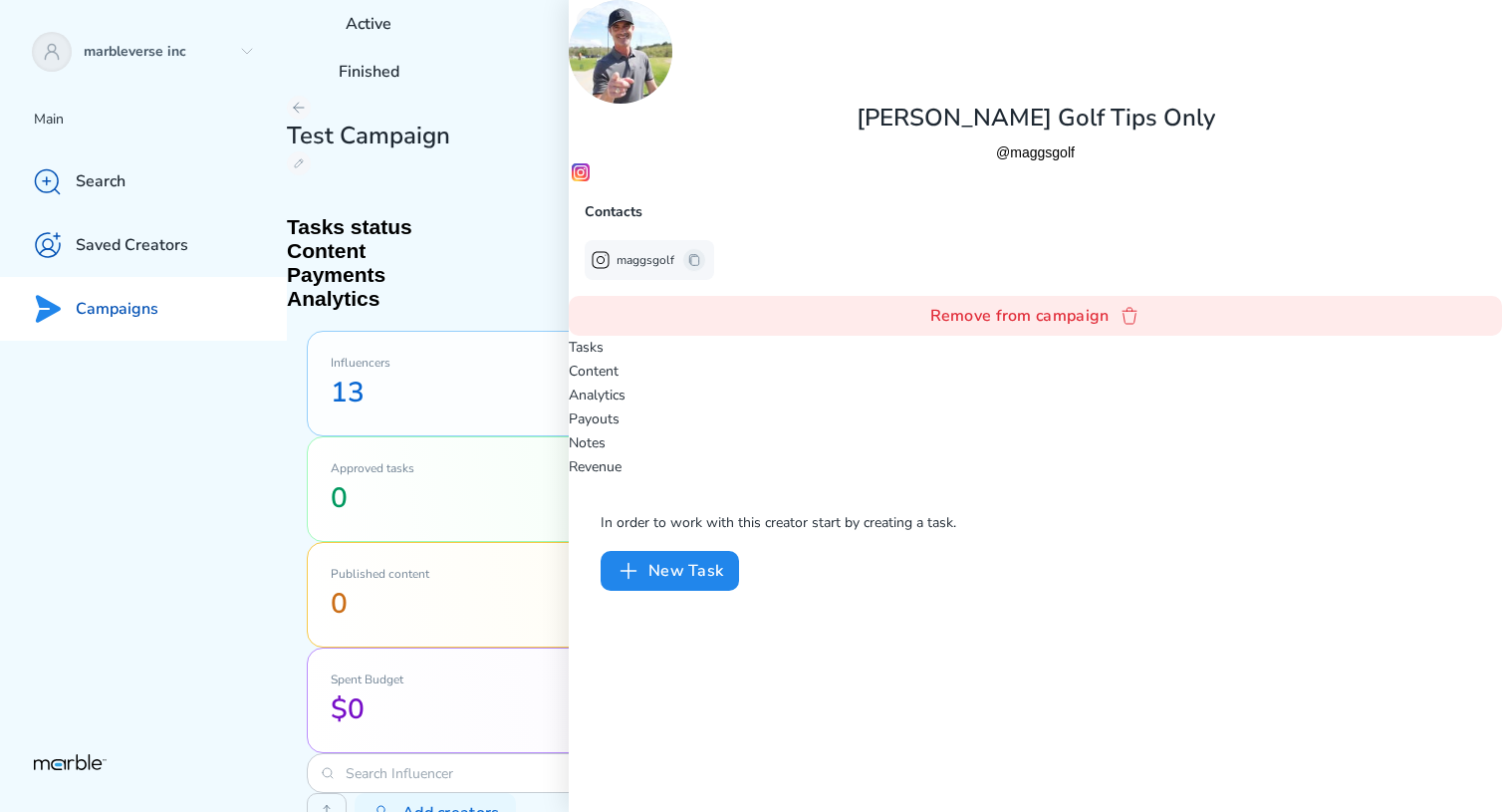
click at [587, 26] on icon at bounding box center [589, 20] width 16 height 16
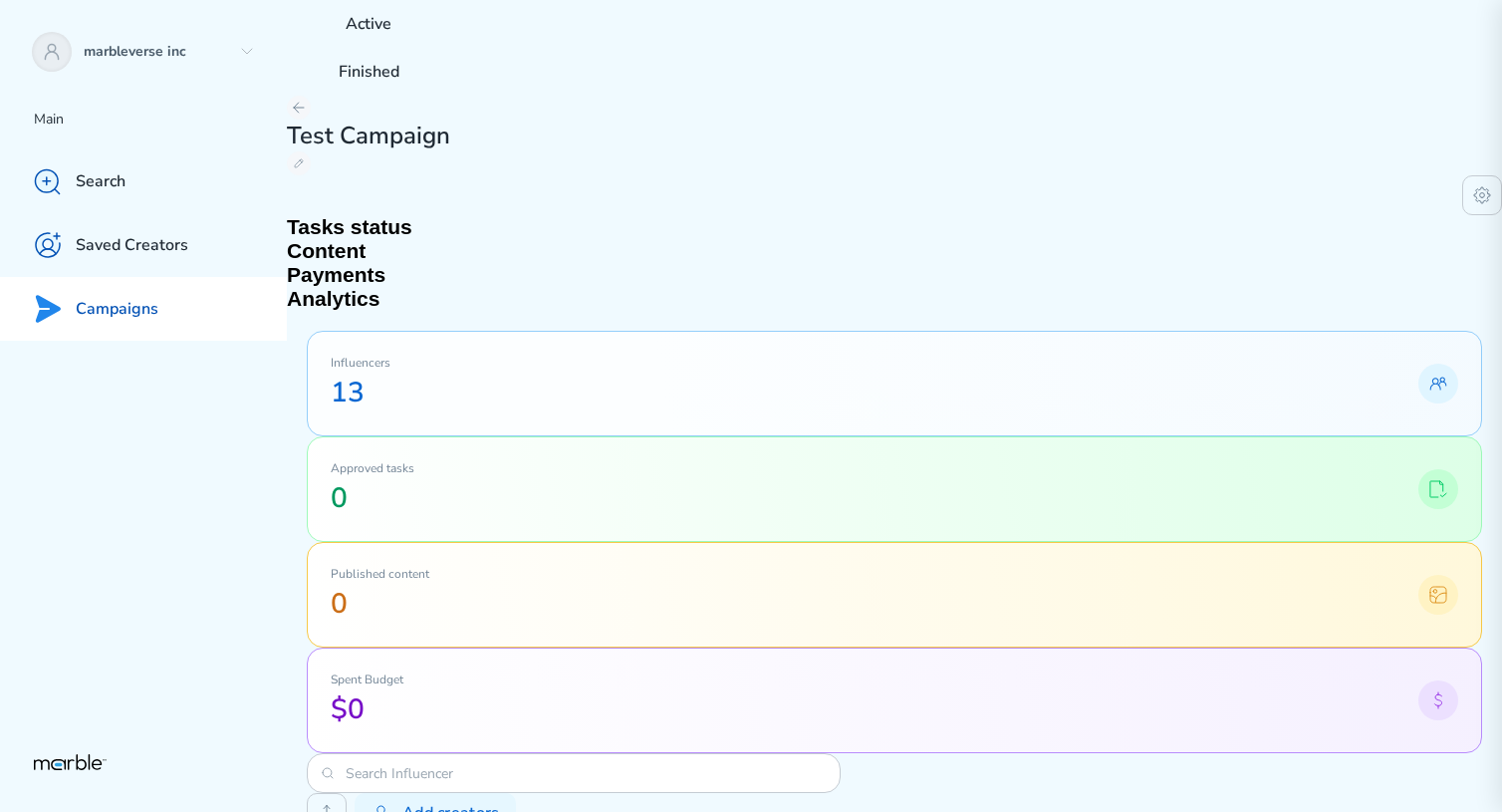
click at [102, 365] on div "marbleverse inc Main Search Saved Creators Campaigns" at bounding box center [143, 406] width 287 height 812
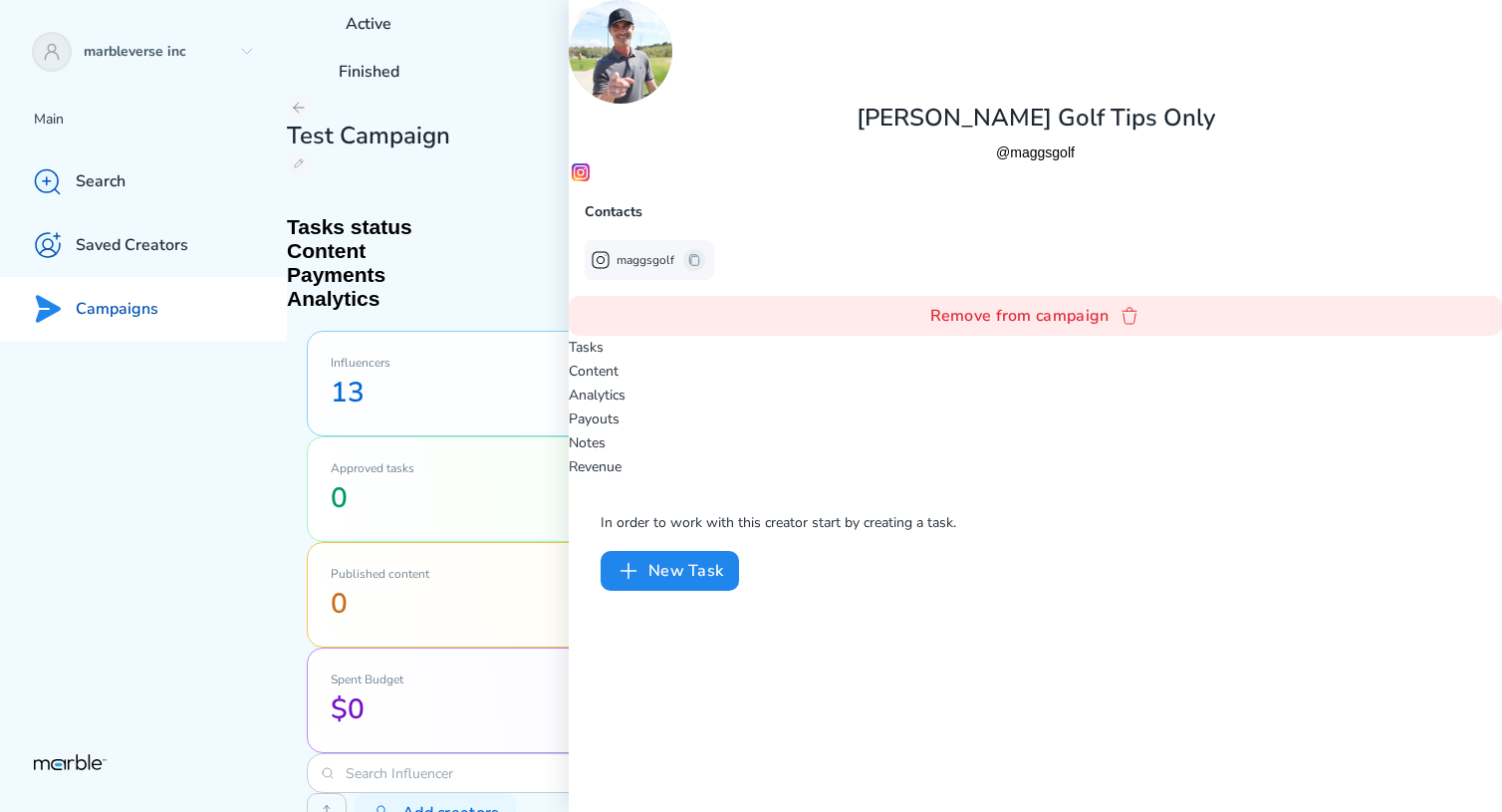
click at [1008, 360] on p "Content" at bounding box center [1035, 372] width 933 height 24
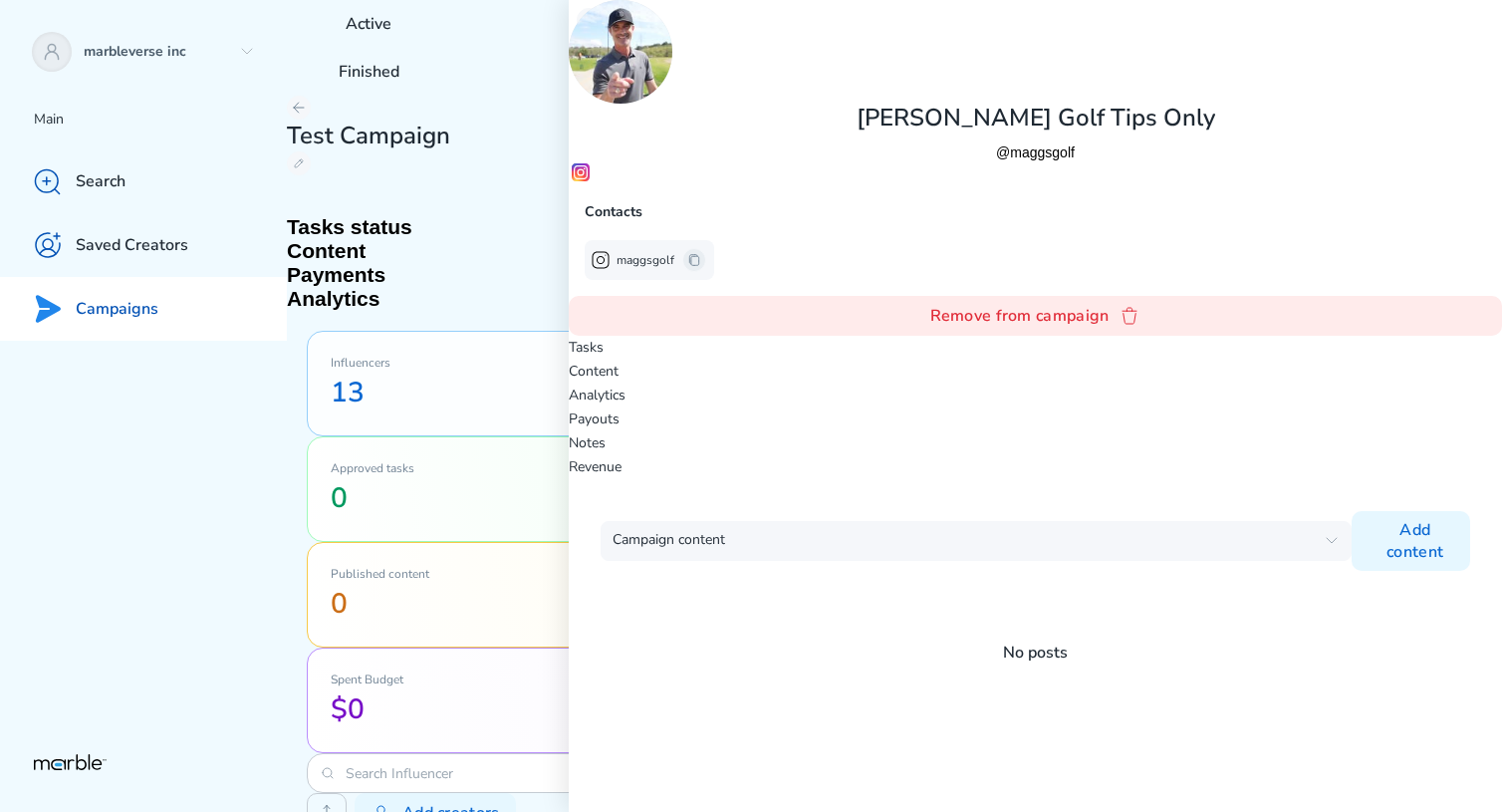
click at [1095, 383] on p "Analytics" at bounding box center [1035, 395] width 933 height 24
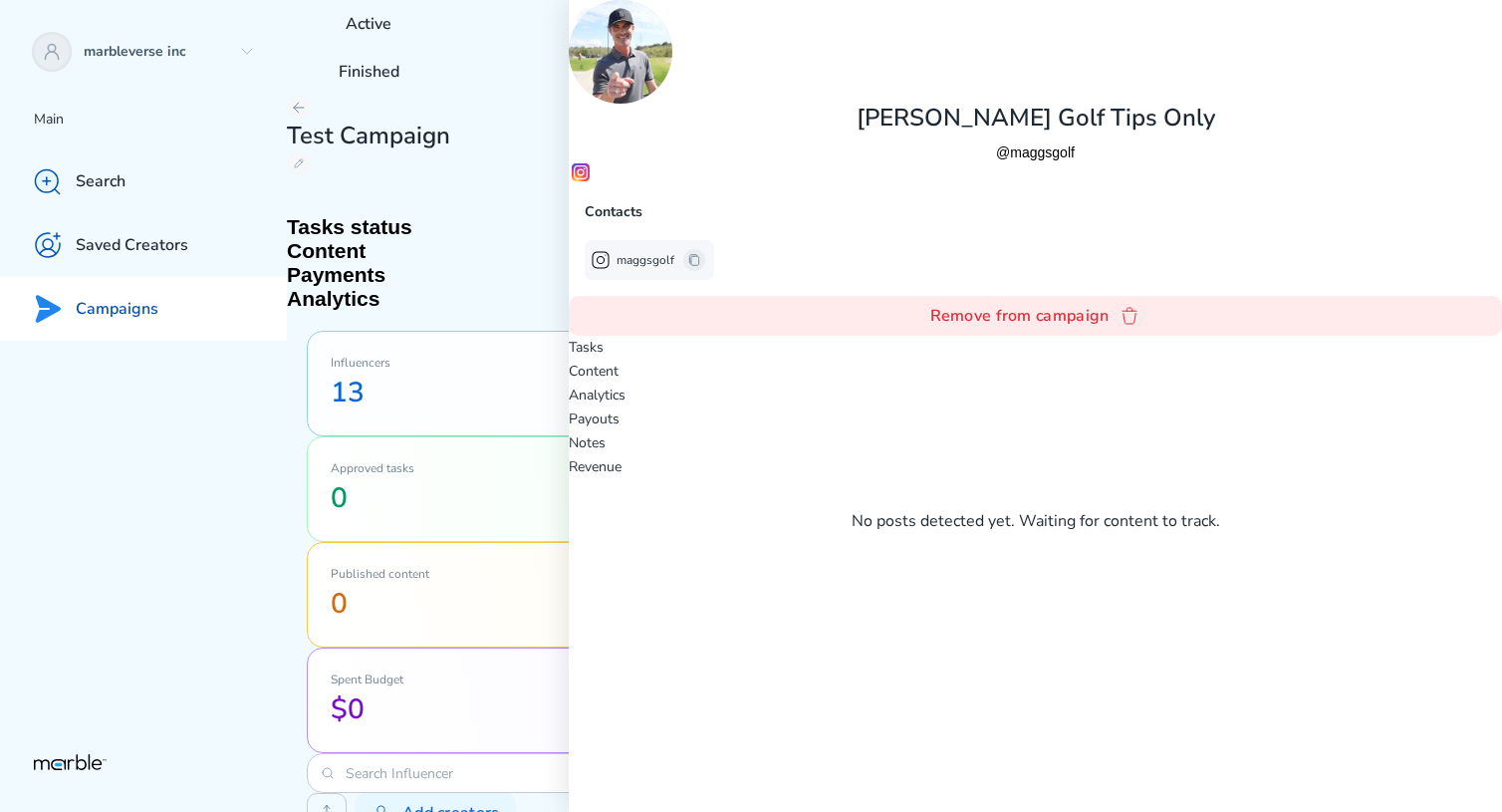
click at [989, 360] on p "Content" at bounding box center [1035, 372] width 933 height 24
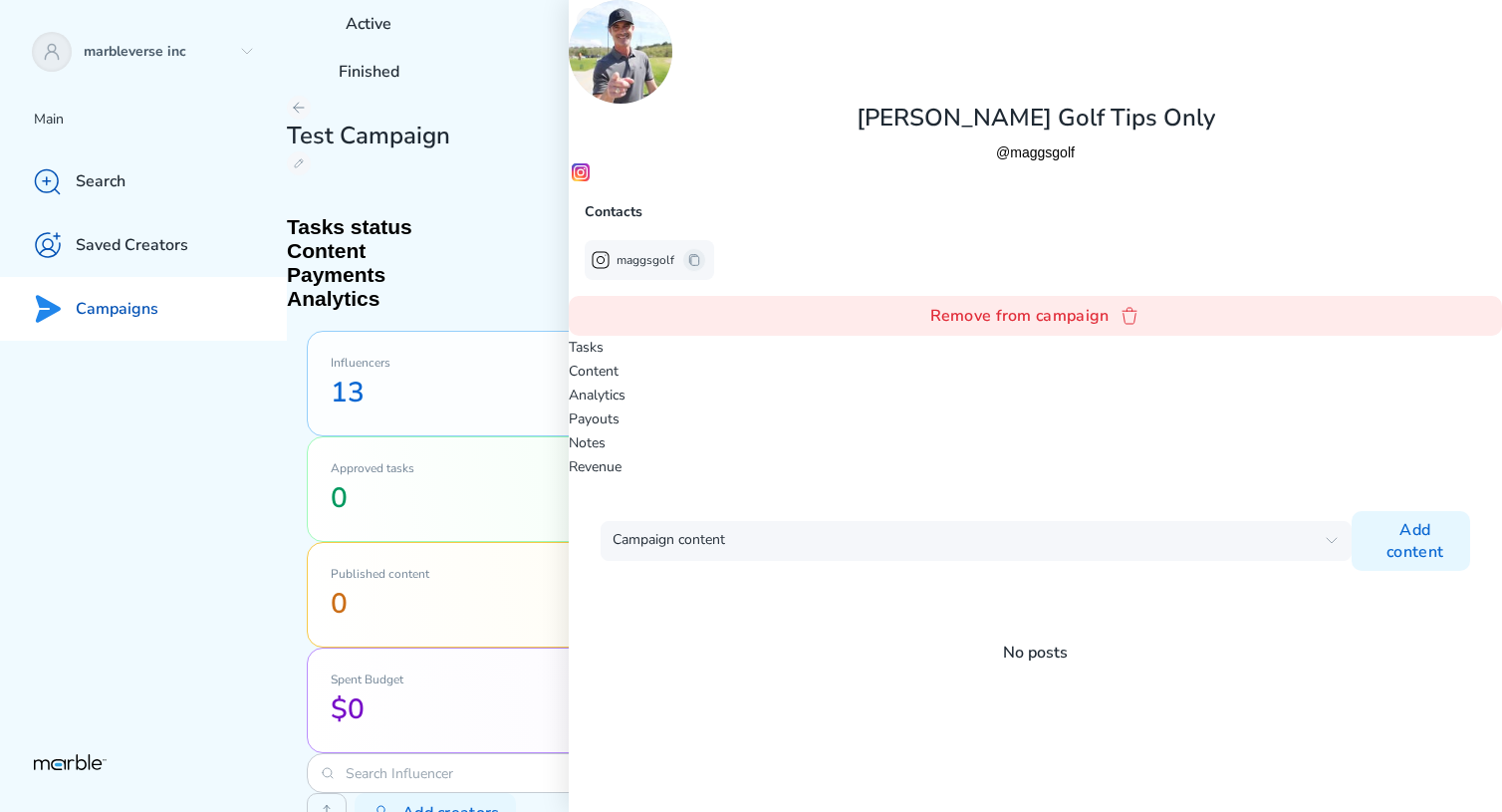
click at [1107, 383] on p "Analytics" at bounding box center [1035, 395] width 933 height 24
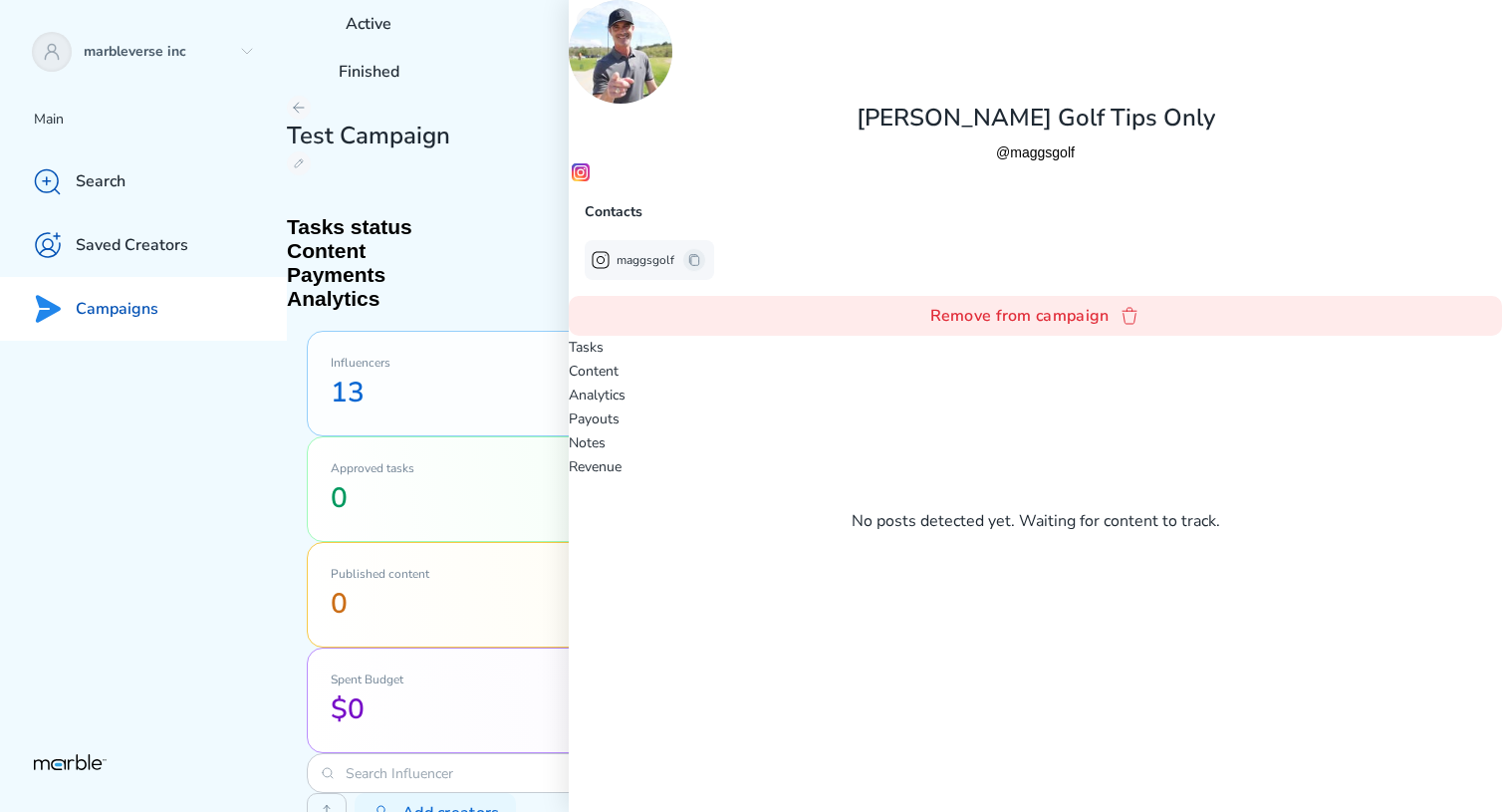
click at [1247, 431] on p "Notes" at bounding box center [1035, 443] width 933 height 24
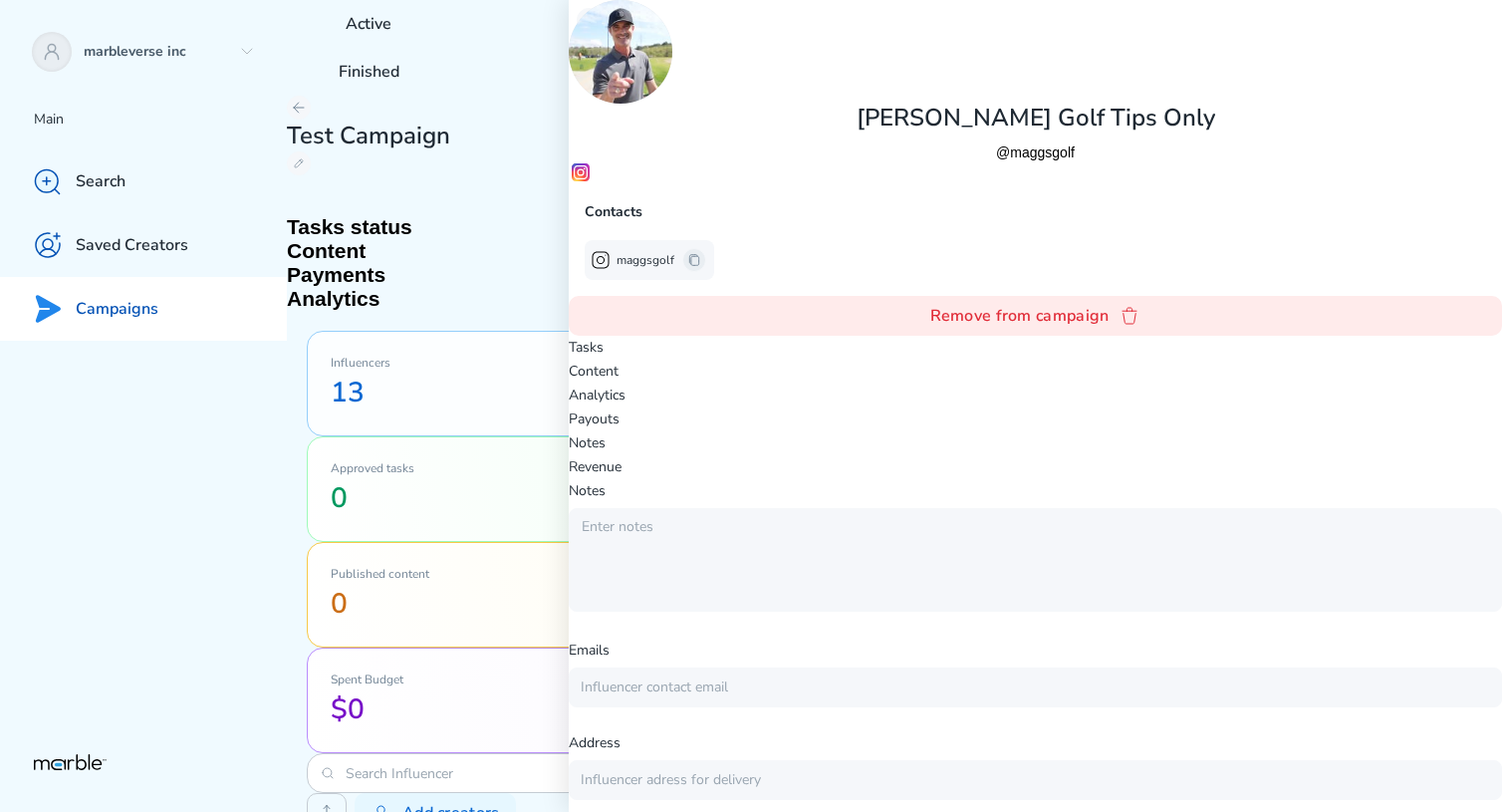
click at [1194, 407] on p "Payouts" at bounding box center [1035, 419] width 933 height 24
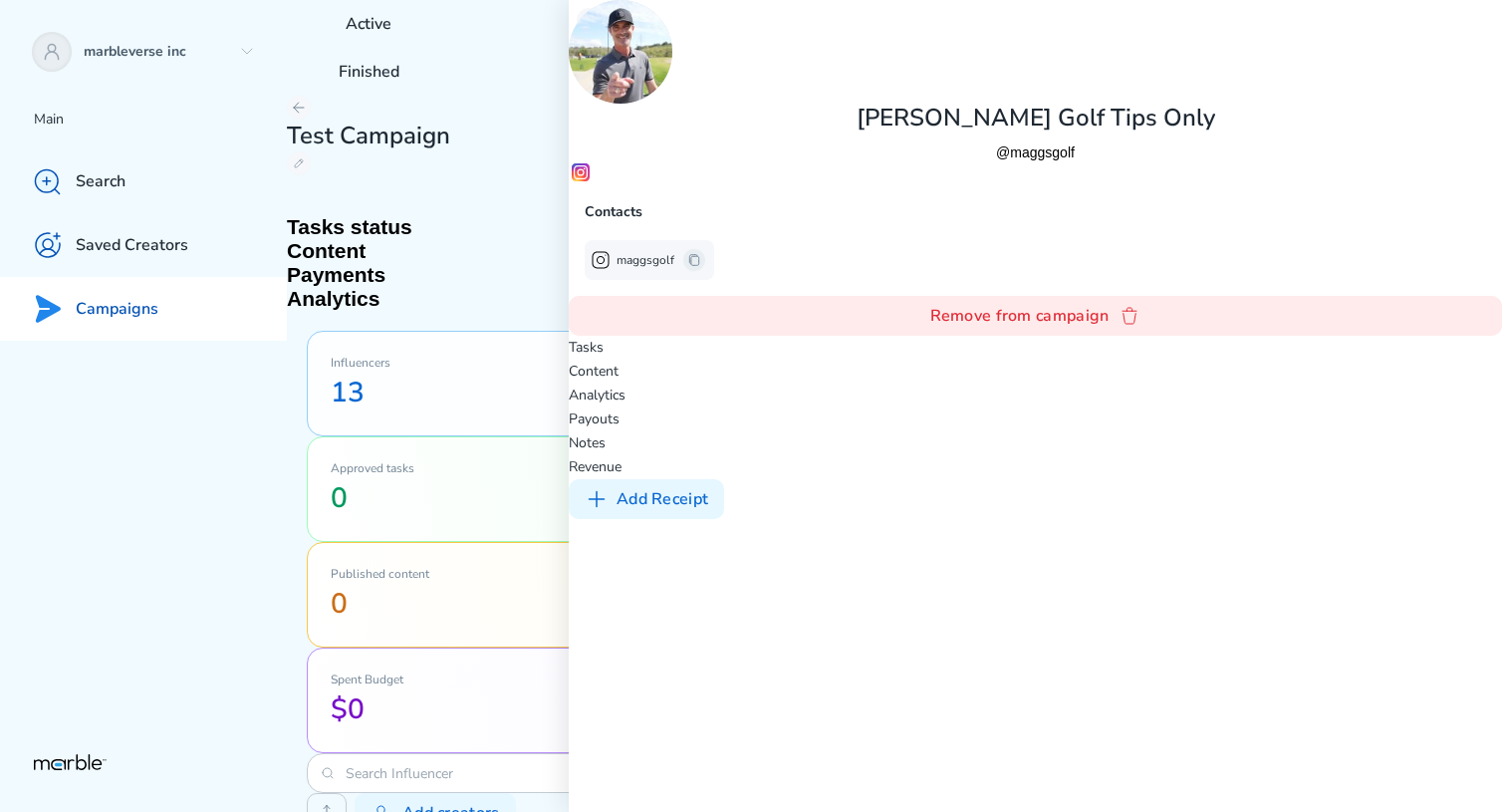
click at [929, 336] on p "Tasks" at bounding box center [1035, 348] width 933 height 24
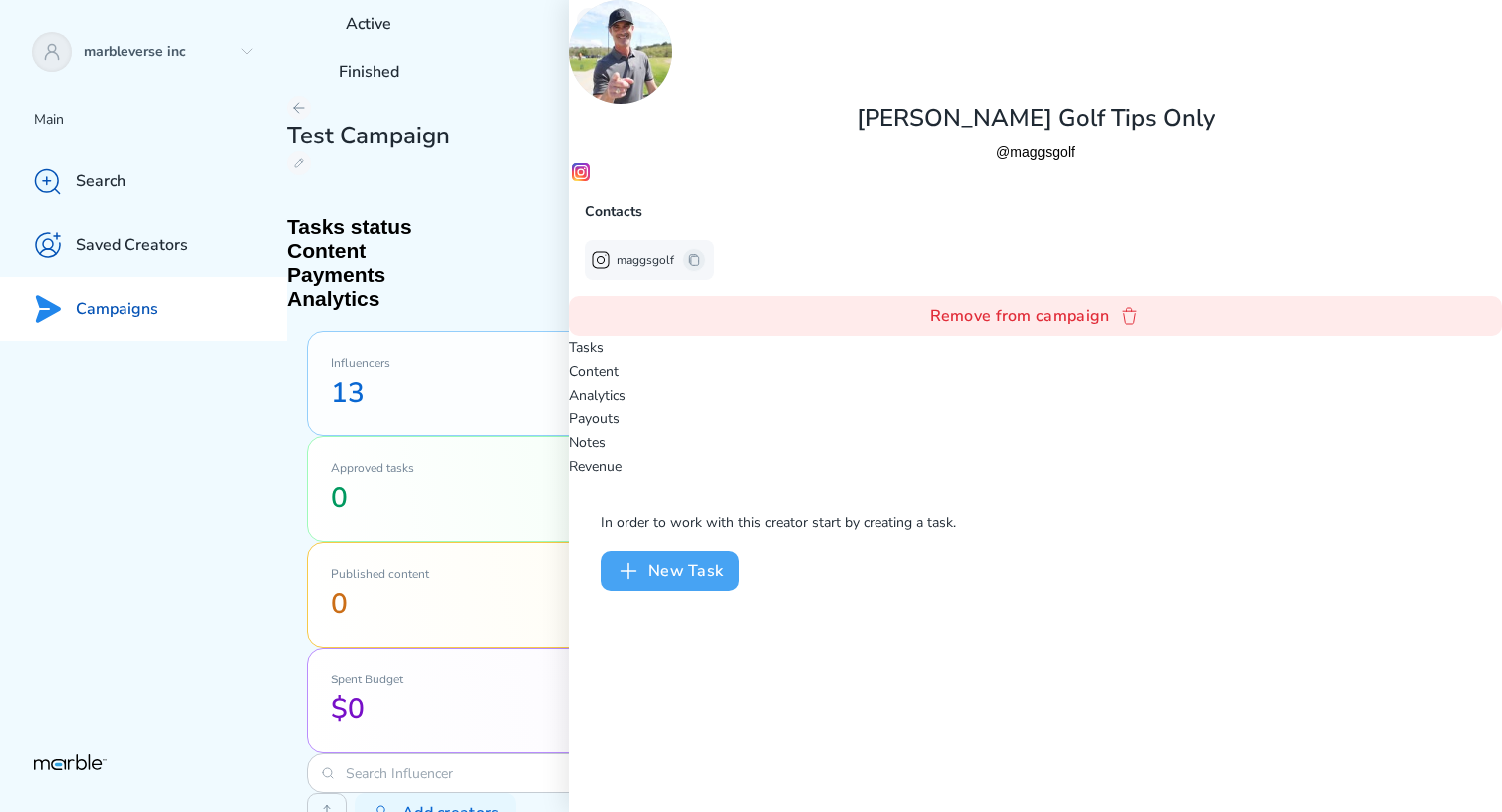
click at [739, 551] on button "New Task" at bounding box center [670, 571] width 138 height 40
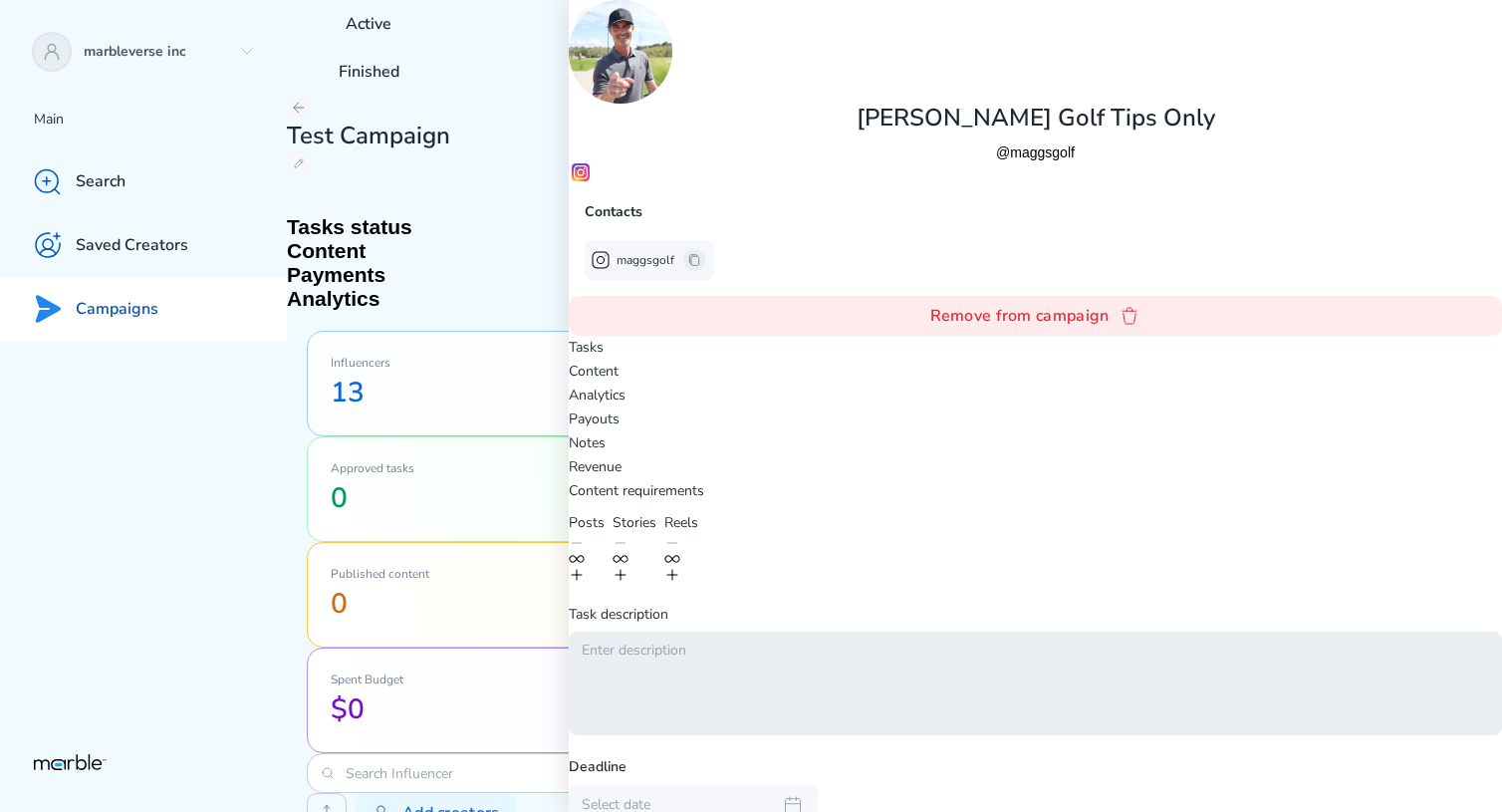
scroll to position [57, 0]
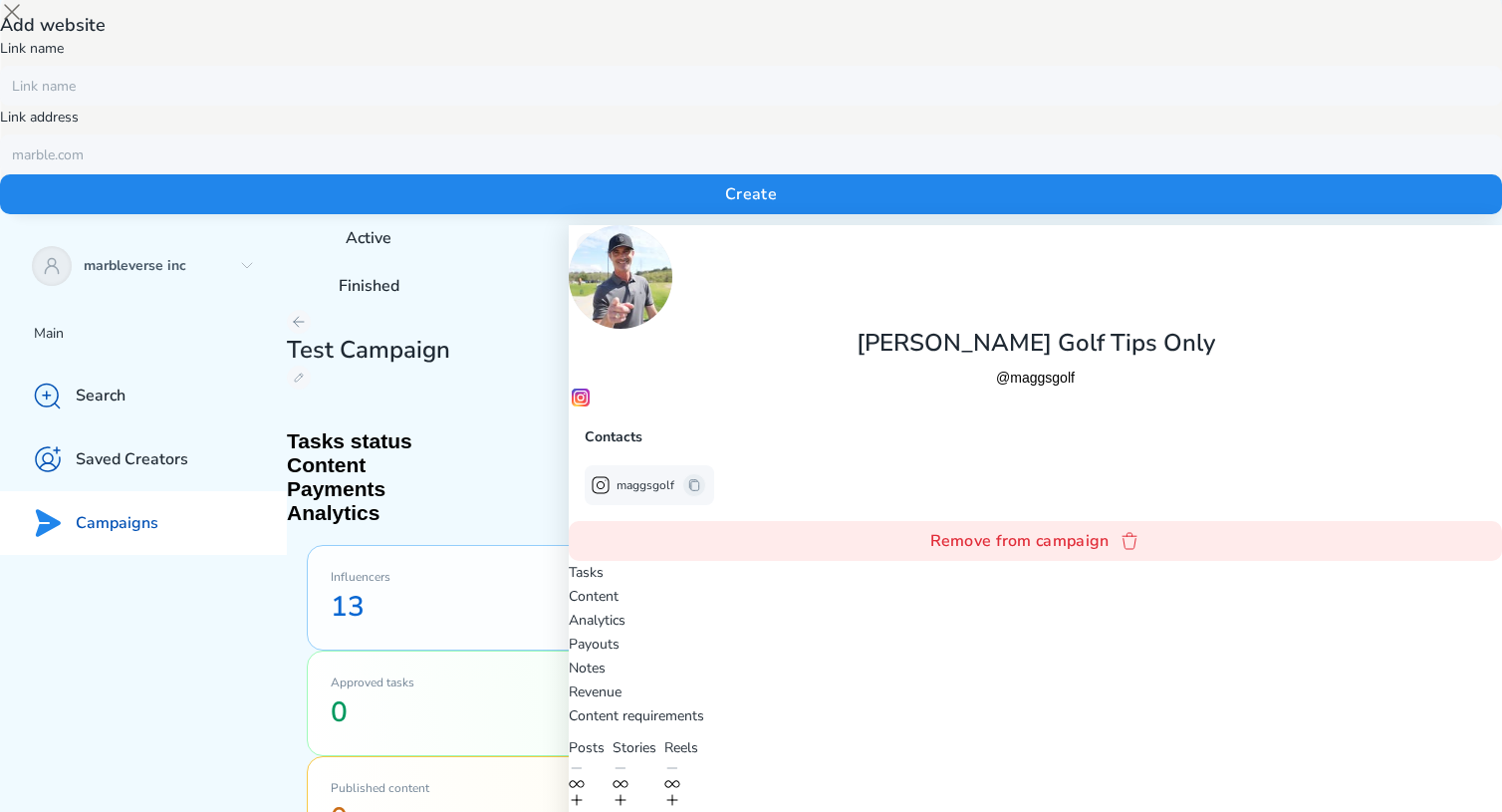
click at [928, 214] on div "Add website Link name Link address Create" at bounding box center [751, 101] width 1502 height 225
click at [24, 24] on icon at bounding box center [12, 12] width 24 height 24
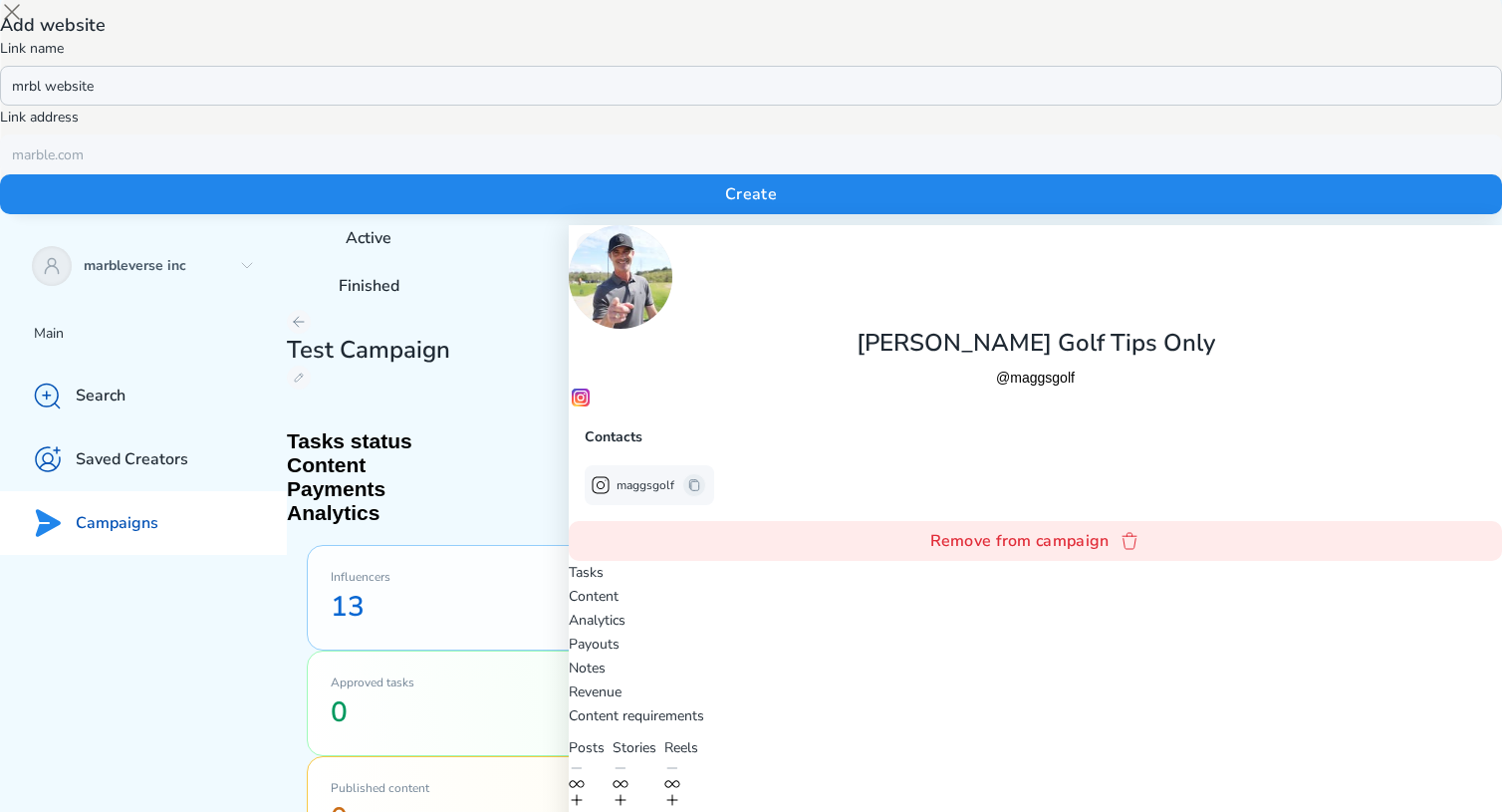
type input "mrbl website"
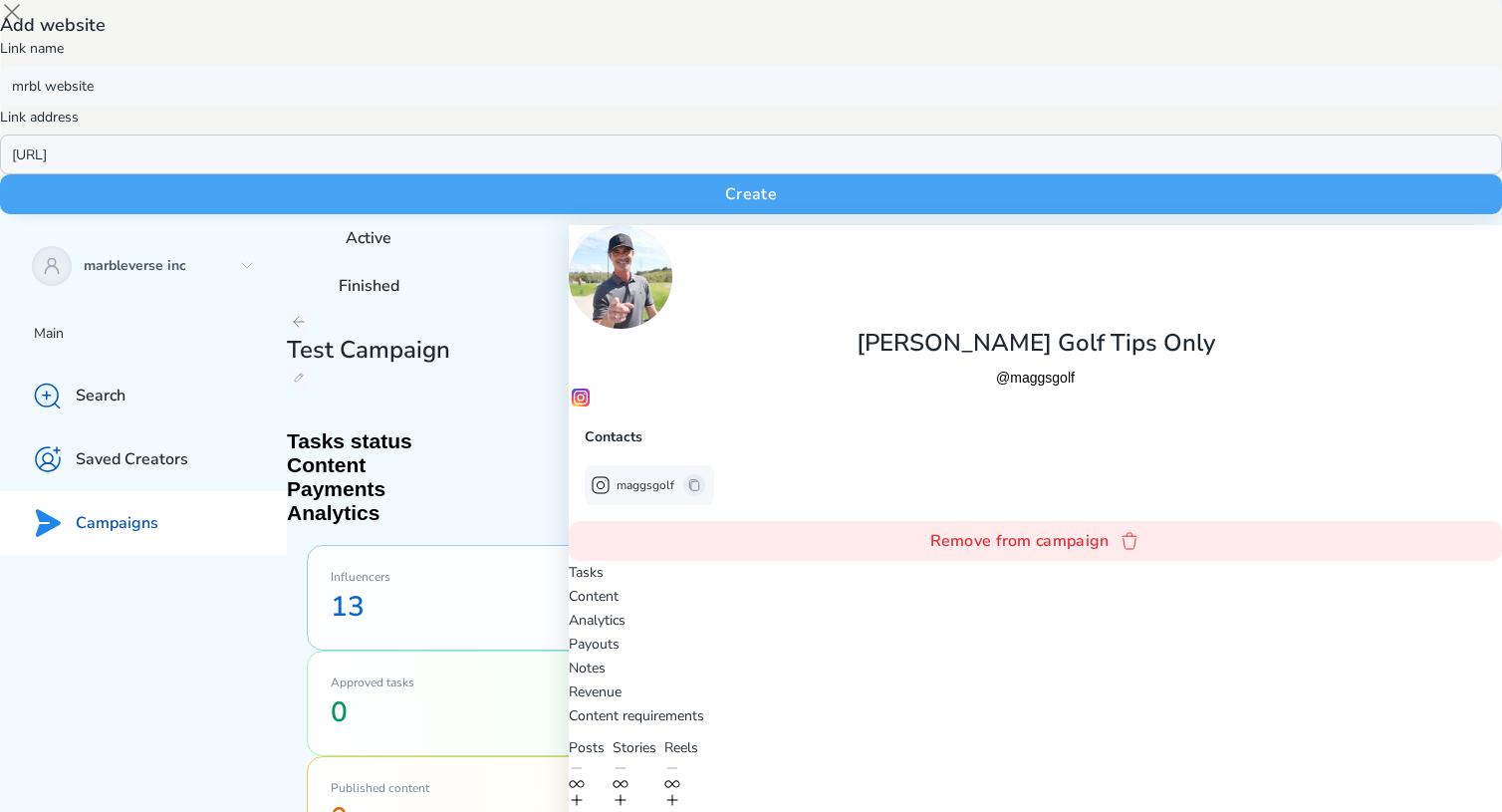
type input "[URL]"
click at [752, 214] on button "Create" at bounding box center [751, 194] width 1502 height 40
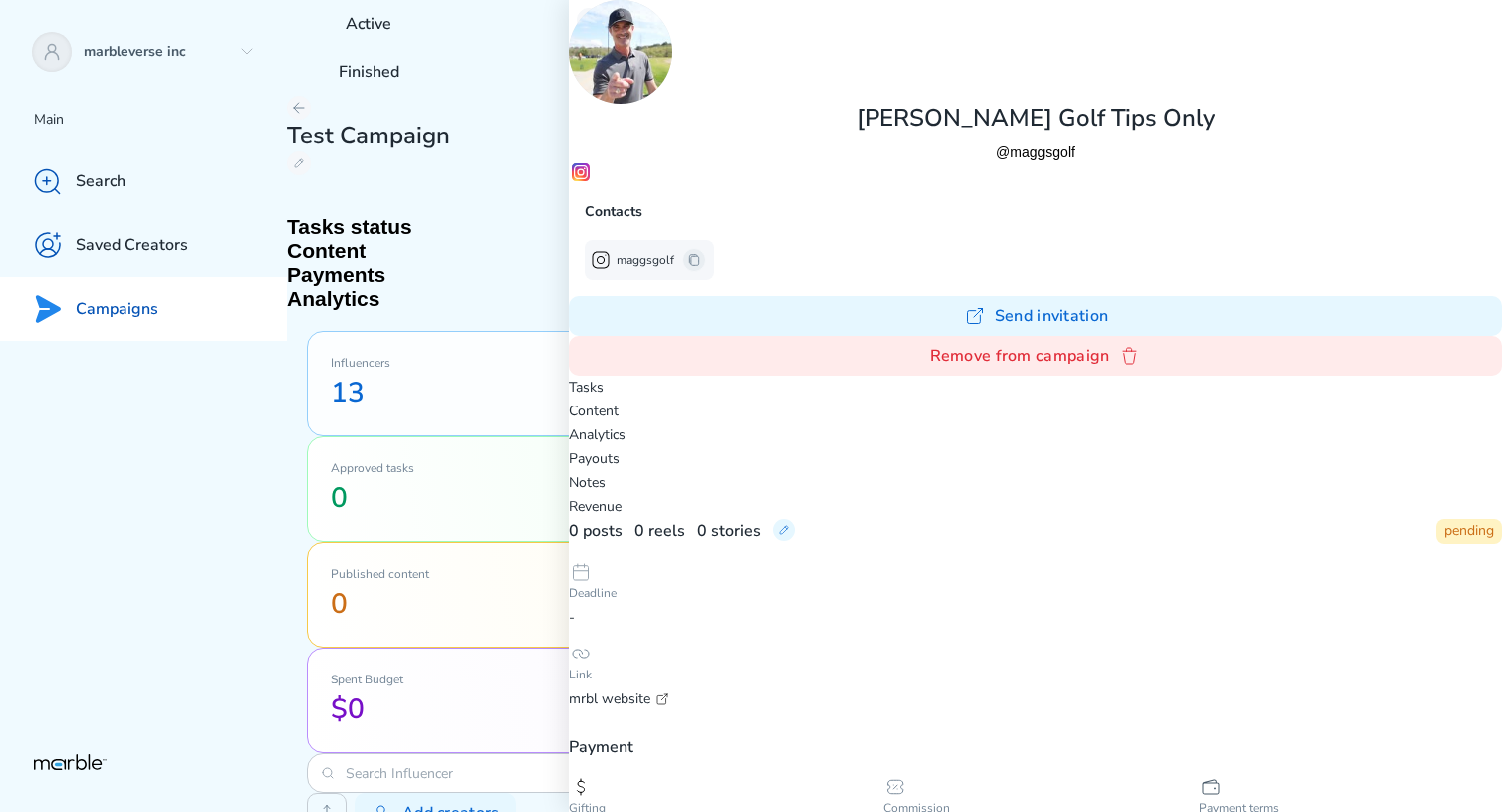
click at [670, 691] on icon at bounding box center [662, 699] width 16 height 16
click at [698, 265] on icon at bounding box center [693, 259] width 9 height 11
click at [589, 649] on icon at bounding box center [581, 653] width 16 height 8
click at [670, 691] on icon at bounding box center [662, 699] width 16 height 16
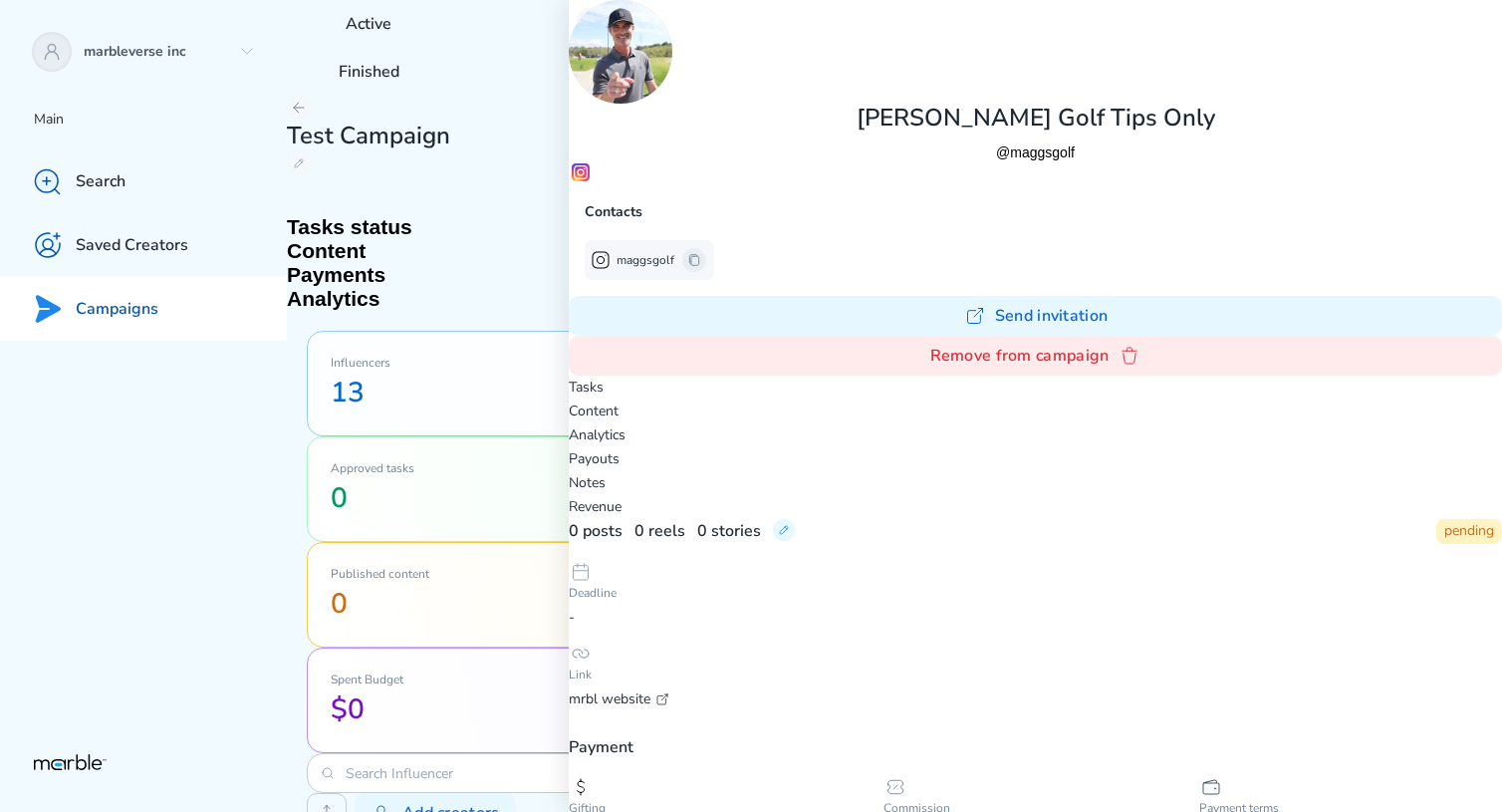
click at [589, 649] on icon at bounding box center [581, 653] width 16 height 8
click at [593, 641] on icon at bounding box center [581, 653] width 24 height 24
click at [1010, 665] on p "Link" at bounding box center [1035, 674] width 933 height 18
click at [583, 16] on icon at bounding box center [589, 20] width 16 height 16
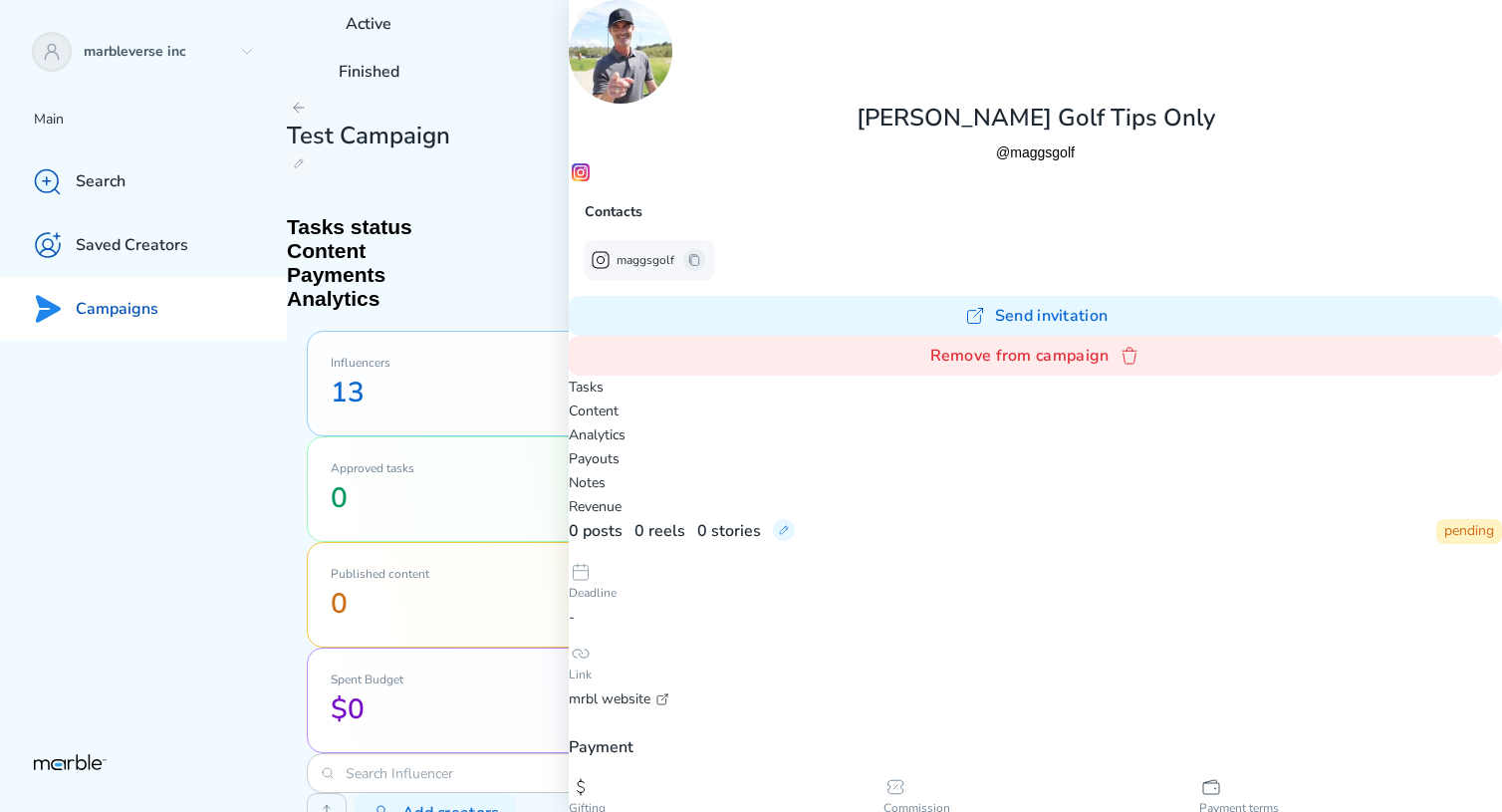
click at [670, 691] on icon at bounding box center [662, 699] width 16 height 16
